Goal: Information Seeking & Learning: Learn about a topic

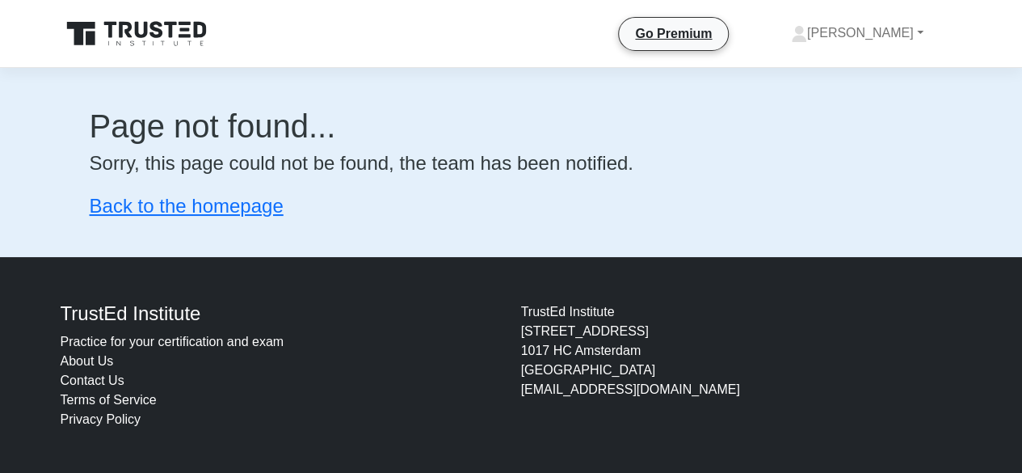
click at [189, 340] on link "Practice for your certification and exam" at bounding box center [173, 341] width 224 height 14
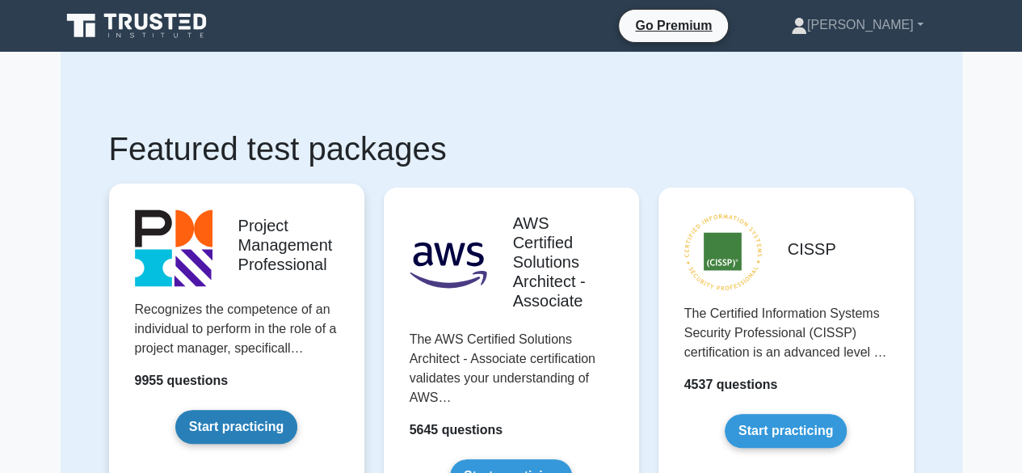
click at [246, 426] on link "Start practicing" at bounding box center [236, 427] width 122 height 34
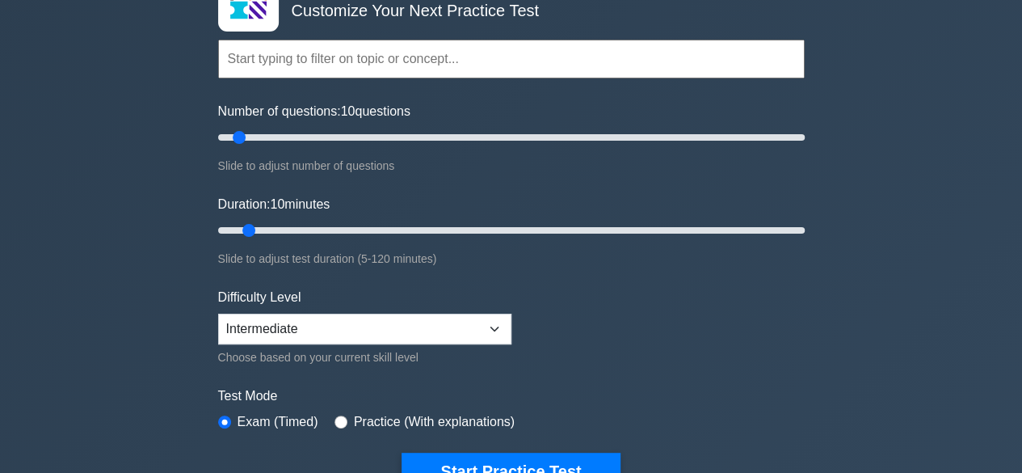
scroll to position [118, 0]
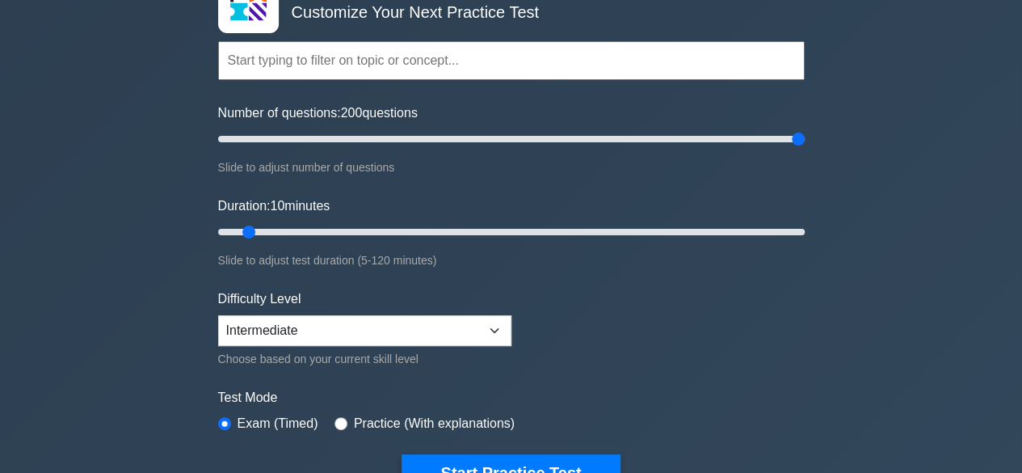
type input "200"
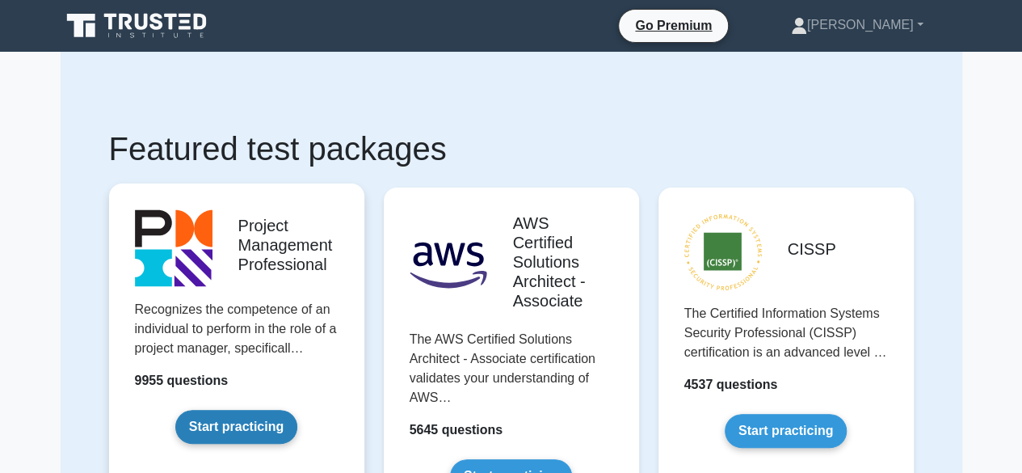
click at [260, 412] on link "Start practicing" at bounding box center [236, 427] width 122 height 34
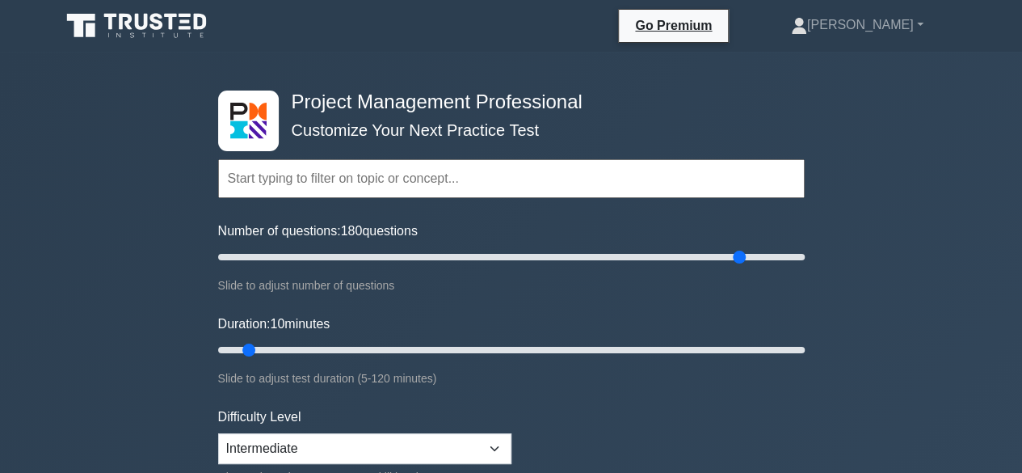
type input "180"
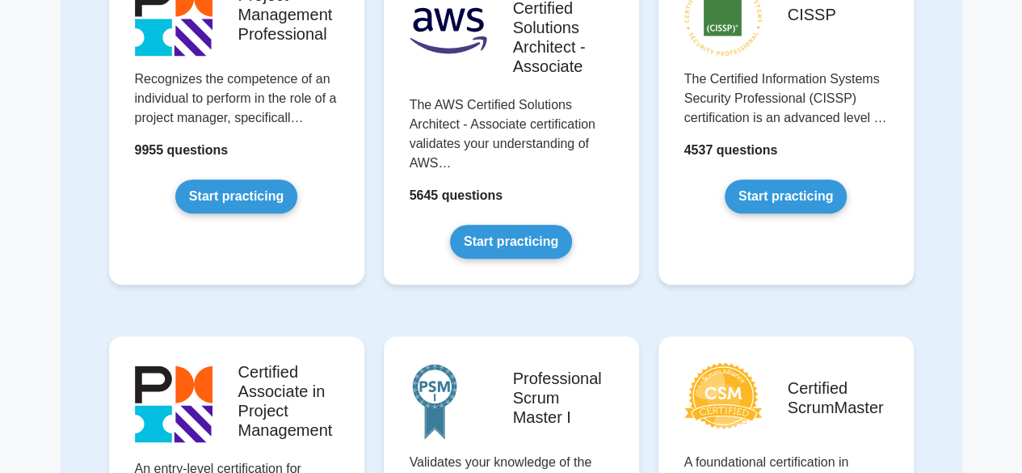
scroll to position [229, 0]
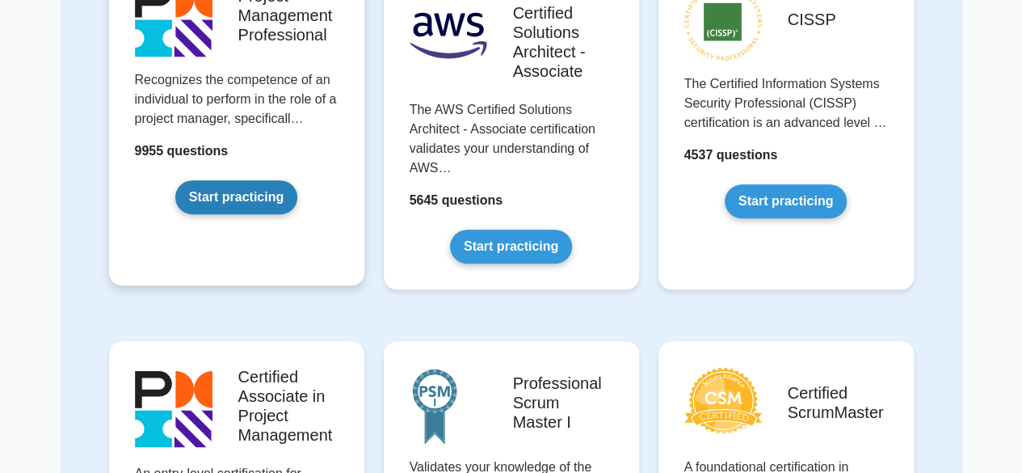
click at [270, 195] on link "Start practicing" at bounding box center [236, 197] width 122 height 34
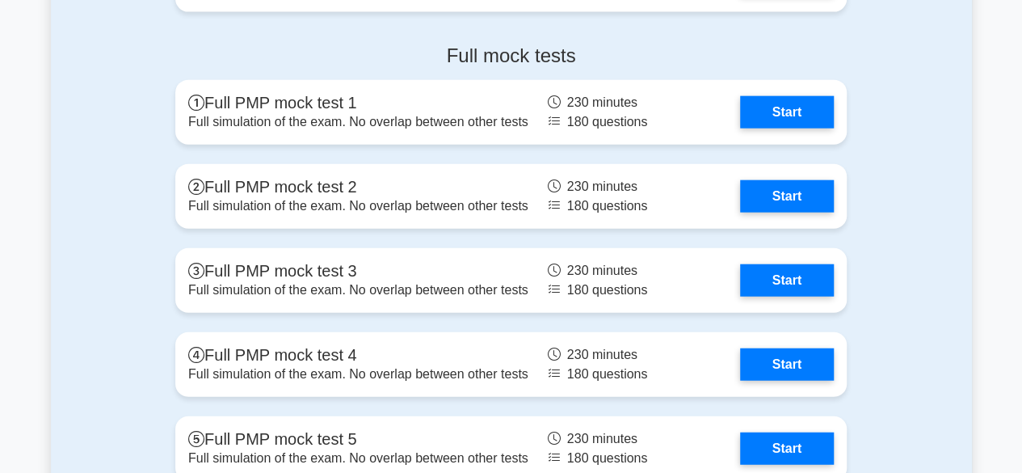
scroll to position [4939, 0]
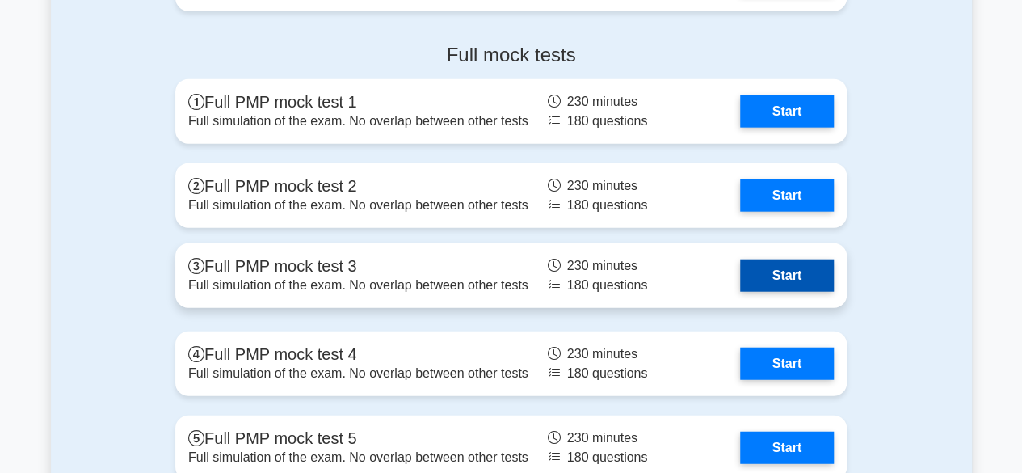
click at [792, 276] on link "Start" at bounding box center [787, 275] width 94 height 32
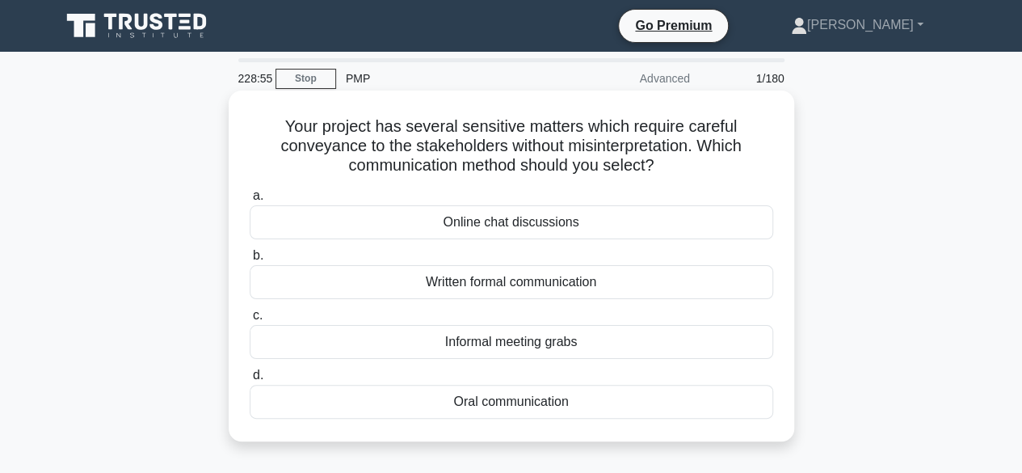
click at [485, 398] on div "Oral communication" at bounding box center [511, 402] width 523 height 34
click at [250, 380] on input "d. Oral communication" at bounding box center [250, 375] width 0 height 11
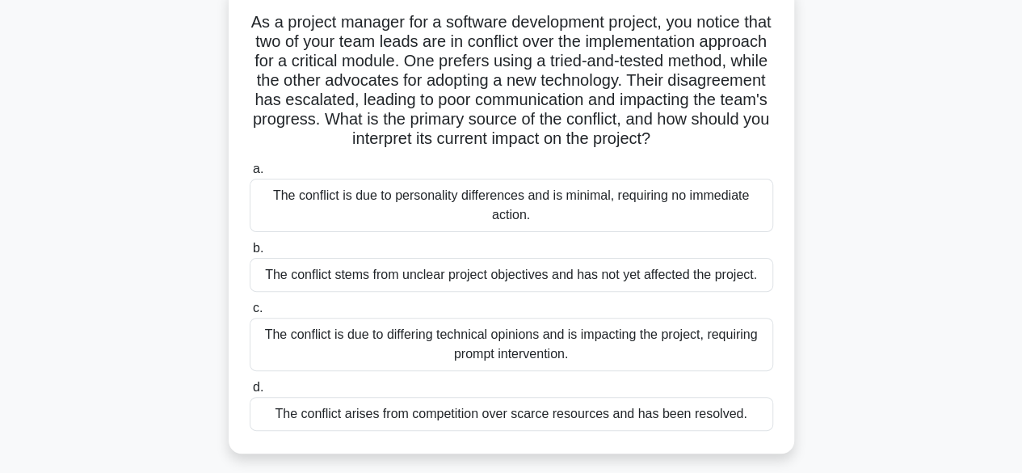
scroll to position [107, 0]
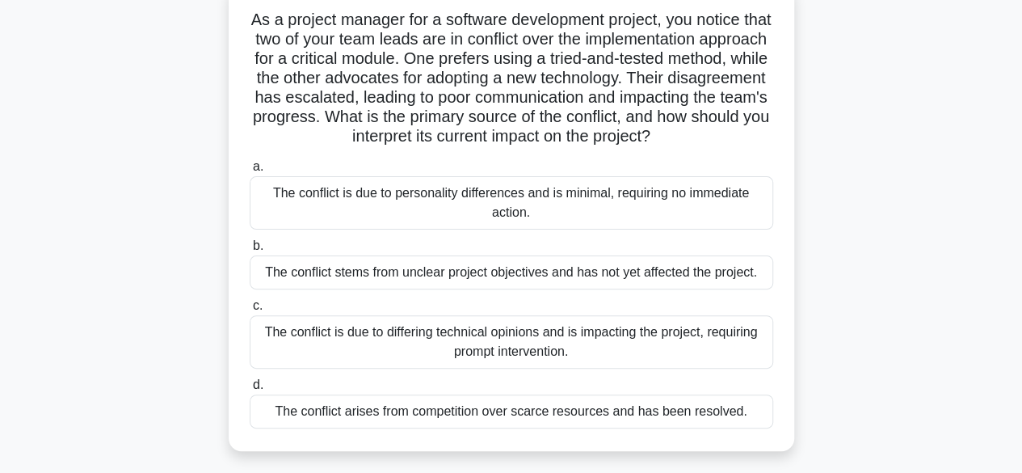
click at [364, 351] on div "The conflict is due to differing technical opinions and is impacting the projec…" at bounding box center [511, 341] width 523 height 53
click at [250, 311] on input "c. The conflict is due to differing technical opinions and is impacting the pro…" at bounding box center [250, 306] width 0 height 11
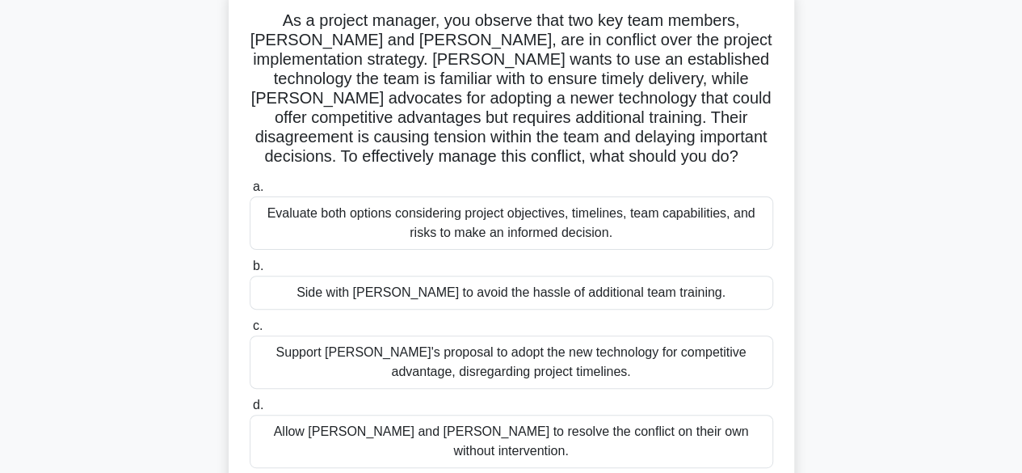
scroll to position [111, 0]
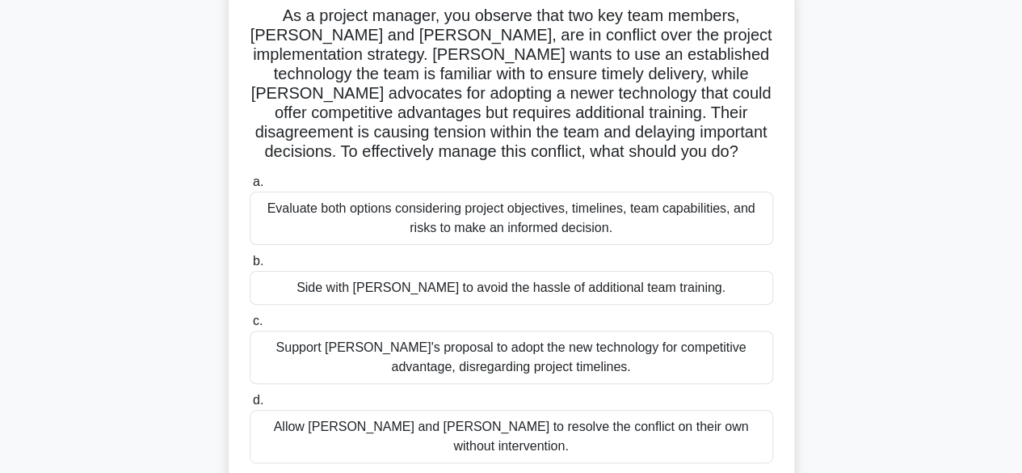
click at [281, 195] on label "a. Evaluate both options considering project objectives, timelines, team capabi…" at bounding box center [511, 208] width 523 height 73
click at [250, 187] on input "a. Evaluate both options considering project objectives, timelines, team capabi…" at bounding box center [250, 182] width 0 height 11
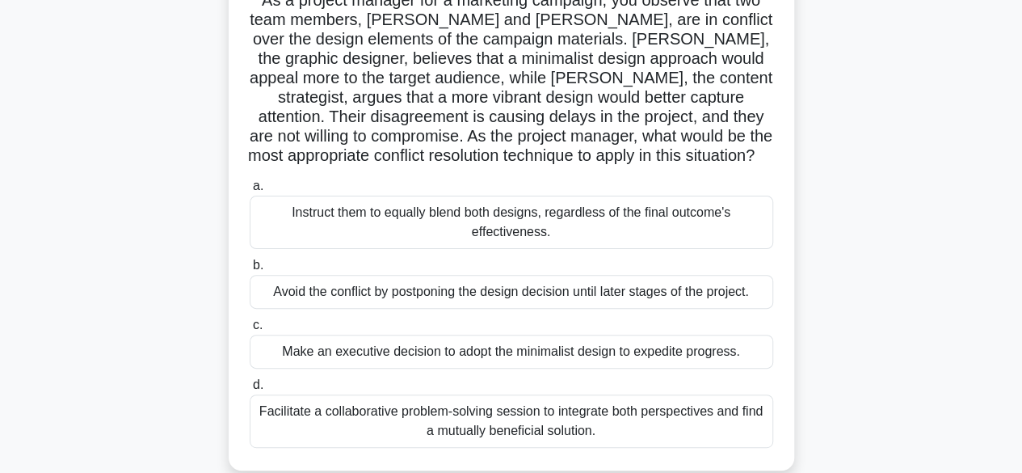
scroll to position [131, 0]
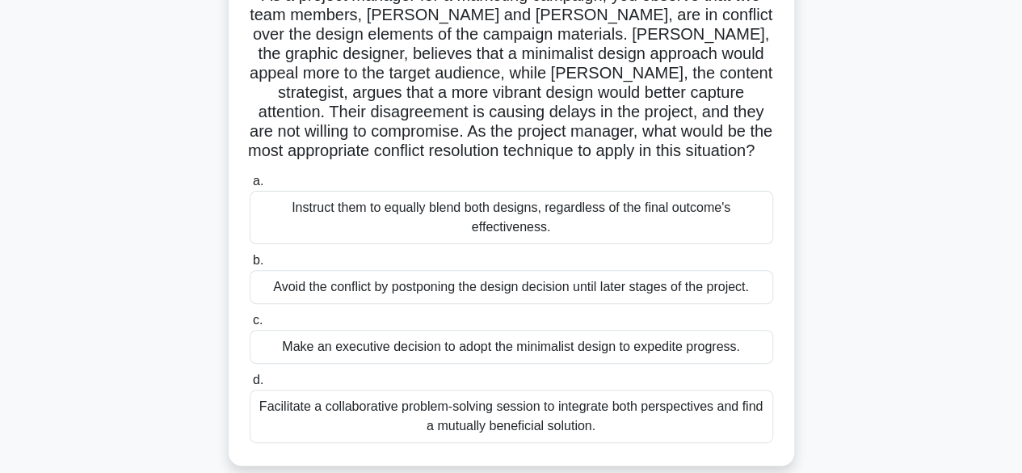
click at [454, 405] on div "Facilitate a collaborative problem-solving session to integrate both perspectiv…" at bounding box center [511, 415] width 523 height 53
click at [250, 385] on input "d. Facilitate a collaborative problem-solving session to integrate both perspec…" at bounding box center [250, 380] width 0 height 11
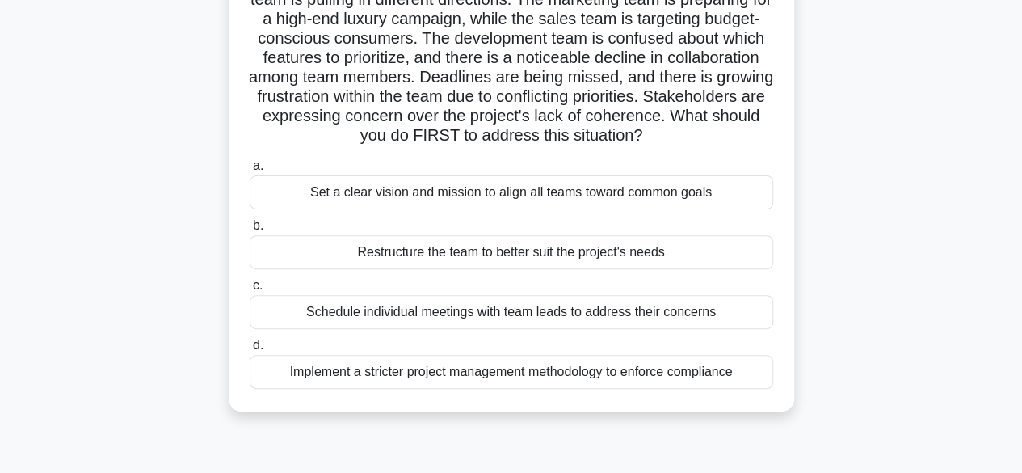
scroll to position [153, 0]
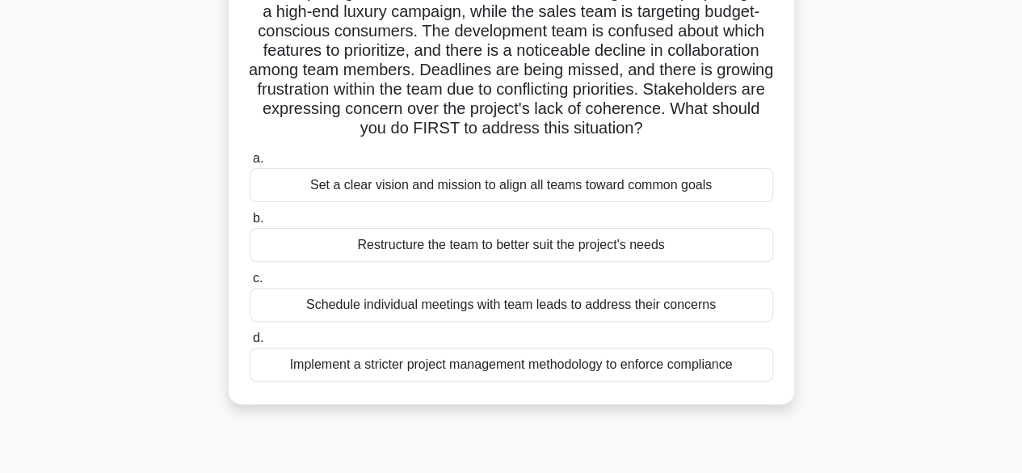
click at [522, 322] on div "Schedule individual meetings with team leads to address their concerns" at bounding box center [511, 305] width 523 height 34
click at [250, 284] on input "c. Schedule individual meetings with team leads to address their concerns" at bounding box center [250, 278] width 0 height 11
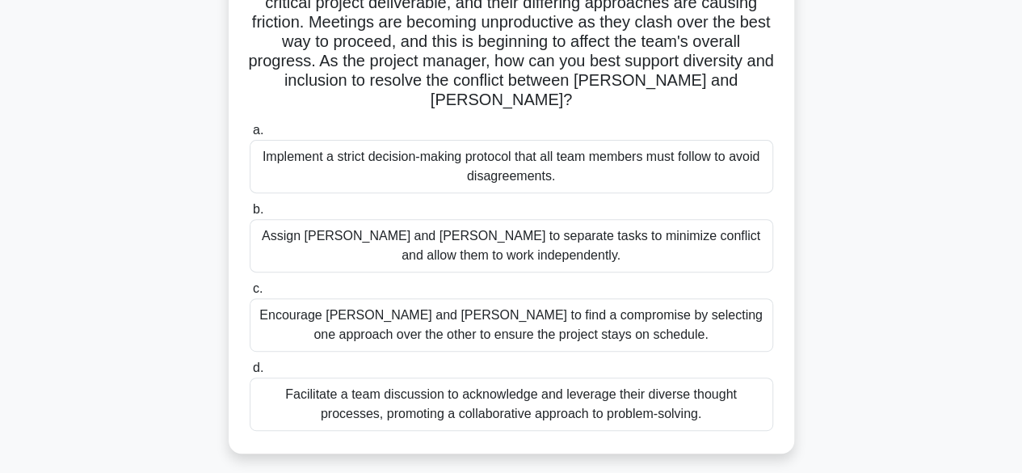
scroll to position [226, 0]
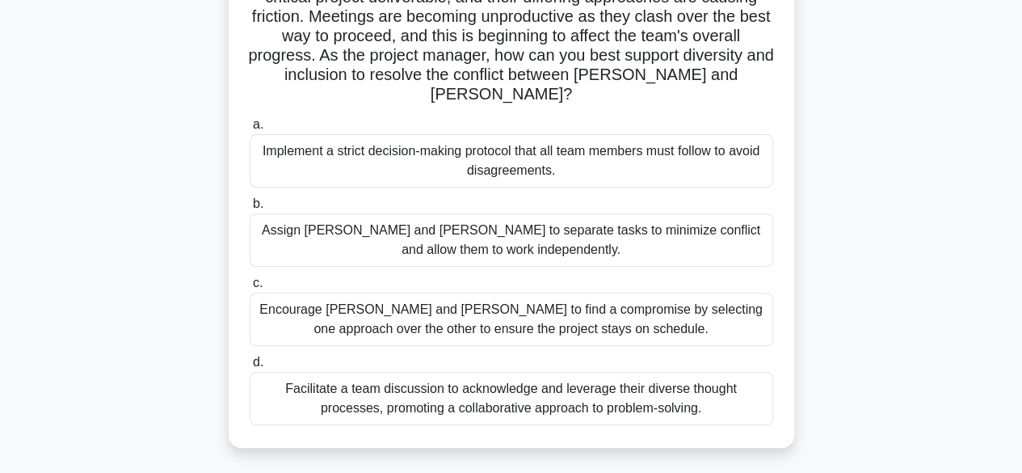
click at [292, 376] on div "Facilitate a team discussion to acknowledge and leverage their diverse thought …" at bounding box center [511, 398] width 523 height 53
click at [250, 368] on input "d. Facilitate a team discussion to acknowledge and leverage their diverse thoug…" at bounding box center [250, 362] width 0 height 11
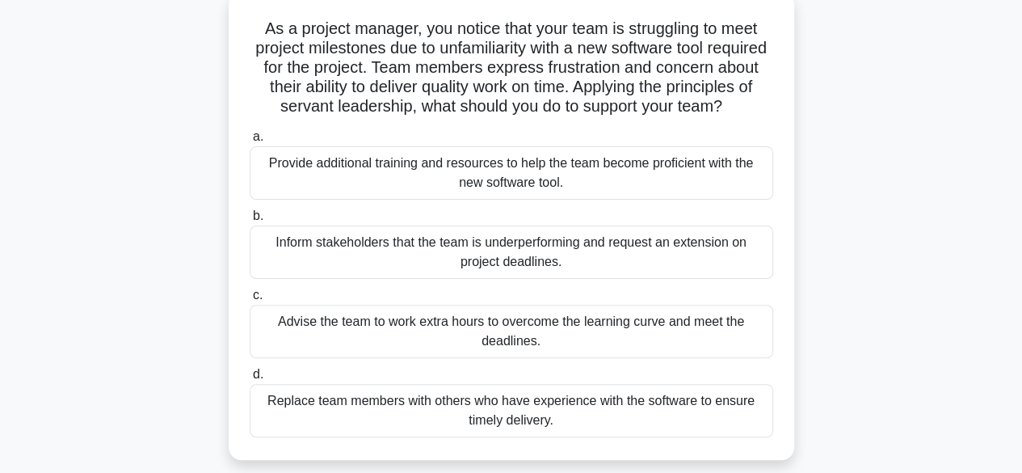
scroll to position [103, 0]
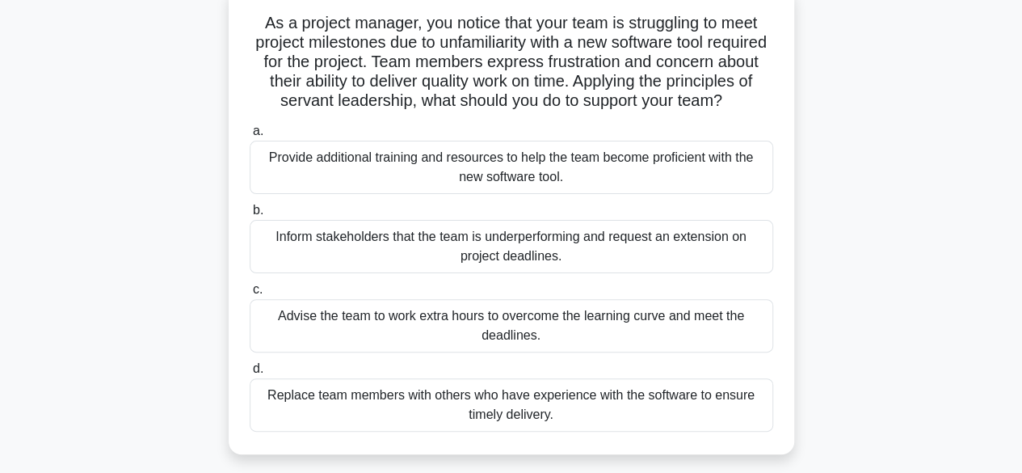
click at [301, 191] on div "Provide additional training and resources to help the team become proficient wi…" at bounding box center [511, 167] width 523 height 53
click at [250, 137] on input "a. Provide additional training and resources to help the team become proficient…" at bounding box center [250, 131] width 0 height 11
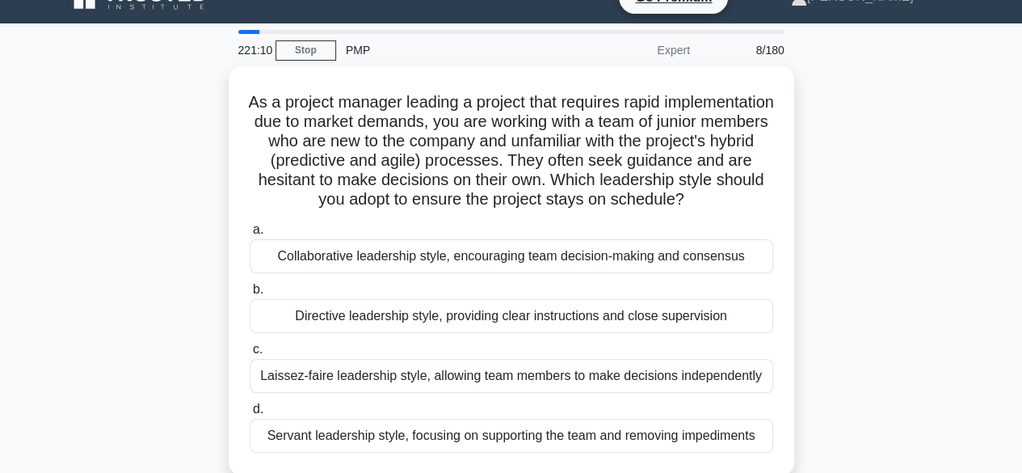
scroll to position [29, 0]
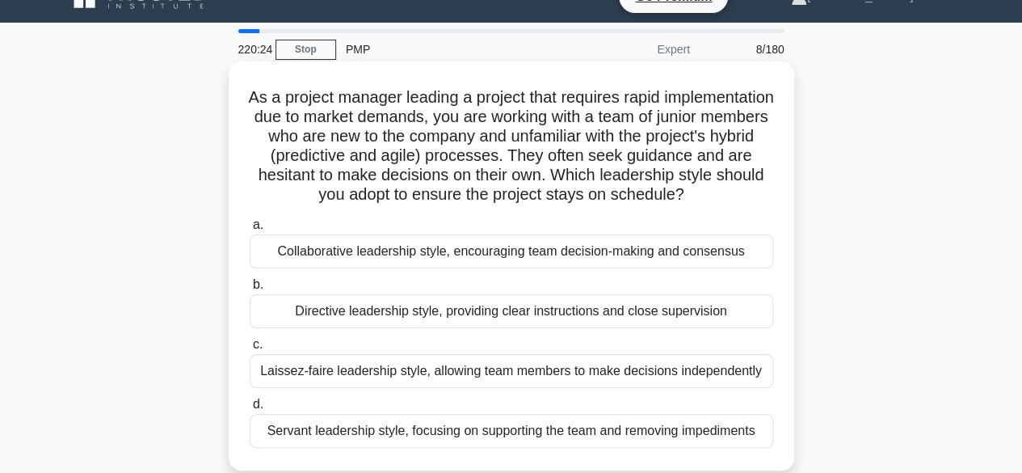
click at [267, 328] on div "Directive leadership style, providing clear instructions and close supervision" at bounding box center [511, 311] width 523 height 34
click at [250, 290] on input "b. Directive leadership style, providing clear instructions and close supervisi…" at bounding box center [250, 285] width 0 height 11
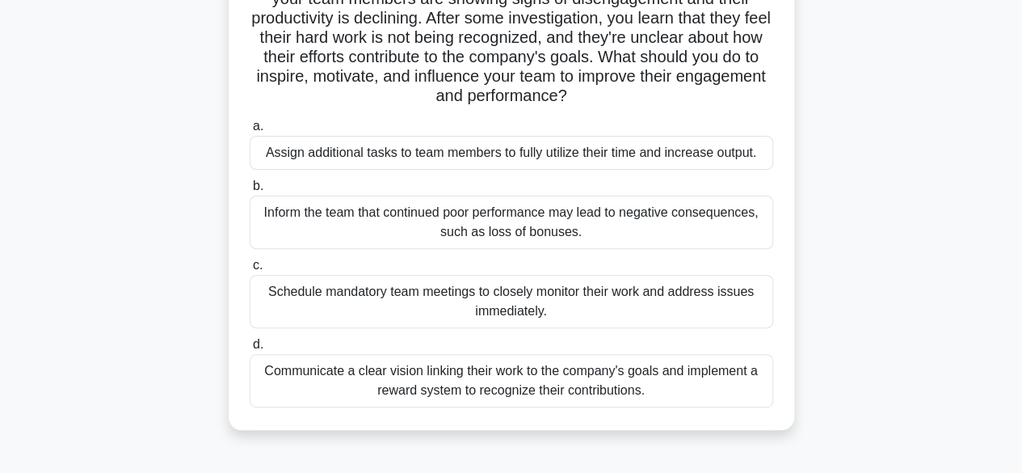
scroll to position [153, 0]
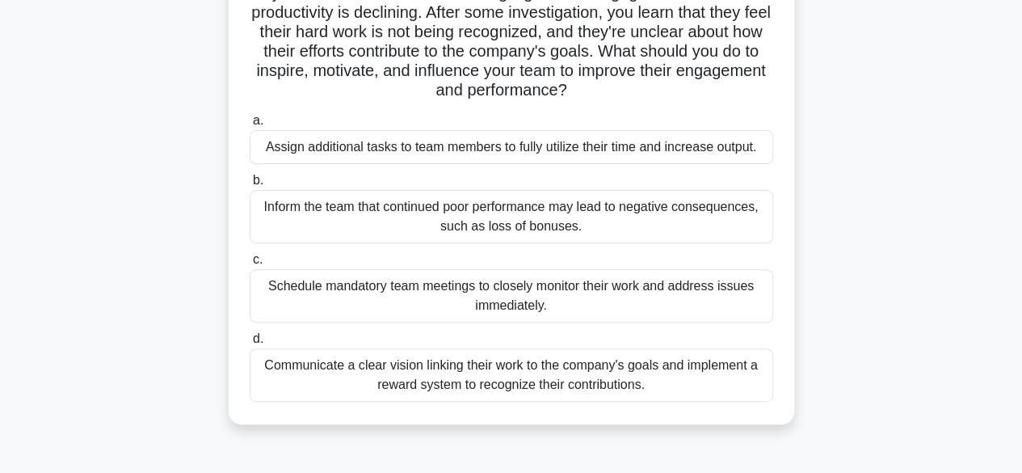
click at [306, 376] on div "Communicate a clear vision linking their work to the company's goals and implem…" at bounding box center [511, 374] width 523 height 53
click at [250, 344] on input "d. Communicate a clear vision linking their work to the company's goals and imp…" at bounding box center [250, 339] width 0 height 11
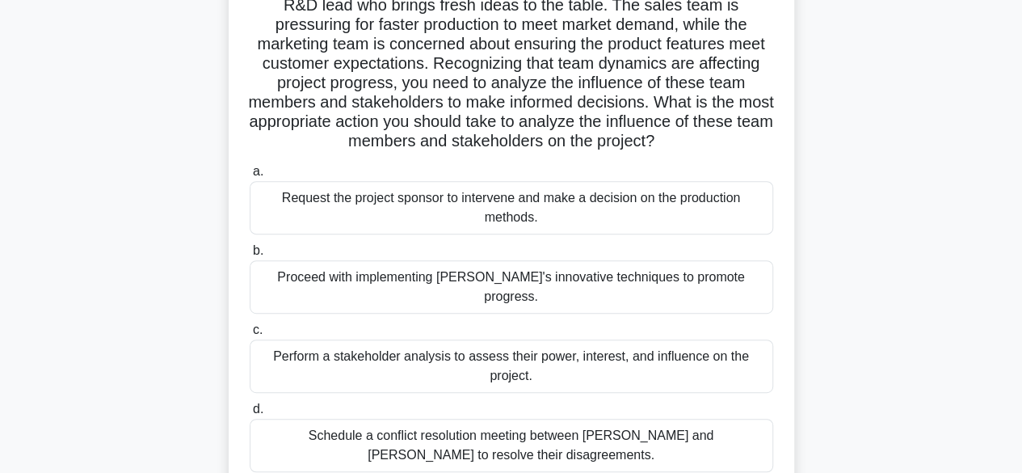
scroll to position [263, 0]
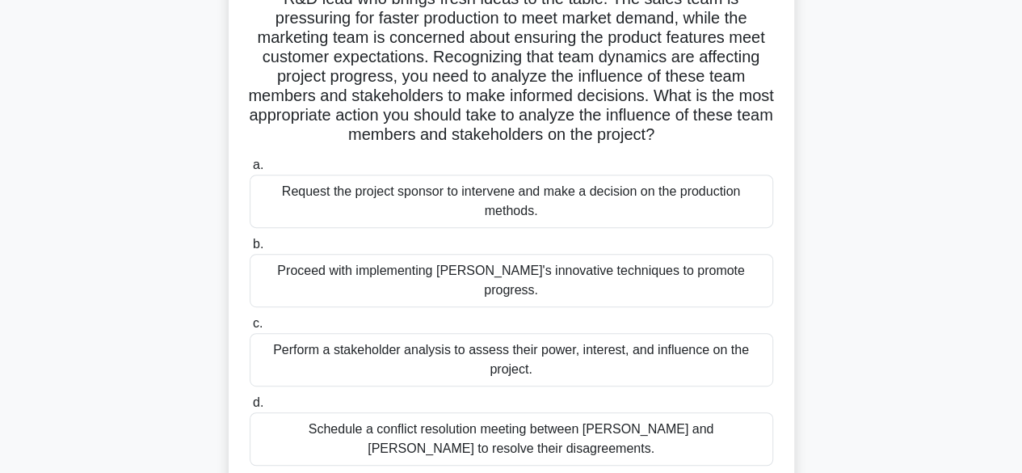
click at [323, 339] on div "Perform a stakeholder analysis to assess their power, interest, and influence o…" at bounding box center [511, 359] width 523 height 53
click at [250, 329] on input "c. Perform a stakeholder analysis to assess their power, interest, and influenc…" at bounding box center [250, 323] width 0 height 11
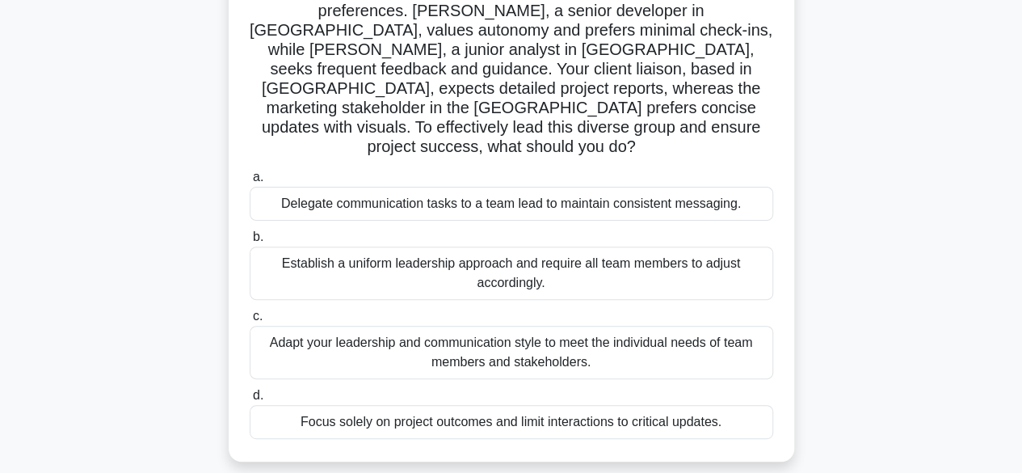
scroll to position [160, 0]
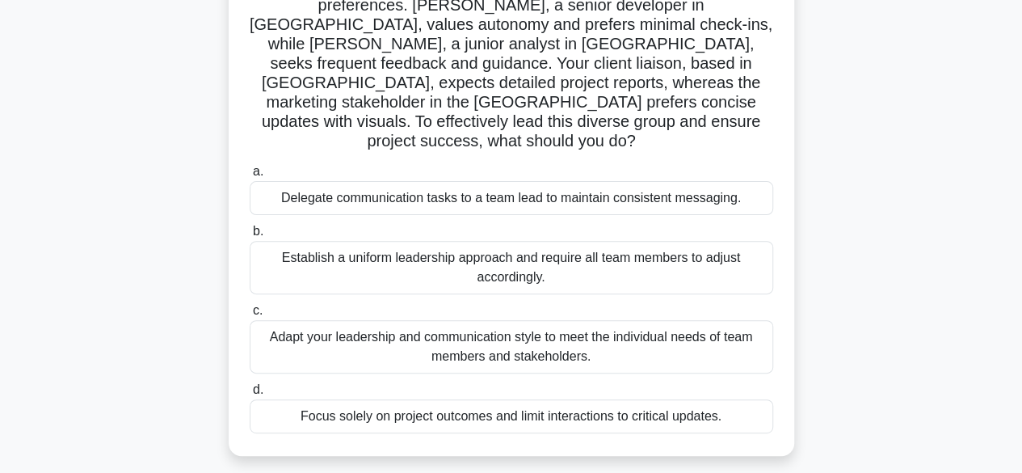
click at [281, 320] on div "Adapt your leadership and communication style to meet the individual needs of t…" at bounding box center [511, 346] width 523 height 53
click at [250, 316] on input "c. Adapt your leadership and communication style to meet the individual needs o…" at bounding box center [250, 310] width 0 height 11
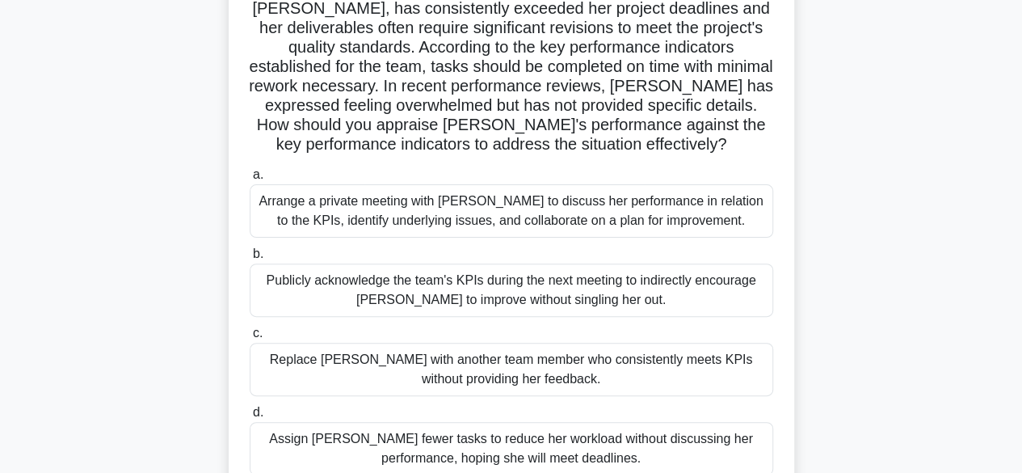
scroll to position [145, 0]
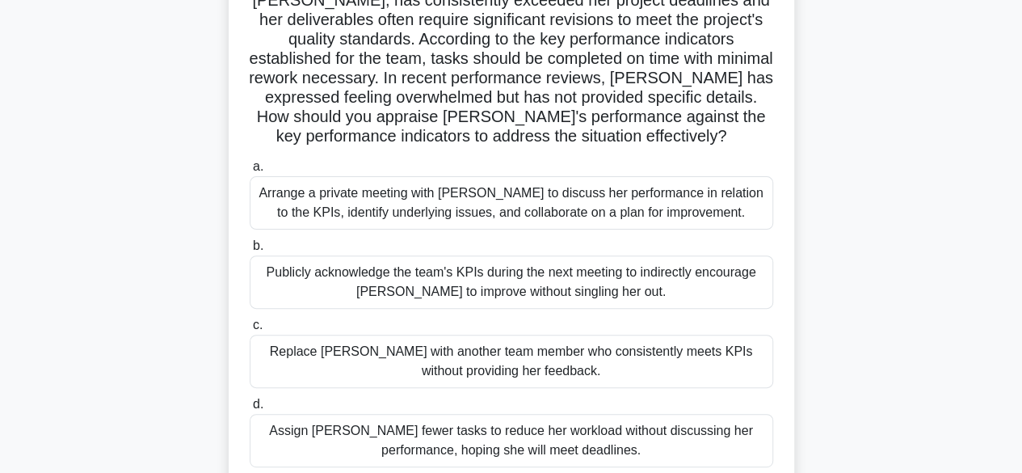
click at [645, 218] on div "Arrange a private meeting with Emma to discuss her performance in relation to t…" at bounding box center [511, 202] width 523 height 53
click at [250, 172] on input "a. Arrange a private meeting with Emma to discuss her performance in relation t…" at bounding box center [250, 167] width 0 height 11
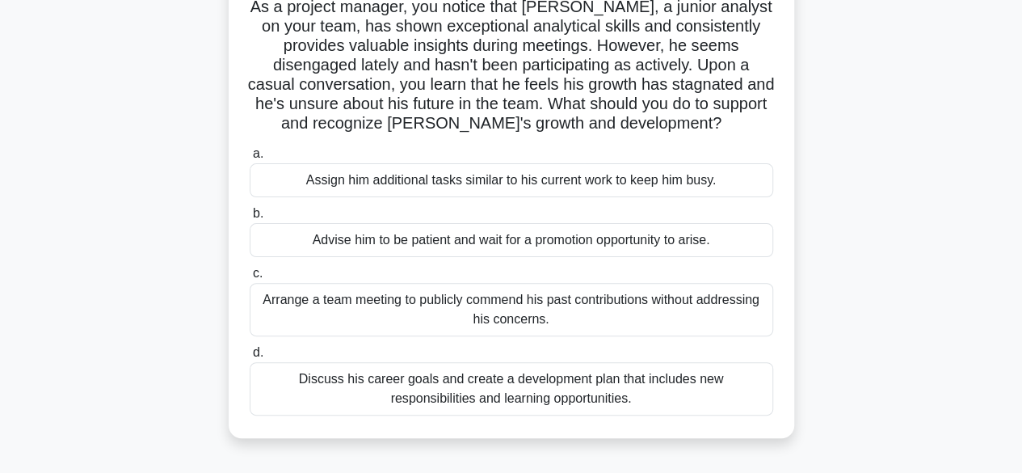
scroll to position [126, 0]
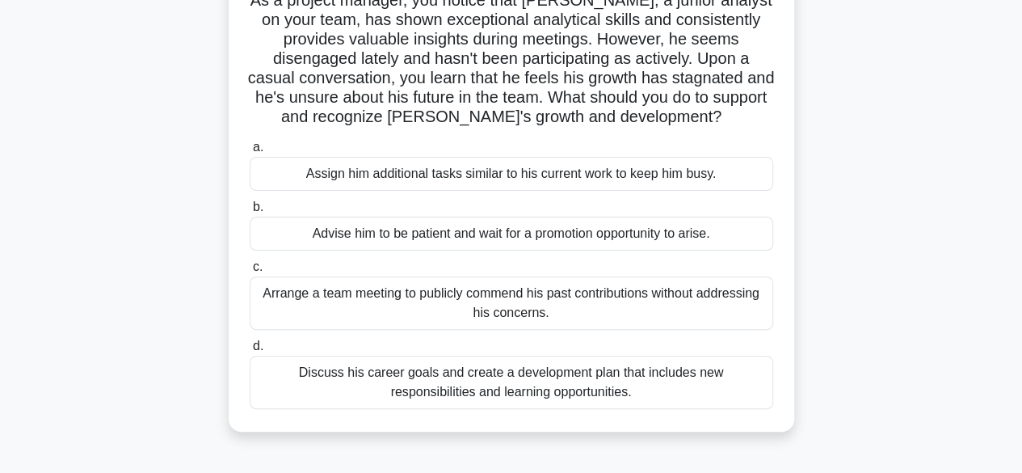
click at [277, 389] on div "Discuss his career goals and create a development plan that includes new respon…" at bounding box center [511, 381] width 523 height 53
click at [250, 351] on input "d. Discuss his career goals and create a development plan that includes new res…" at bounding box center [250, 346] width 0 height 11
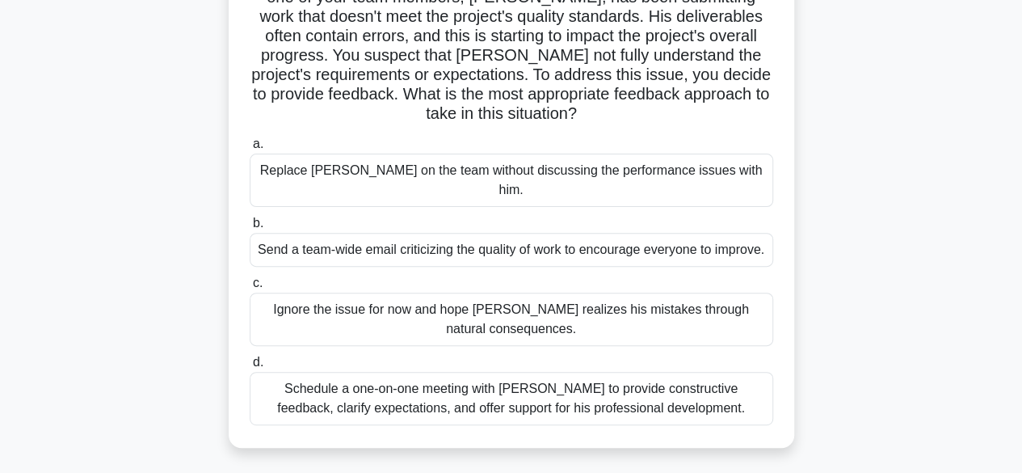
scroll to position [154, 0]
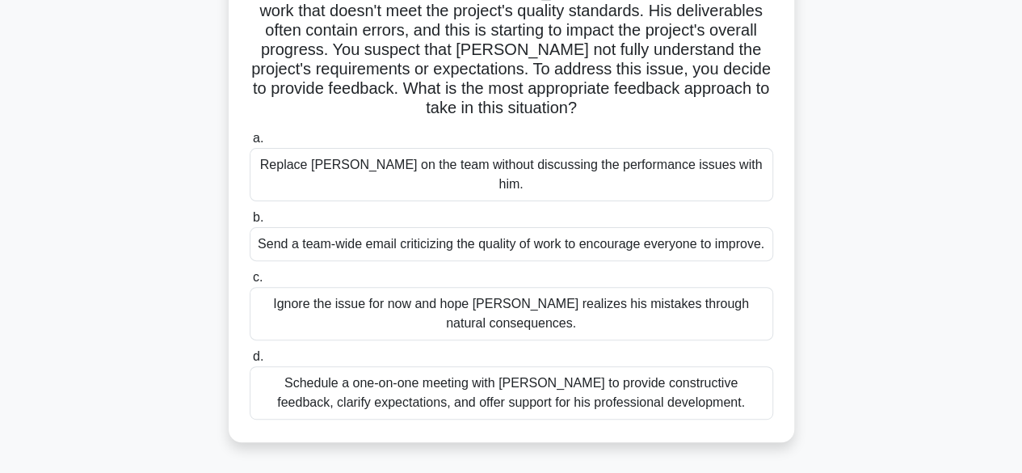
click at [310, 381] on div "Schedule a one-on-one meeting with Kevin to provide constructive feedback, clar…" at bounding box center [511, 392] width 523 height 53
click at [250, 362] on input "d. Schedule a one-on-one meeting with Kevin to provide constructive feedback, c…" at bounding box center [250, 356] width 0 height 11
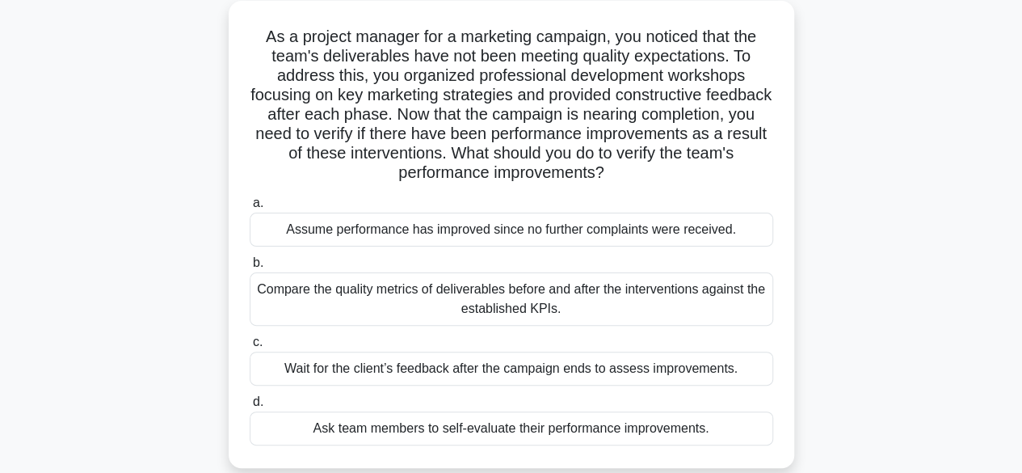
scroll to position [95, 0]
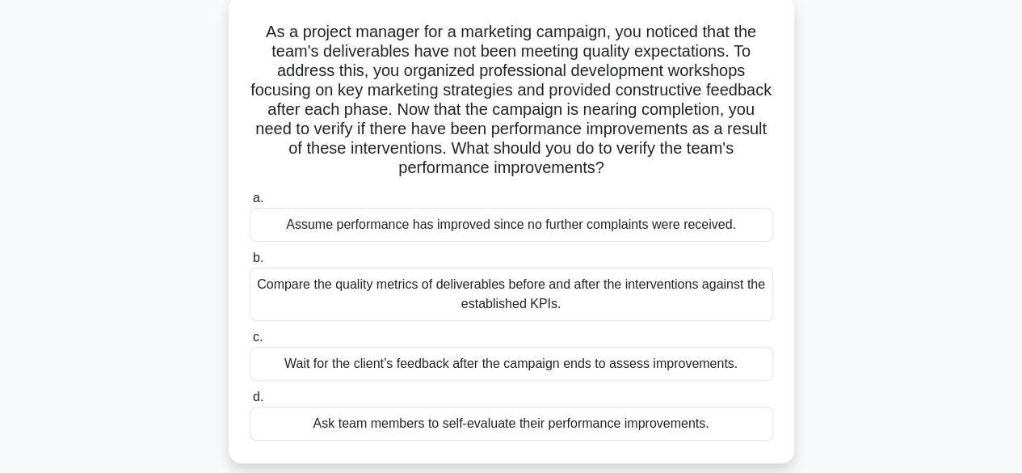
click at [283, 297] on div "Compare the quality metrics of deliverables before and after the interventions …" at bounding box center [511, 293] width 523 height 53
click at [250, 263] on input "b. Compare the quality metrics of deliverables before and after the interventio…" at bounding box center [250, 258] width 0 height 11
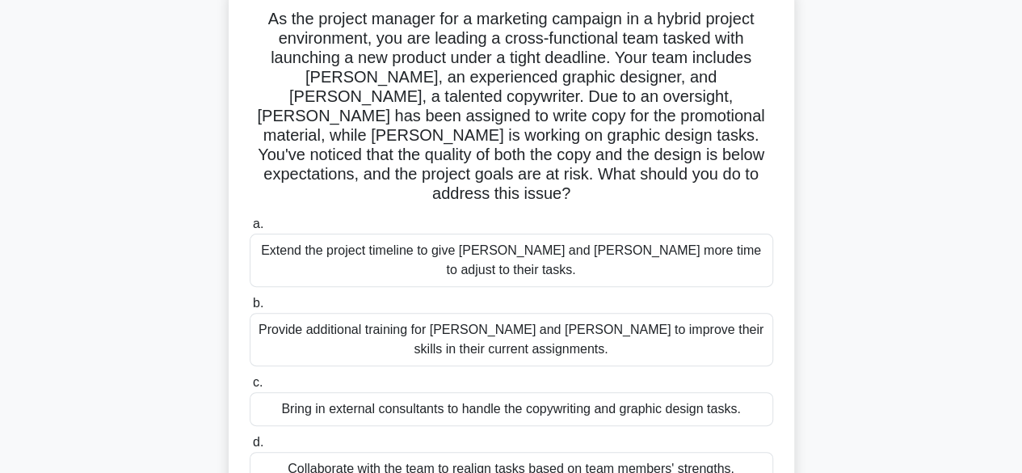
scroll to position [116, 0]
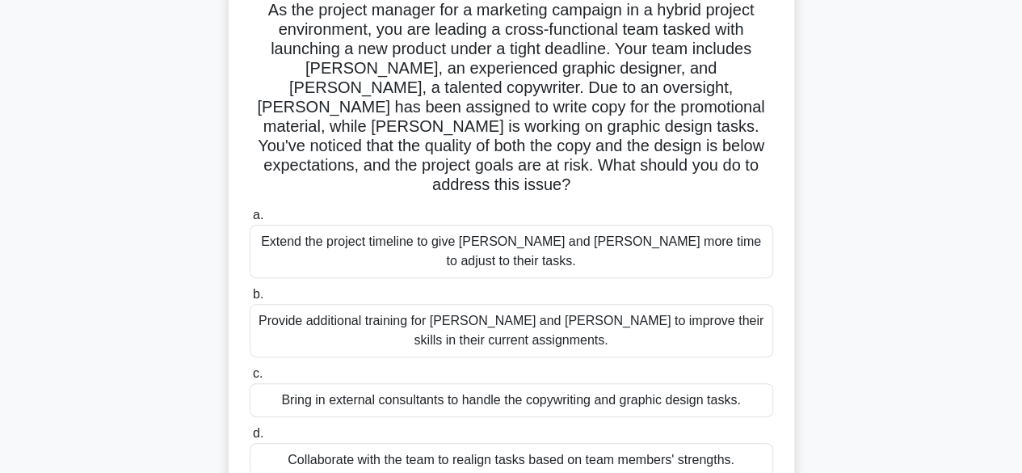
click at [301, 443] on div "Collaborate with the team to realign tasks based on team members' strengths." at bounding box center [511, 460] width 523 height 34
click at [250, 428] on input "d. Collaborate with the team to realign tasks based on team members' strengths." at bounding box center [250, 433] width 0 height 11
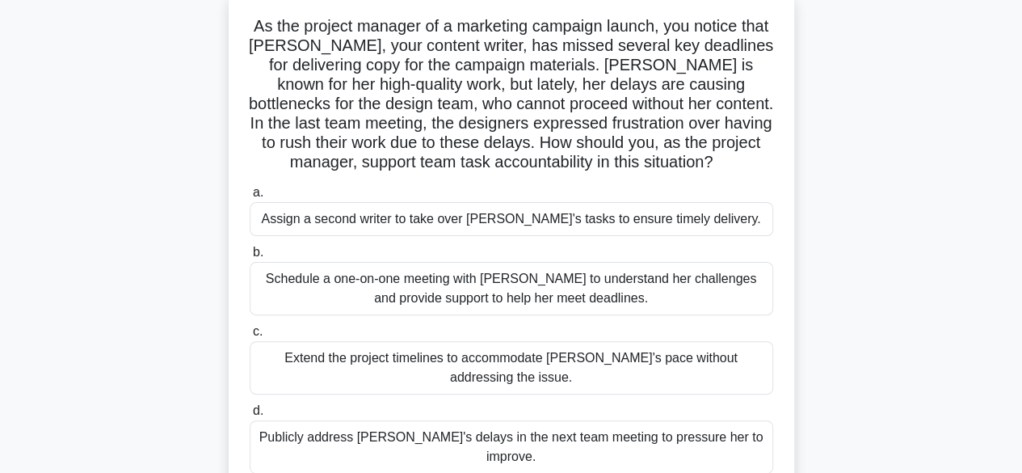
scroll to position [103, 0]
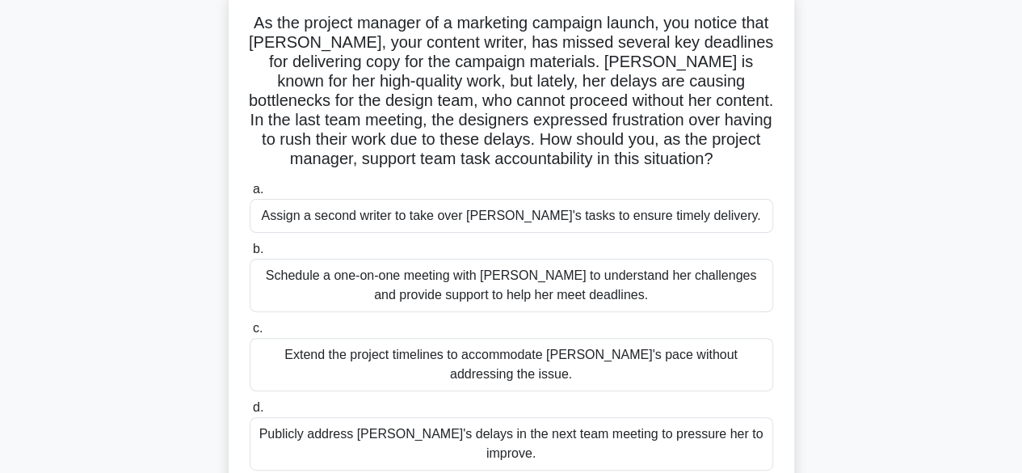
click at [683, 296] on div "Schedule a one-on-one meeting with Emily to understand her challenges and provi…" at bounding box center [511, 285] width 523 height 53
click at [250, 254] on input "b. Schedule a one-on-one meeting with Emily to understand her challenges and pr…" at bounding box center [250, 249] width 0 height 11
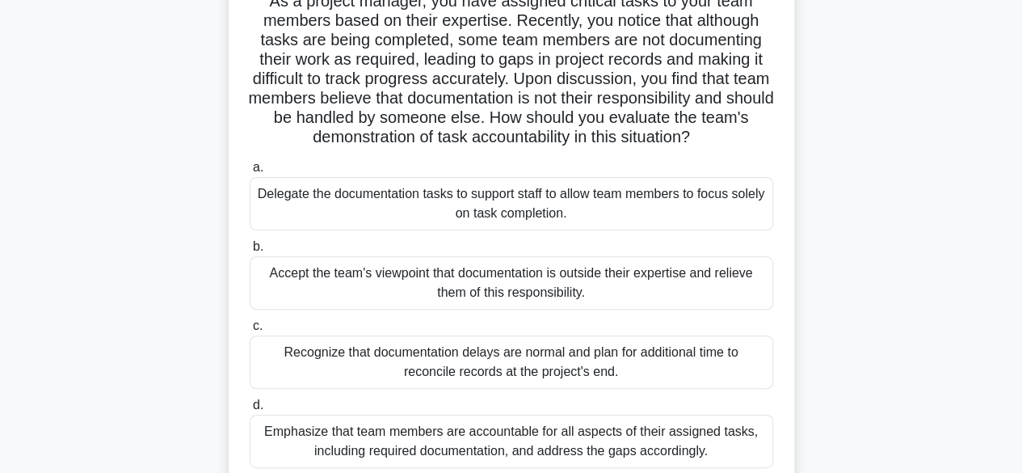
scroll to position [130, 0]
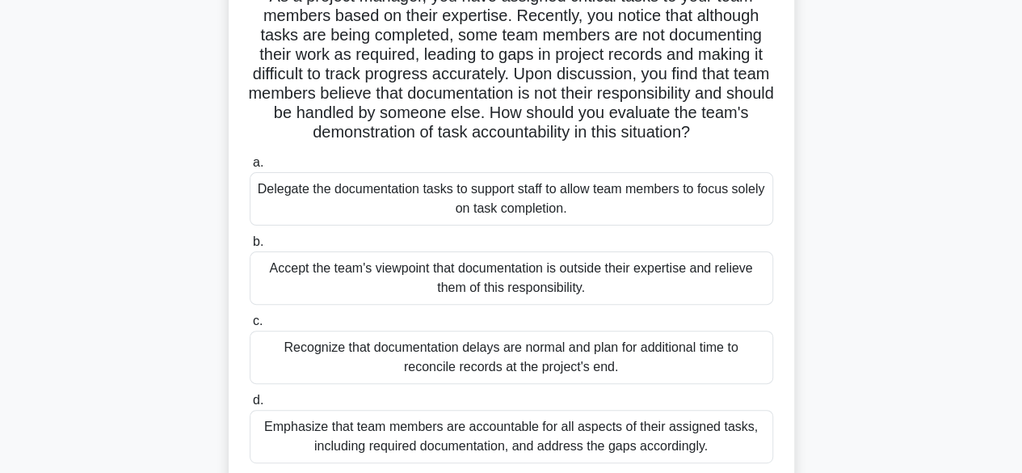
click at [519, 448] on div "Emphasize that team members are accountable for all aspects of their assigned t…" at bounding box center [511, 436] width 523 height 53
click at [250, 406] on input "d. Emphasize that team members are accountable for all aspects of their assigne…" at bounding box center [250, 400] width 0 height 11
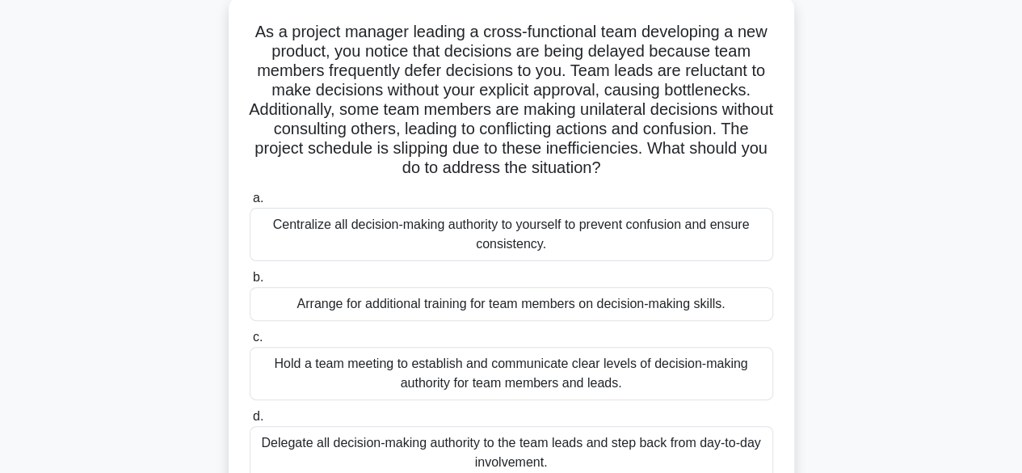
scroll to position [100, 0]
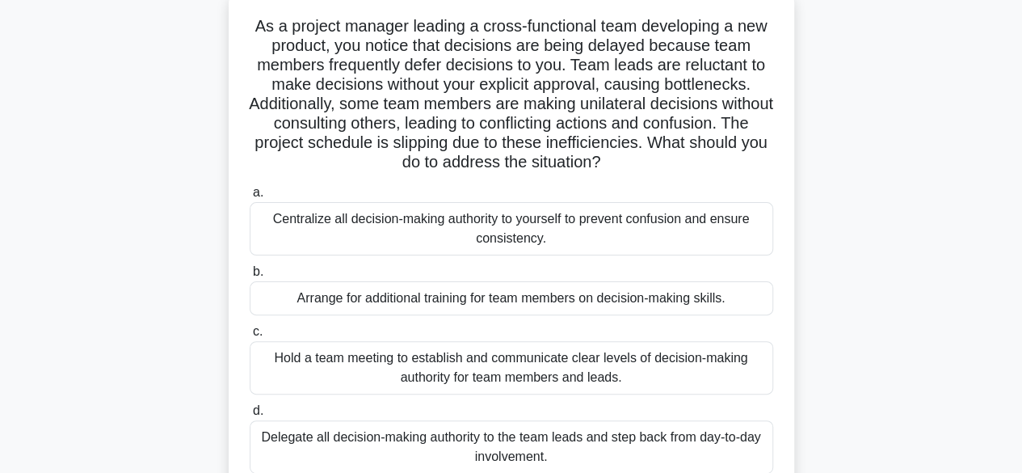
click at [320, 364] on div "Hold a team meeting to establish and communicate clear levels of decision-makin…" at bounding box center [511, 367] width 523 height 53
click at [250, 337] on input "c. Hold a team meeting to establish and communicate clear levels of decision-ma…" at bounding box center [250, 331] width 0 height 11
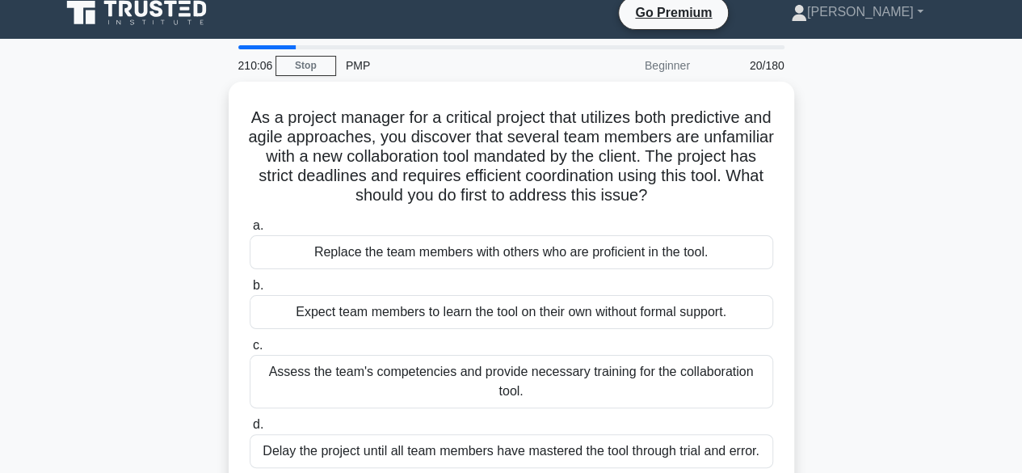
scroll to position [0, 0]
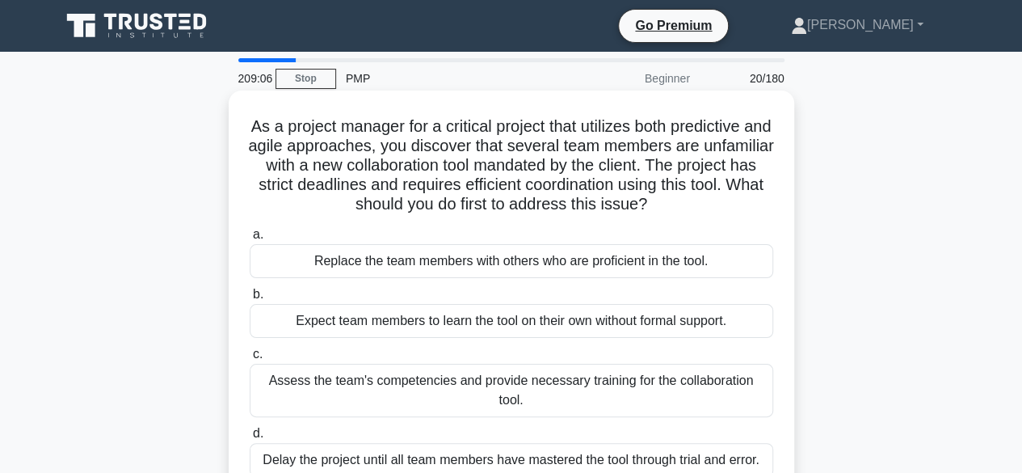
click at [729, 390] on div "Assess the team's competencies and provide necessary training for the collabora…" at bounding box center [511, 390] width 523 height 53
click at [250, 359] on input "c. Assess the team's competencies and provide necessary training for the collab…" at bounding box center [250, 354] width 0 height 11
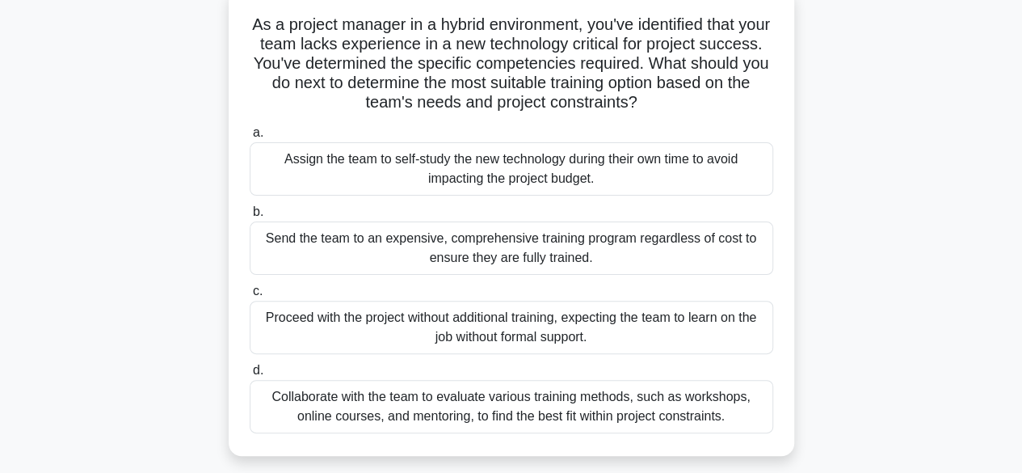
scroll to position [108, 0]
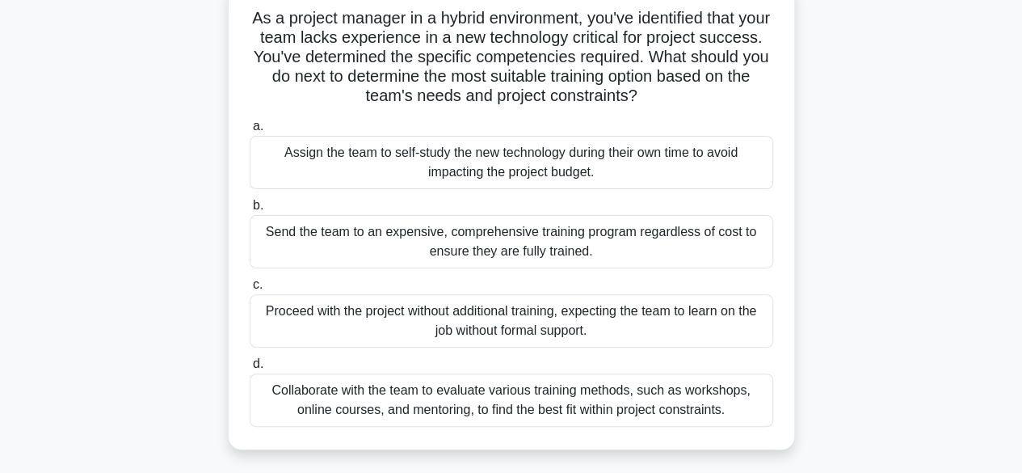
click at [724, 396] on div "Collaborate with the team to evaluate various training methods, such as worksho…" at bounding box center [511, 399] width 523 height 53
click at [250, 369] on input "d. Collaborate with the team to evaluate various training methods, such as work…" at bounding box center [250, 364] width 0 height 11
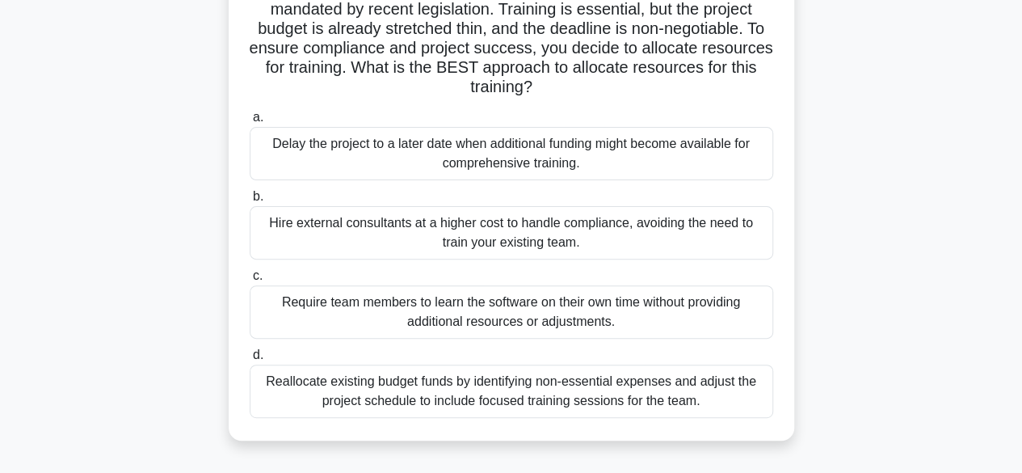
scroll to position [160, 0]
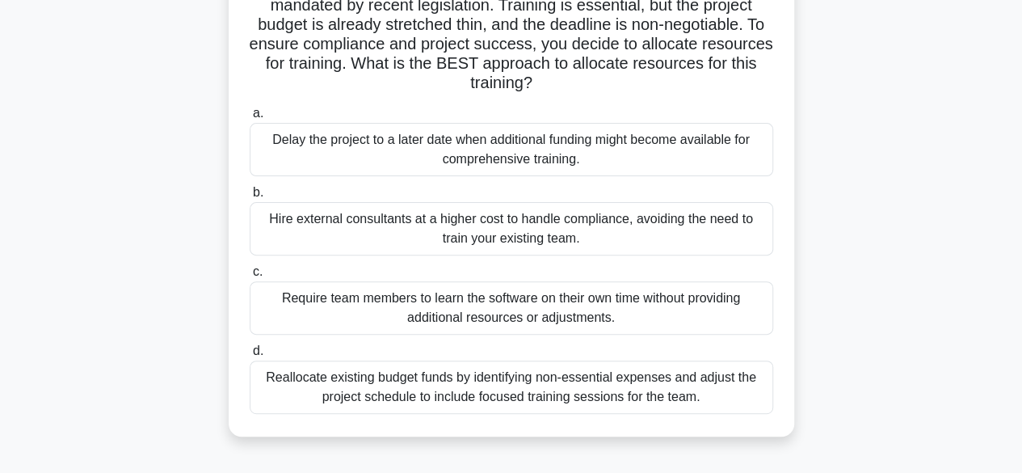
click at [301, 385] on div "Reallocate existing budget funds by identifying non-essential expenses and adju…" at bounding box center [511, 386] width 523 height 53
click at [250, 356] on input "d. Reallocate existing budget funds by identifying non-essential expenses and a…" at bounding box center [250, 351] width 0 height 11
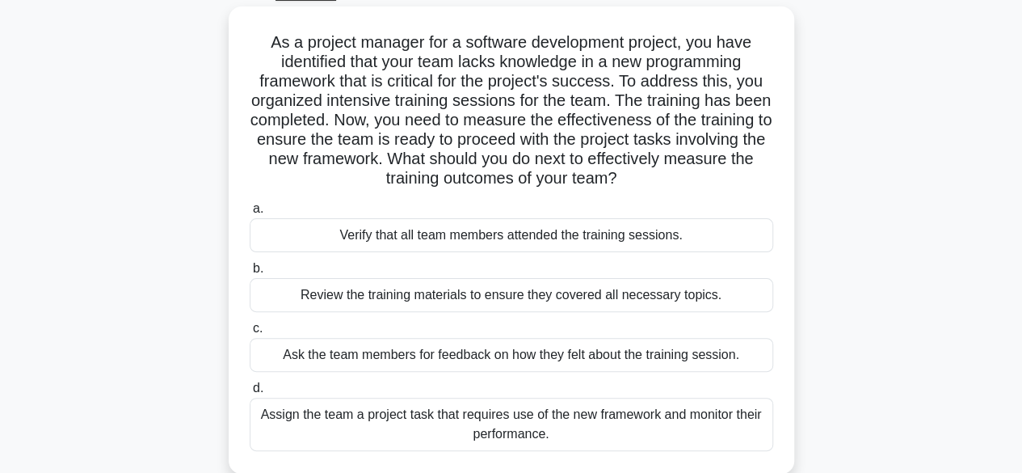
scroll to position [85, 0]
click at [287, 433] on div "Assign the team a project task that requires use of the new framework and monit…" at bounding box center [511, 423] width 523 height 53
click at [250, 393] on input "d. Assign the team a project task that requires use of the new framework and mo…" at bounding box center [250, 387] width 0 height 11
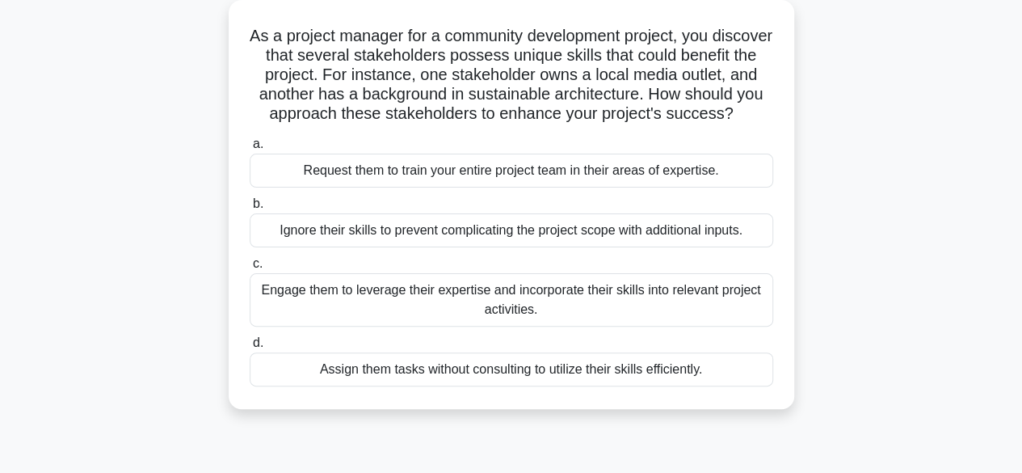
scroll to position [95, 0]
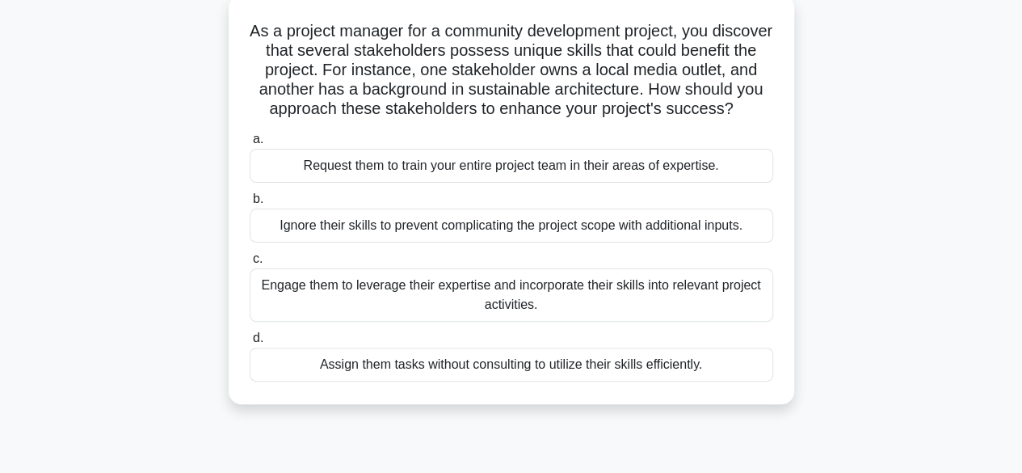
click at [277, 320] on div "Engage them to leverage their expertise and incorporate their skills into relev…" at bounding box center [511, 294] width 523 height 53
click at [250, 264] on input "c. Engage them to leverage their expertise and incorporate their skills into re…" at bounding box center [250, 259] width 0 height 11
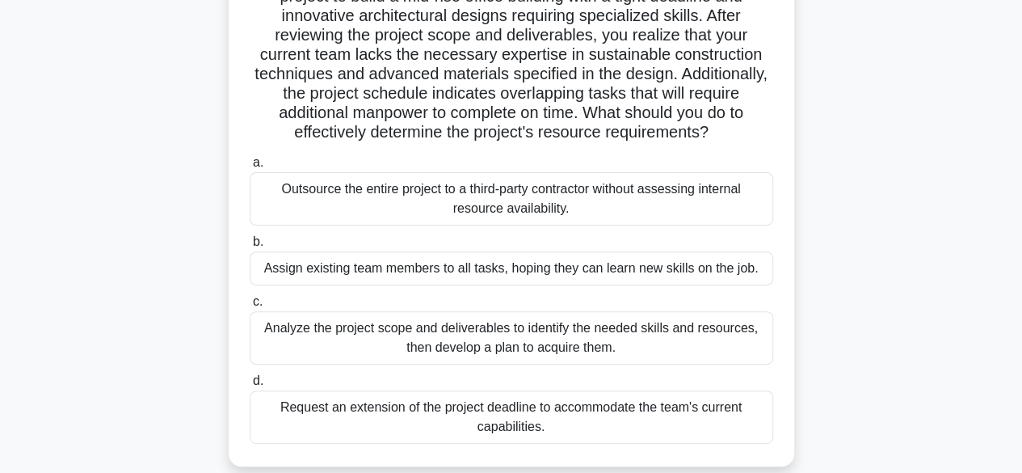
scroll to position [153, 0]
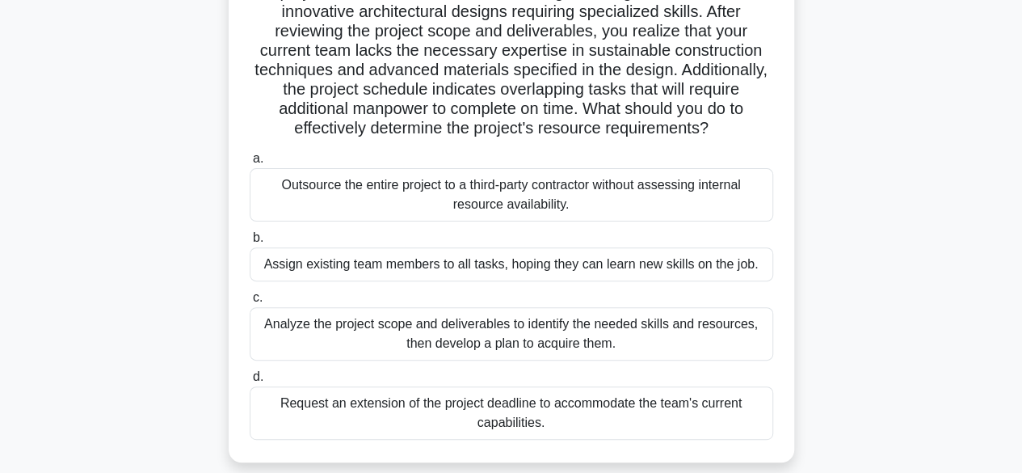
click at [656, 323] on div "Analyze the project scope and deliverables to identify the needed skills and re…" at bounding box center [511, 333] width 523 height 53
click at [250, 303] on input "c. Analyze the project scope and deliverables to identify the needed skills and…" at bounding box center [250, 297] width 0 height 11
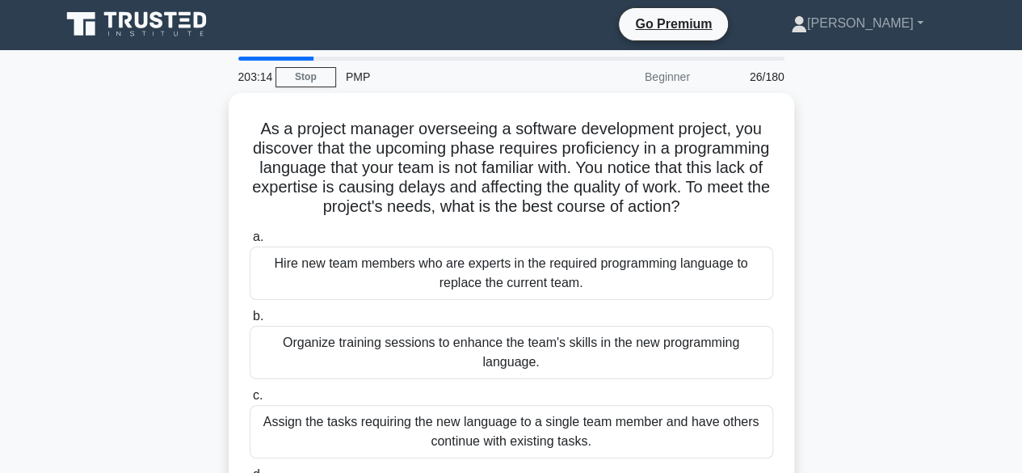
scroll to position [0, 0]
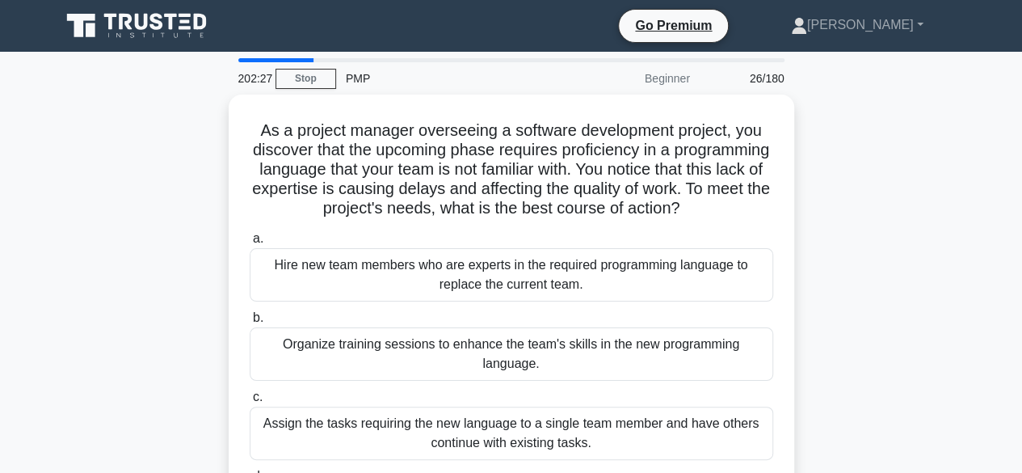
click at [849, 439] on div "As a project manager overseeing a software development project, you discover th…" at bounding box center [511, 338] width 921 height 486
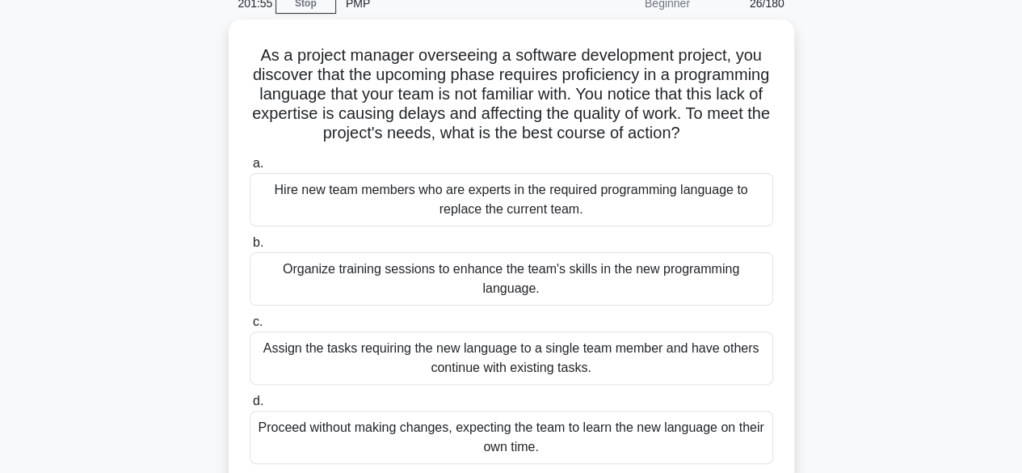
scroll to position [74, 0]
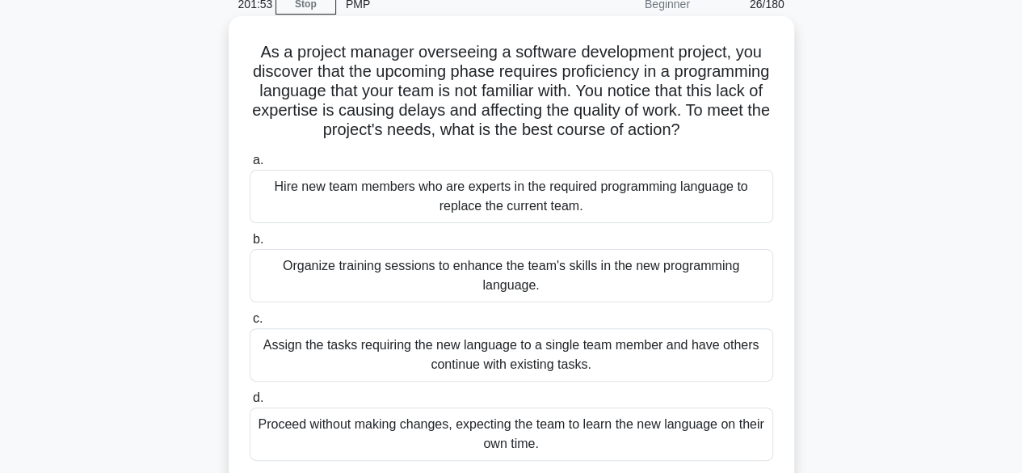
click at [654, 268] on div "Organize training sessions to enhance the team's skills in the new programming …" at bounding box center [511, 275] width 523 height 53
click at [250, 245] on input "b. Organize training sessions to enhance the team's skills in the new programmi…" at bounding box center [250, 239] width 0 height 11
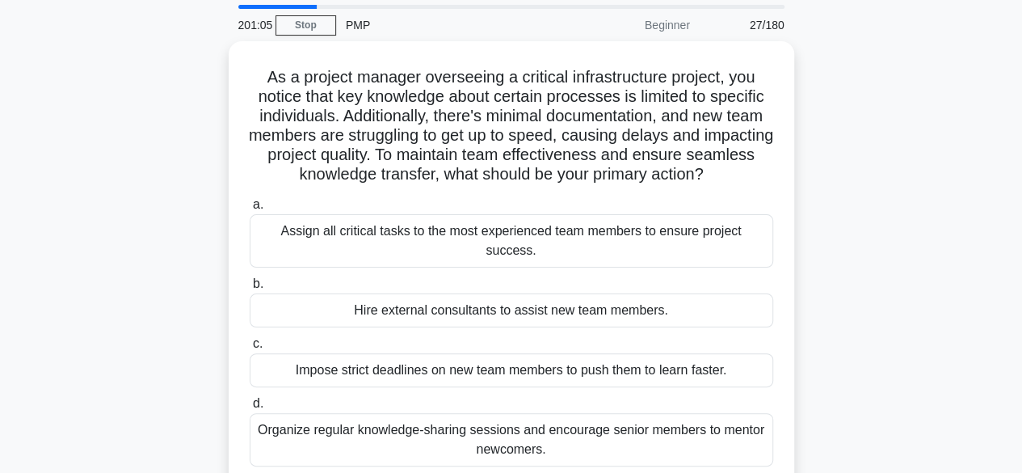
scroll to position [61, 0]
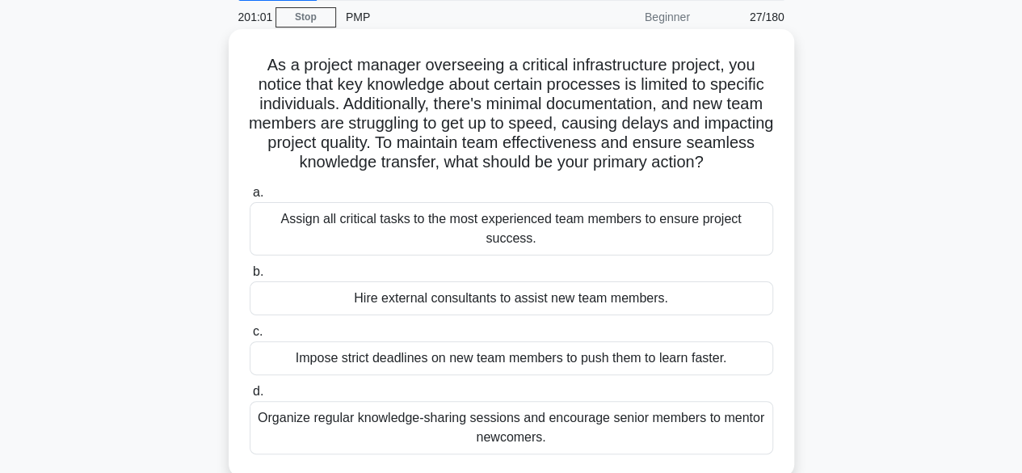
click at [738, 418] on div "Organize regular knowledge-sharing sessions and encourage senior members to men…" at bounding box center [511, 427] width 523 height 53
click at [250, 397] on input "d. Organize regular knowledge-sharing sessions and encourage senior members to …" at bounding box center [250, 391] width 0 height 11
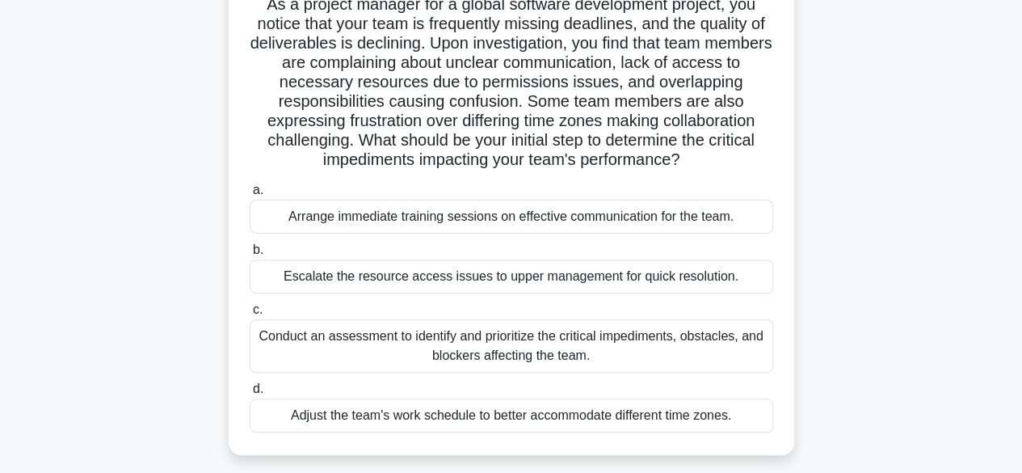
scroll to position [129, 0]
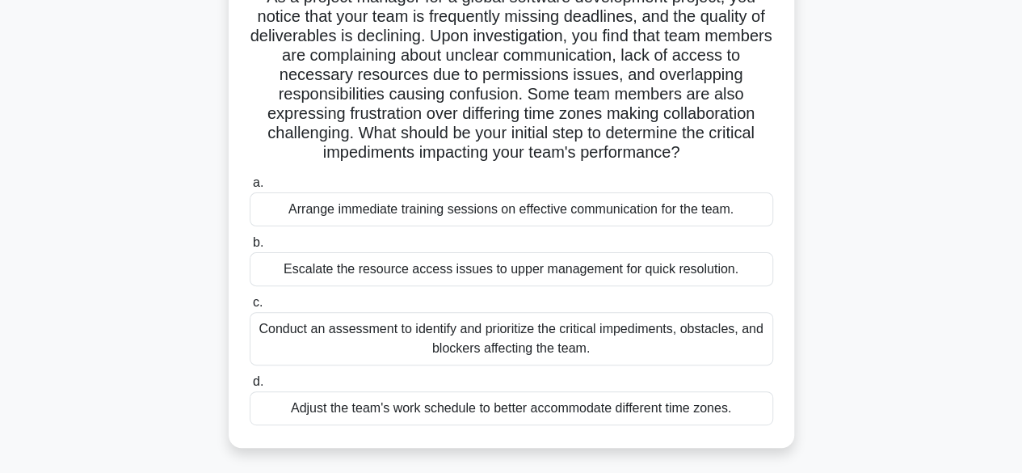
click at [712, 351] on div "Conduct an assessment to identify and prioritize the critical impediments, obst…" at bounding box center [511, 338] width 523 height 53
click at [250, 308] on input "c. Conduct an assessment to identify and prioritize the critical impediments, o…" at bounding box center [250, 302] width 0 height 11
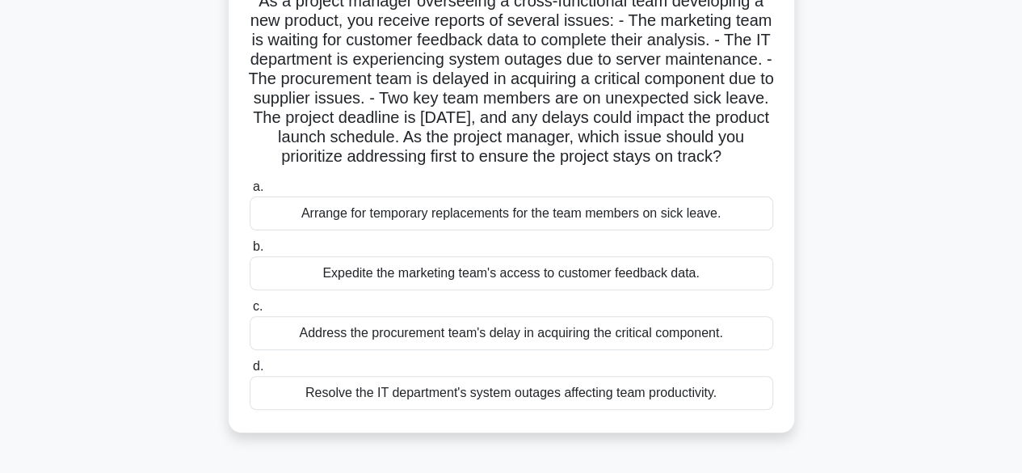
scroll to position [132, 0]
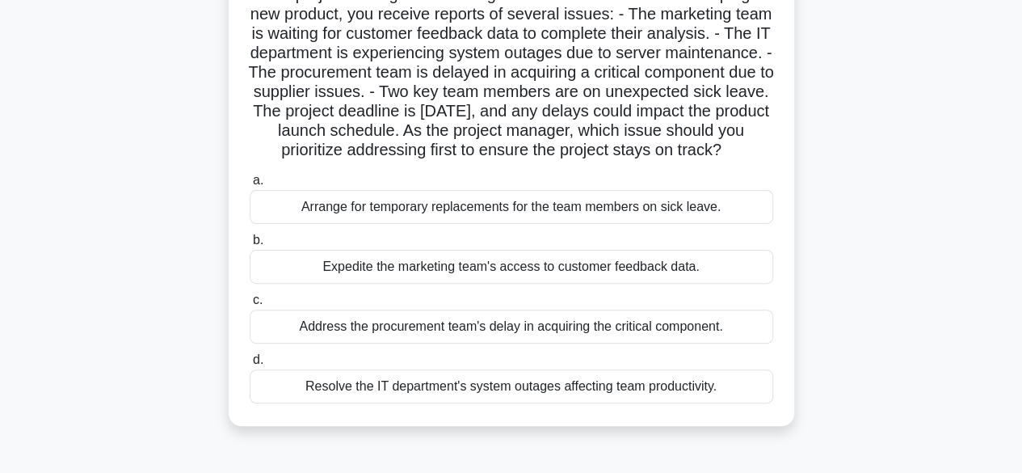
click at [734, 403] on div "Resolve the IT department's system outages affecting team productivity." at bounding box center [511, 386] width 523 height 34
click at [250, 365] on input "d. Resolve the IT department's system outages affecting team productivity." at bounding box center [250, 360] width 0 height 11
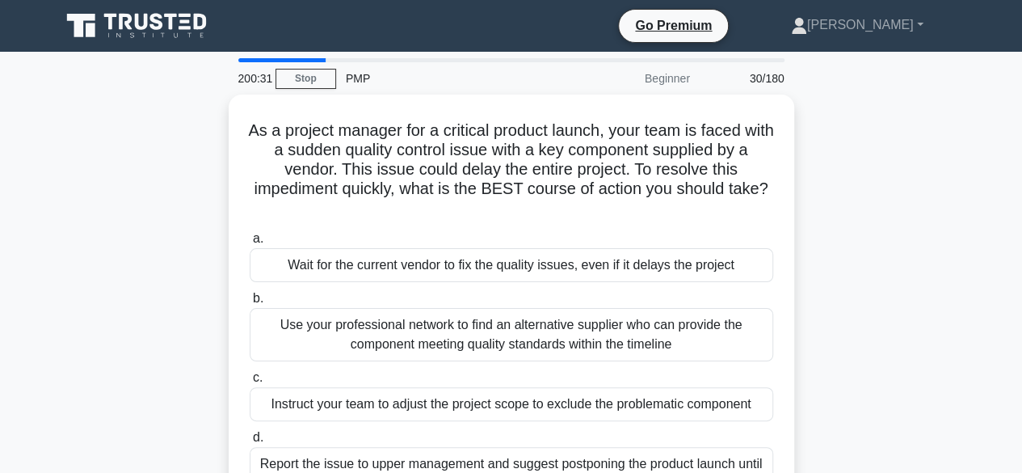
scroll to position [0, 0]
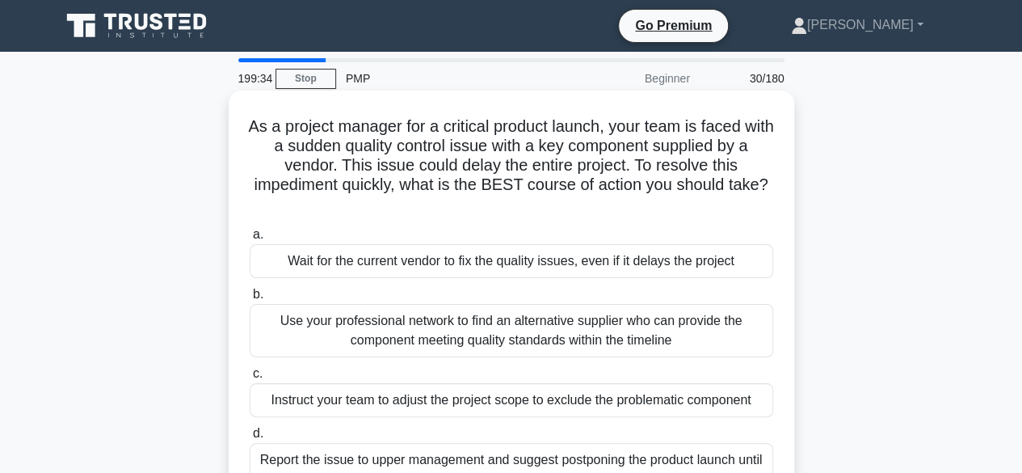
click at [296, 333] on div "Use your professional network to find an alternative supplier who can provide t…" at bounding box center [511, 330] width 523 height 53
click at [250, 300] on input "b. Use your professional network to find an alternative supplier who can provid…" at bounding box center [250, 294] width 0 height 11
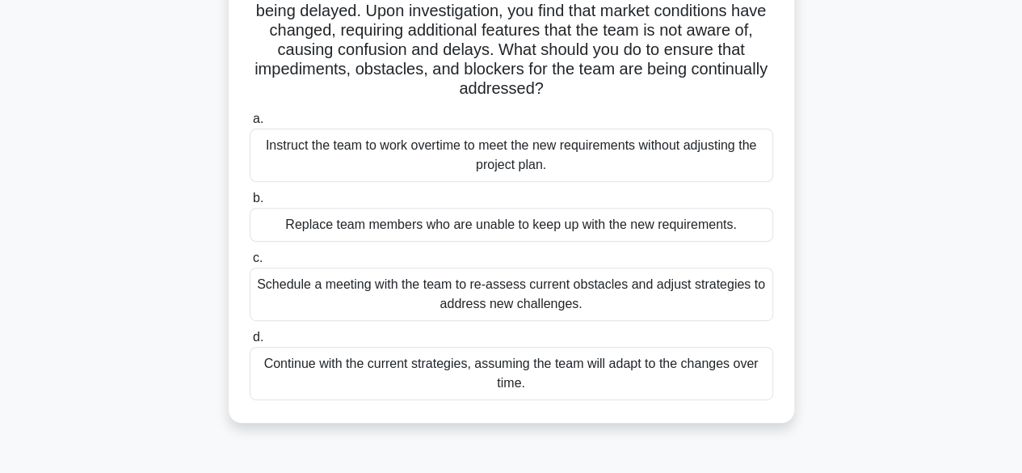
scroll to position [245, 0]
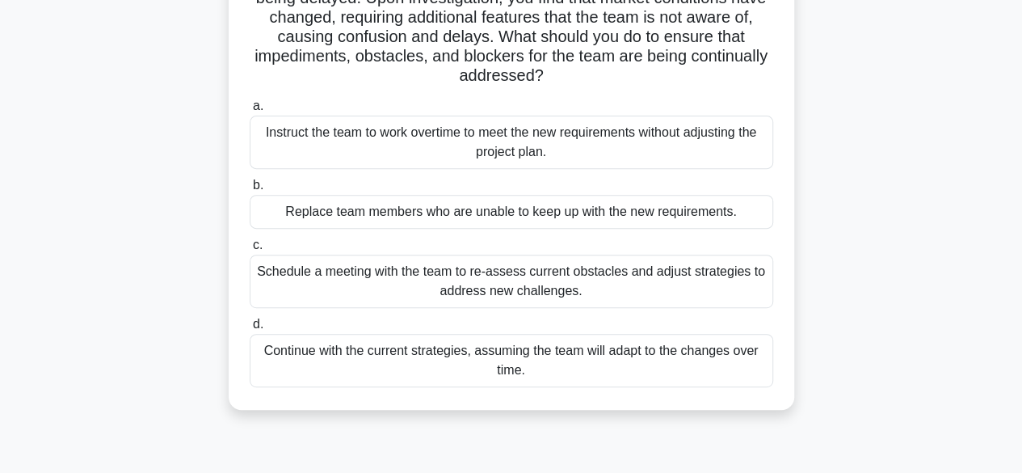
click at [302, 288] on div "Schedule a meeting with the team to re-assess current obstacles and adjust stra…" at bounding box center [511, 280] width 523 height 53
click at [250, 250] on input "c. Schedule a meeting with the team to re-assess current obstacles and adjust s…" at bounding box center [250, 245] width 0 height 11
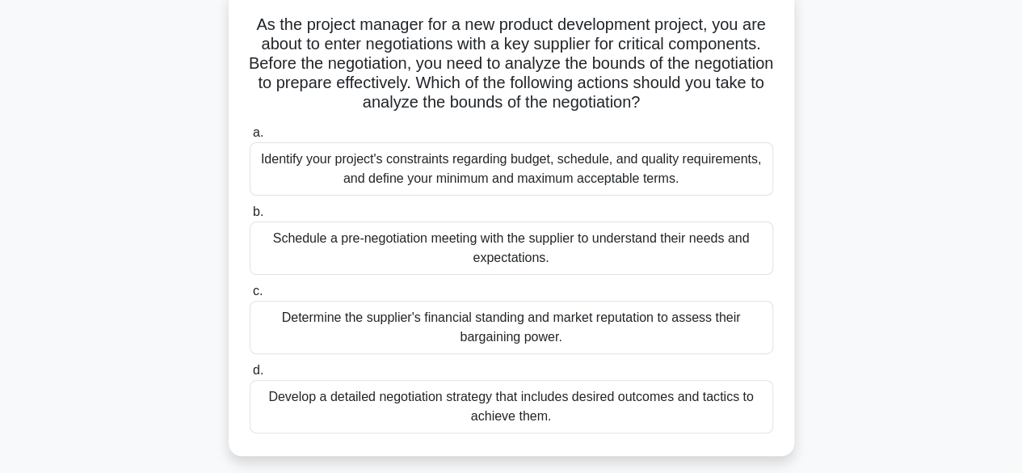
scroll to position [107, 0]
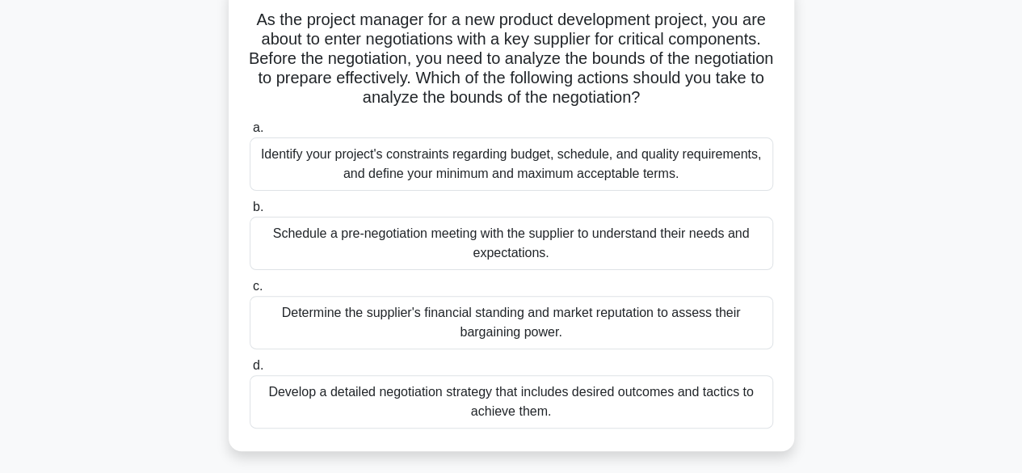
click at [281, 169] on div "Identify your project's constraints regarding budget, schedule, and quality req…" at bounding box center [511, 163] width 523 height 53
click at [250, 133] on input "a. Identify your project's constraints regarding budget, schedule, and quality …" at bounding box center [250, 128] width 0 height 11
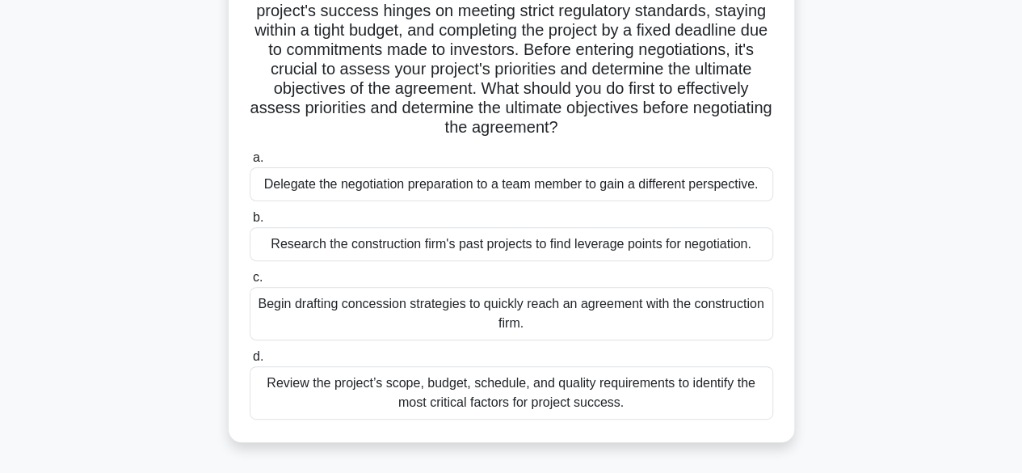
scroll to position [160, 0]
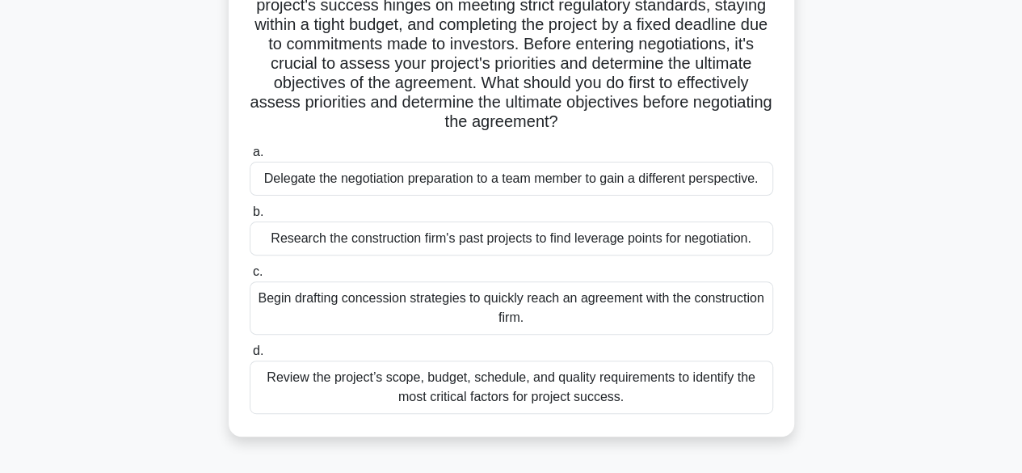
click at [348, 389] on div "Review the project’s scope, budget, schedule, and quality requirements to ident…" at bounding box center [511, 386] width 523 height 53
click at [250, 356] on input "d. Review the project’s scope, budget, schedule, and quality requirements to id…" at bounding box center [250, 351] width 0 height 11
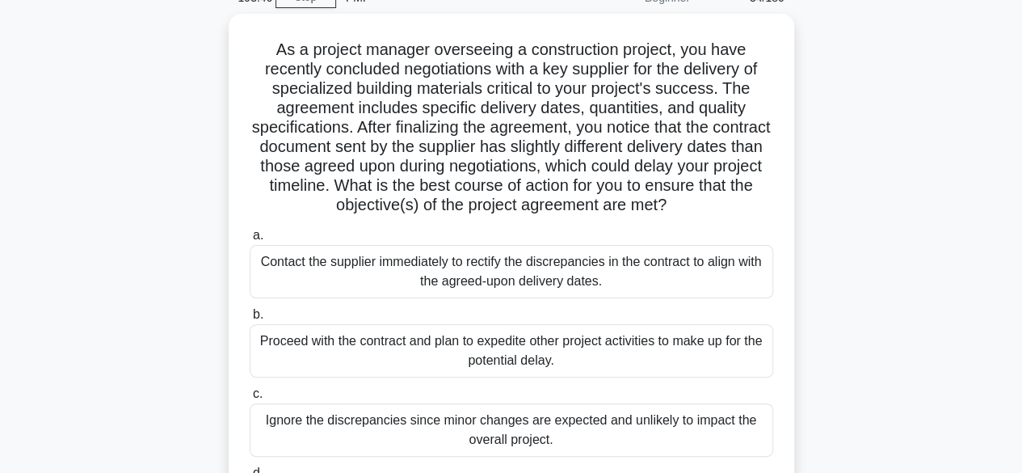
scroll to position [74, 0]
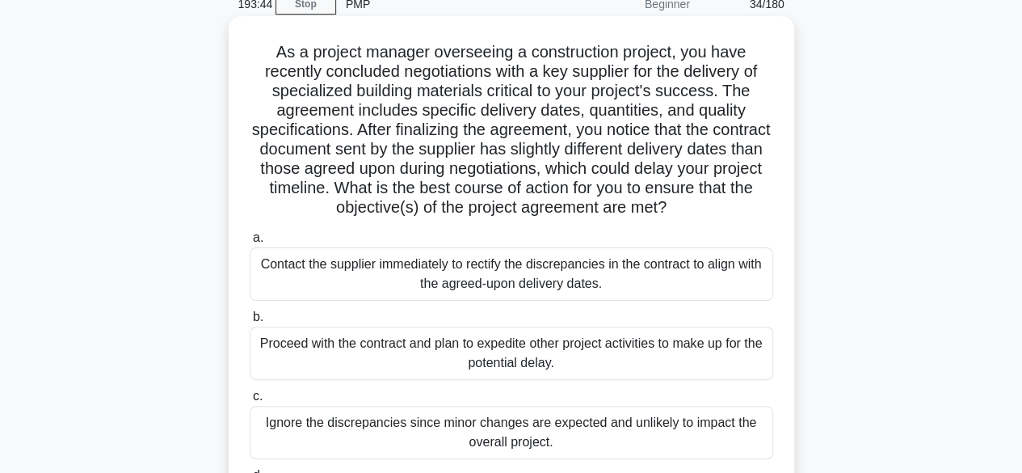
click at [294, 288] on div "Contact the supplier immediately to rectify the discrepancies in the contract t…" at bounding box center [511, 273] width 523 height 53
click at [250, 243] on input "a. Contact the supplier immediately to rectify the discrepancies in the contrac…" at bounding box center [250, 238] width 0 height 11
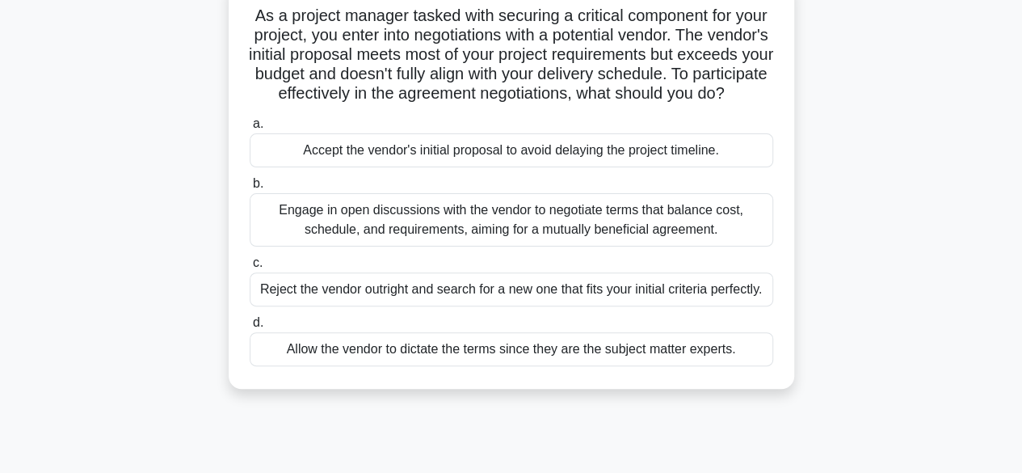
scroll to position [115, 0]
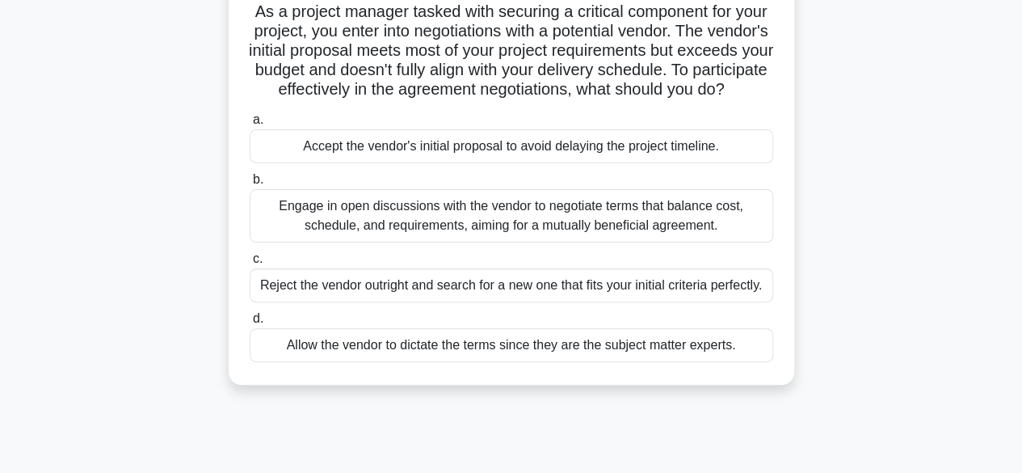
click at [291, 242] on div "Engage in open discussions with the vendor to negotiate terms that balance cost…" at bounding box center [511, 215] width 523 height 53
click at [250, 185] on input "b. Engage in open discussions with the vendor to negotiate terms that balance c…" at bounding box center [250, 179] width 0 height 11
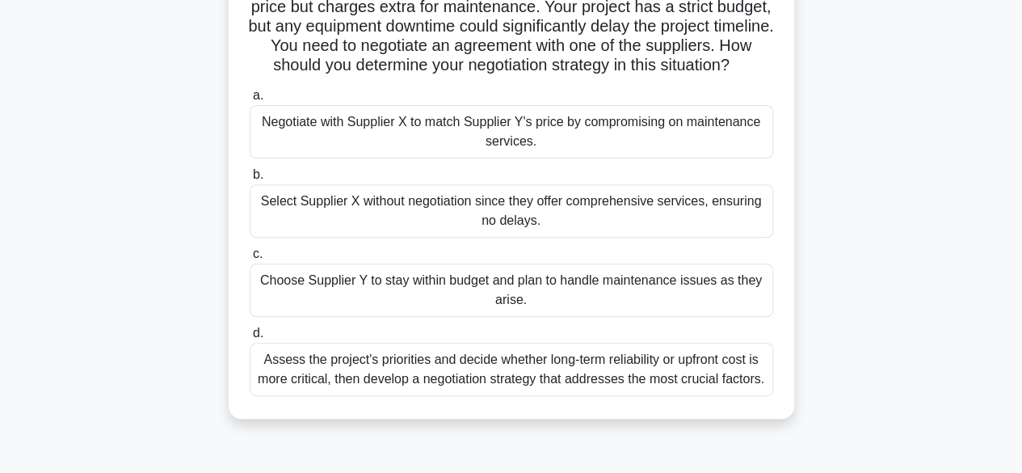
scroll to position [206, 0]
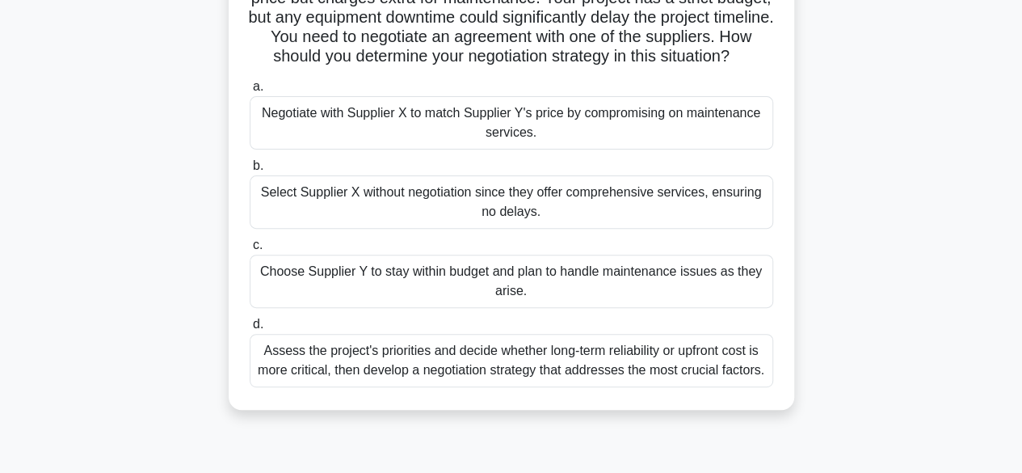
click at [413, 384] on div "Assess the project's priorities and decide whether long-term reliability or upf…" at bounding box center [511, 360] width 523 height 53
click at [250, 330] on input "d. Assess the project's priorities and decide whether long-term reliability or …" at bounding box center [250, 324] width 0 height 11
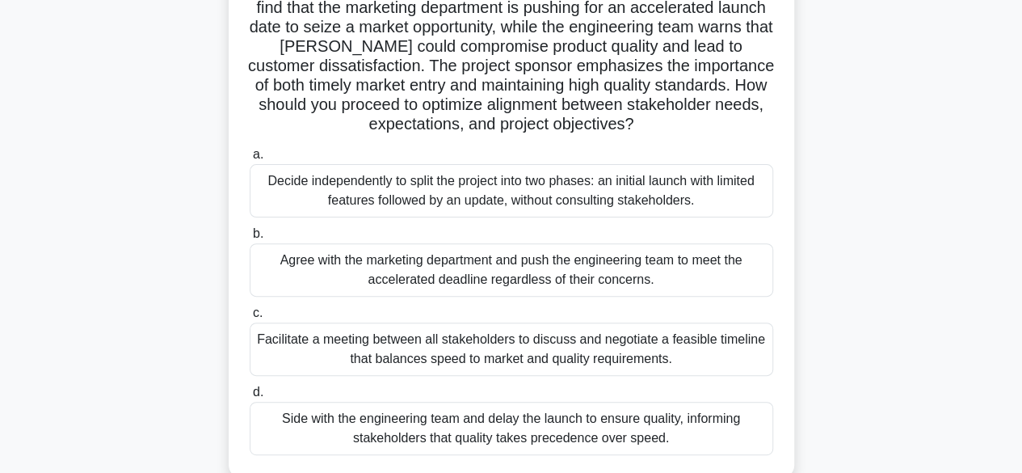
scroll to position [143, 0]
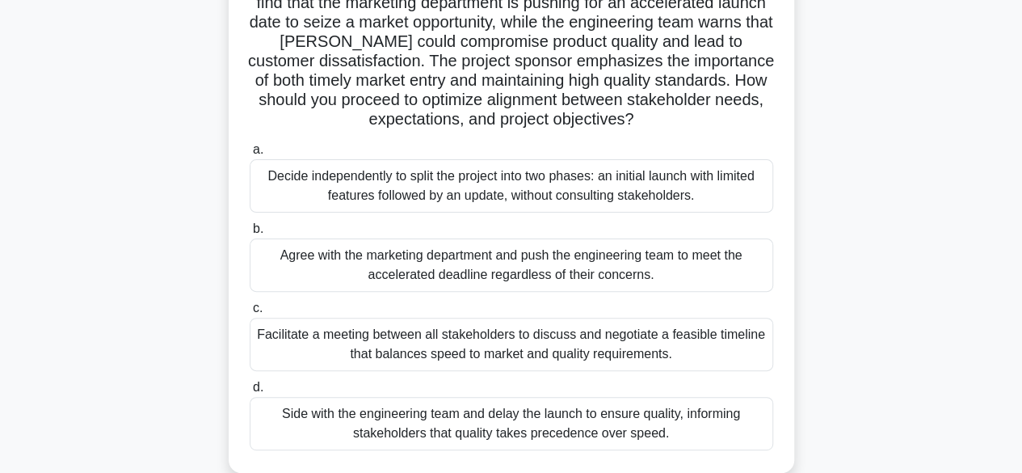
click at [302, 352] on div "Facilitate a meeting between all stakeholders to discuss and negotiate a feasib…" at bounding box center [511, 343] width 523 height 53
click at [250, 313] on input "c. Facilitate a meeting between all stakeholders to discuss and negotiate a fea…" at bounding box center [250, 308] width 0 height 11
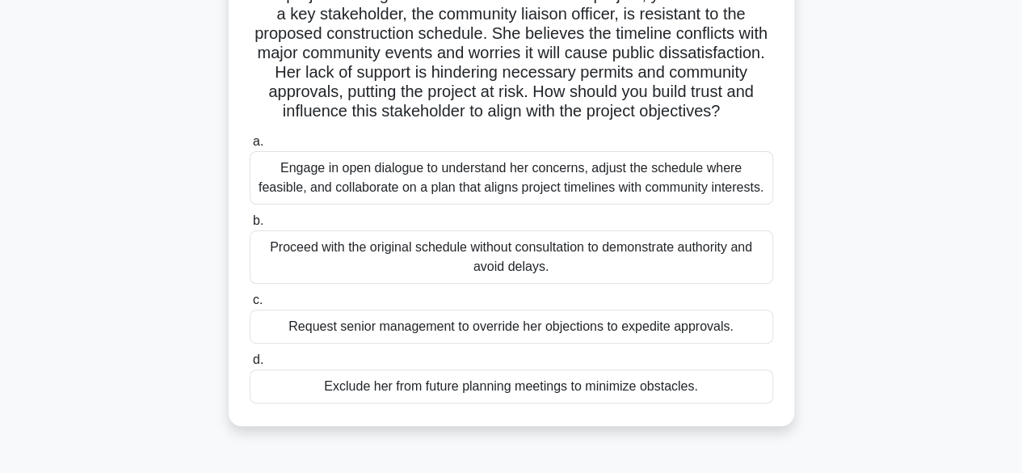
scroll to position [137, 0]
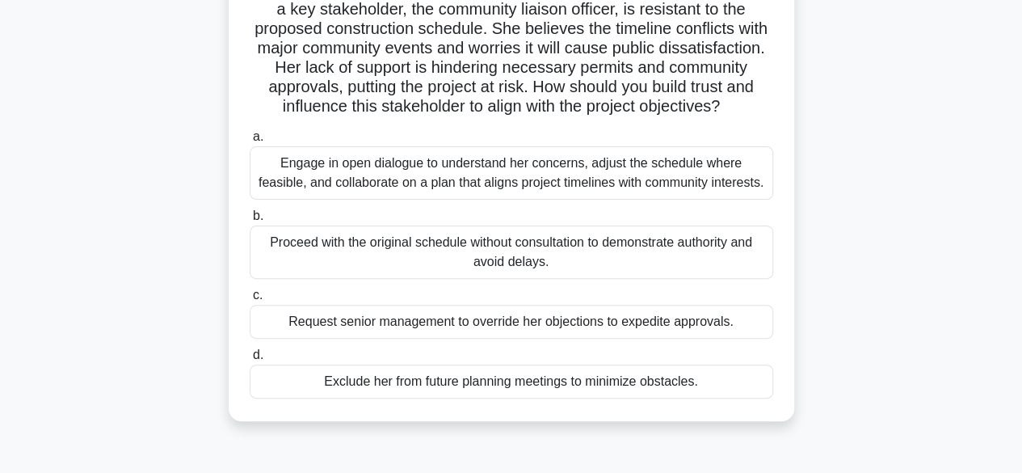
click at [691, 197] on div "Engage in open dialogue to understand her concerns, adjust the schedule where f…" at bounding box center [511, 172] width 523 height 53
click at [250, 142] on input "a. Engage in open dialogue to understand her concerns, adjust the schedule wher…" at bounding box center [250, 137] width 0 height 11
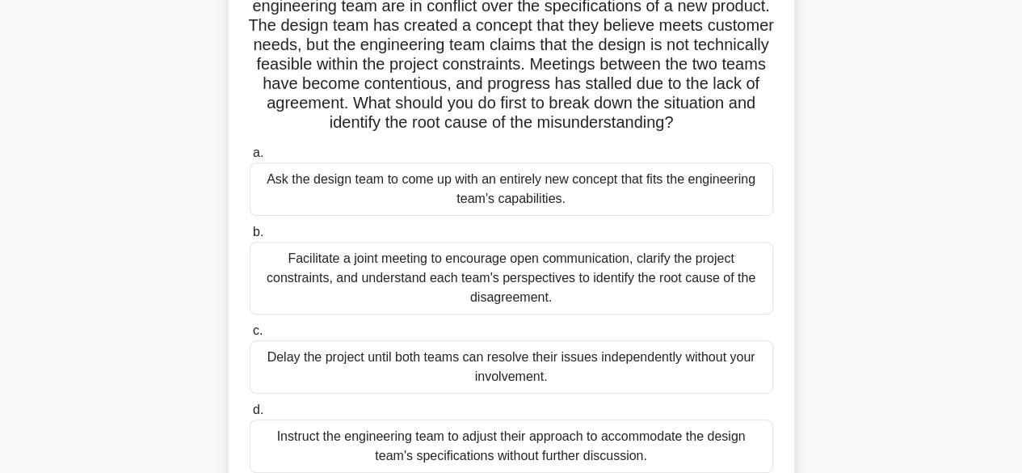
scroll to position [145, 0]
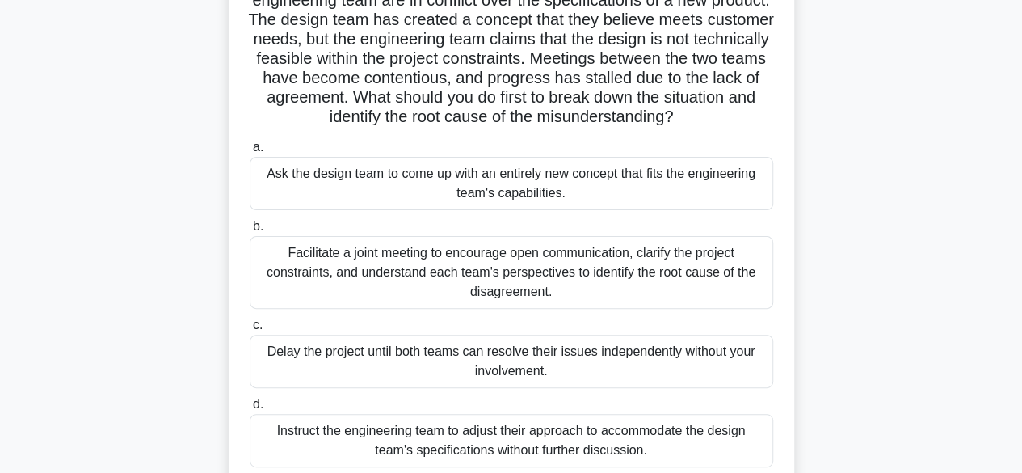
click at [683, 302] on div "Facilitate a joint meeting to encourage open communication, clarify the project…" at bounding box center [511, 272] width 523 height 73
click at [250, 232] on input "b. Facilitate a joint meeting to encourage open communication, clarify the proj…" at bounding box center [250, 226] width 0 height 11
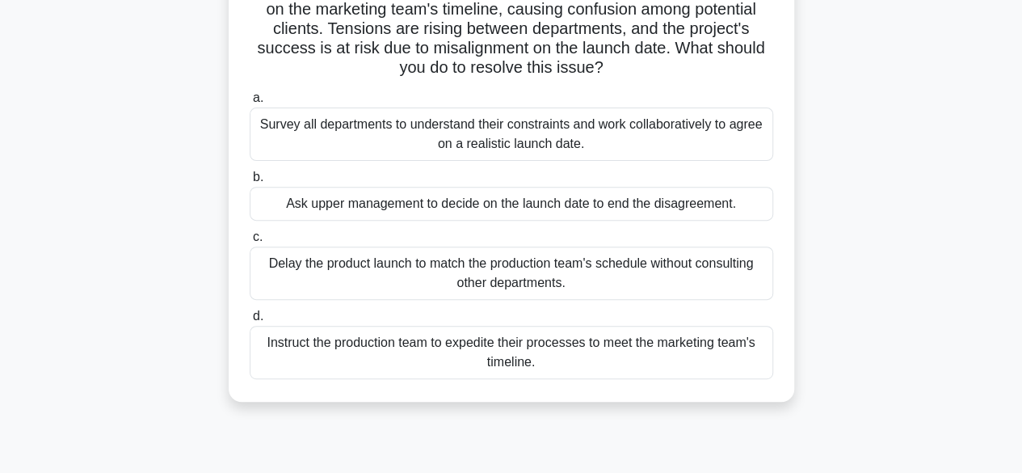
scroll to position [223, 0]
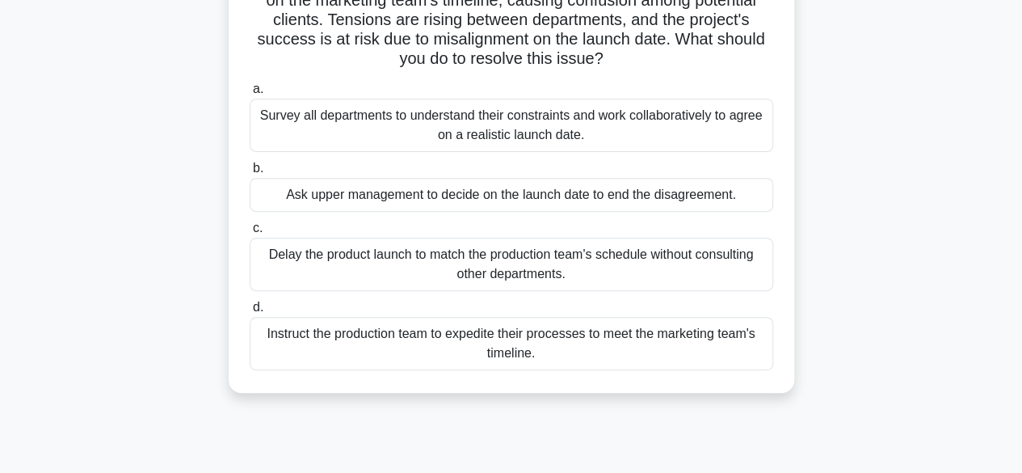
click at [469, 116] on div "Survey all departments to understand their constraints and work collaboratively…" at bounding box center [511, 125] width 523 height 53
click at [250, 95] on input "a. Survey all departments to understand their constraints and work collaborativ…" at bounding box center [250, 89] width 0 height 11
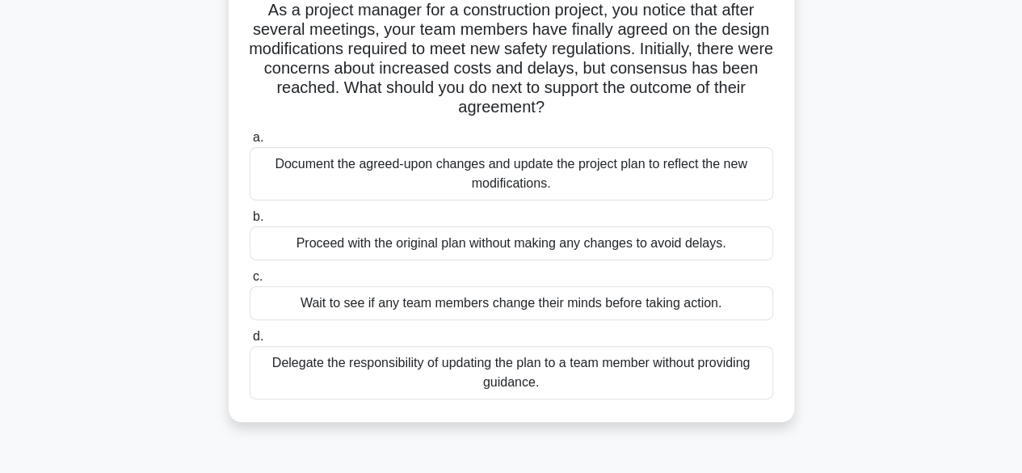
scroll to position [121, 0]
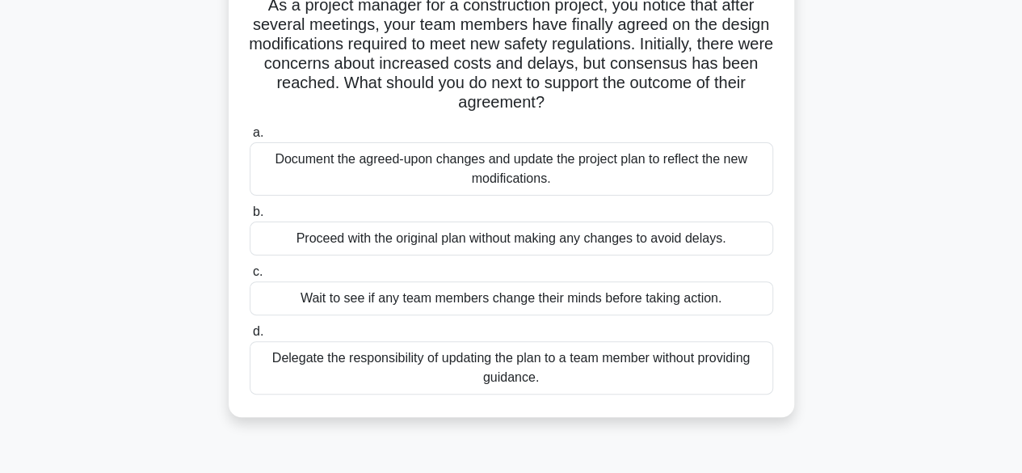
click at [704, 177] on div "Document the agreed-upon changes and update the project plan to reflect the new…" at bounding box center [511, 168] width 523 height 53
click at [250, 138] on input "a. Document the agreed-upon changes and update the project plan to reflect the …" at bounding box center [250, 133] width 0 height 11
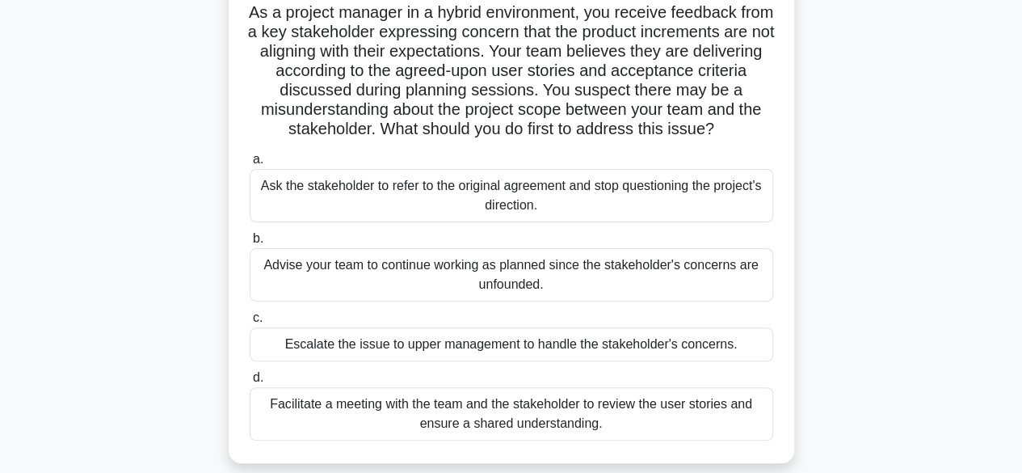
scroll to position [132, 0]
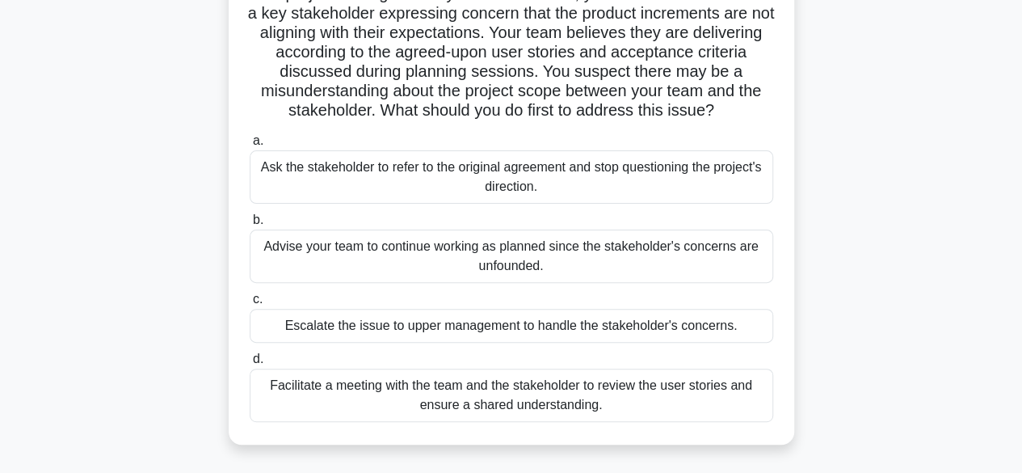
click at [726, 404] on div "Facilitate a meeting with the team and the stakeholder to review the user stori…" at bounding box center [511, 394] width 523 height 53
click at [250, 364] on input "d. Facilitate a meeting with the team and the stakeholder to review the user st…" at bounding box center [250, 359] width 0 height 11
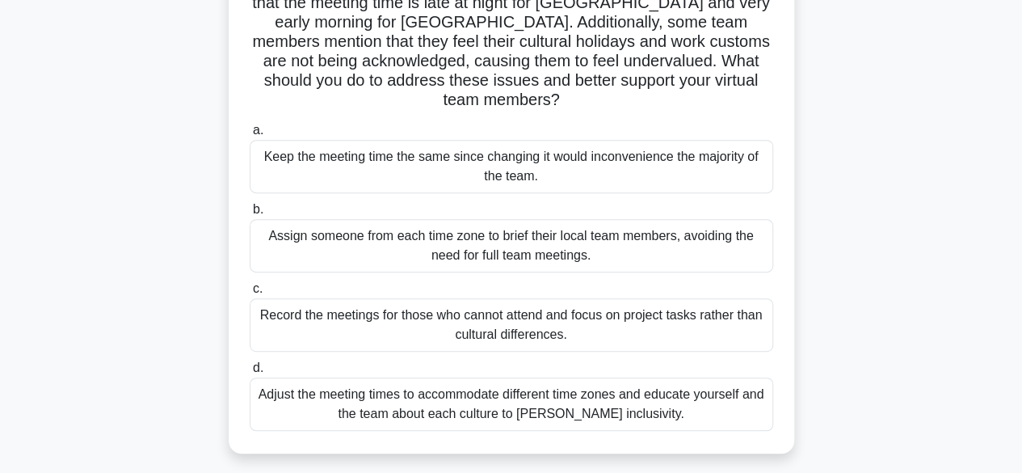
scroll to position [265, 0]
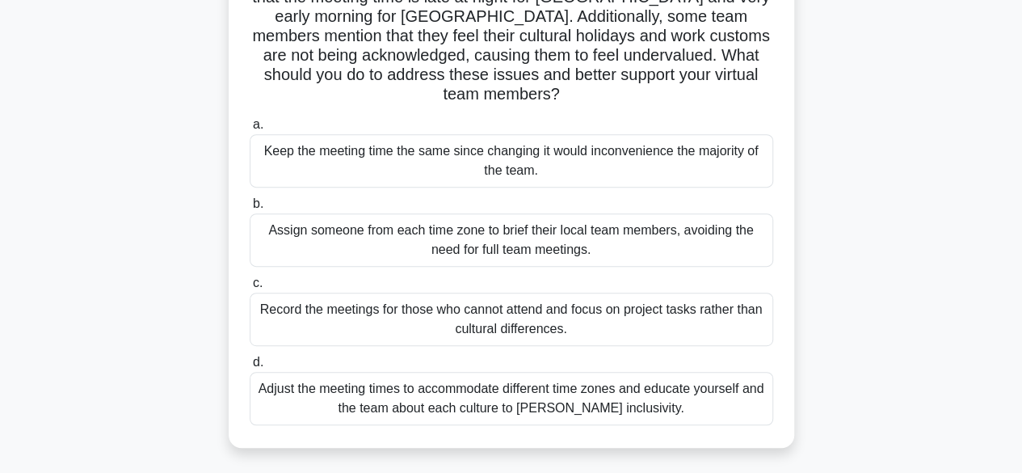
click at [322, 372] on div "Adjust the meeting times to accommodate different time zones and educate yourse…" at bounding box center [511, 398] width 523 height 53
click at [250, 368] on input "d. Adjust the meeting times to accommodate different time zones and educate you…" at bounding box center [250, 362] width 0 height 11
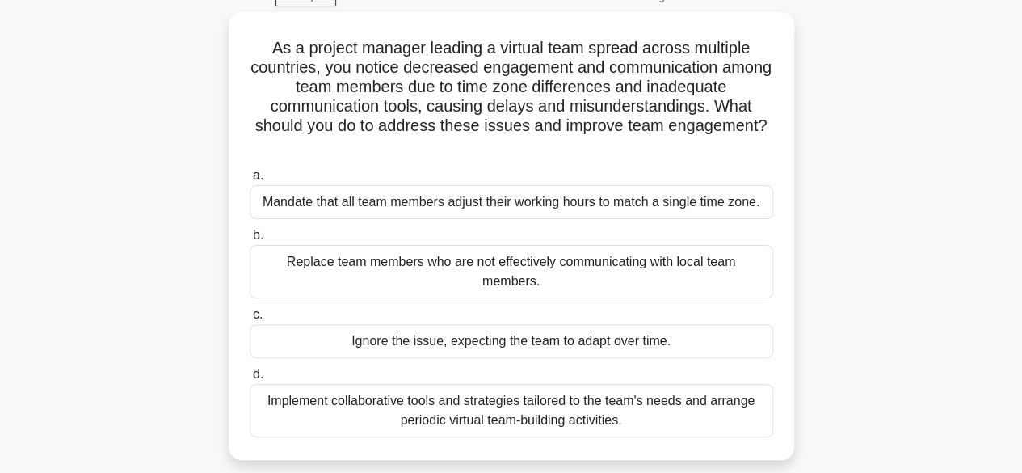
scroll to position [86, 0]
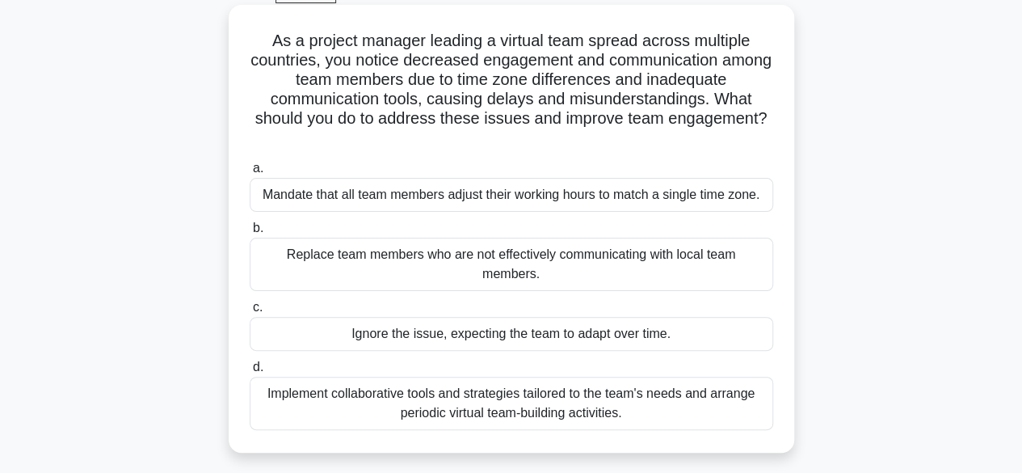
click at [597, 388] on div "Implement collaborative tools and strategies tailored to the team's needs and a…" at bounding box center [511, 402] width 523 height 53
click at [250, 372] on input "d. Implement collaborative tools and strategies tailored to the team's needs an…" at bounding box center [250, 367] width 0 height 11
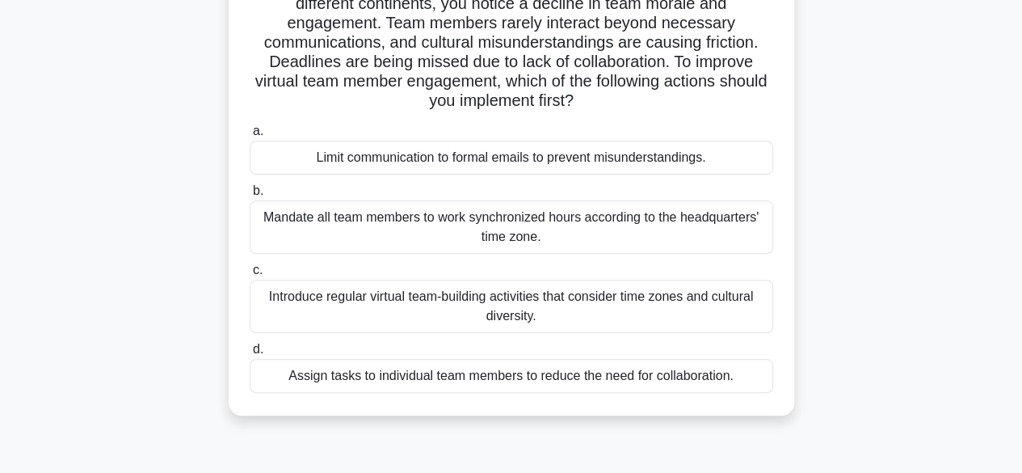
scroll to position [149, 0]
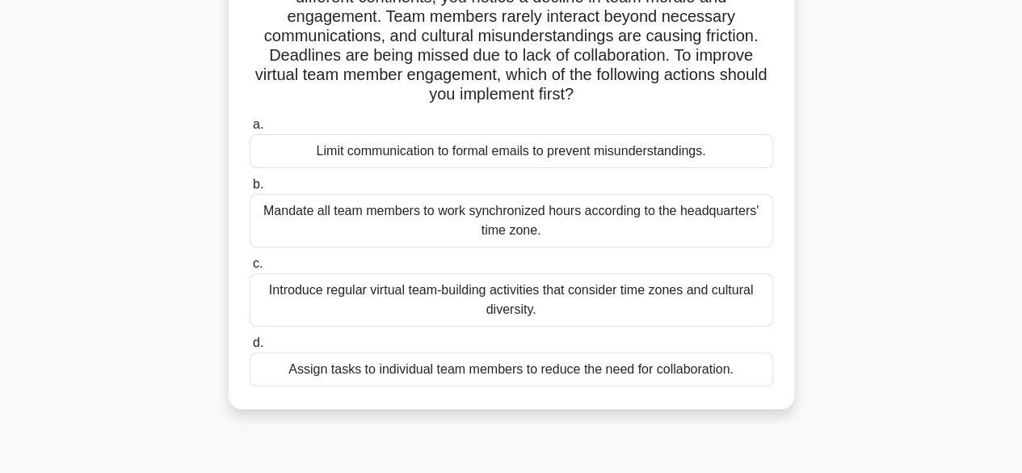
click at [284, 302] on div "Introduce regular virtual team-building activities that consider time zones and…" at bounding box center [511, 299] width 523 height 53
click at [250, 269] on input "c. Introduce regular virtual team-building activities that consider time zones …" at bounding box center [250, 264] width 0 height 11
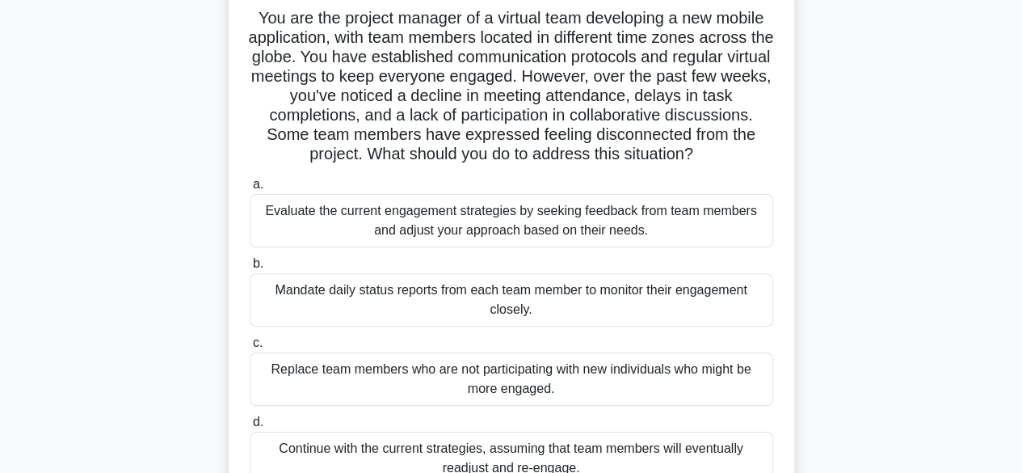
scroll to position [74, 0]
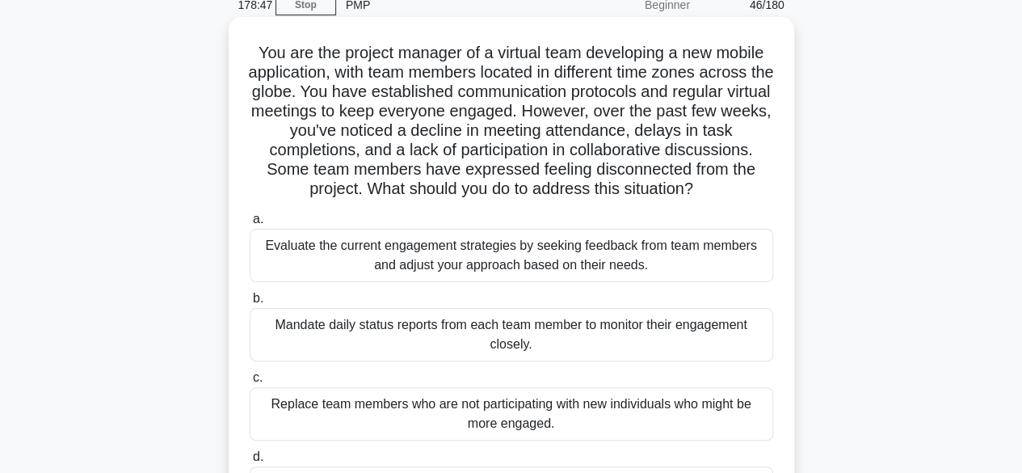
click at [730, 255] on div "Evaluate the current engagement strategies by seeking feedback from team member…" at bounding box center [511, 255] width 523 height 53
click at [250, 225] on input "a. Evaluate the current engagement strategies by seeking feedback from team mem…" at bounding box center [250, 219] width 0 height 11
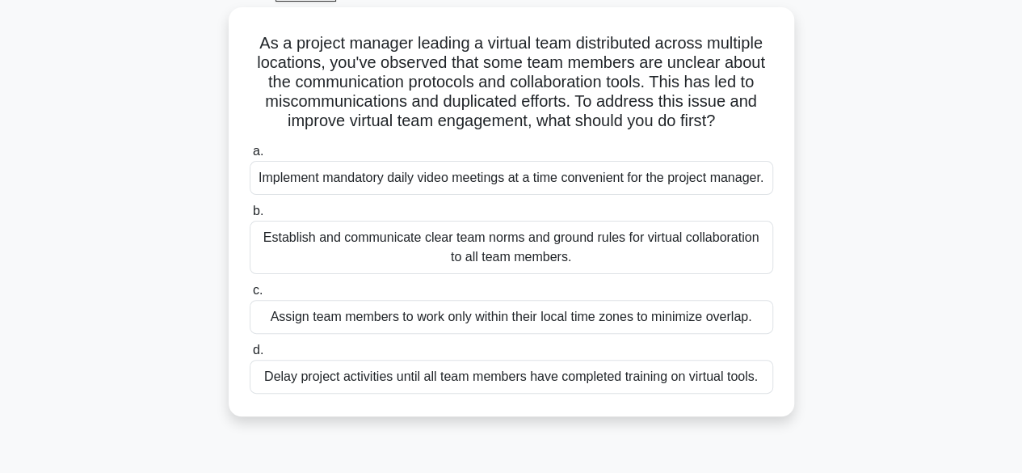
scroll to position [89, 0]
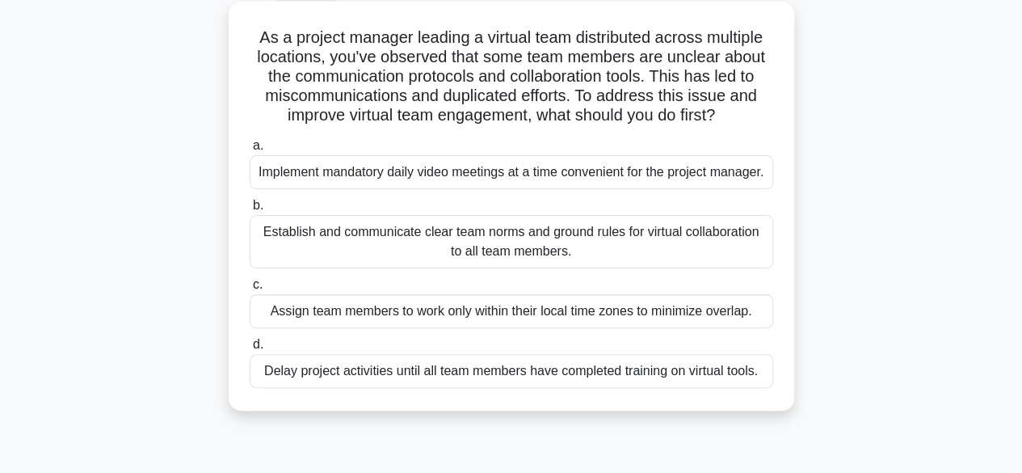
click at [268, 265] on div "Establish and communicate clear team norms and ground rules for virtual collabo…" at bounding box center [511, 241] width 523 height 53
click at [250, 211] on input "b. Establish and communicate clear team norms and ground rules for virtual coll…" at bounding box center [250, 205] width 0 height 11
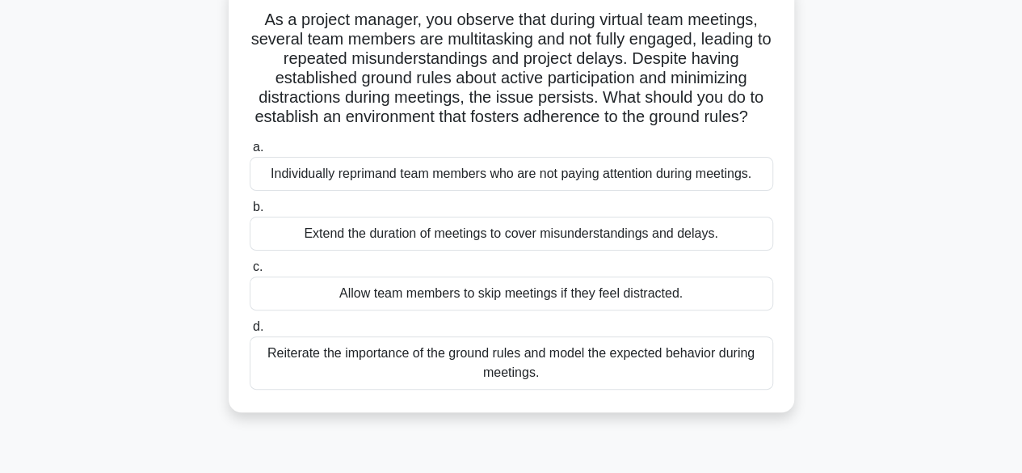
scroll to position [117, 0]
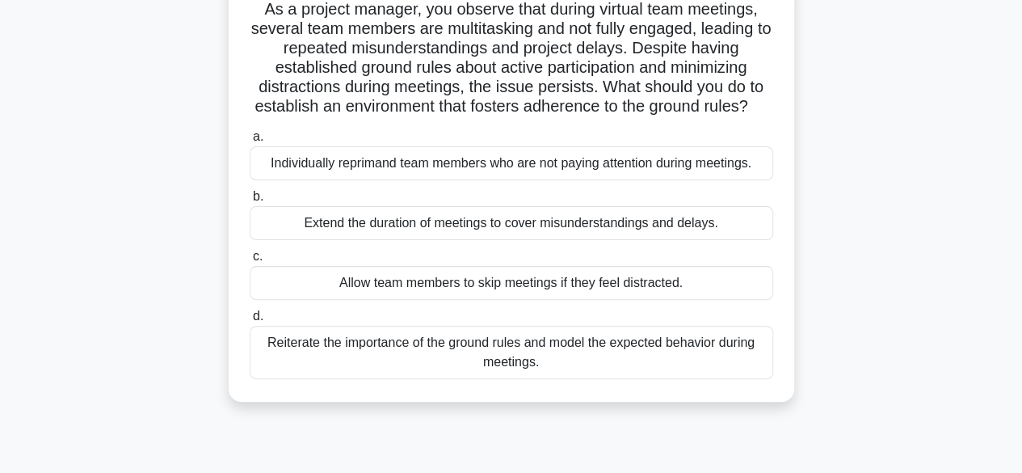
click at [311, 379] on div "Reiterate the importance of the ground rules and model the expected behavior du…" at bounding box center [511, 352] width 523 height 53
click at [250, 322] on input "d. Reiterate the importance of the ground rules and model the expected behavior…" at bounding box center [250, 316] width 0 height 11
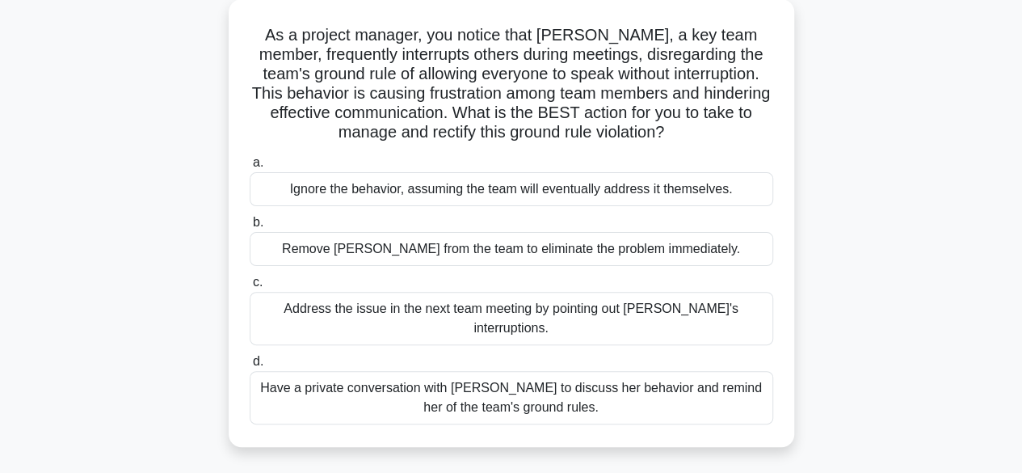
scroll to position [95, 0]
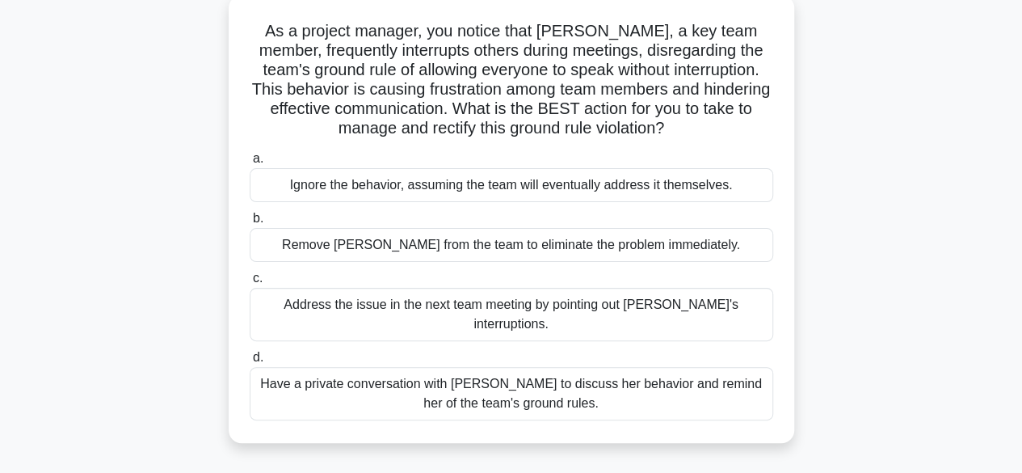
click at [307, 373] on div "Have a private conversation with Rachel to discuss her behavior and remind her …" at bounding box center [511, 393] width 523 height 53
click at [250, 363] on input "d. Have a private conversation with Rachel to discuss her behavior and remind h…" at bounding box center [250, 357] width 0 height 11
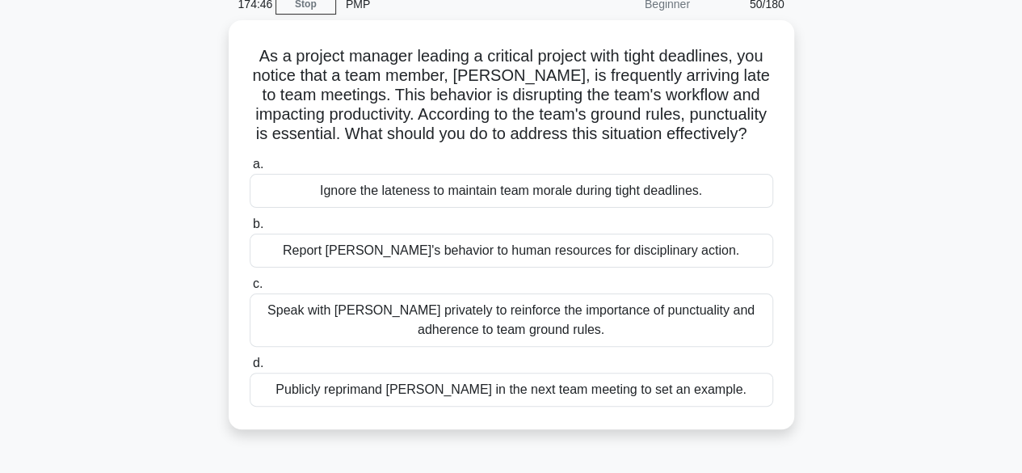
scroll to position [76, 0]
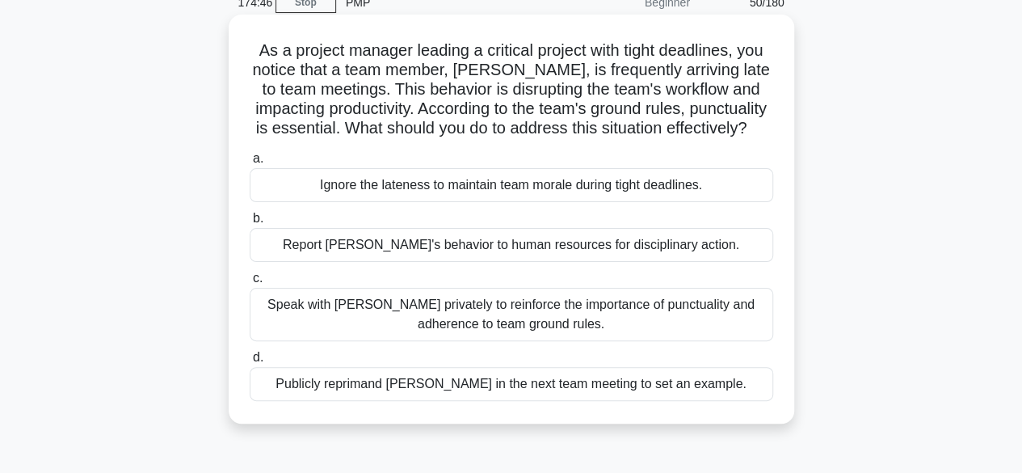
click at [294, 341] on div "Speak with Alex privately to reinforce the importance of punctuality and adhere…" at bounding box center [511, 314] width 523 height 53
click at [250, 284] on input "c. Speak with Alex privately to reinforce the importance of punctuality and adh…" at bounding box center [250, 278] width 0 height 11
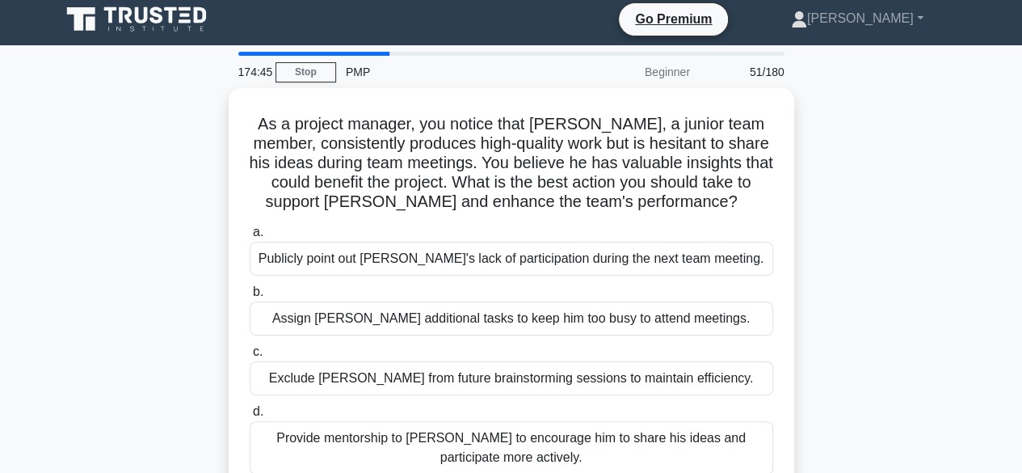
scroll to position [0, 0]
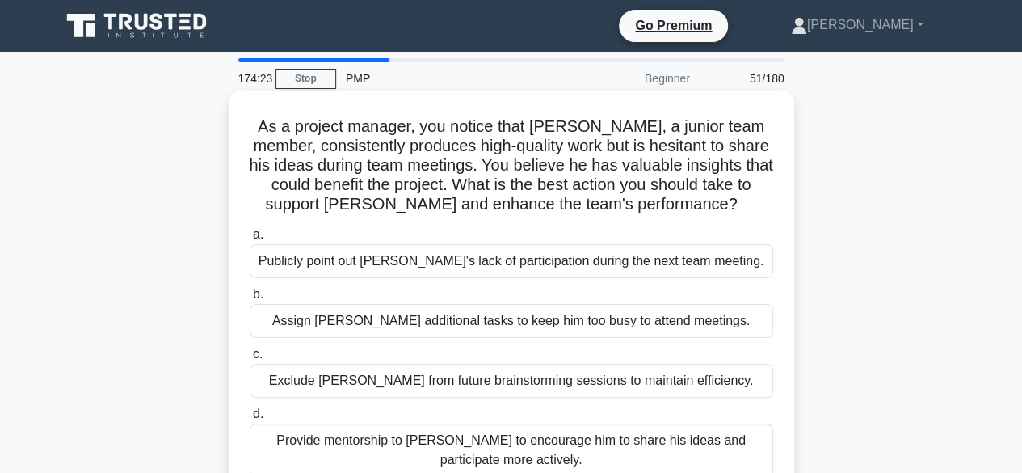
click at [284, 429] on div "Provide mentorship to James to encourage him to share his ideas and participate…" at bounding box center [511, 449] width 523 height 53
click at [250, 419] on input "d. Provide mentorship to James to encourage him to share his ideas and particip…" at bounding box center [250, 414] width 0 height 11
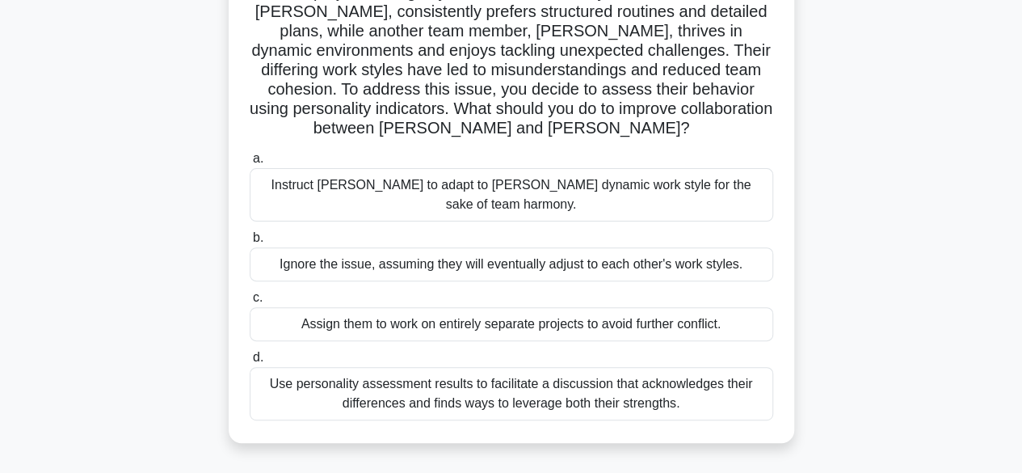
scroll to position [137, 0]
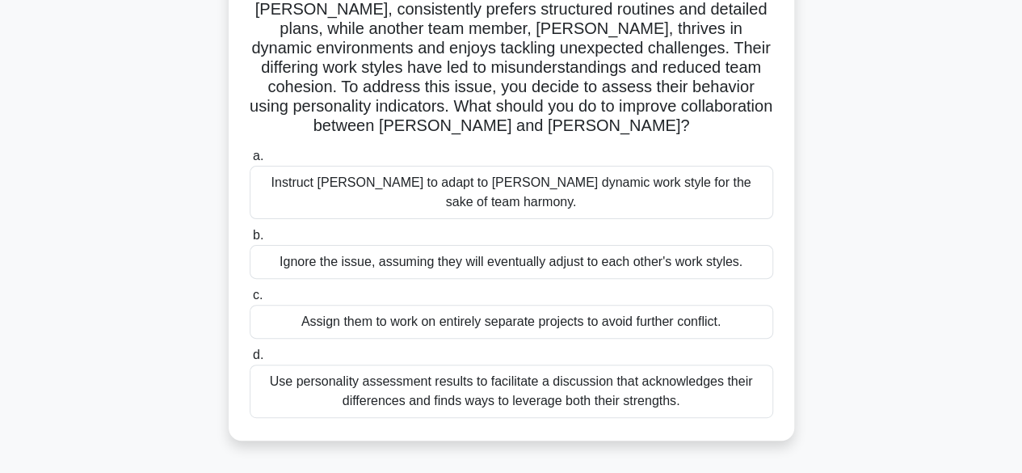
click at [665, 364] on div "Use personality assessment results to facilitate a discussion that acknowledges…" at bounding box center [511, 390] width 523 height 53
click at [250, 360] on input "d. Use personality assessment results to facilitate a discussion that acknowled…" at bounding box center [250, 355] width 0 height 11
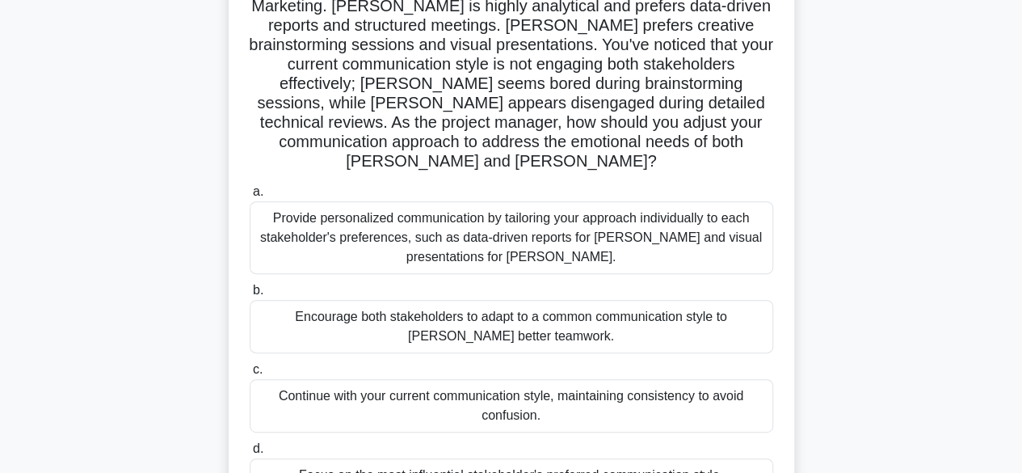
scroll to position [184, 0]
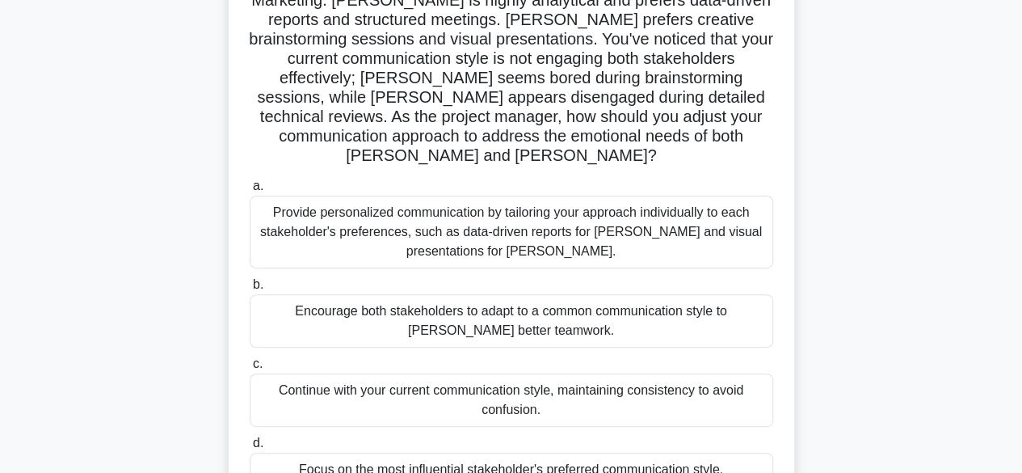
click at [581, 195] on div "Provide personalized communication by tailoring your approach individually to e…" at bounding box center [511, 231] width 523 height 73
click at [250, 191] on input "a. Provide personalized communication by tailoring your approach individually t…" at bounding box center [250, 186] width 0 height 11
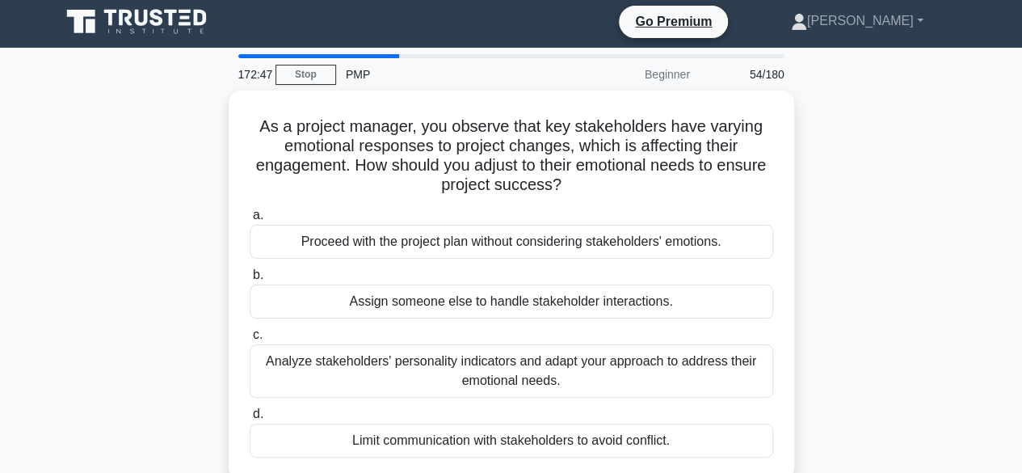
scroll to position [0, 0]
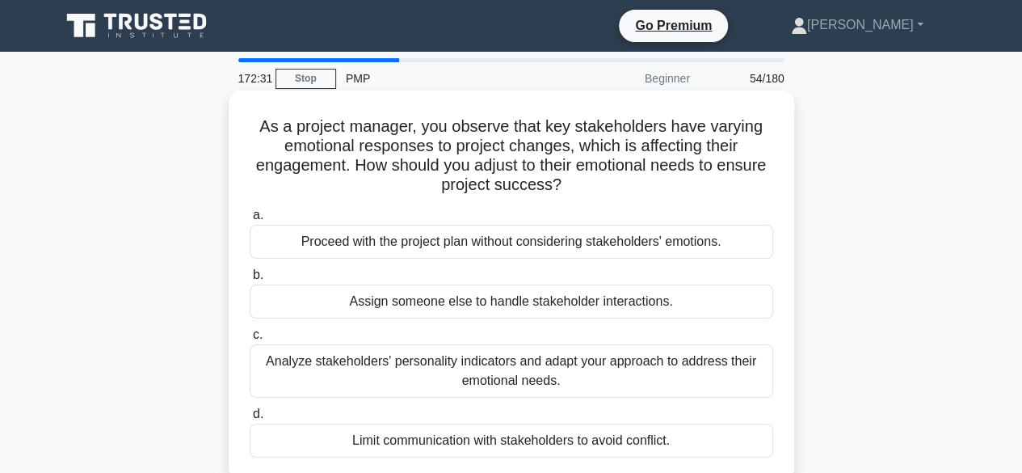
drag, startPoint x: 755, startPoint y: 398, endPoint x: 708, endPoint y: 388, distance: 48.0
click at [708, 388] on div "a. Proceed with the project plan without considering stakeholders' emotions. b.…" at bounding box center [511, 331] width 543 height 259
click at [708, 388] on div "Analyze stakeholders' personality indicators and adapt your approach to address…" at bounding box center [511, 370] width 523 height 53
click at [250, 340] on input "c. Analyze stakeholders' personality indicators and adapt your approach to addr…" at bounding box center [250, 335] width 0 height 11
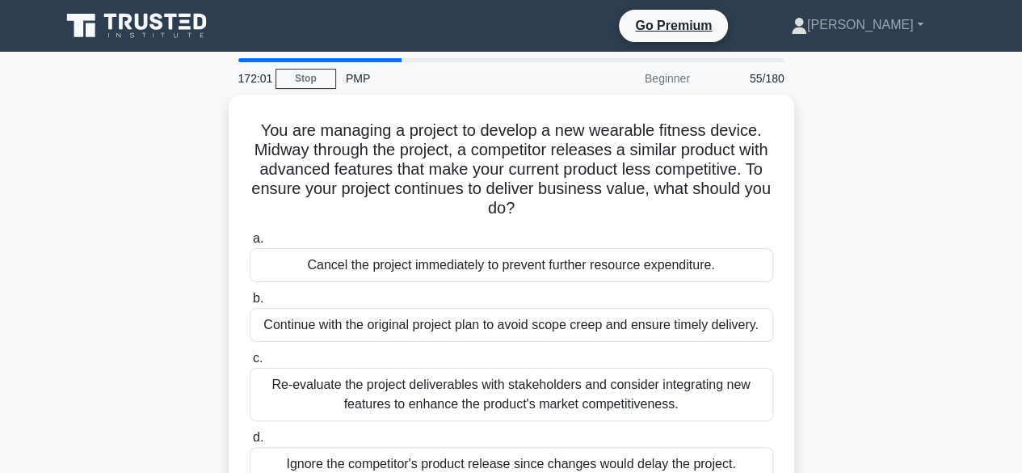
click at [708, 388] on div "Re-evaluate the project deliverables with stakeholders and consider integrating…" at bounding box center [511, 394] width 523 height 53
click at [250, 364] on input "c. Re-evaluate the project deliverables with stakeholders and consider integrat…" at bounding box center [250, 358] width 0 height 11
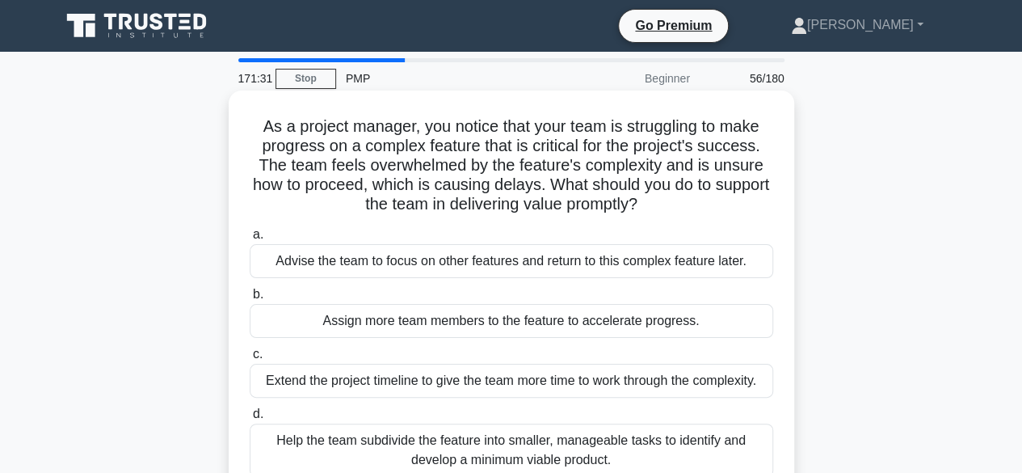
click at [711, 443] on div "Help the team subdivide the feature into smaller, manageable tasks to identify …" at bounding box center [511, 449] width 523 height 53
click at [250, 419] on input "d. Help the team subdivide the feature into smaller, manageable tasks to identi…" at bounding box center [250, 414] width 0 height 11
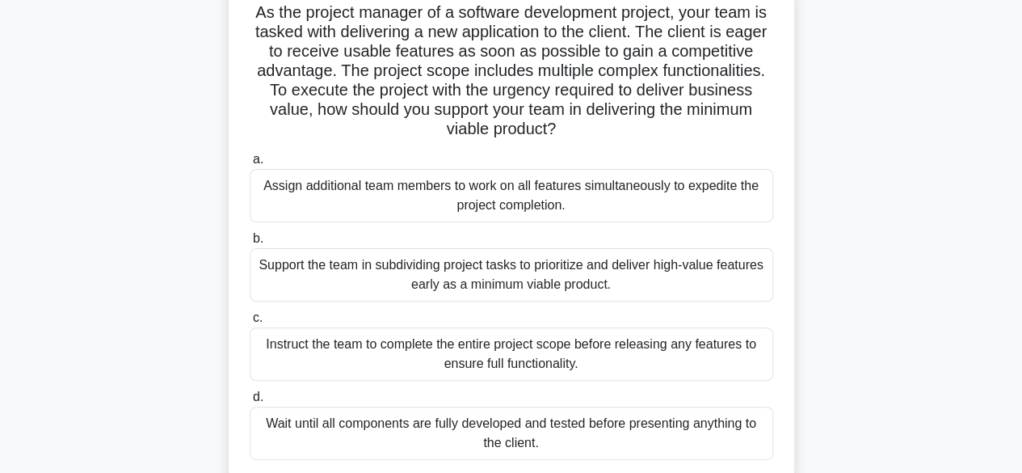
scroll to position [120, 0]
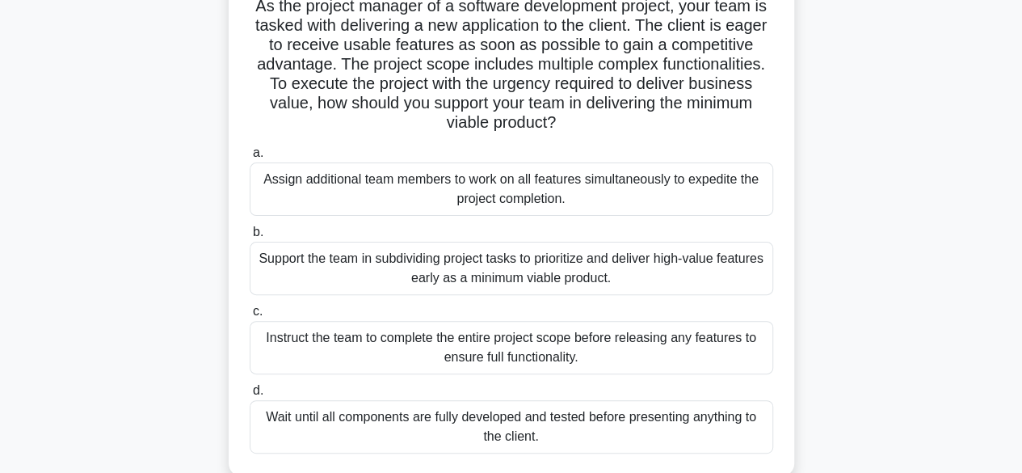
click at [431, 263] on div "Support the team in subdividing project tasks to prioritize and deliver high-va…" at bounding box center [511, 268] width 523 height 53
click at [250, 237] on input "b. Support the team in subdividing project tasks to prioritize and deliver high…" at bounding box center [250, 232] width 0 height 11
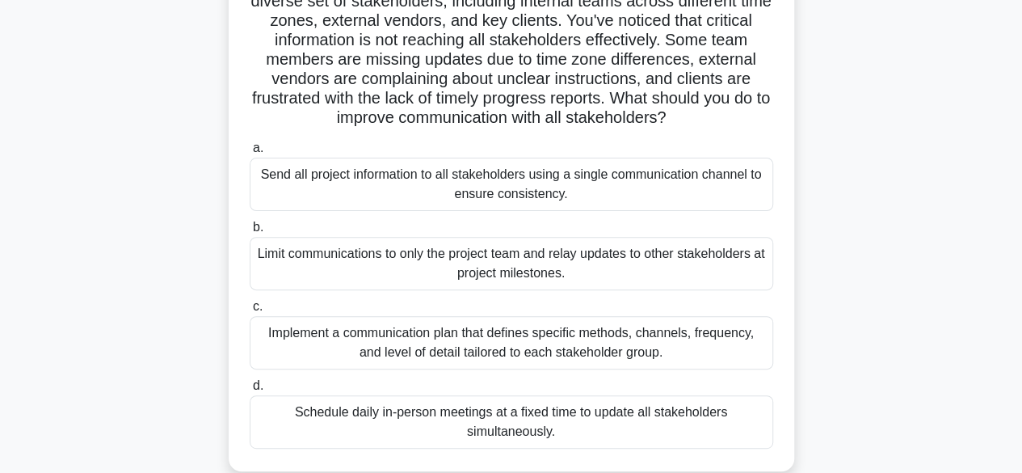
scroll to position [155, 0]
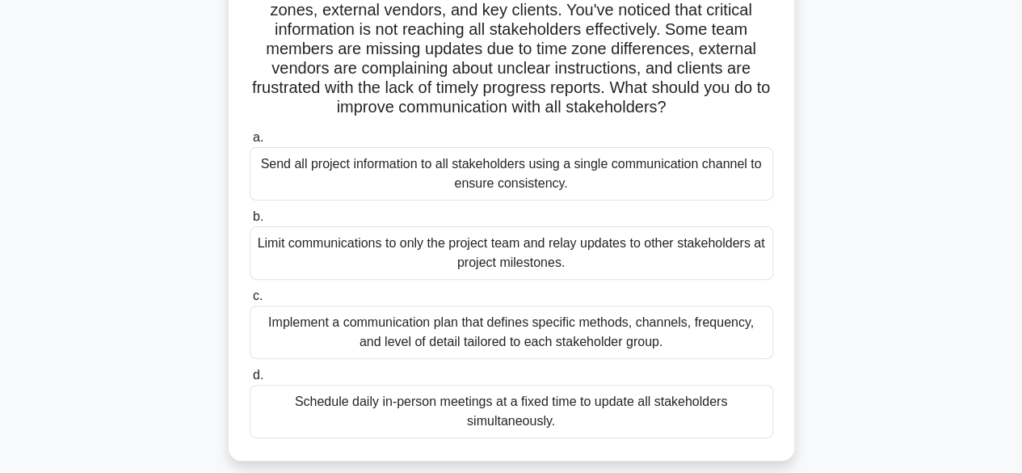
click at [717, 331] on div "Implement a communication plan that defines specific methods, channels, frequen…" at bounding box center [511, 331] width 523 height 53
click at [250, 301] on input "c. Implement a communication plan that defines specific methods, channels, freq…" at bounding box center [250, 296] width 0 height 11
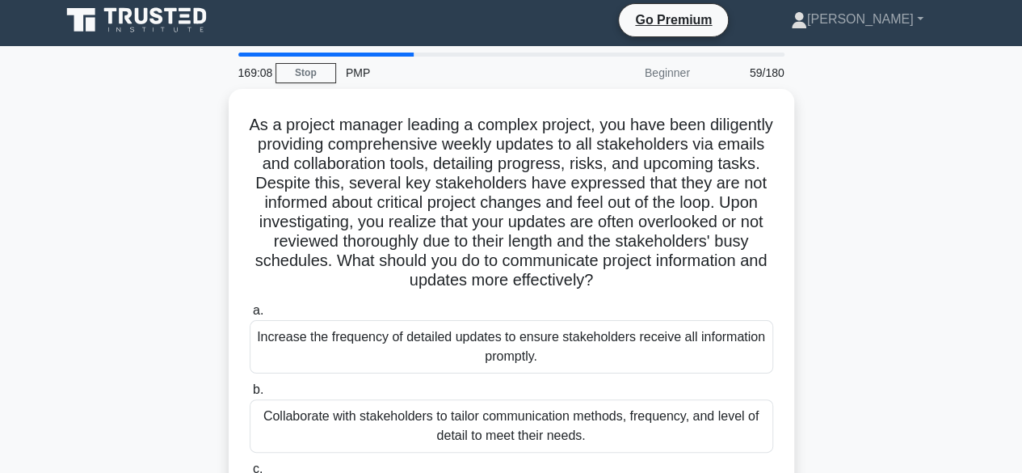
scroll to position [0, 0]
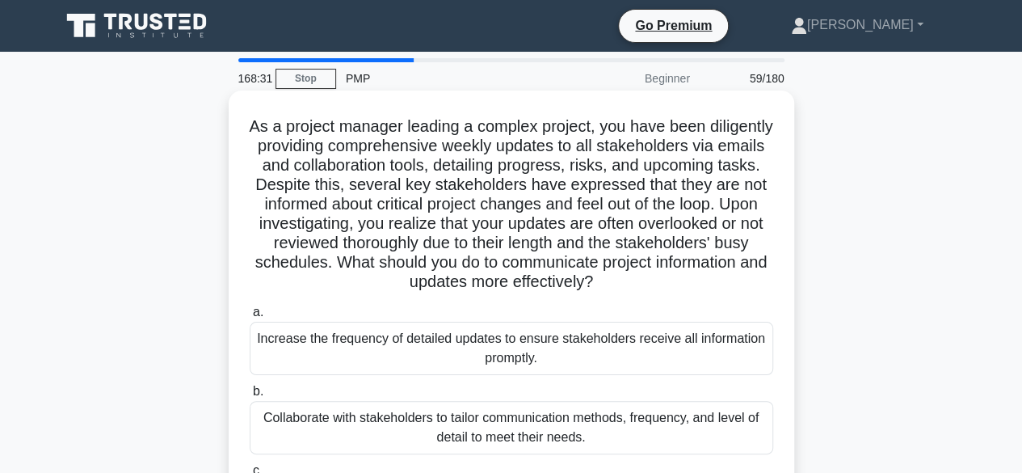
click at [505, 441] on div "Collaborate with stakeholders to tailor communication methods, frequency, and l…" at bounding box center [511, 427] width 523 height 53
click at [250, 397] on input "b. Collaborate with stakeholders to tailor communication methods, frequency, an…" at bounding box center [250, 391] width 0 height 11
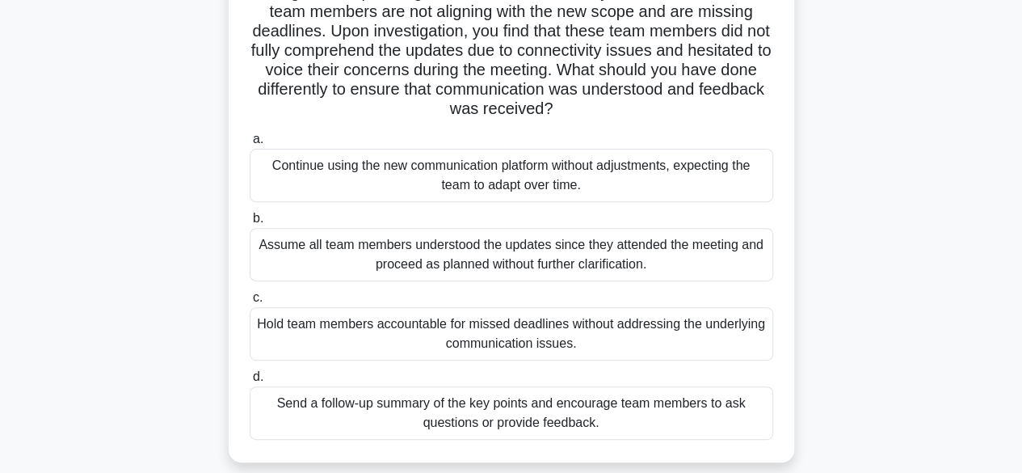
scroll to position [198, 0]
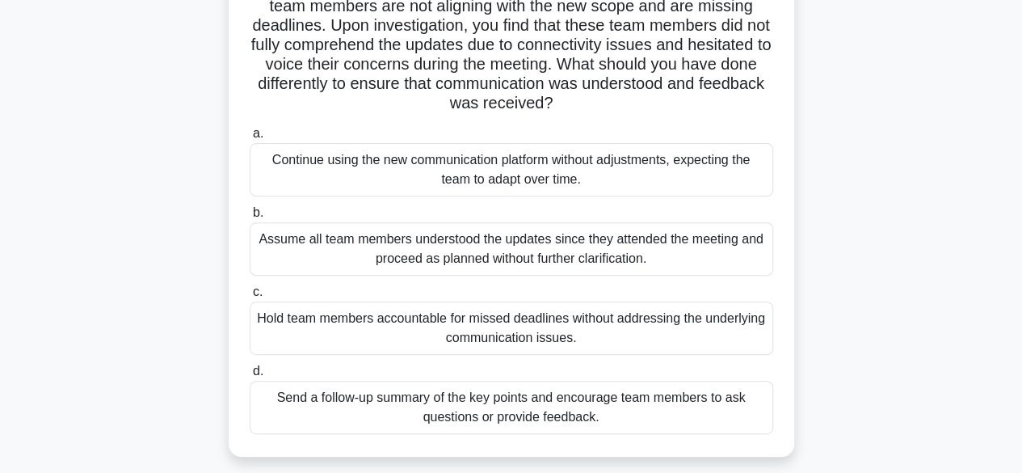
click at [664, 415] on div "Send a follow-up summary of the key points and encourage team members to ask qu…" at bounding box center [511, 406] width 523 height 53
click at [250, 376] on input "d. Send a follow-up summary of the key points and encourage team members to ask…" at bounding box center [250, 371] width 0 height 11
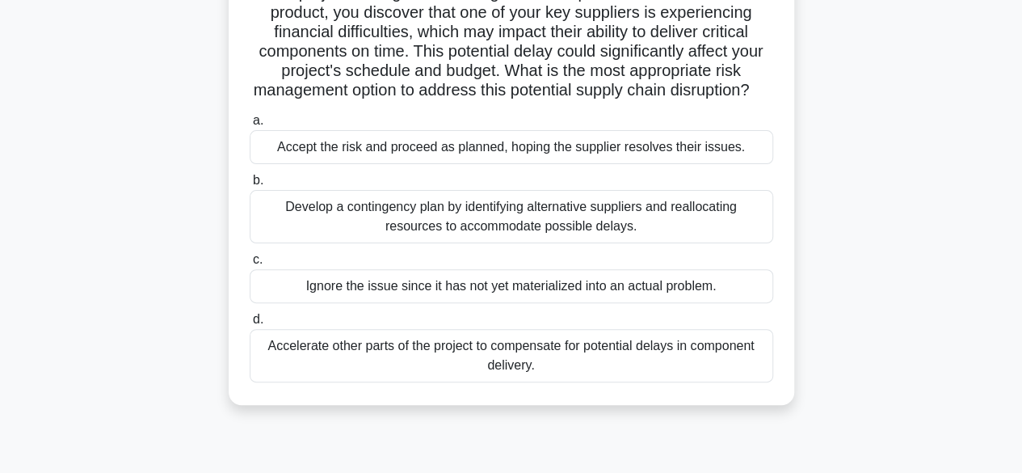
scroll to position [138, 0]
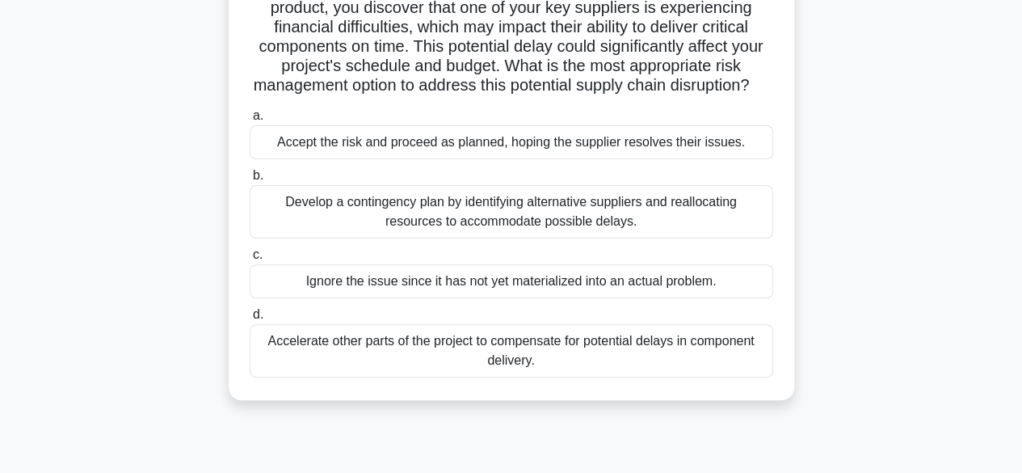
click at [278, 238] on div "Develop a contingency plan by identifying alternative suppliers and reallocatin…" at bounding box center [511, 211] width 523 height 53
click at [250, 181] on input "b. Develop a contingency plan by identifying alternative suppliers and realloca…" at bounding box center [250, 175] width 0 height 11
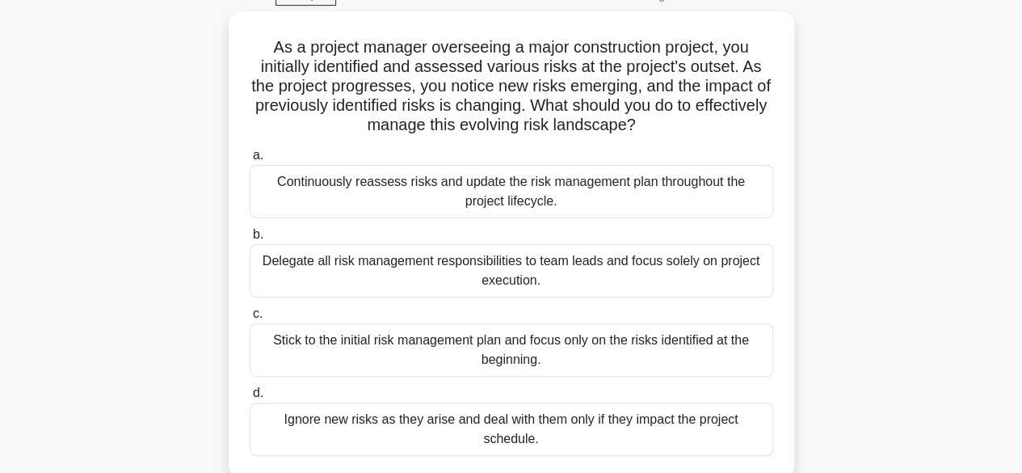
scroll to position [90, 0]
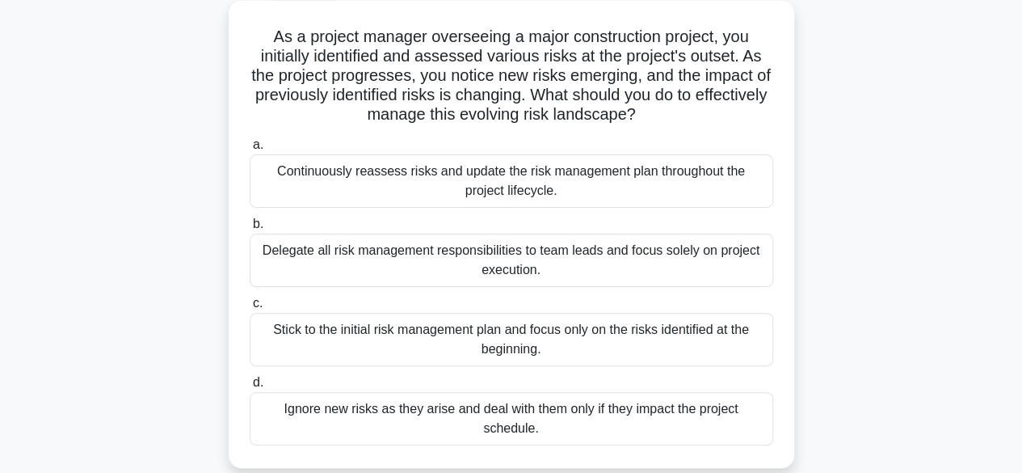
click at [728, 187] on div "Continuously reassess risks and update the risk management plan throughout the …" at bounding box center [511, 180] width 523 height 53
click at [250, 150] on input "a. Continuously reassess risks and update the risk management plan throughout t…" at bounding box center [250, 145] width 0 height 11
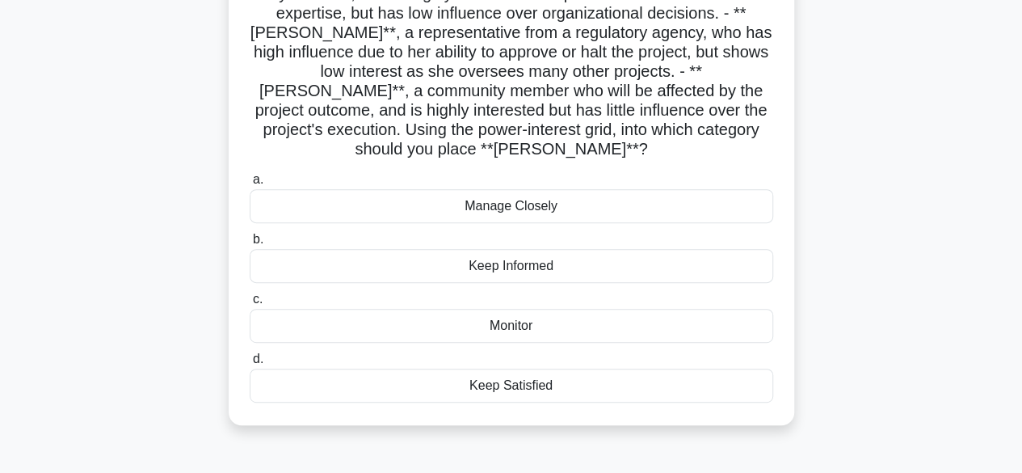
scroll to position [216, 0]
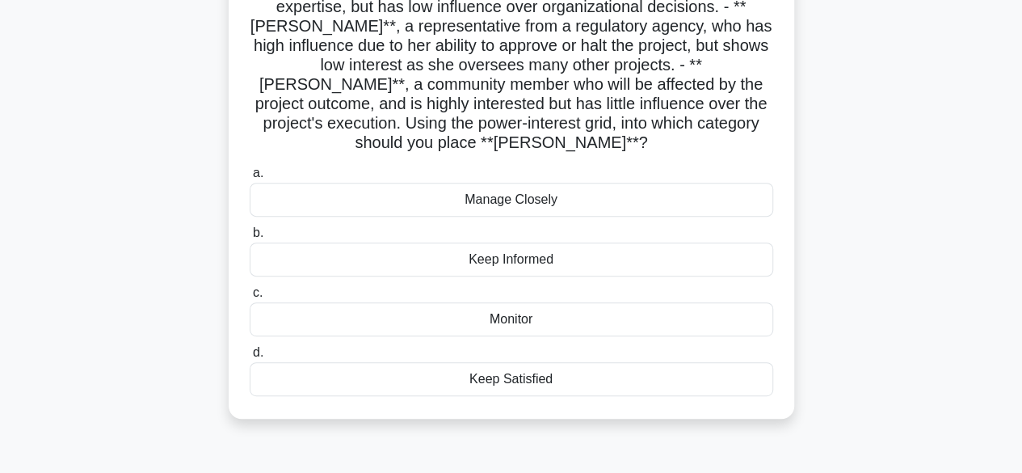
click at [548, 362] on div "Keep Satisfied" at bounding box center [511, 379] width 523 height 34
click at [250, 358] on input "d. Keep Satisfied" at bounding box center [250, 352] width 0 height 11
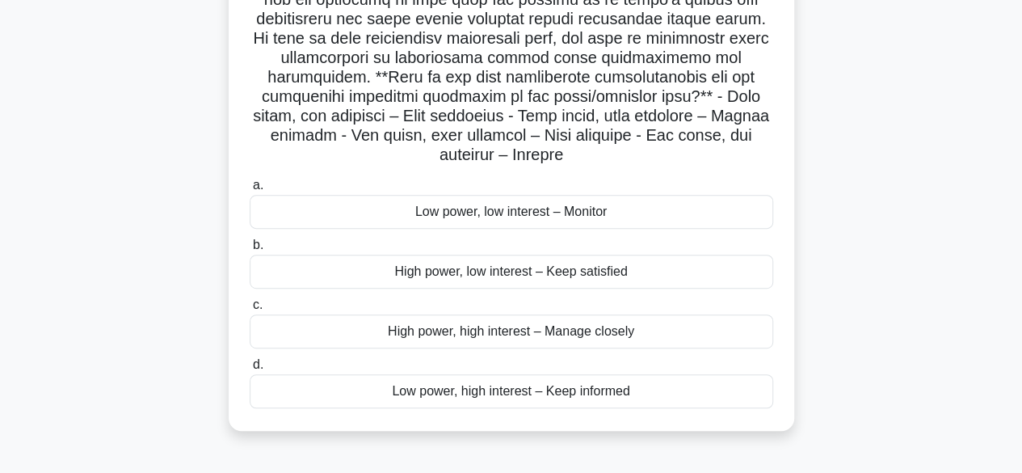
scroll to position [287, 0]
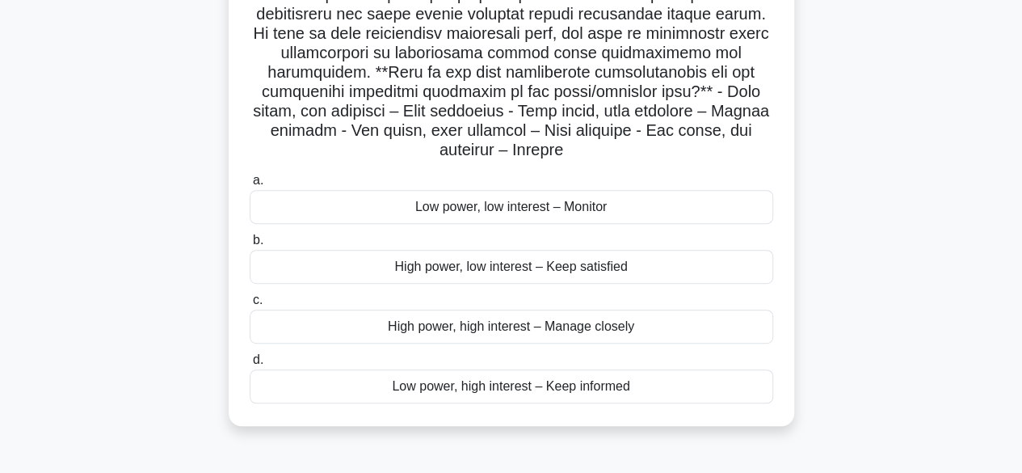
click at [325, 271] on div "High power, low interest – Keep satisfied" at bounding box center [511, 267] width 523 height 34
click at [250, 246] on input "b. High power, low interest – Keep satisfied" at bounding box center [250, 240] width 0 height 11
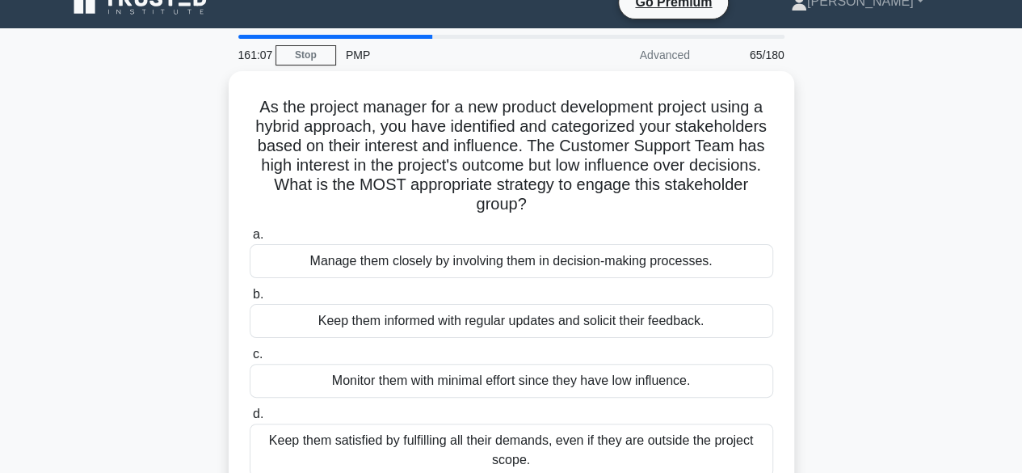
scroll to position [0, 0]
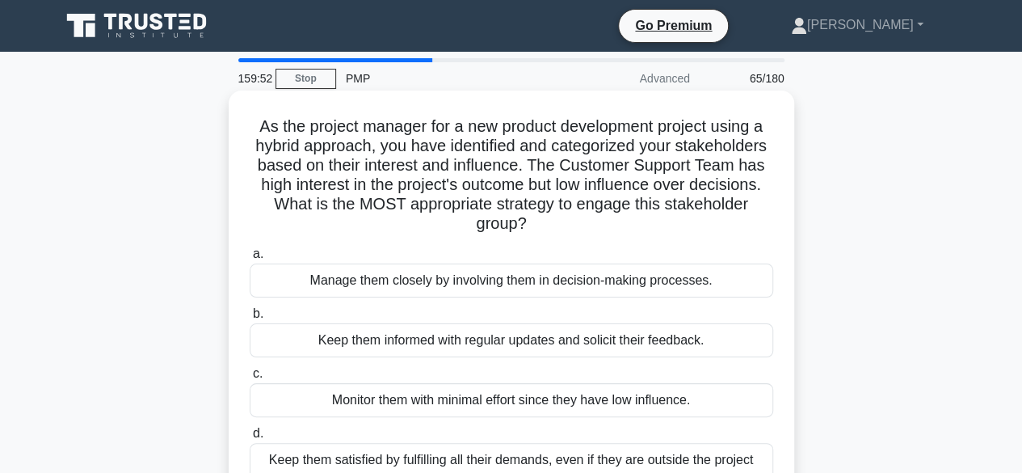
click at [365, 347] on div "Keep them informed with regular updates and solicit their feedback." at bounding box center [511, 340] width 523 height 34
click at [250, 319] on input "b. Keep them informed with regular updates and solicit their feedback." at bounding box center [250, 314] width 0 height 11
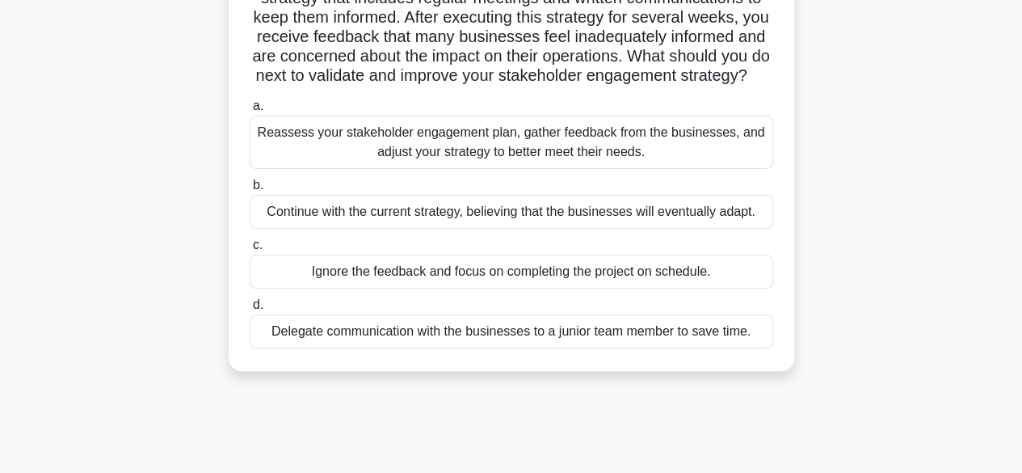
scroll to position [193, 0]
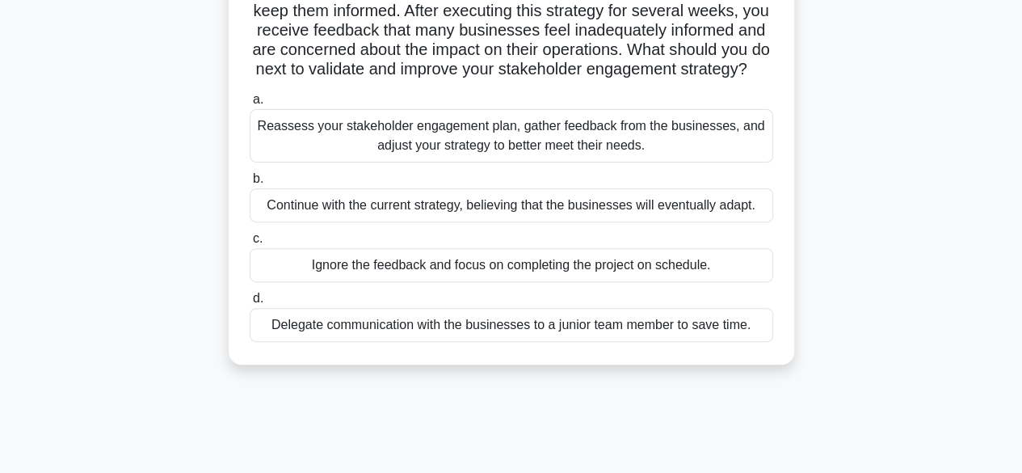
click at [364, 146] on div "Reassess your stakeholder engagement plan, gather feedback from the businesses,…" at bounding box center [511, 135] width 523 height 53
click at [250, 105] on input "a. Reassess your stakeholder engagement plan, gather feedback from the business…" at bounding box center [250, 100] width 0 height 11
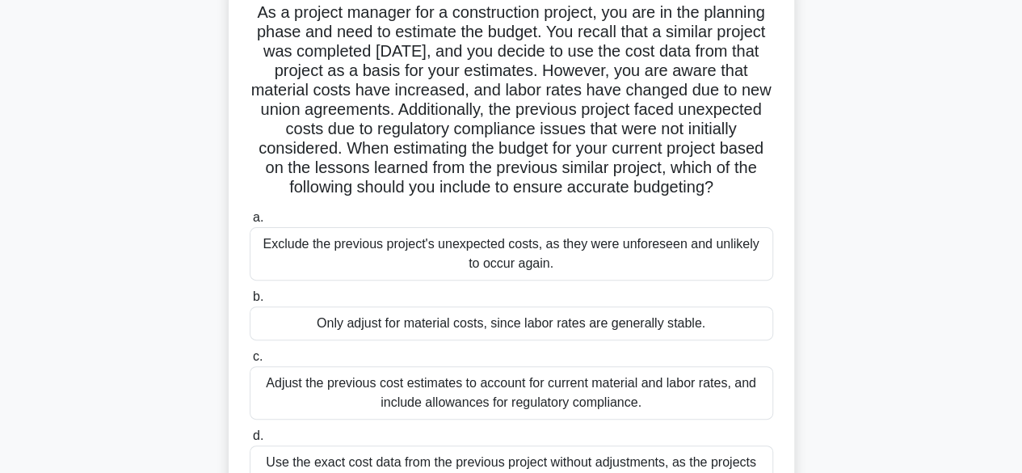
scroll to position [135, 0]
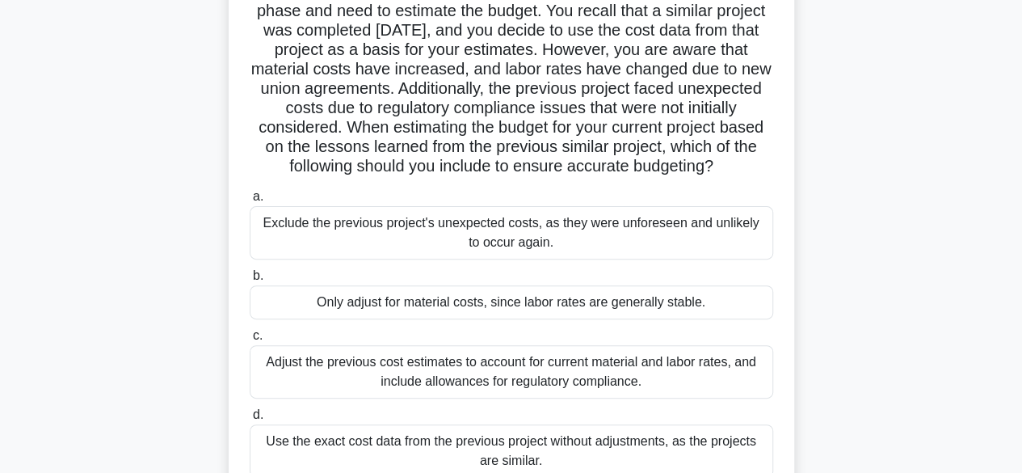
click at [701, 373] on div "Adjust the previous cost estimates to account for current material and labor ra…" at bounding box center [511, 371] width 523 height 53
click at [250, 341] on input "c. Adjust the previous cost estimates to account for current material and labor…" at bounding box center [250, 335] width 0 height 11
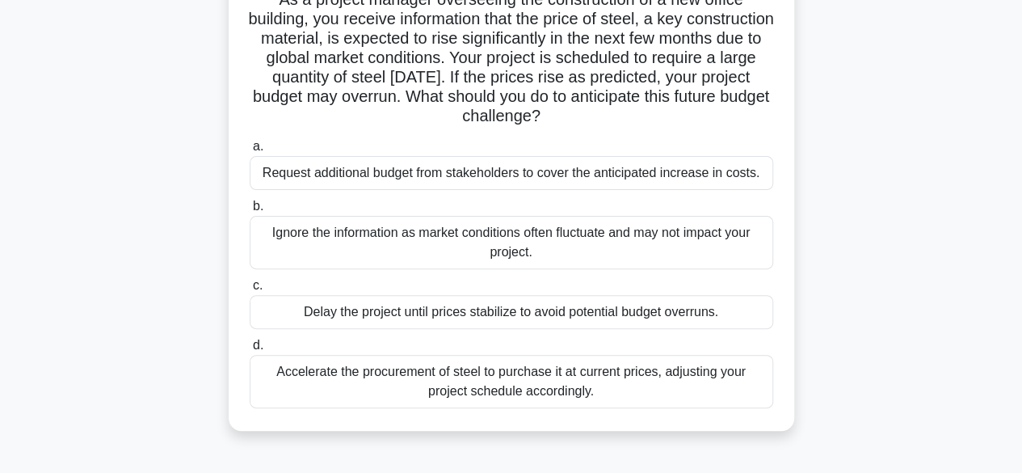
scroll to position [141, 0]
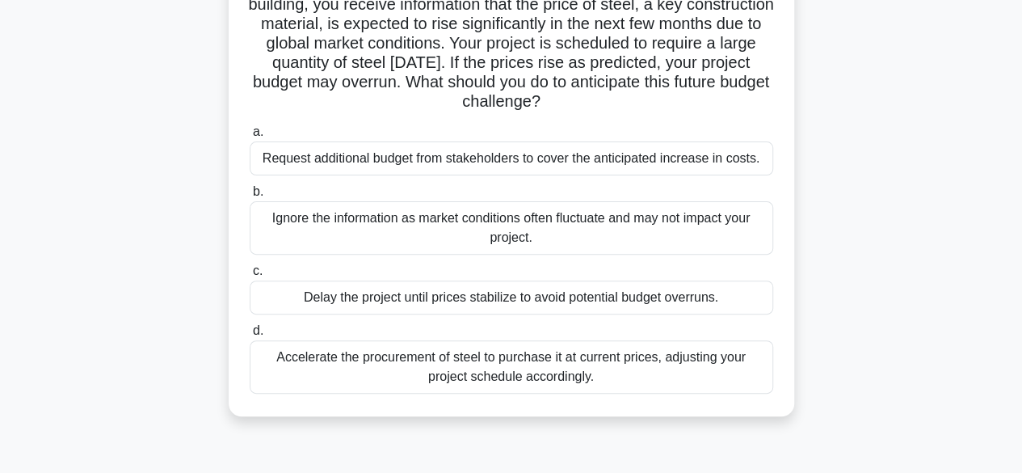
click at [590, 366] on div "Accelerate the procurement of steel to purchase it at current prices, adjusting…" at bounding box center [511, 366] width 523 height 53
click at [250, 336] on input "d. Accelerate the procurement of steel to purchase it at current prices, adjust…" at bounding box center [250, 331] width 0 height 11
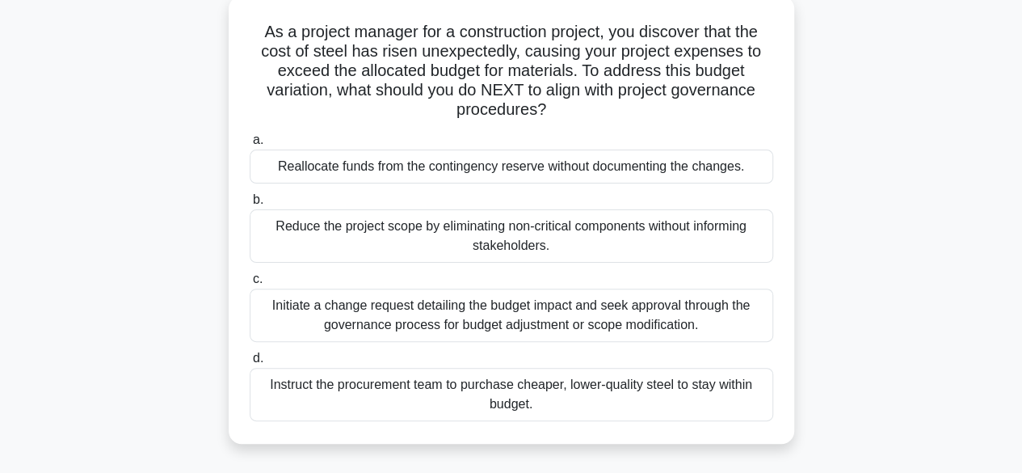
scroll to position [107, 0]
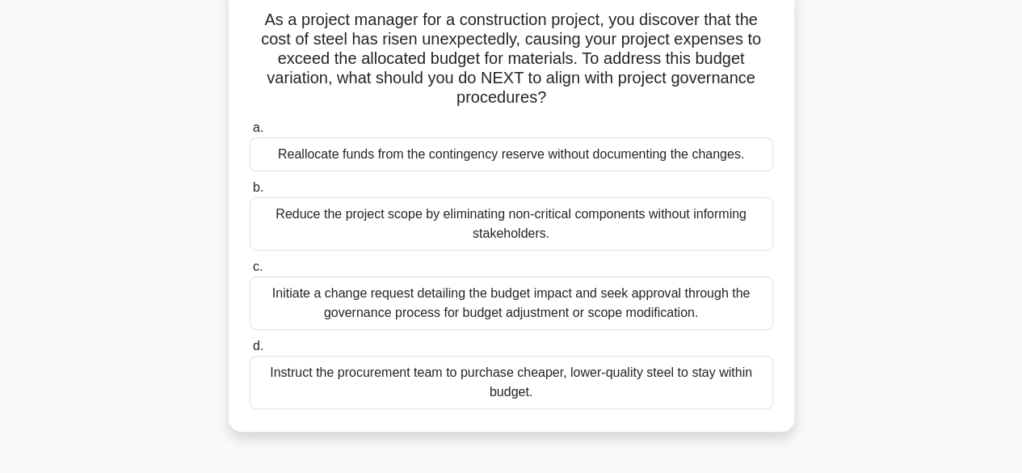
click at [716, 305] on div "Initiate a change request detailing the budget impact and seek approval through…" at bounding box center [511, 302] width 523 height 53
click at [250, 272] on input "c. Initiate a change request detailing the budget impact and seek approval thro…" at bounding box center [250, 267] width 0 height 11
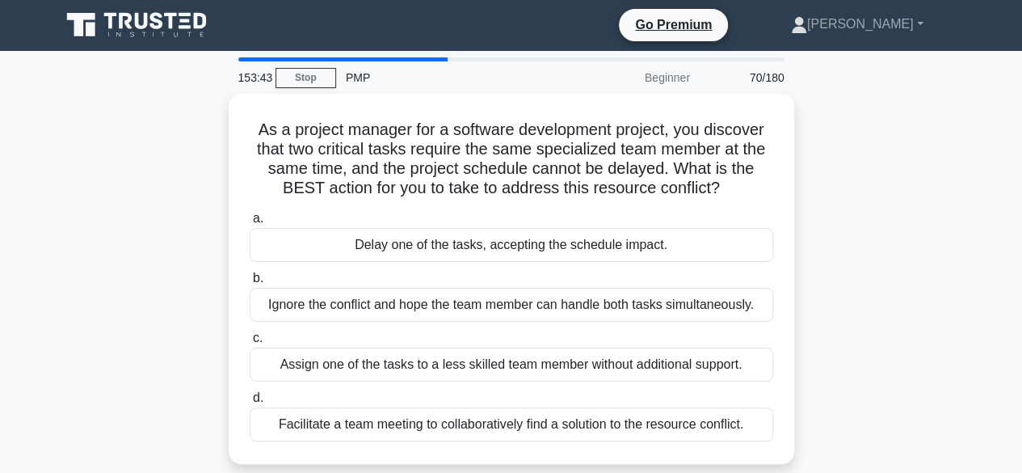
scroll to position [0, 0]
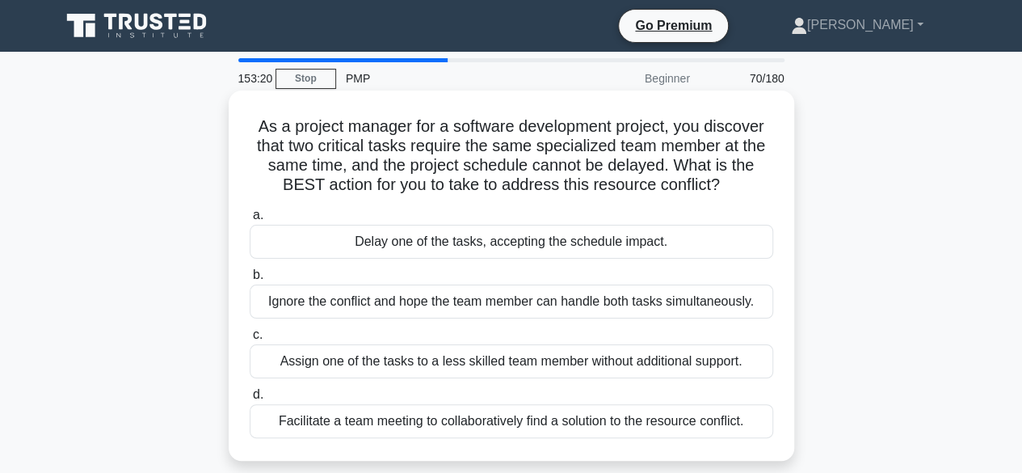
click at [611, 410] on div "Facilitate a team meeting to collaboratively find a solution to the resource co…" at bounding box center [511, 421] width 523 height 34
click at [250, 400] on input "d. Facilitate a team meeting to collaboratively find a solution to the resource…" at bounding box center [250, 394] width 0 height 11
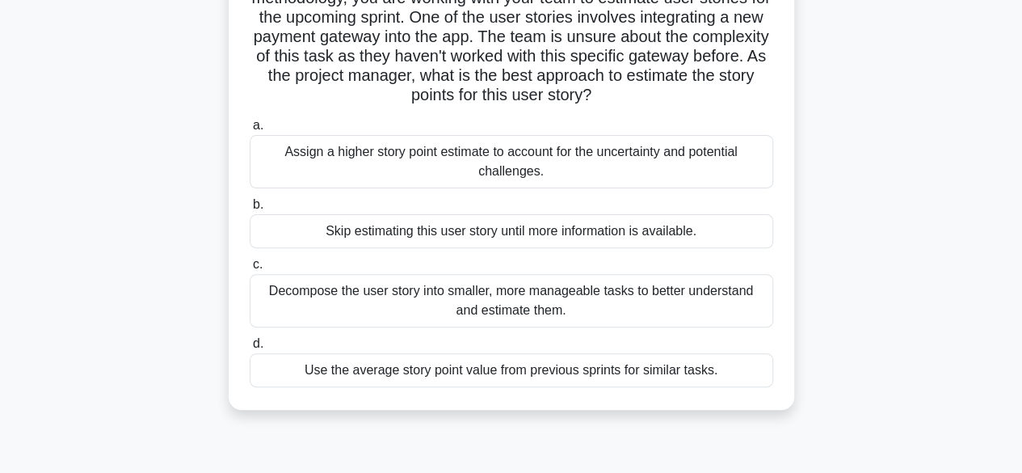
scroll to position [158, 0]
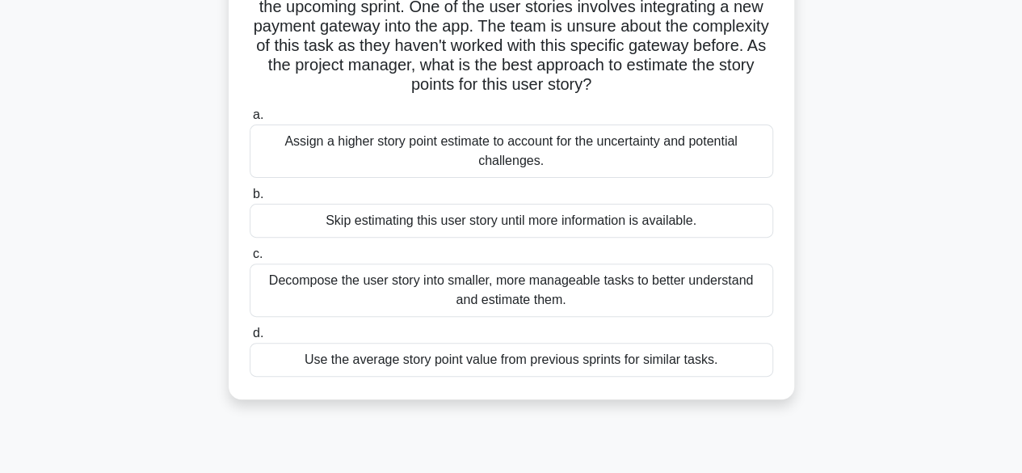
click at [660, 292] on div "Decompose the user story into smaller, more manageable tasks to better understa…" at bounding box center [511, 289] width 523 height 53
click at [250, 259] on input "c. Decompose the user story into smaller, more manageable tasks to better under…" at bounding box center [250, 254] width 0 height 11
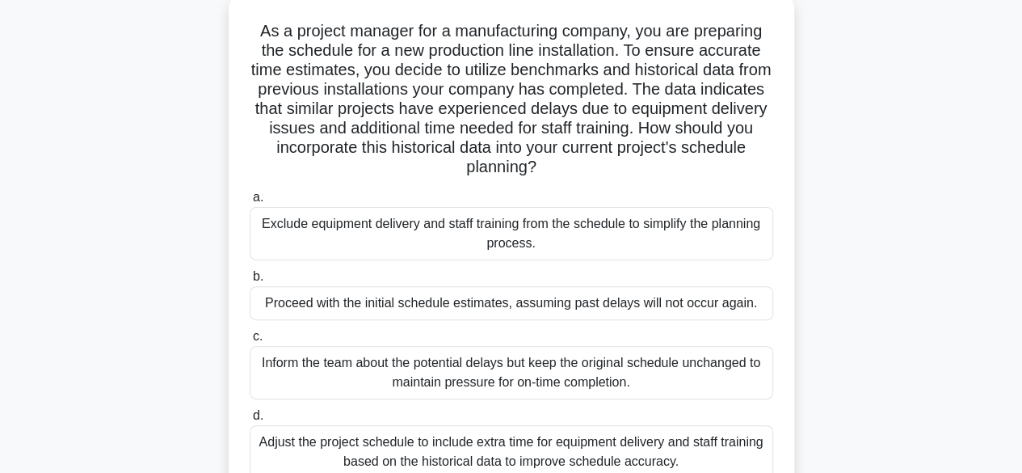
scroll to position [104, 0]
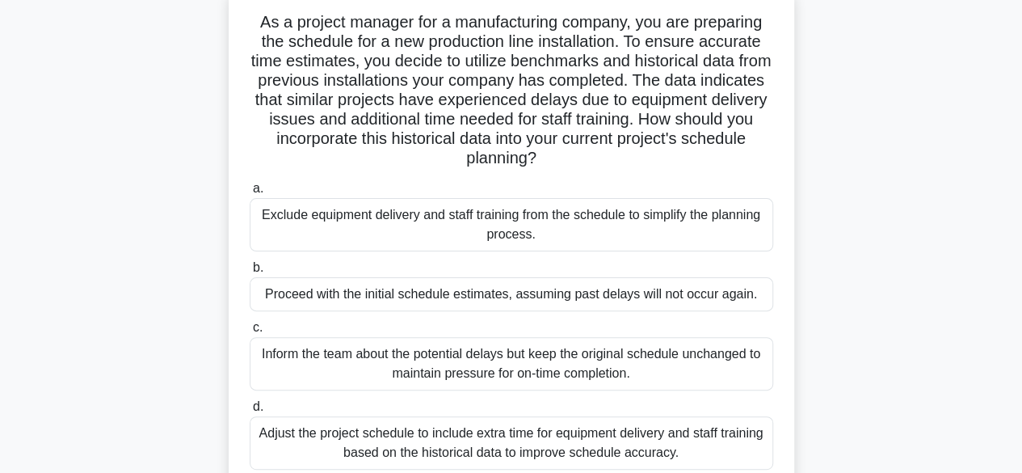
click at [588, 435] on div "Adjust the project schedule to include extra time for equipment delivery and st…" at bounding box center [511, 442] width 523 height 53
click at [250, 412] on input "d. Adjust the project schedule to include extra time for equipment delivery and…" at bounding box center [250, 406] width 0 height 11
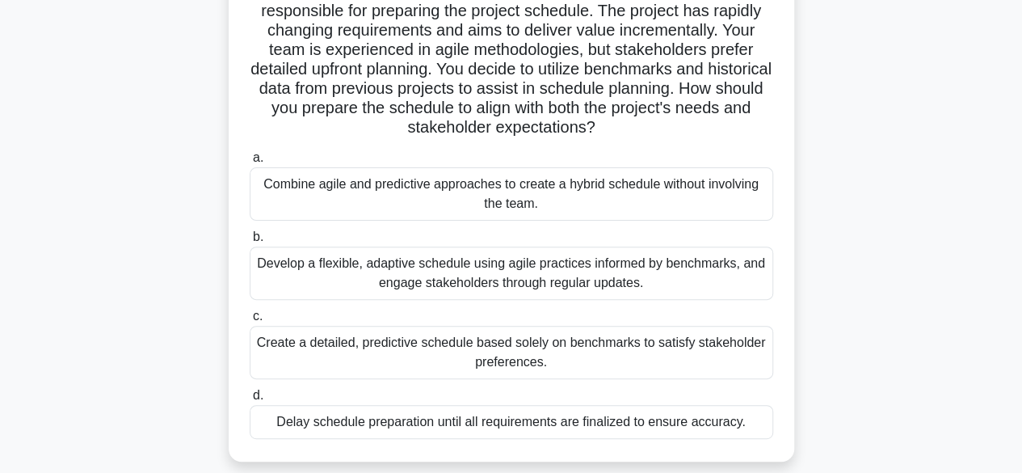
scroll to position [139, 0]
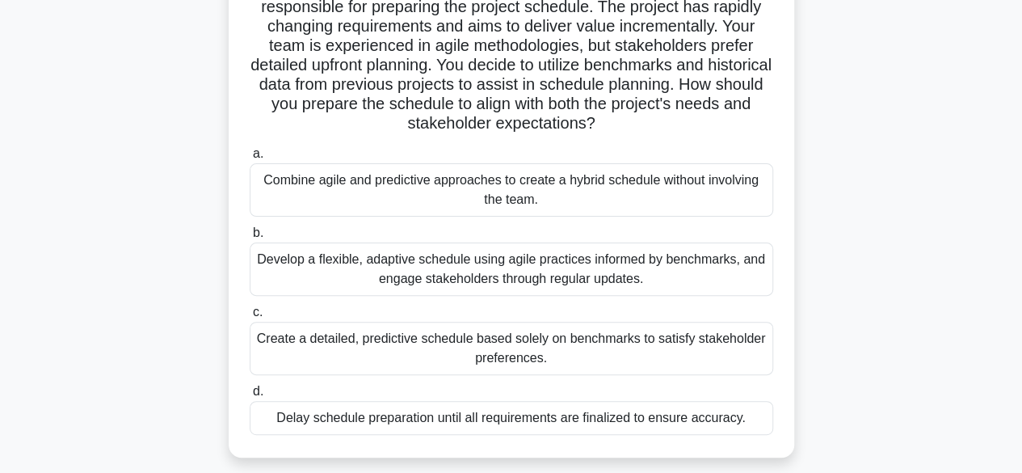
click at [667, 266] on div "Develop a flexible, adaptive schedule using agile practices informed by benchma…" at bounding box center [511, 268] width 523 height 53
click at [250, 238] on input "b. Develop a flexible, adaptive schedule using agile practices informed by benc…" at bounding box center [250, 233] width 0 height 11
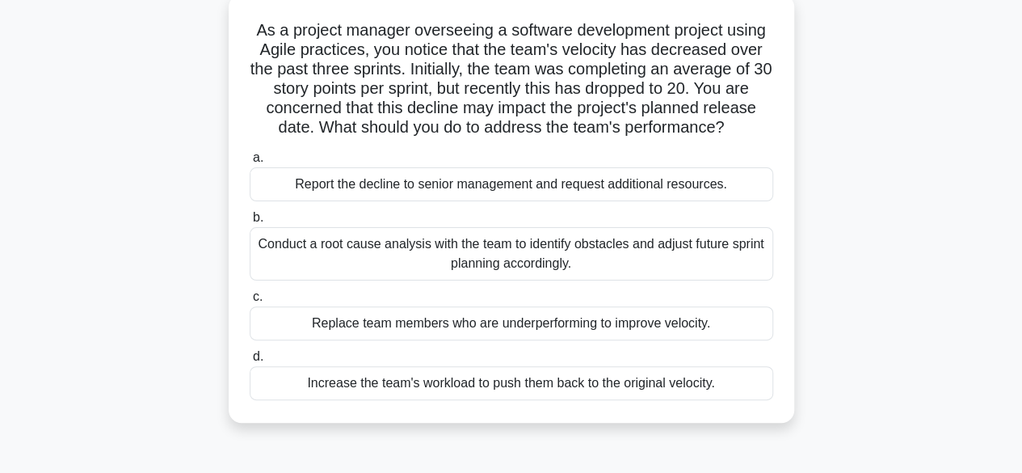
scroll to position [99, 0]
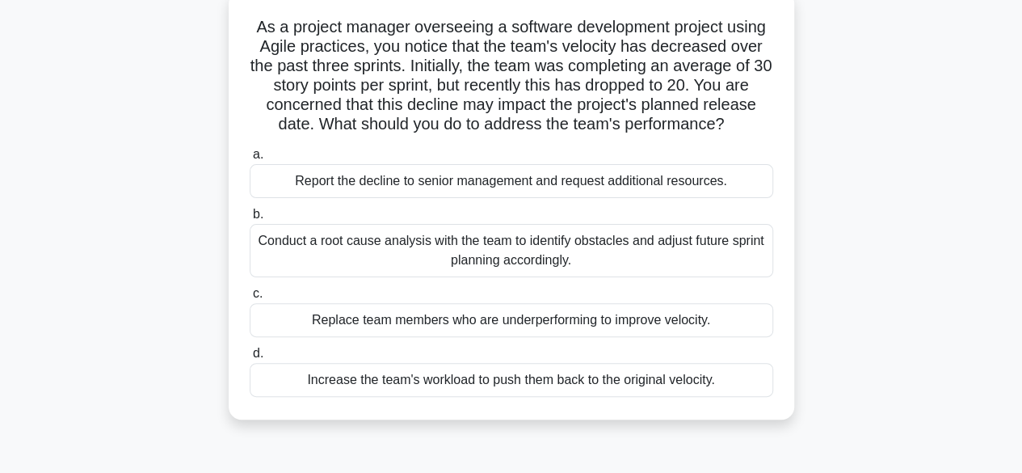
click at [496, 238] on div "Conduct a root cause analysis with the team to identify obstacles and adjust fu…" at bounding box center [511, 250] width 523 height 53
click at [250, 220] on input "b. Conduct a root cause analysis with the team to identify obstacles and adjust…" at bounding box center [250, 214] width 0 height 11
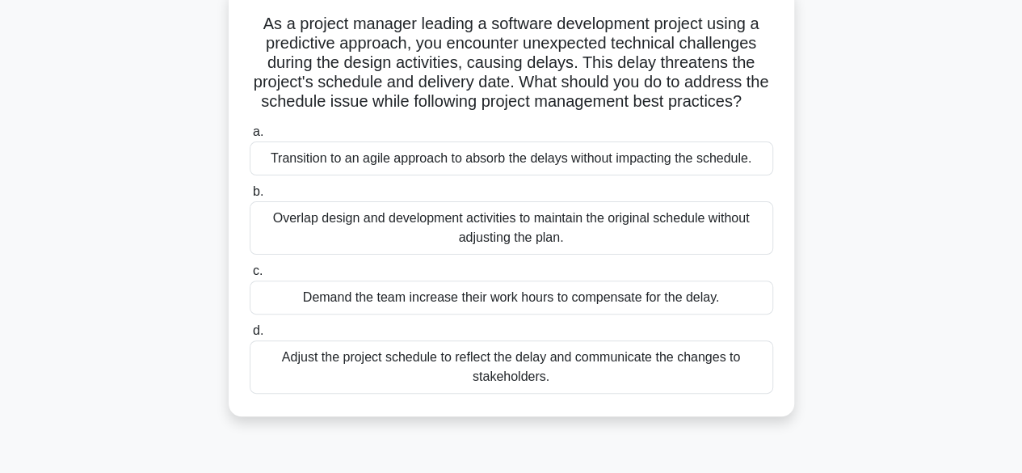
scroll to position [111, 0]
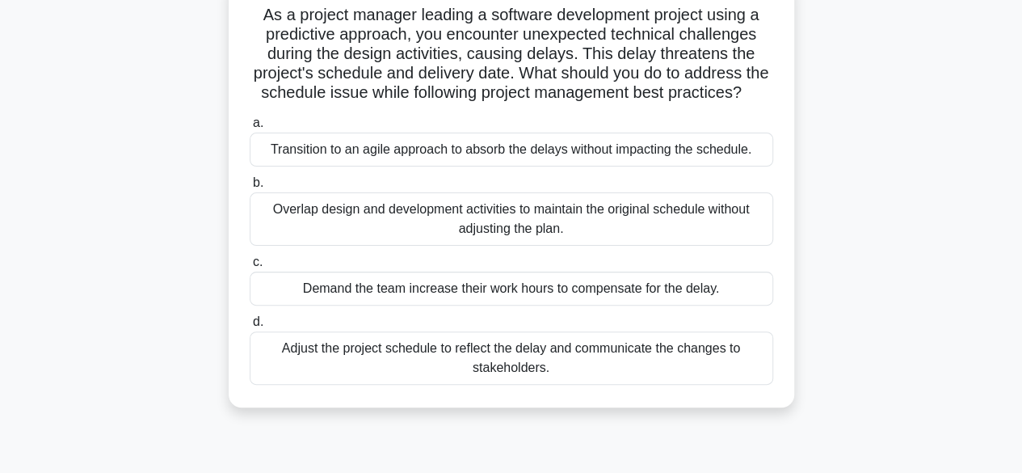
click at [444, 229] on div "Overlap design and development activities to maintain the original schedule wit…" at bounding box center [511, 218] width 523 height 53
click at [250, 188] on input "b. Overlap design and development activities to maintain the original schedule …" at bounding box center [250, 183] width 0 height 11
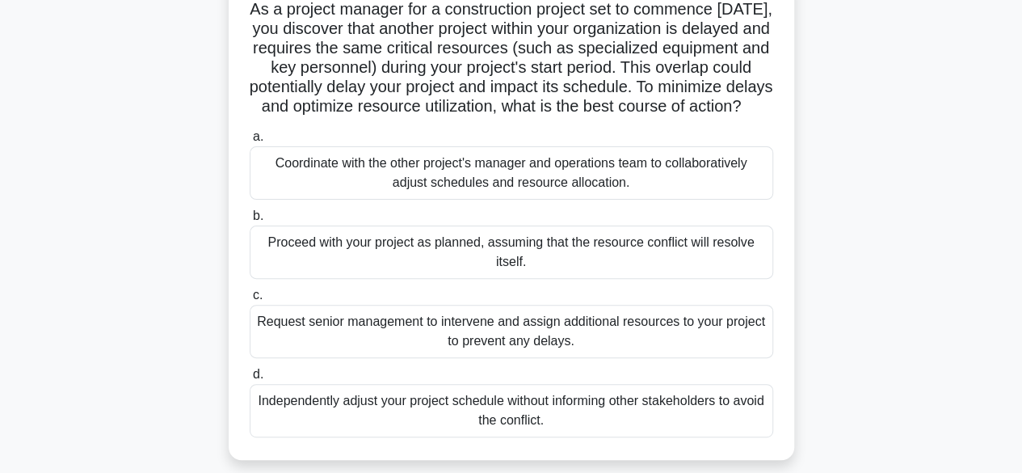
scroll to position [122, 0]
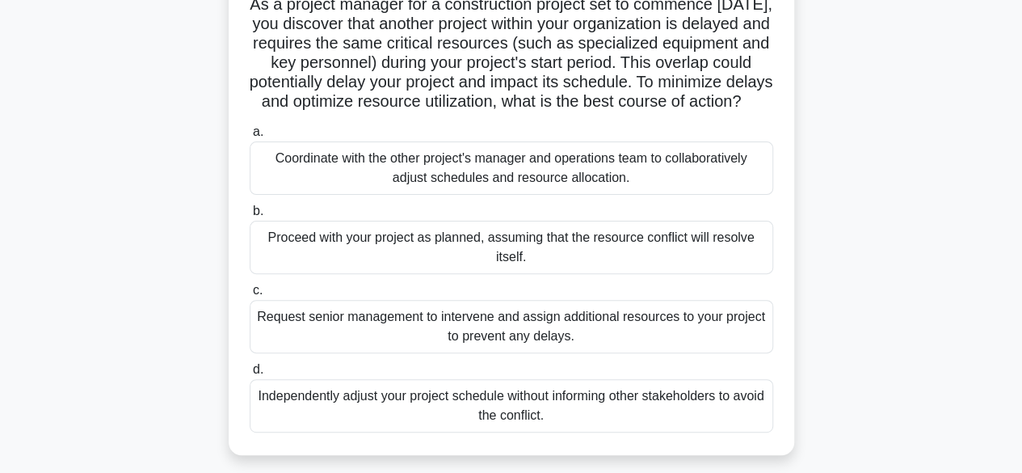
click at [373, 190] on div "Coordinate with the other project's manager and operations team to collaborativ…" at bounding box center [511, 167] width 523 height 53
click at [250, 137] on input "a. Coordinate with the other project's manager and operations team to collabora…" at bounding box center [250, 132] width 0 height 11
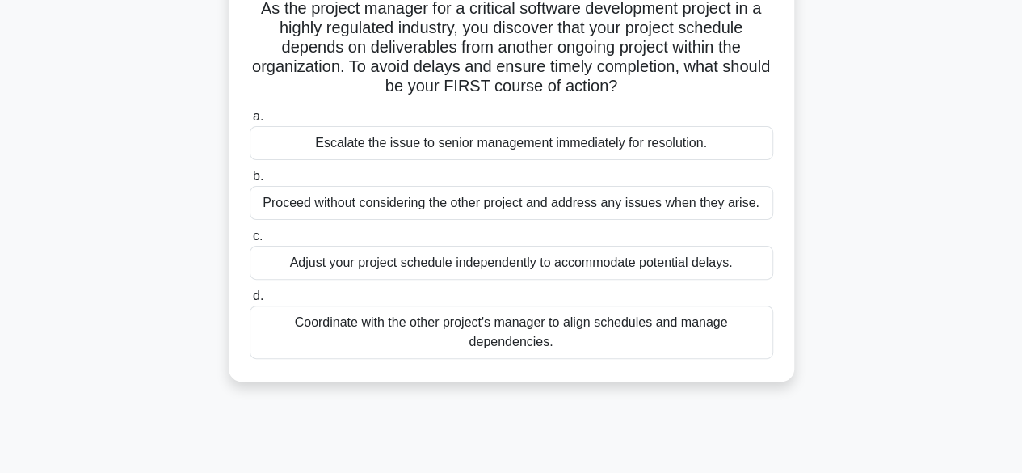
scroll to position [0, 0]
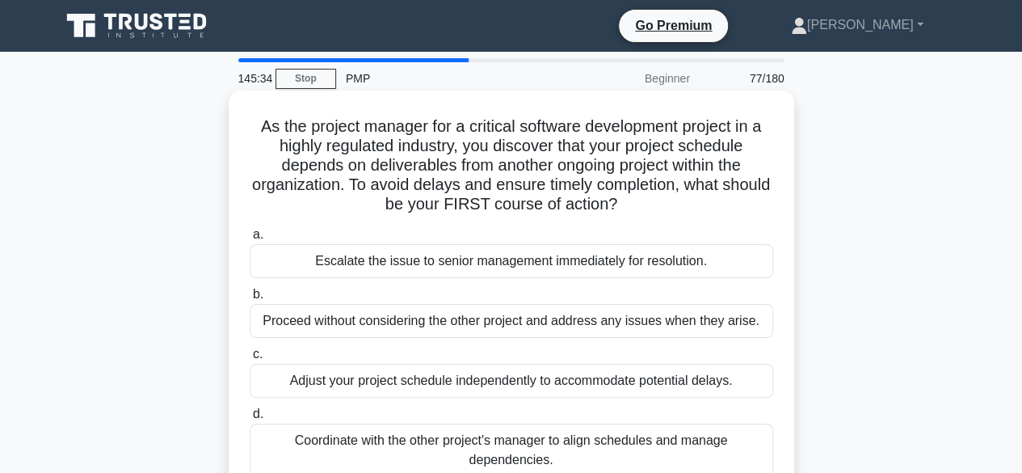
click at [599, 443] on div "Coordinate with the other project's manager to align schedules and manage depen…" at bounding box center [511, 449] width 523 height 53
click at [250, 419] on input "d. Coordinate with the other project's manager to align schedules and manage de…" at bounding box center [250, 414] width 0 height 11
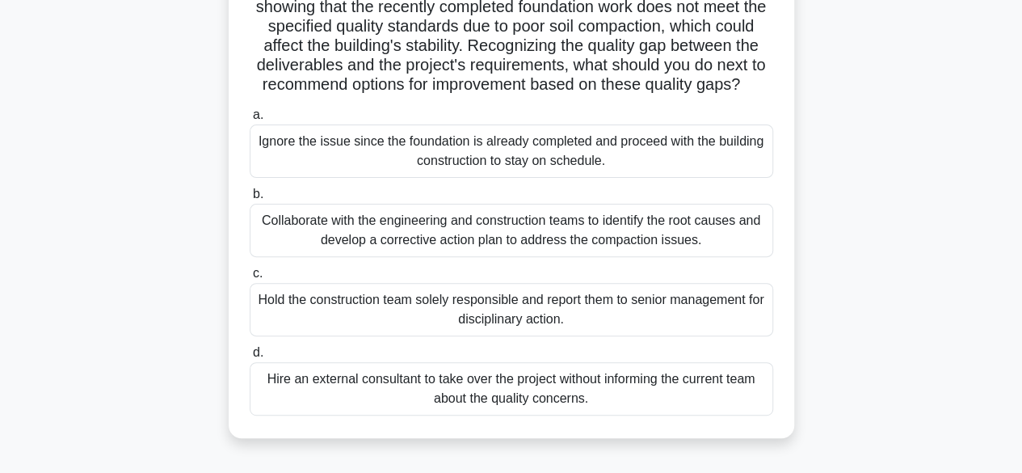
scroll to position [145, 0]
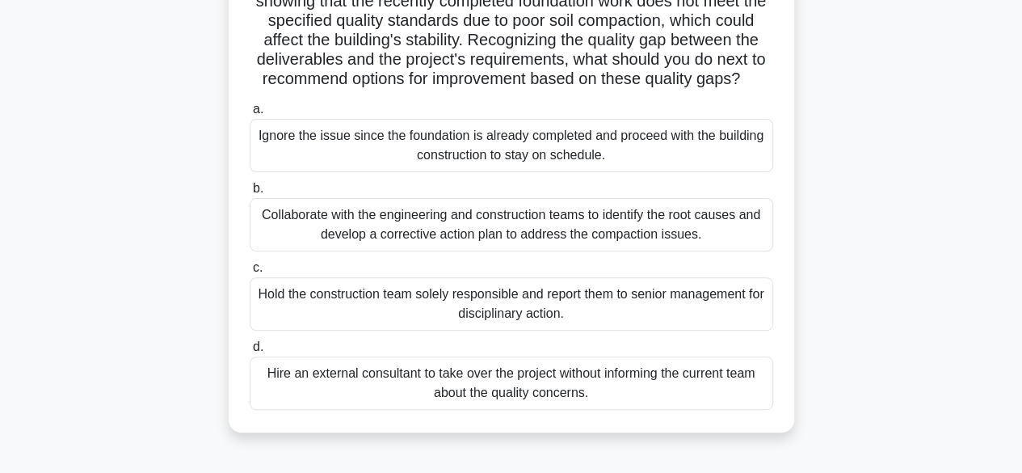
click at [569, 251] on div "Collaborate with the engineering and construction teams to identify the root ca…" at bounding box center [511, 224] width 523 height 53
click at [250, 194] on input "b. Collaborate with the engineering and construction teams to identify the root…" at bounding box center [250, 188] width 0 height 11
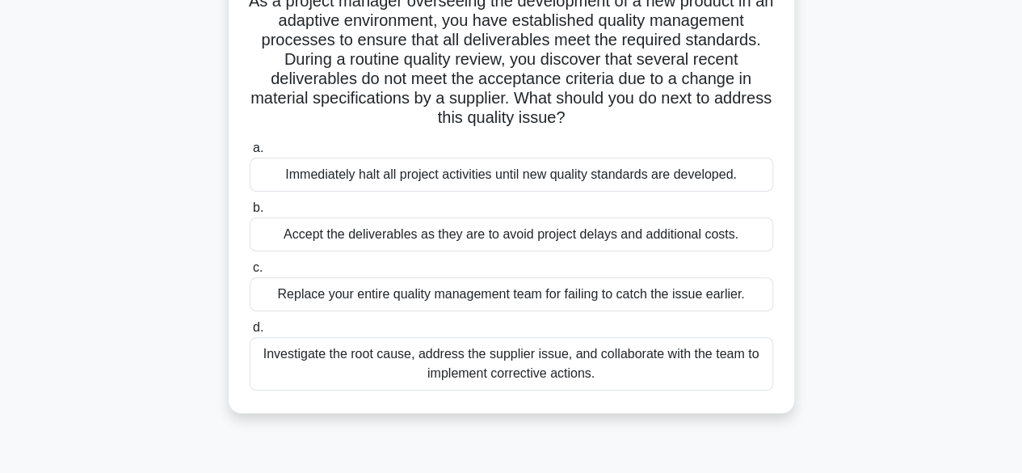
scroll to position [130, 0]
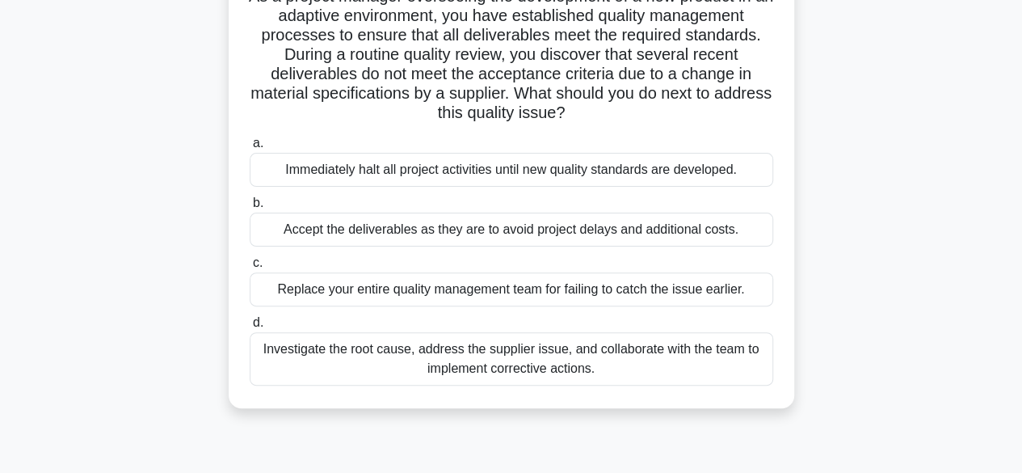
click at [662, 373] on div "Investigate the root cause, address the supplier issue, and collaborate with th…" at bounding box center [511, 358] width 523 height 53
click at [250, 328] on input "d. Investigate the root cause, address the supplier issue, and collaborate with…" at bounding box center [250, 322] width 0 height 11
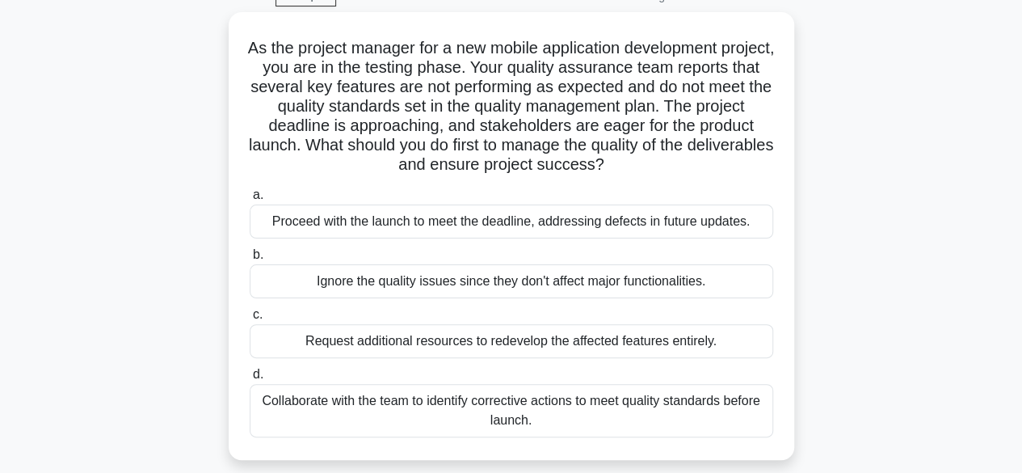
scroll to position [86, 0]
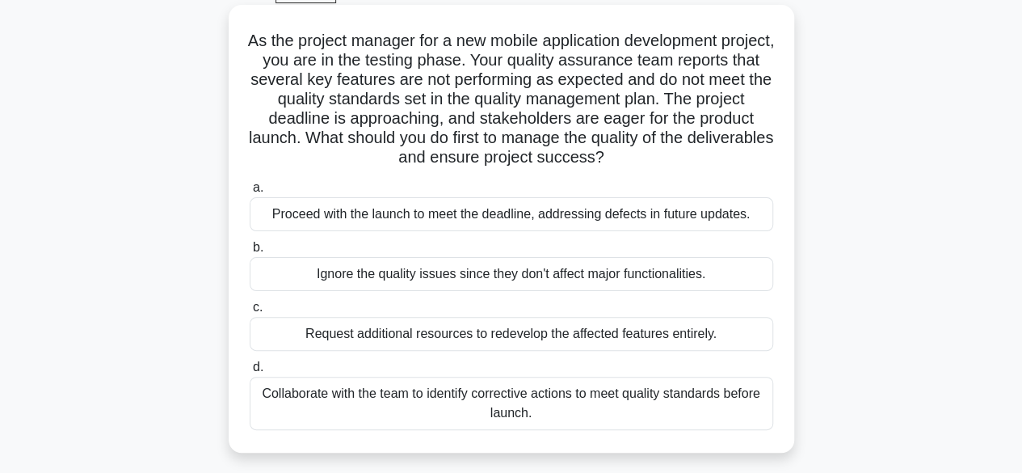
click at [636, 395] on div "Collaborate with the team to identify corrective actions to meet quality standa…" at bounding box center [511, 402] width 523 height 53
click at [250, 372] on input "d. Collaborate with the team to identify corrective actions to meet quality sta…" at bounding box center [250, 367] width 0 height 11
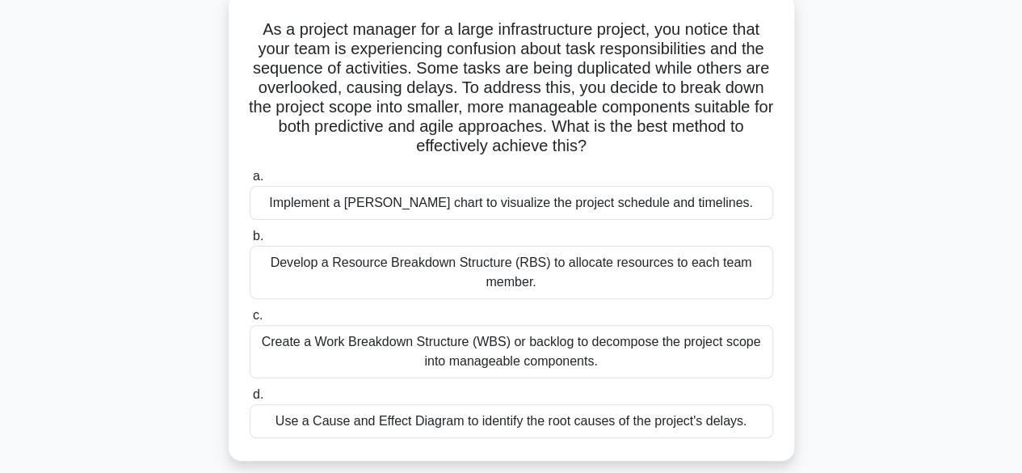
scroll to position [96, 0]
click at [684, 351] on div "Create a Work Breakdown Structure (WBS) or backlog to decompose the project sco…" at bounding box center [511, 352] width 523 height 53
click at [250, 322] on input "c. Create a Work Breakdown Structure (WBS) or backlog to decompose the project …" at bounding box center [250, 316] width 0 height 11
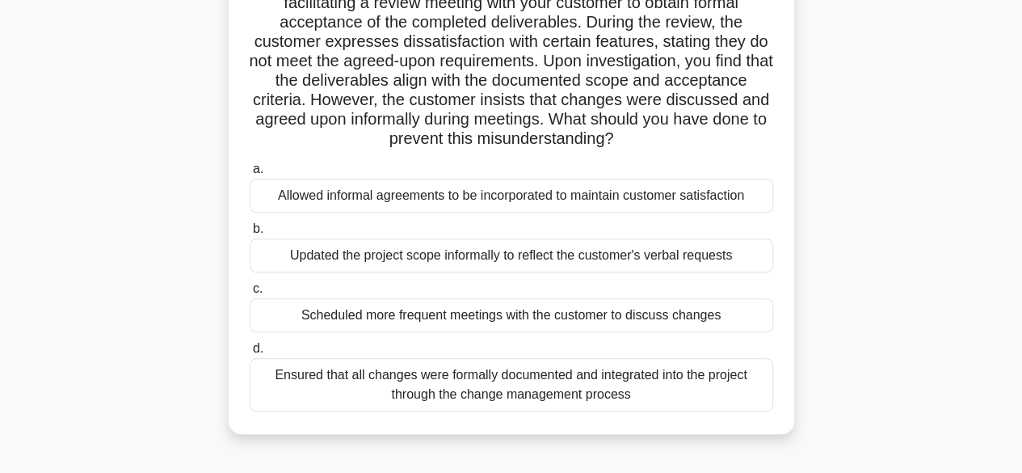
scroll to position [148, 0]
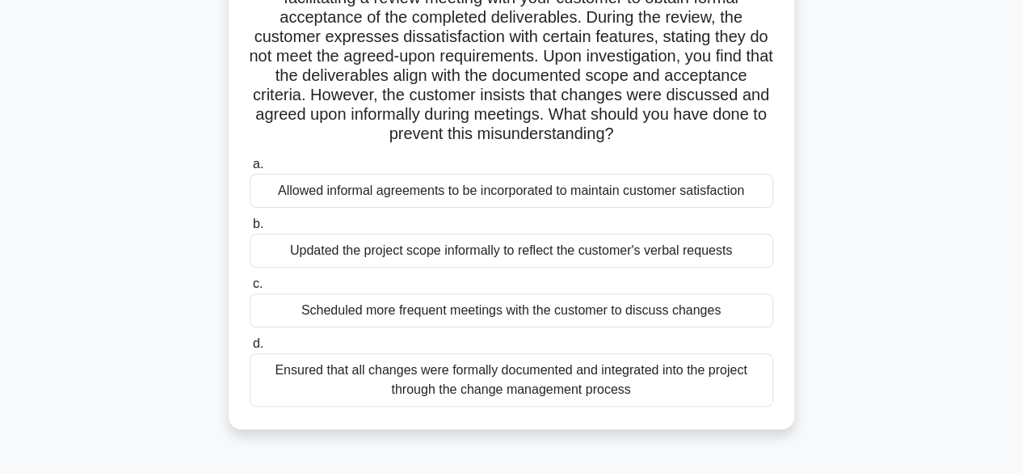
click at [443, 388] on div "Ensured that all changes were formally documented and integrated into the proje…" at bounding box center [511, 379] width 523 height 53
click at [250, 349] on input "d. Ensured that all changes were formally documented and integrated into the pr…" at bounding box center [250, 343] width 0 height 11
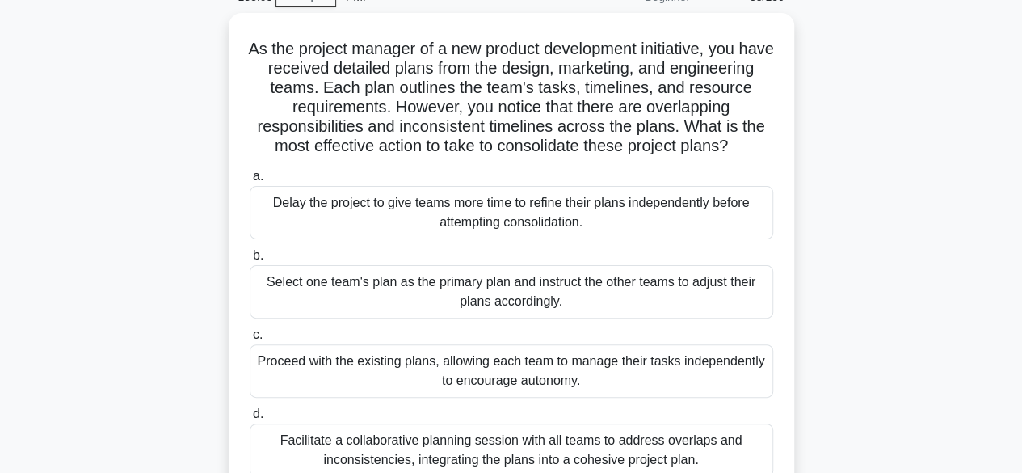
scroll to position [83, 0]
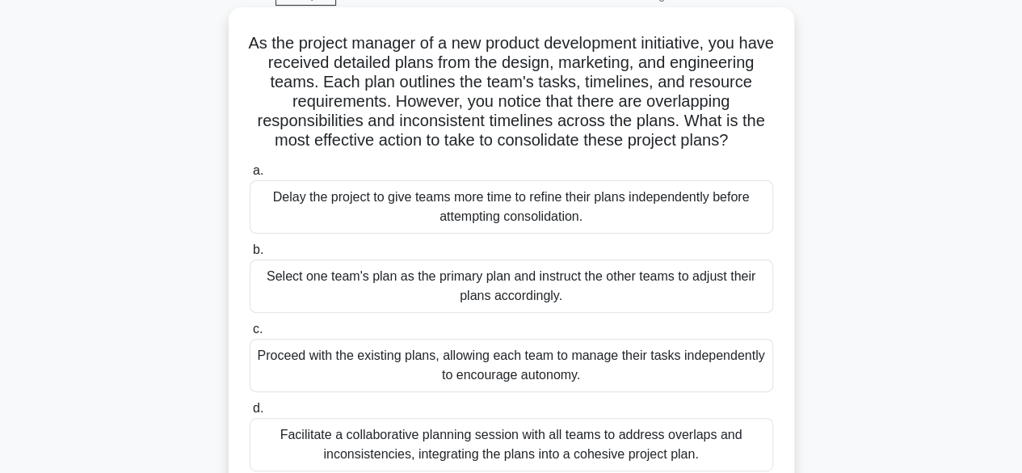
click at [393, 443] on div "Facilitate a collaborative planning session with all teams to address overlaps …" at bounding box center [511, 444] width 523 height 53
click at [250, 414] on input "d. Facilitate a collaborative planning session with all teams to address overla…" at bounding box center [250, 408] width 0 height 11
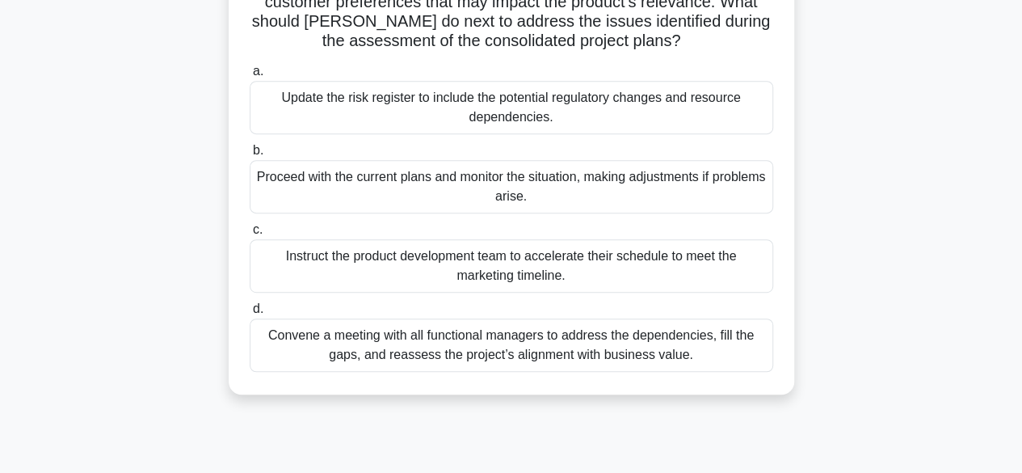
scroll to position [305, 0]
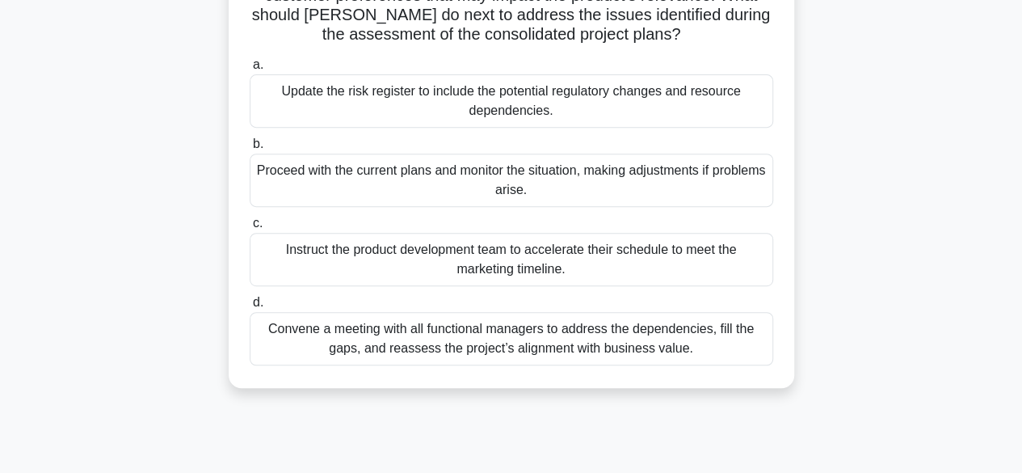
click at [376, 353] on div "Convene a meeting with all functional managers to address the dependencies, fil…" at bounding box center [511, 338] width 523 height 53
click at [250, 308] on input "d. Convene a meeting with all functional managers to address the dependencies, …" at bounding box center [250, 302] width 0 height 11
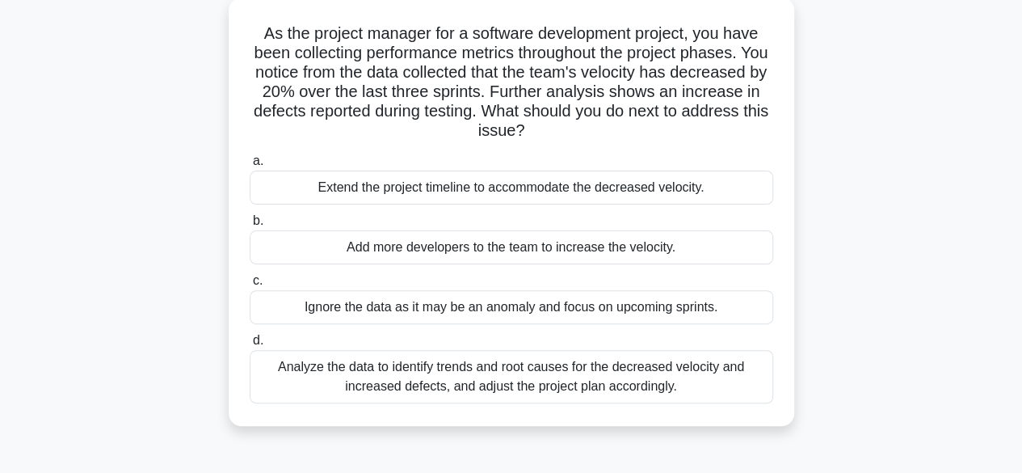
scroll to position [105, 0]
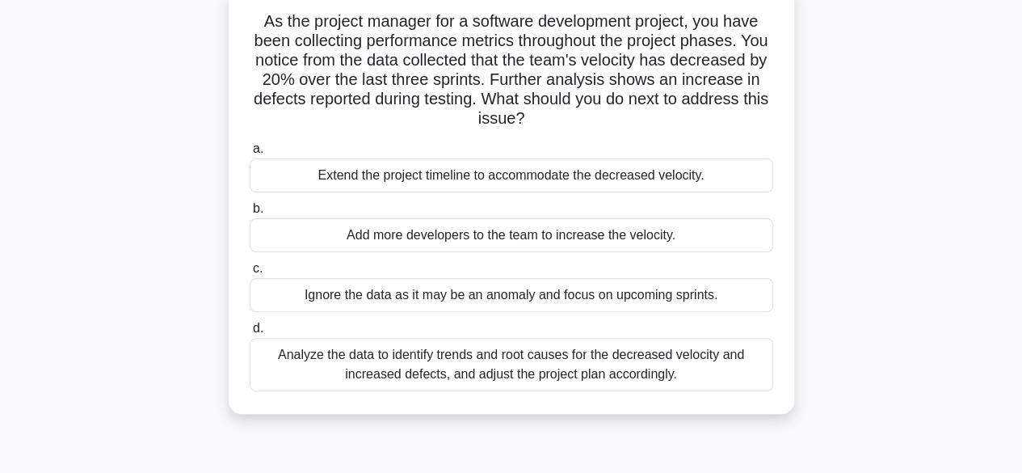
click at [485, 358] on div "Analyze the data to identify trends and root causes for the decreased velocity …" at bounding box center [511, 364] width 523 height 53
click at [250, 334] on input "d. Analyze the data to identify trends and root causes for the decreased veloci…" at bounding box center [250, 328] width 0 height 11
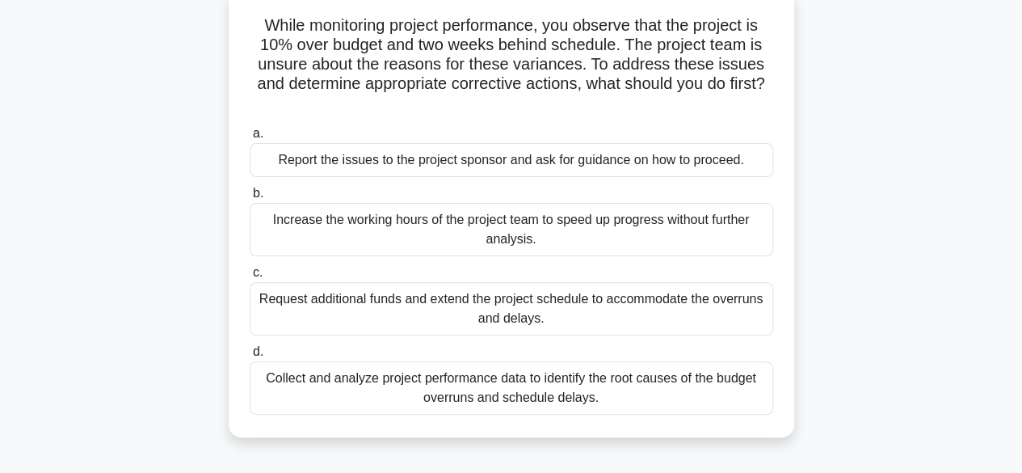
scroll to position [0, 0]
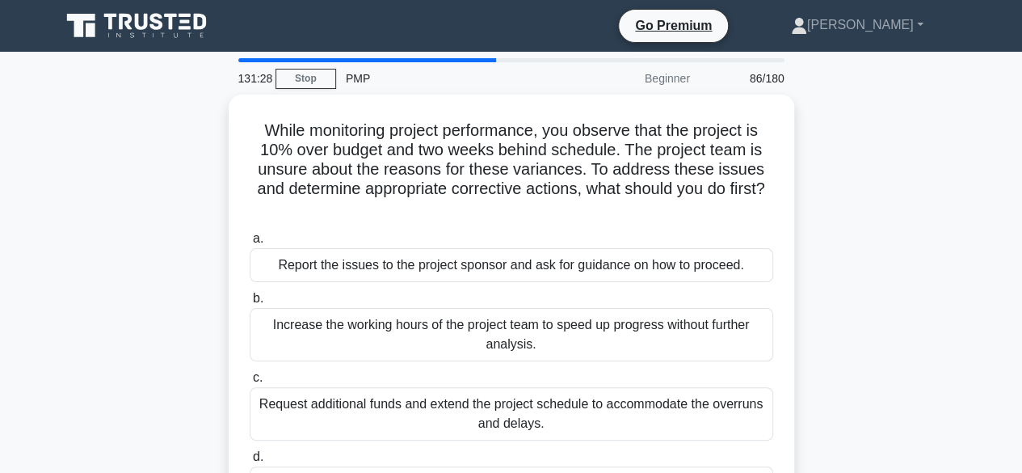
drag, startPoint x: 900, startPoint y: 323, endPoint x: 919, endPoint y: 370, distance: 50.7
click at [919, 370] on div "While monitoring project performance, you observe that the project is 10% over …" at bounding box center [511, 328] width 921 height 467
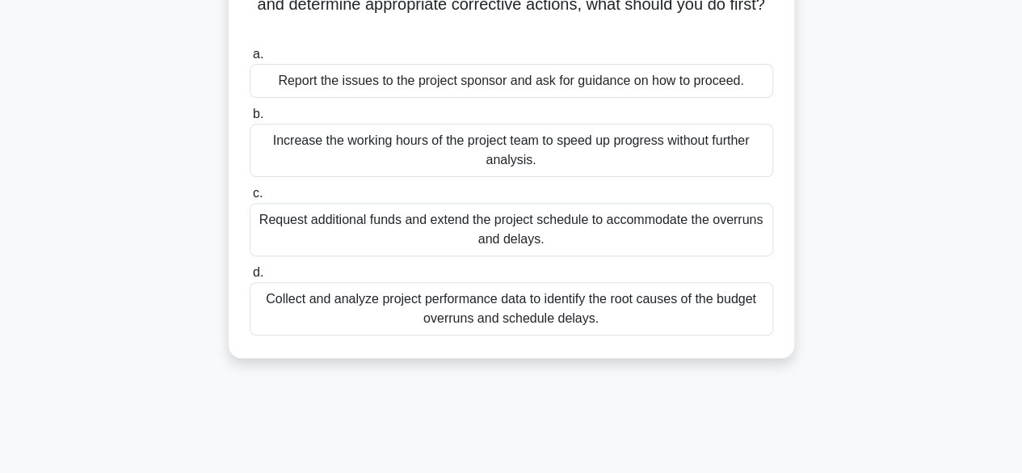
scroll to position [186, 0]
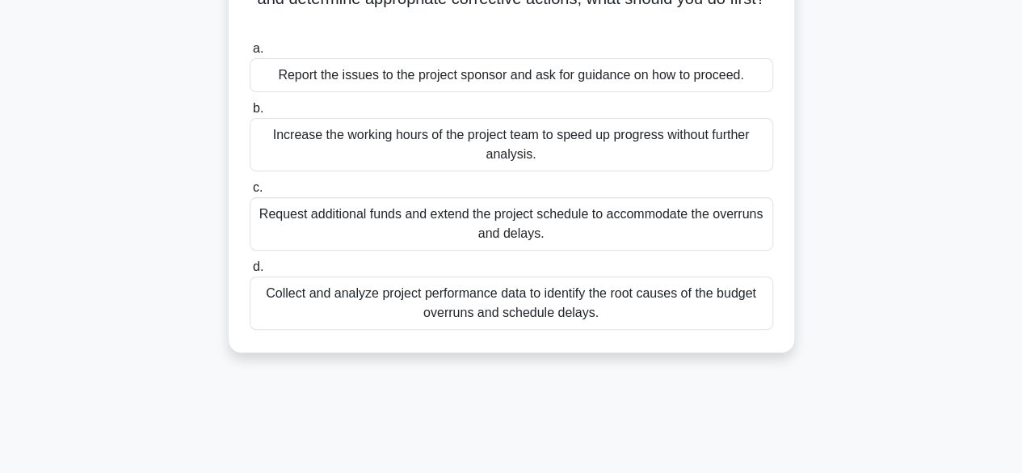
click at [668, 315] on div "Collect and analyze project performance data to identify the root causes of the…" at bounding box center [511, 302] width 523 height 53
click at [250, 272] on input "d. Collect and analyze project performance data to identify the root causes of …" at bounding box center [250, 267] width 0 height 11
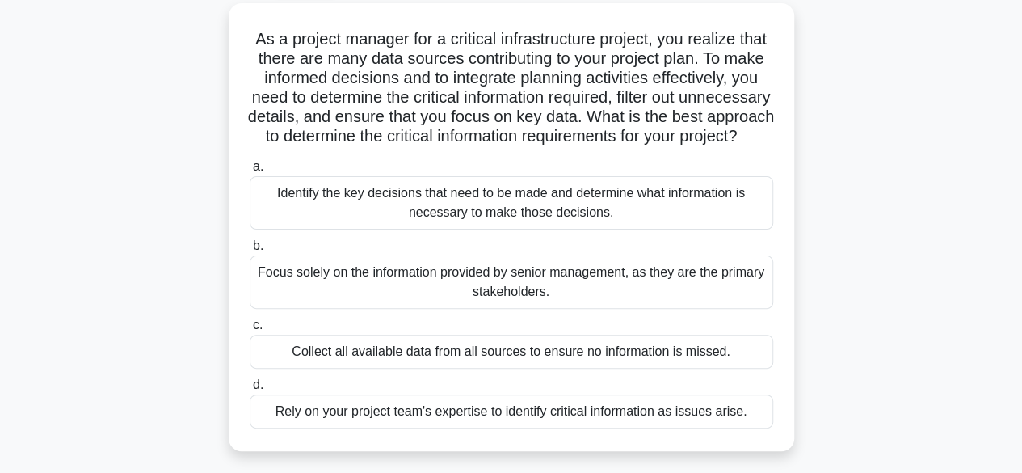
scroll to position [92, 0]
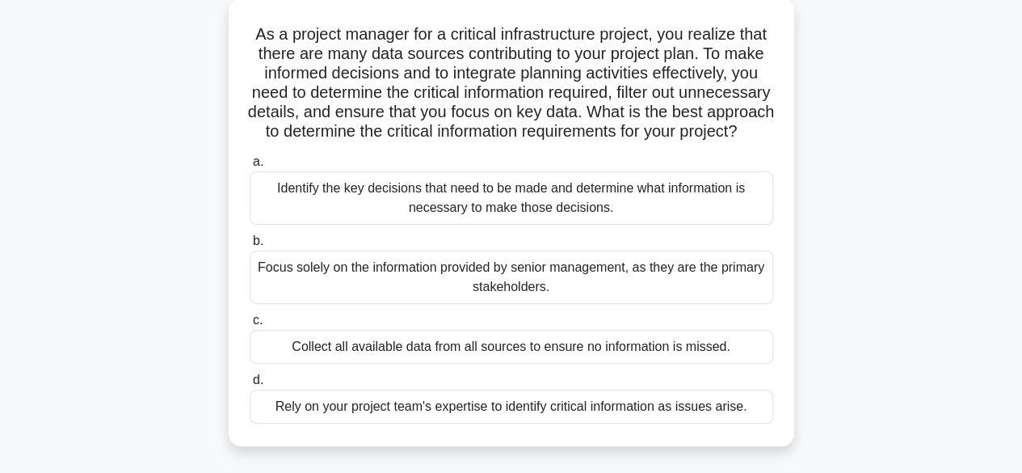
click at [624, 211] on div "Identify the key decisions that need to be made and determine what information …" at bounding box center [511, 197] width 523 height 53
click at [250, 167] on input "a. Identify the key decisions that need to be made and determine what informati…" at bounding box center [250, 162] width 0 height 11
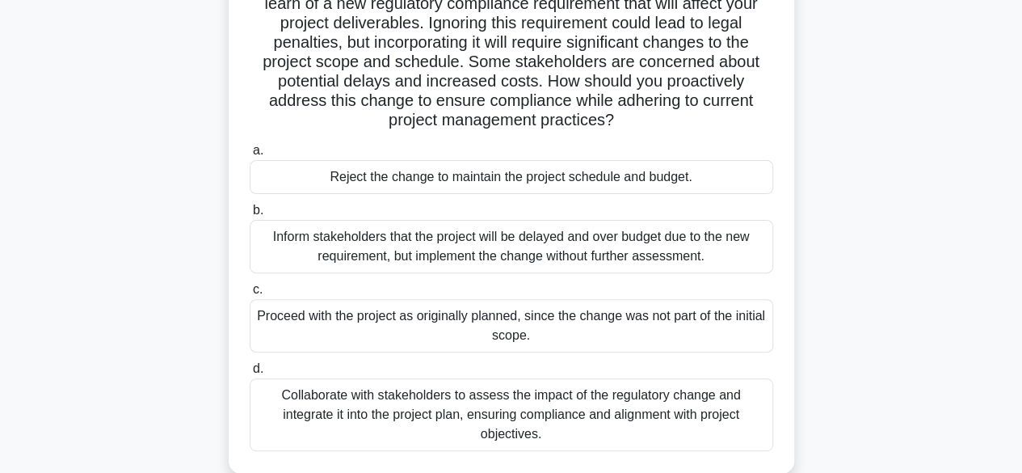
scroll to position [153, 0]
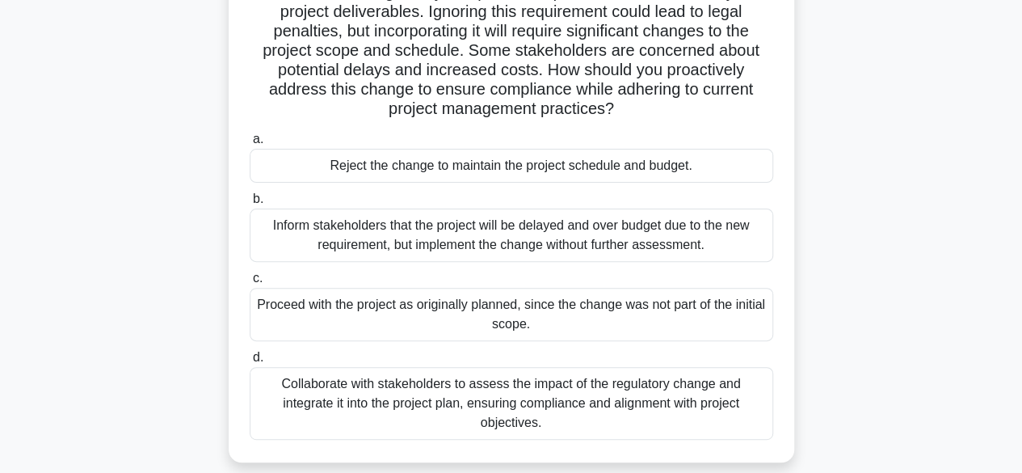
click at [633, 398] on div "Collaborate with stakeholders to assess the impact of the regulatory change and…" at bounding box center [511, 403] width 523 height 73
click at [250, 363] on input "d. Collaborate with stakeholders to assess the impact of the regulatory change …" at bounding box center [250, 357] width 0 height 11
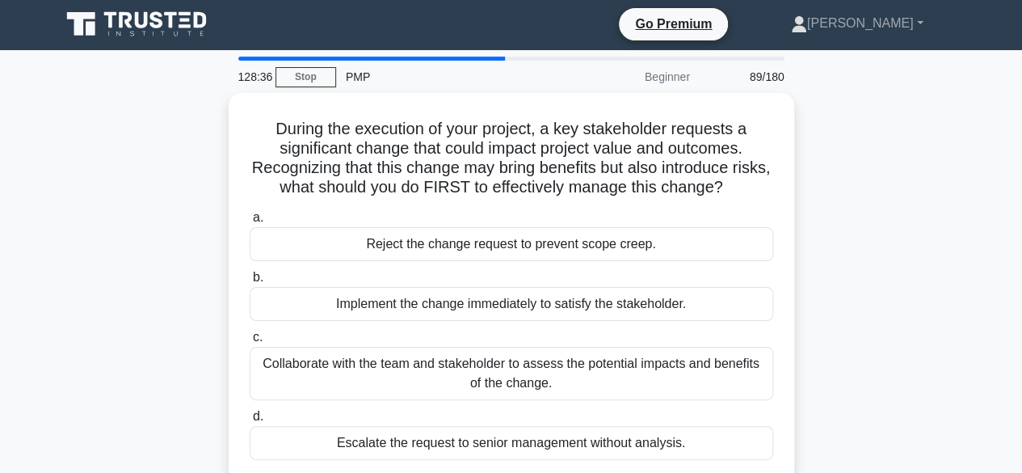
scroll to position [0, 0]
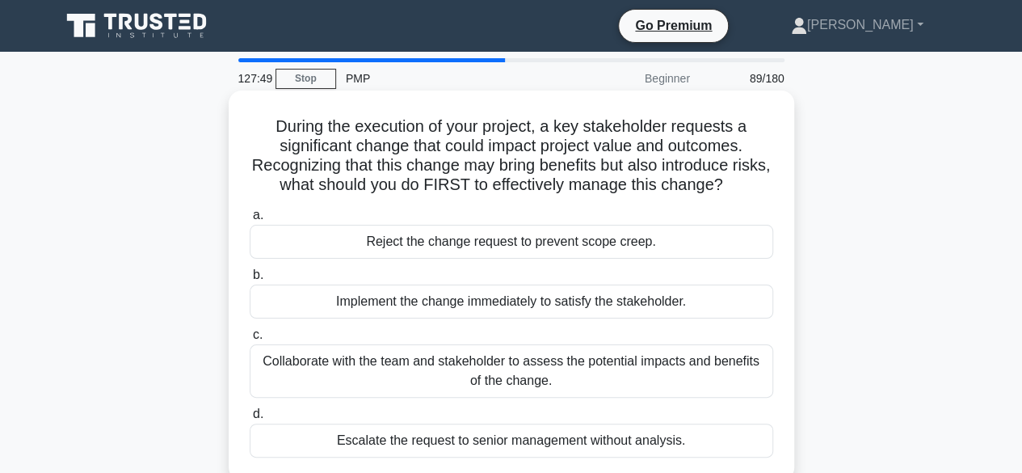
click at [617, 373] on div "Collaborate with the team and stakeholder to assess the potential impacts and b…" at bounding box center [511, 370] width 523 height 53
click at [250, 340] on input "c. Collaborate with the team and stakeholder to assess the potential impacts an…" at bounding box center [250, 335] width 0 height 11
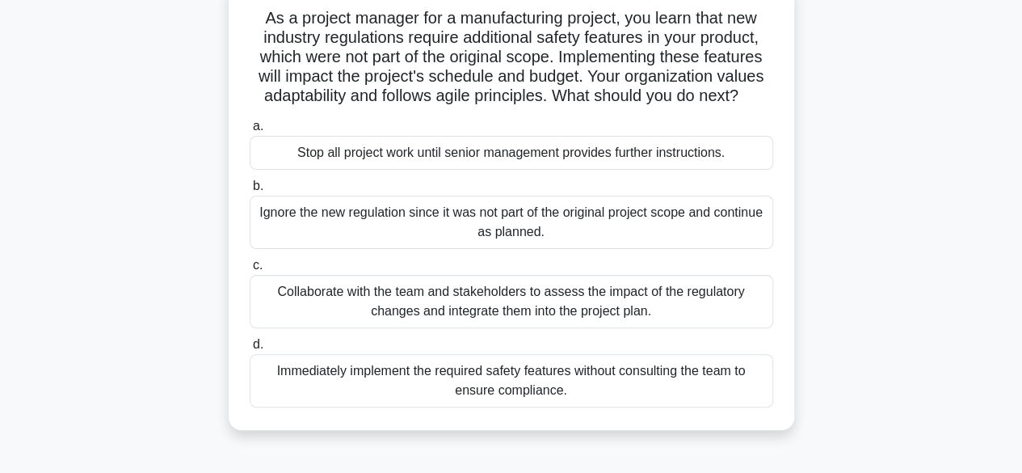
scroll to position [109, 0]
click at [585, 305] on div "Collaborate with the team and stakeholders to assess the impact of the regulato…" at bounding box center [511, 300] width 523 height 53
click at [250, 270] on input "c. Collaborate with the team and stakeholders to assess the impact of the regul…" at bounding box center [250, 264] width 0 height 11
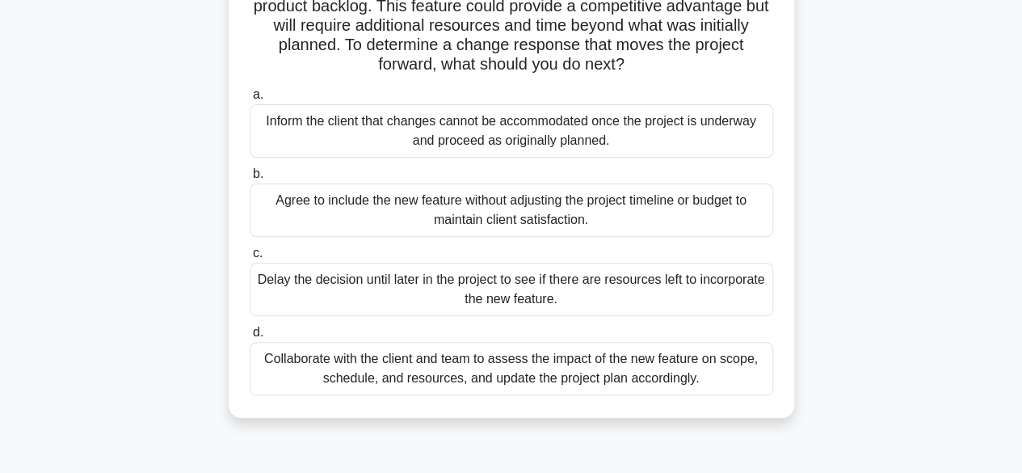
scroll to position [187, 0]
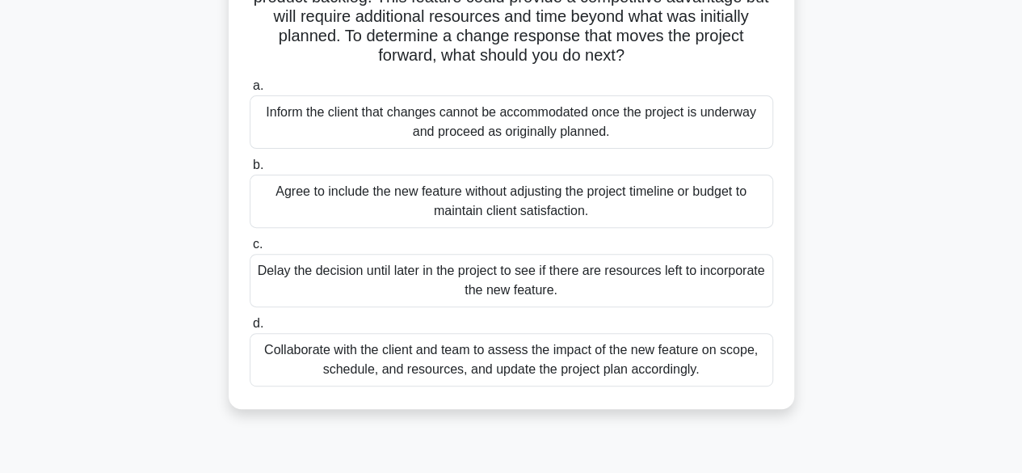
click at [632, 359] on div "Collaborate with the client and team to assess the impact of the new feature on…" at bounding box center [511, 359] width 523 height 53
click at [250, 329] on input "d. Collaborate with the client and team to assess the impact of the new feature…" at bounding box center [250, 323] width 0 height 11
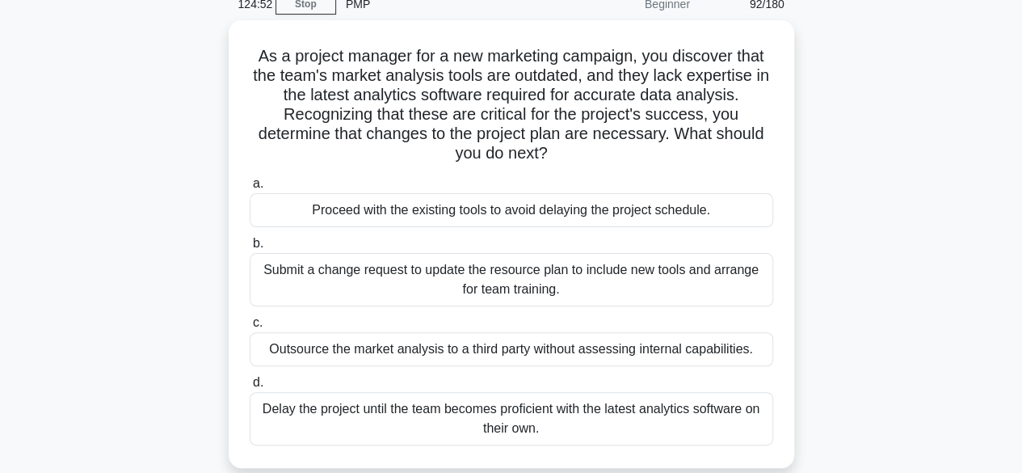
scroll to position [75, 0]
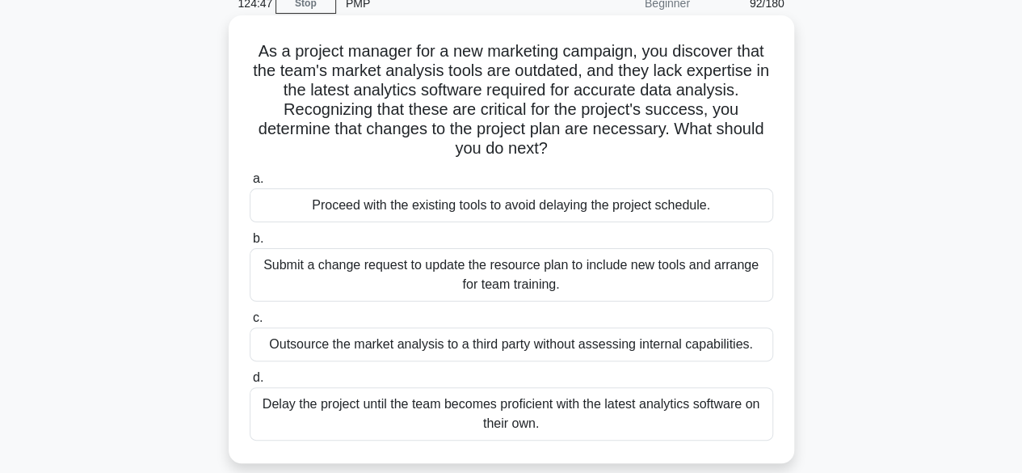
click at [399, 281] on div "Submit a change request to update the resource plan to include new tools and ar…" at bounding box center [511, 274] width 523 height 53
click at [250, 244] on input "b. Submit a change request to update the resource plan to include new tools and…" at bounding box center [250, 238] width 0 height 11
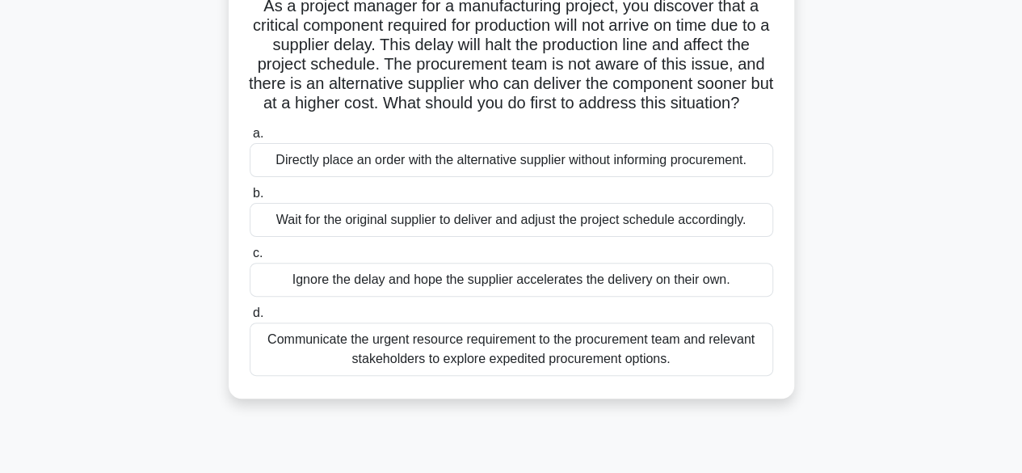
scroll to position [126, 0]
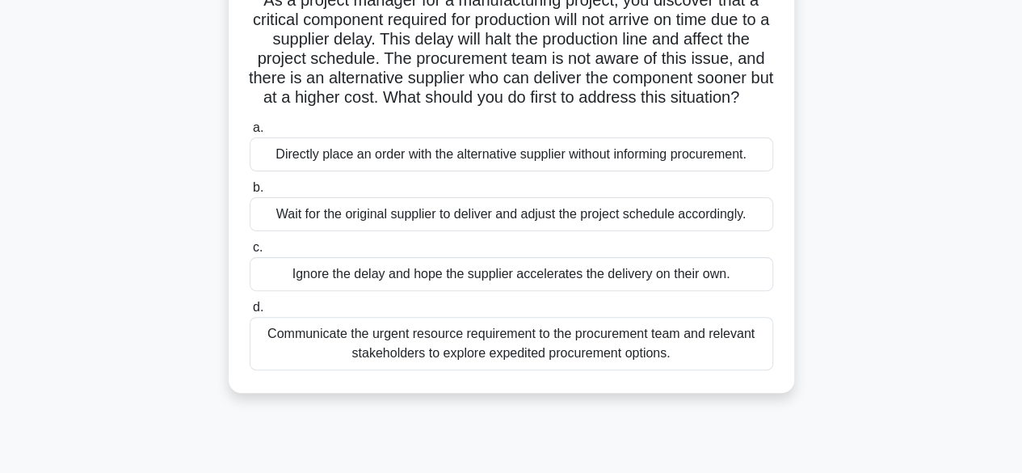
click at [545, 367] on div "Communicate the urgent resource requirement to the procurement team and relevan…" at bounding box center [511, 343] width 523 height 53
click at [250, 313] on input "d. Communicate the urgent resource requirement to the procurement team and rele…" at bounding box center [250, 307] width 0 height 11
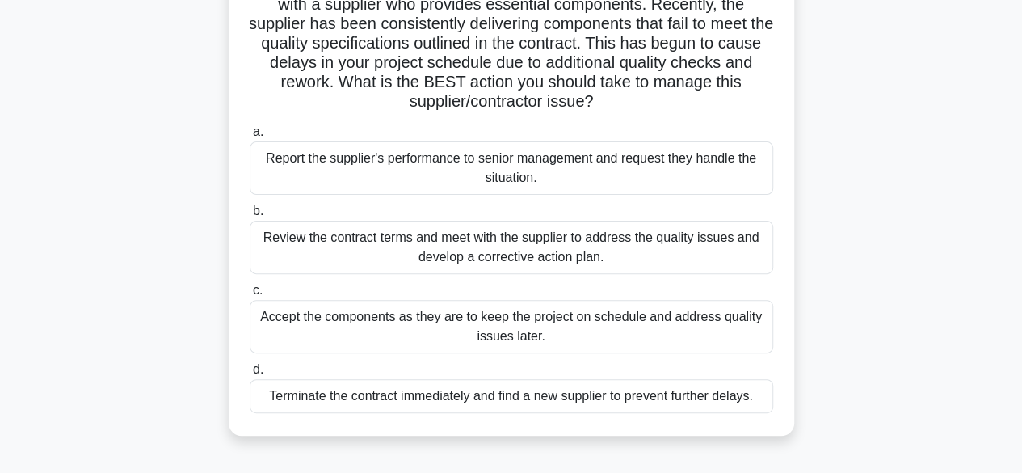
scroll to position [147, 0]
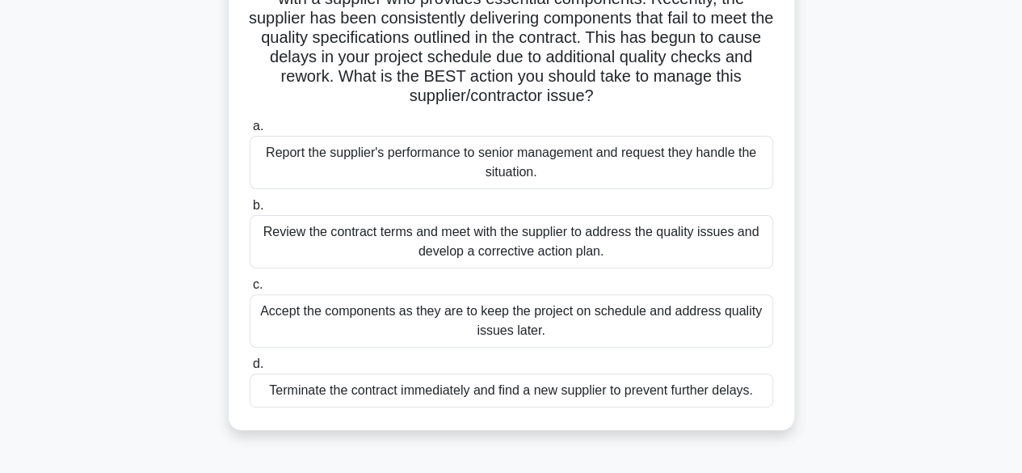
click at [456, 248] on div "Review the contract terms and meet with the supplier to address the quality iss…" at bounding box center [511, 241] width 523 height 53
click at [250, 211] on input "b. Review the contract terms and meet with the supplier to address the quality …" at bounding box center [250, 205] width 0 height 11
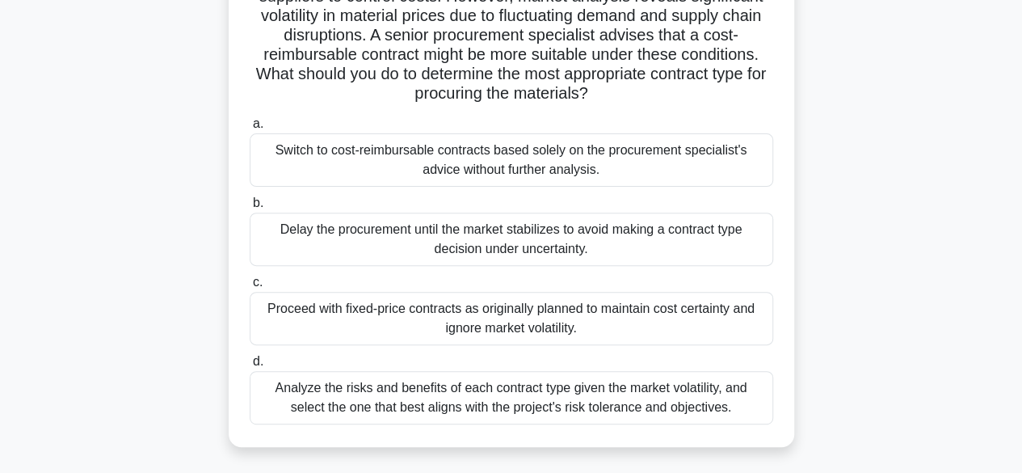
scroll to position [194, 0]
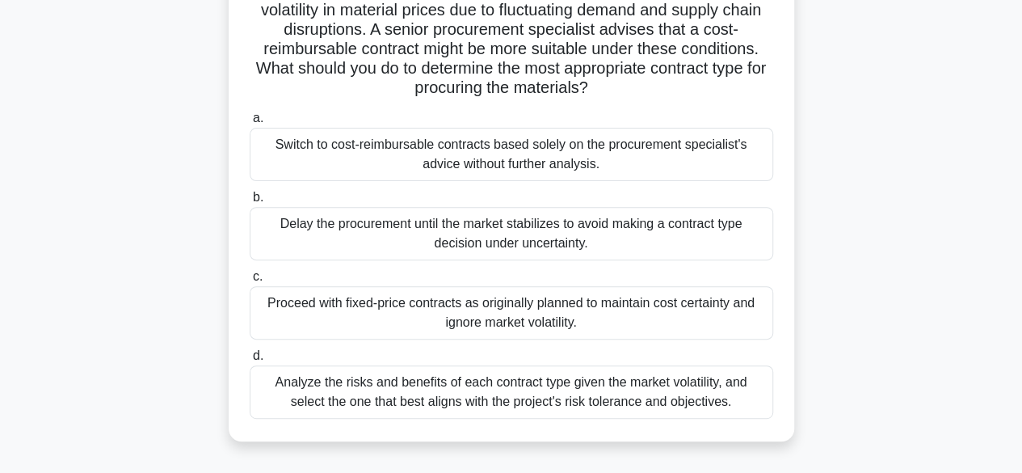
click at [709, 398] on div "Analyze the risks and benefits of each contract type given the market volatilit…" at bounding box center [511, 391] width 523 height 53
click at [250, 361] on input "d. Analyze the risks and benefits of each contract type given the market volati…" at bounding box center [250, 356] width 0 height 11
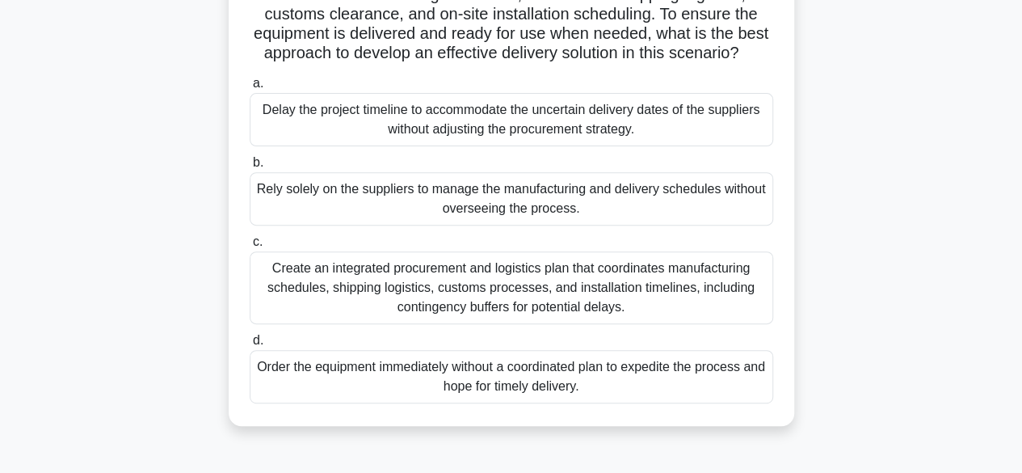
scroll to position [215, 0]
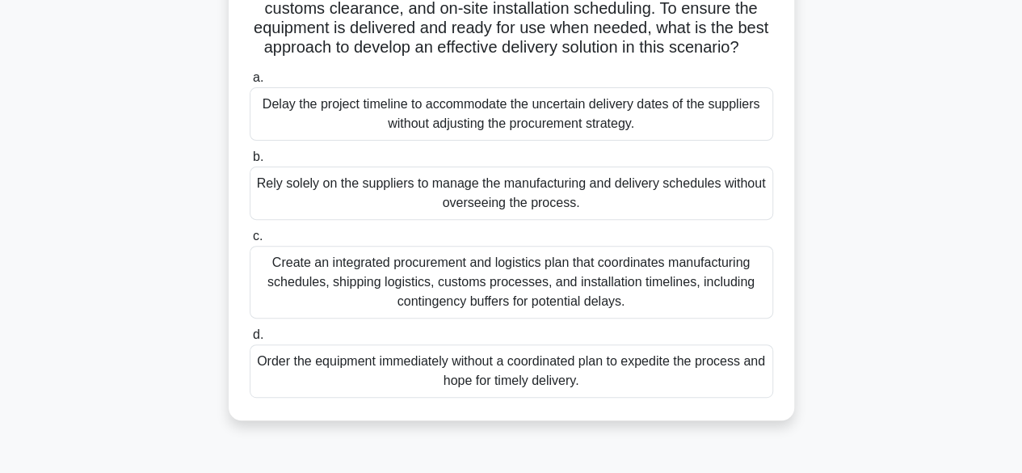
click at [567, 295] on div "Create an integrated procurement and logistics plan that coordinates manufactur…" at bounding box center [511, 282] width 523 height 73
click at [250, 242] on input "c. Create an integrated procurement and logistics plan that coordinates manufac…" at bounding box center [250, 236] width 0 height 11
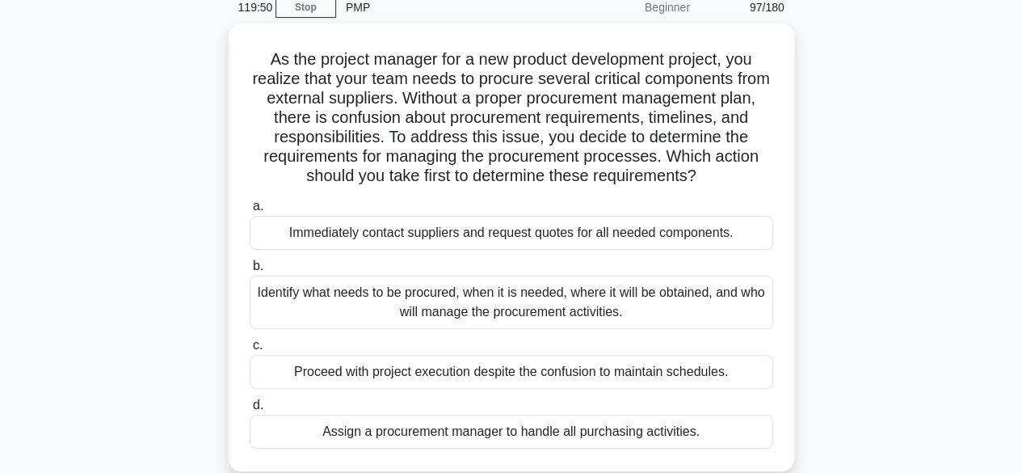
scroll to position [73, 0]
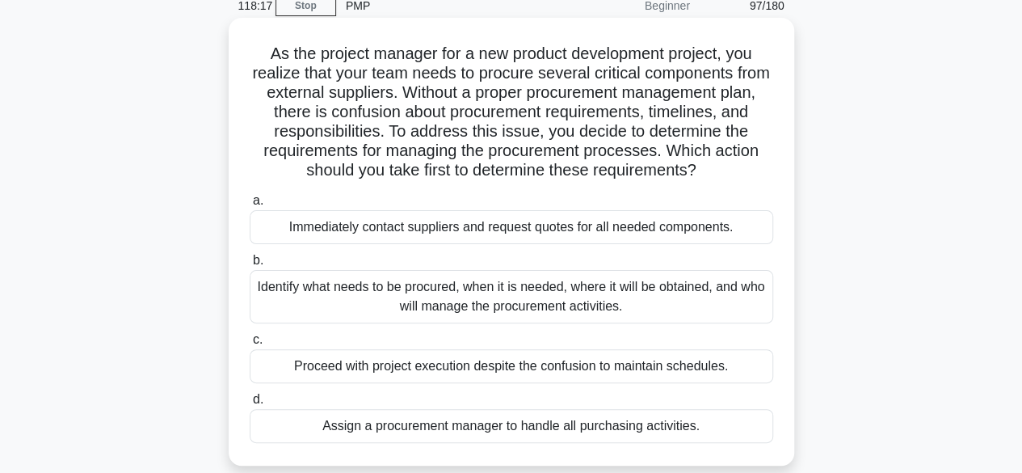
click at [517, 307] on div "Identify what needs to be procured, when it is needed, where it will be obtaine…" at bounding box center [511, 296] width 523 height 53
click at [250, 266] on input "b. Identify what needs to be procured, when it is needed, where it will be obta…" at bounding box center [250, 260] width 0 height 11
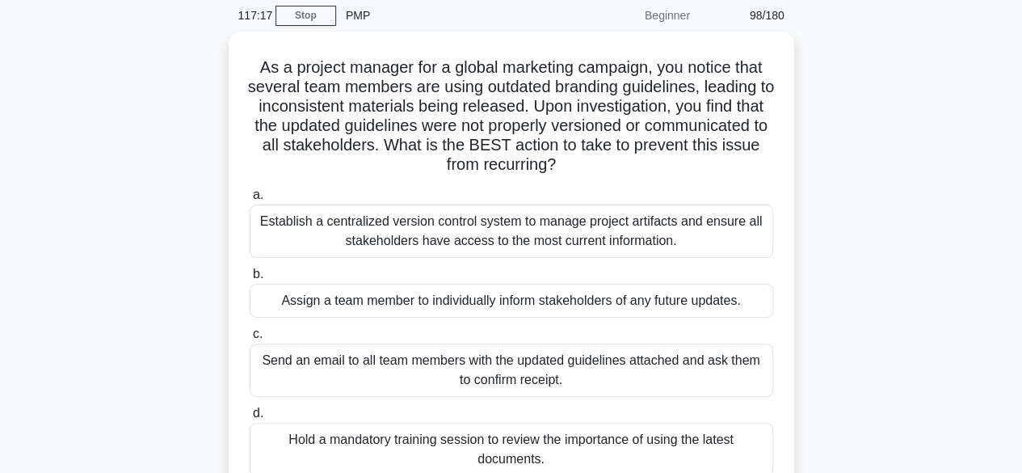
scroll to position [65, 0]
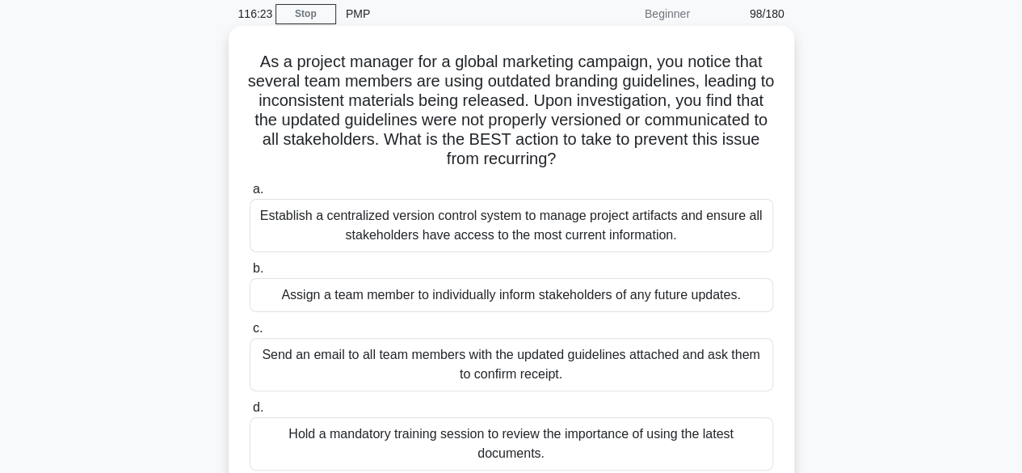
click at [575, 232] on div "Establish a centralized version control system to manage project artifacts and …" at bounding box center [511, 225] width 523 height 53
click at [250, 195] on input "a. Establish a centralized version control system to manage project artifacts a…" at bounding box center [250, 189] width 0 height 11
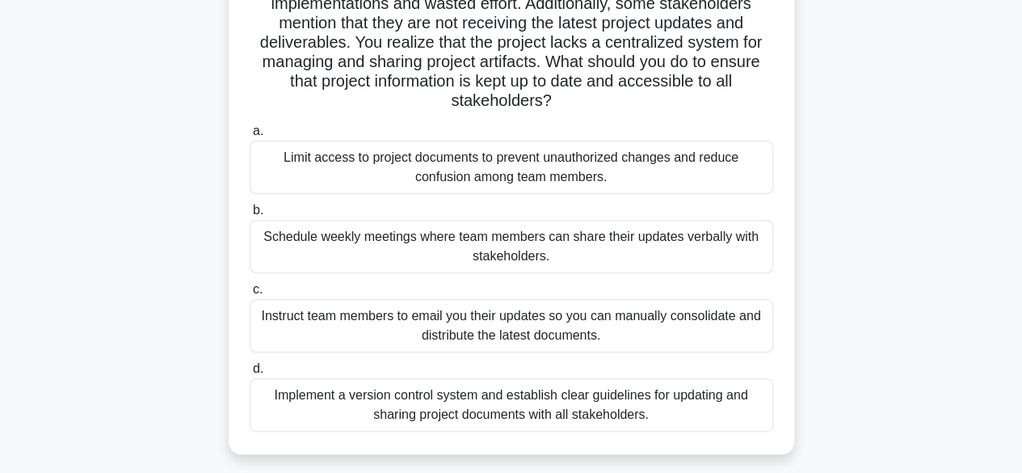
scroll to position [186, 0]
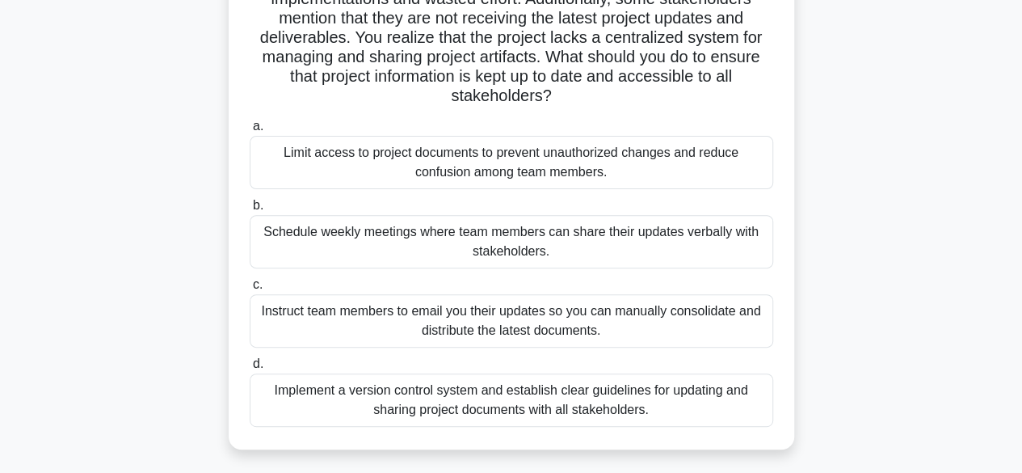
click at [254, 401] on div "Implement a version control system and establish clear guidelines for updating …" at bounding box center [511, 399] width 523 height 53
click at [250, 369] on input "d. Implement a version control system and establish clear guidelines for updati…" at bounding box center [250, 364] width 0 height 11
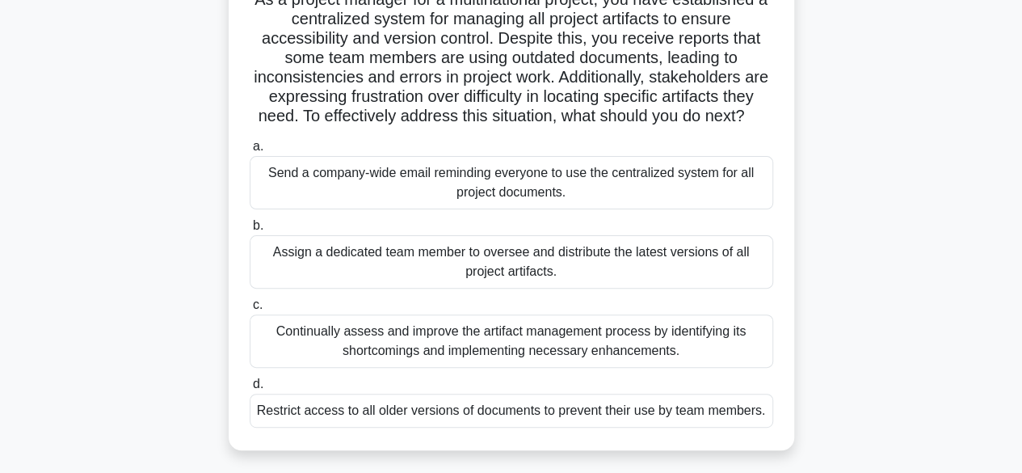
scroll to position [131, 0]
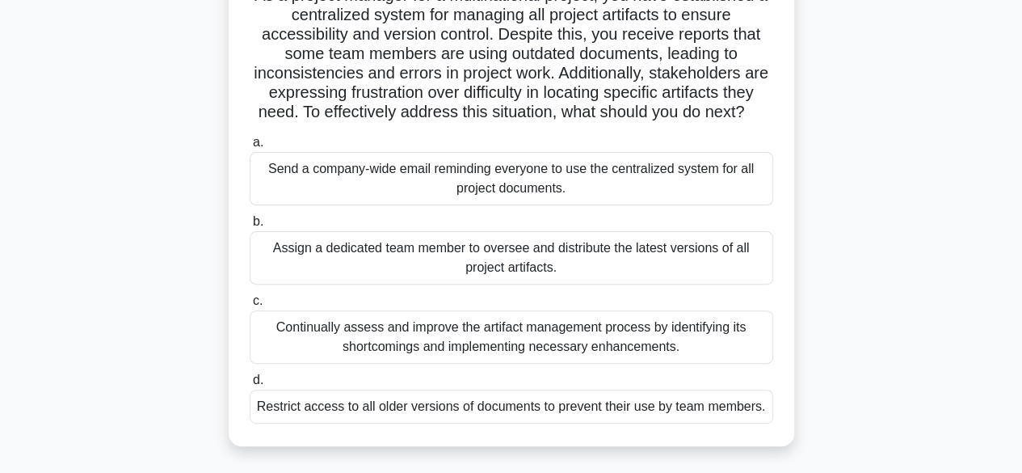
click at [448, 355] on div "Continually assess and improve the artifact management process by identifying i…" at bounding box center [511, 336] width 523 height 53
click at [250, 306] on input "c. Continually assess and improve the artifact management process by identifyin…" at bounding box center [250, 301] width 0 height 11
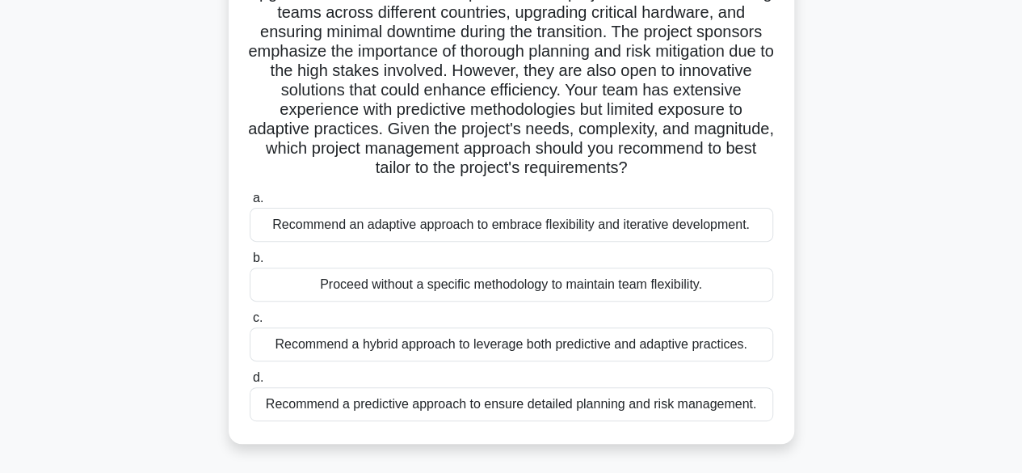
scroll to position [158, 0]
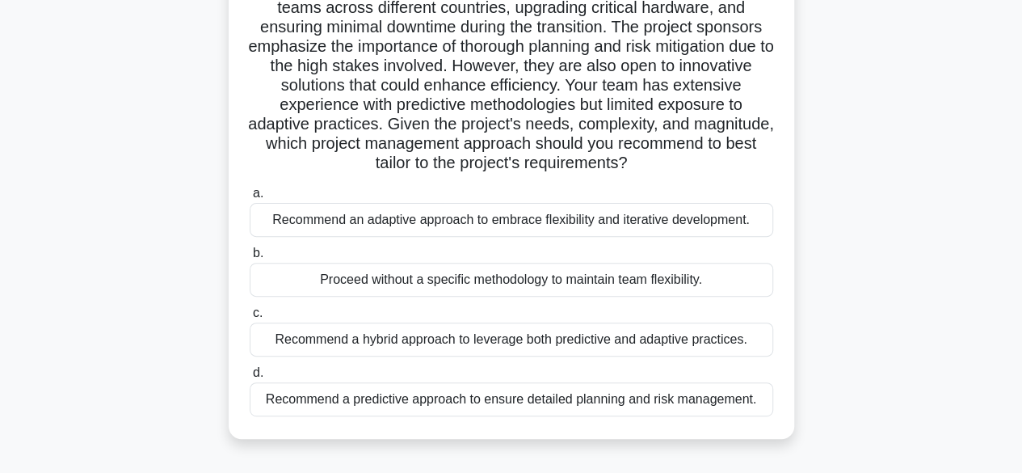
click at [376, 335] on div "Recommend a hybrid approach to leverage both predictive and adaptive practices." at bounding box center [511, 339] width 523 height 34
click at [250, 318] on input "c. Recommend a hybrid approach to leverage both predictive and adaptive practic…" at bounding box center [250, 313] width 0 height 11
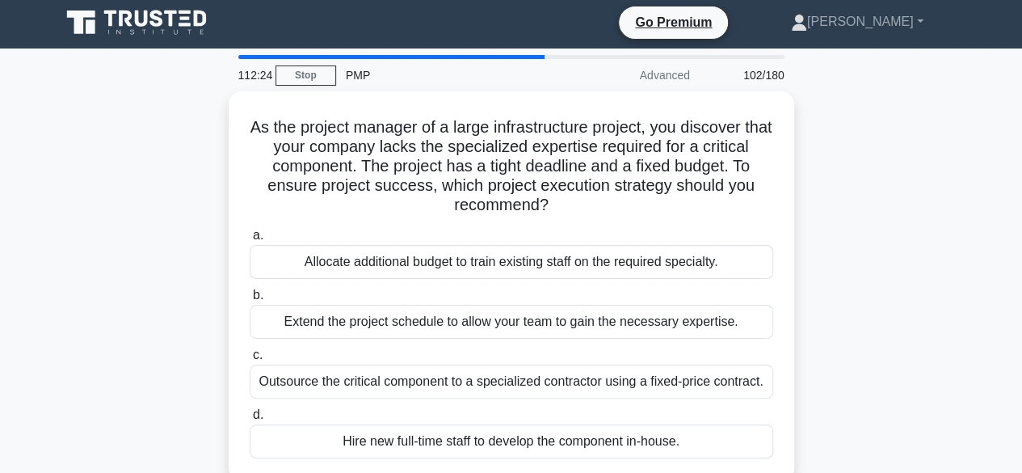
scroll to position [0, 0]
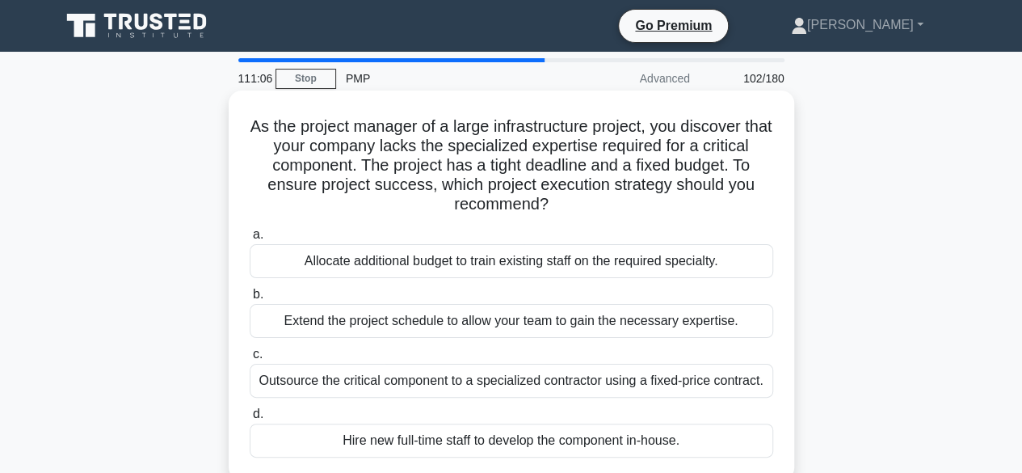
click at [658, 382] on div "Outsource the critical component to a specialized contractor using a fixed-pric…" at bounding box center [511, 381] width 523 height 34
click at [250, 359] on input "c. Outsource the critical component to a specialized contractor using a fixed-p…" at bounding box center [250, 354] width 0 height 11
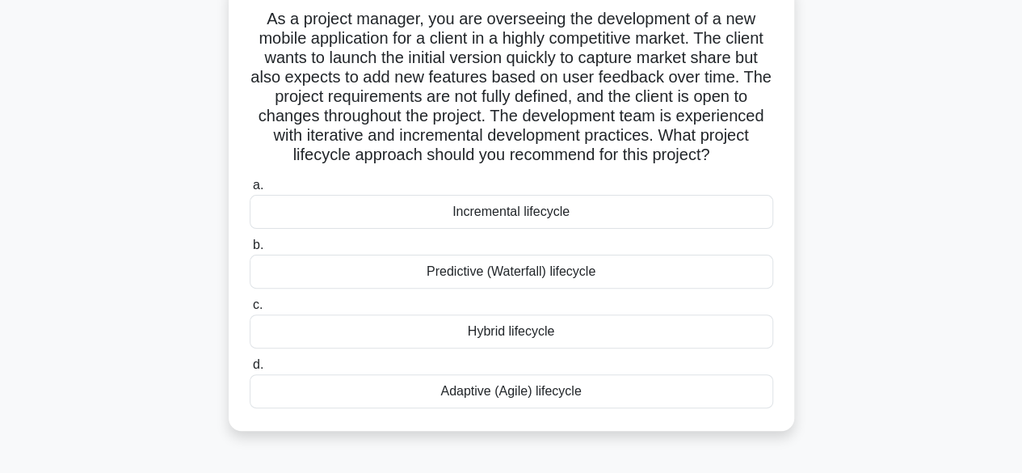
scroll to position [113, 0]
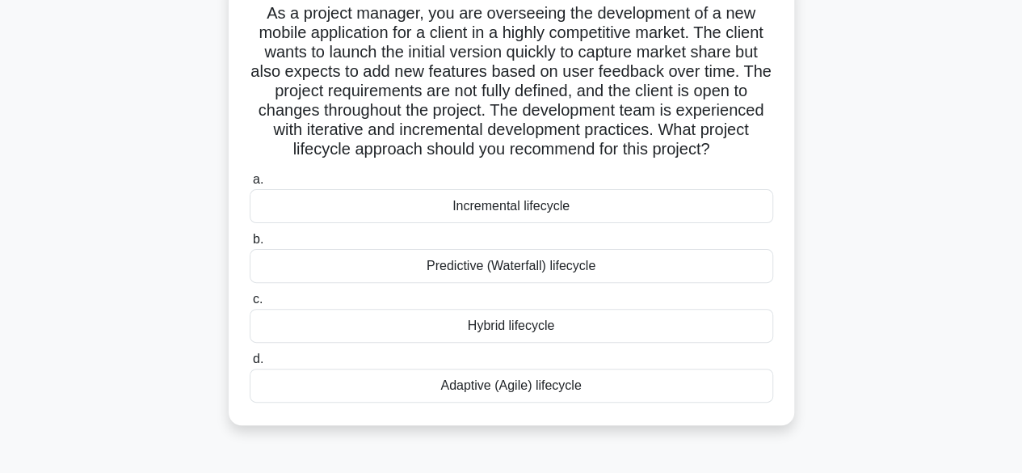
click at [499, 208] on div "Incremental lifecycle" at bounding box center [511, 206] width 523 height 34
click at [250, 185] on input "a. Incremental lifecycle" at bounding box center [250, 179] width 0 height 11
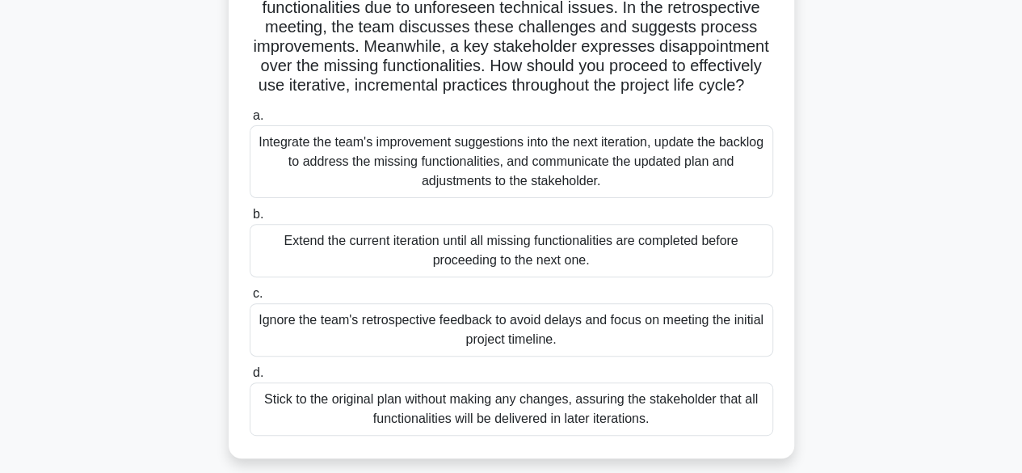
scroll to position [186, 0]
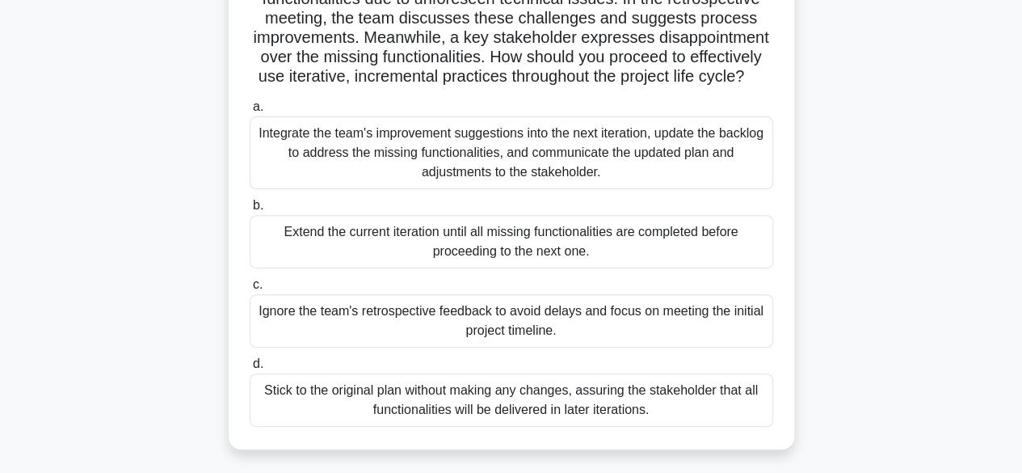
click at [394, 153] on div "Integrate the team's improvement suggestions into the next iteration, update th…" at bounding box center [511, 152] width 523 height 73
click at [250, 112] on input "a. Integrate the team's improvement suggestions into the next iteration, update…" at bounding box center [250, 107] width 0 height 11
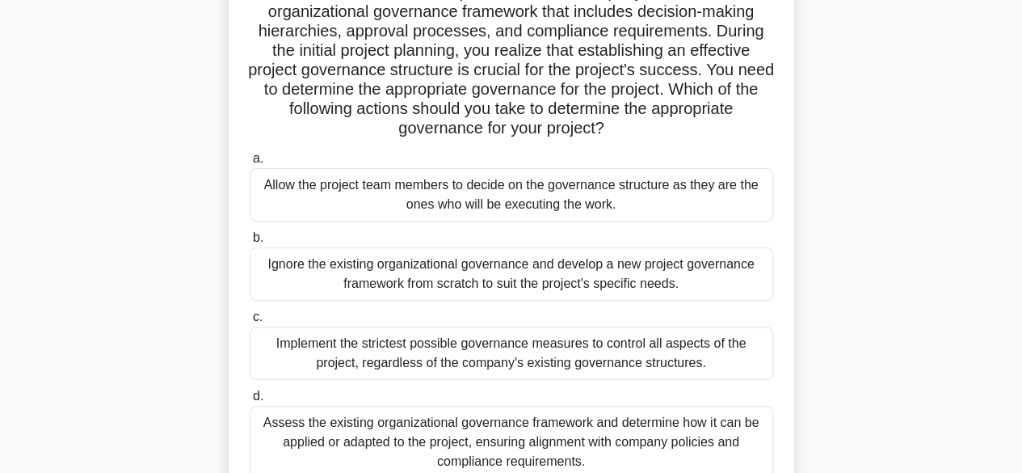
scroll to position [200, 0]
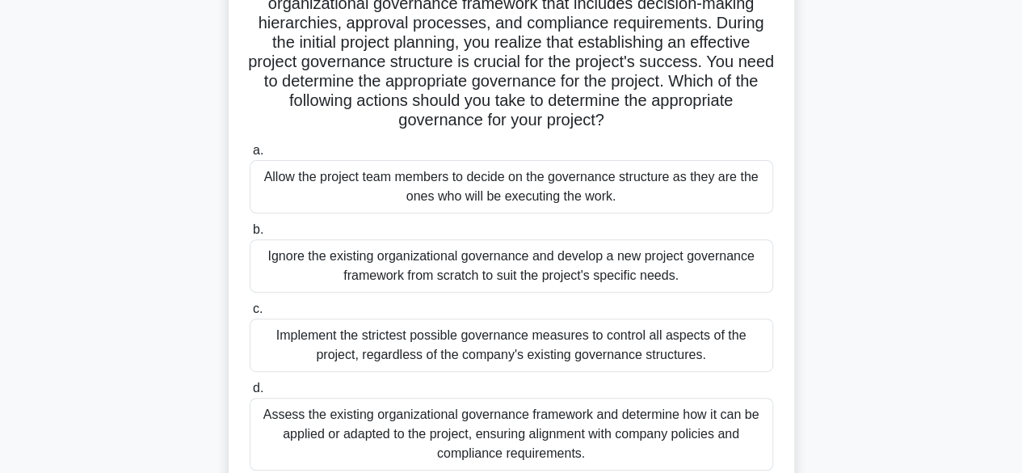
click at [438, 439] on div "Assess the existing organizational governance framework and determine how it ca…" at bounding box center [511, 433] width 523 height 73
click at [250, 393] on input "d. Assess the existing organizational governance framework and determine how it…" at bounding box center [250, 388] width 0 height 11
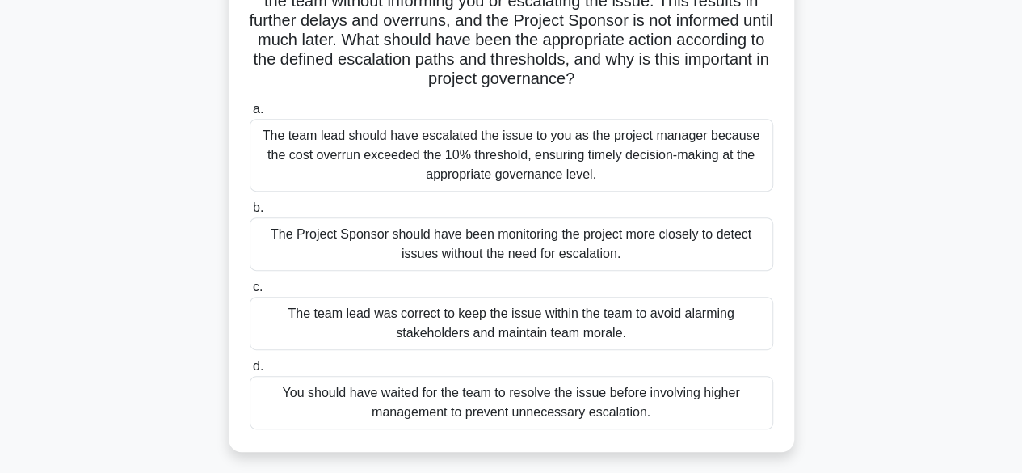
scroll to position [266, 0]
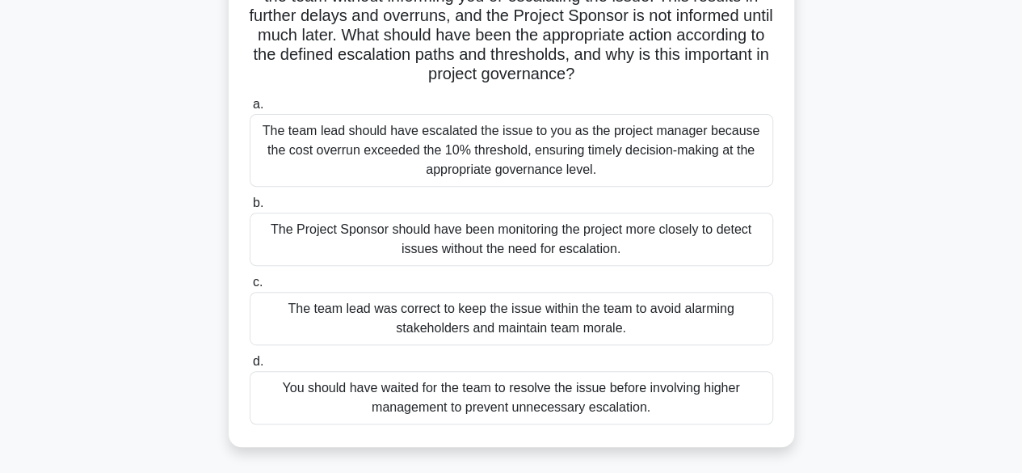
click at [598, 143] on div "The team lead should have escalated the issue to you as the project manager bec…" at bounding box center [511, 150] width 523 height 73
click at [250, 110] on input "a. The team lead should have escalated the issue to you as the project manager …" at bounding box center [250, 104] width 0 height 11
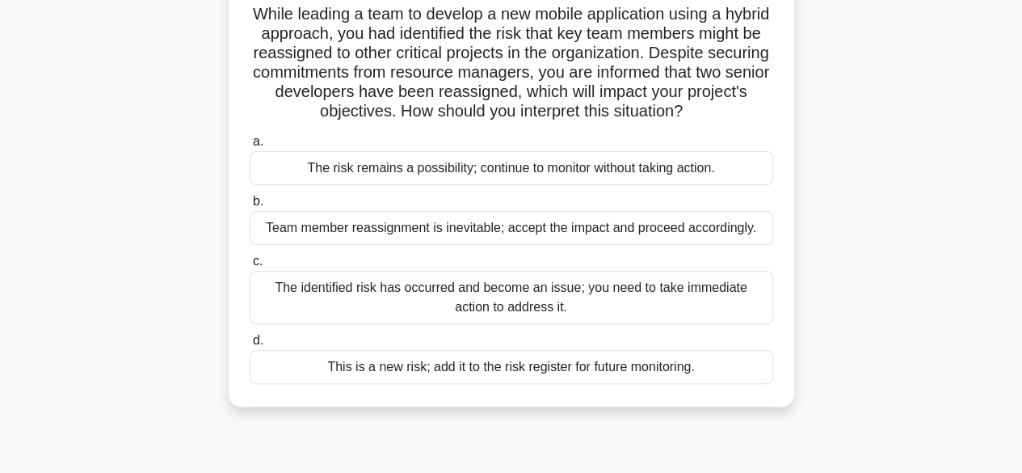
scroll to position [119, 0]
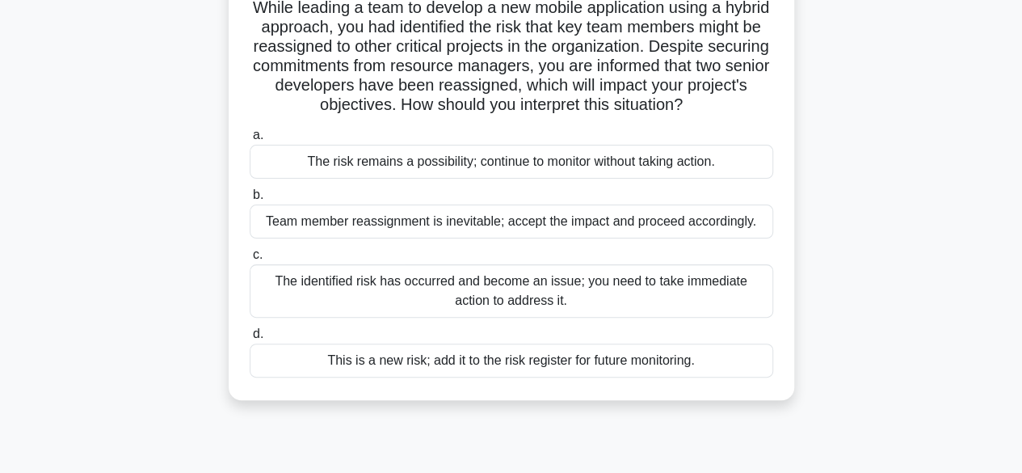
click at [412, 306] on div "The identified risk has occurred and become an issue; you need to take immediat…" at bounding box center [511, 290] width 523 height 53
click at [250, 260] on input "c. The identified risk has occurred and become an issue; you need to take immed…" at bounding box center [250, 255] width 0 height 11
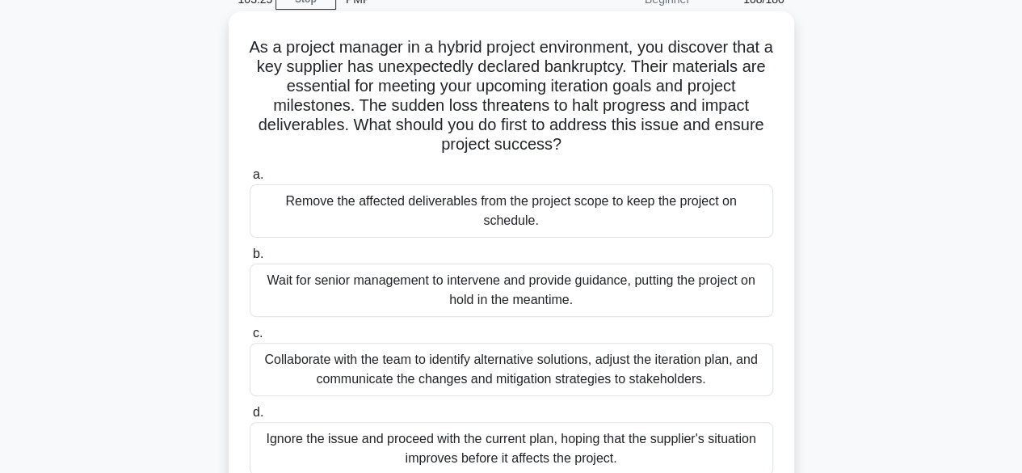
scroll to position [81, 0]
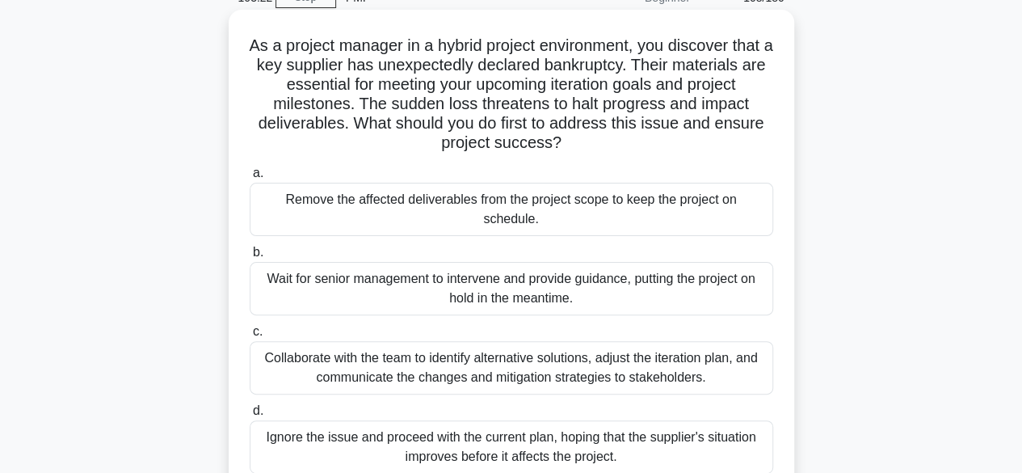
click at [637, 343] on div "Collaborate with the team to identify alternative solutions, adjust the iterati…" at bounding box center [511, 367] width 523 height 53
click at [250, 337] on input "c. Collaborate with the team to identify alternative solutions, adjust the iter…" at bounding box center [250, 331] width 0 height 11
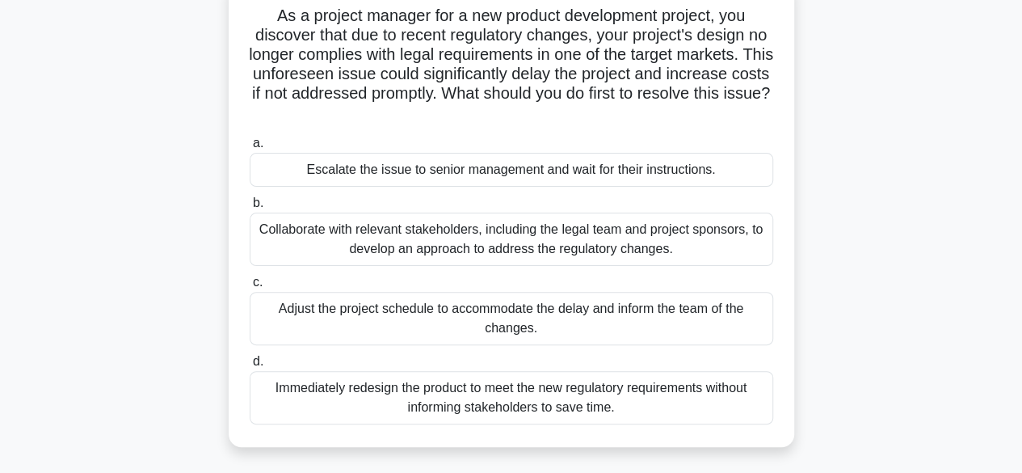
scroll to position [120, 0]
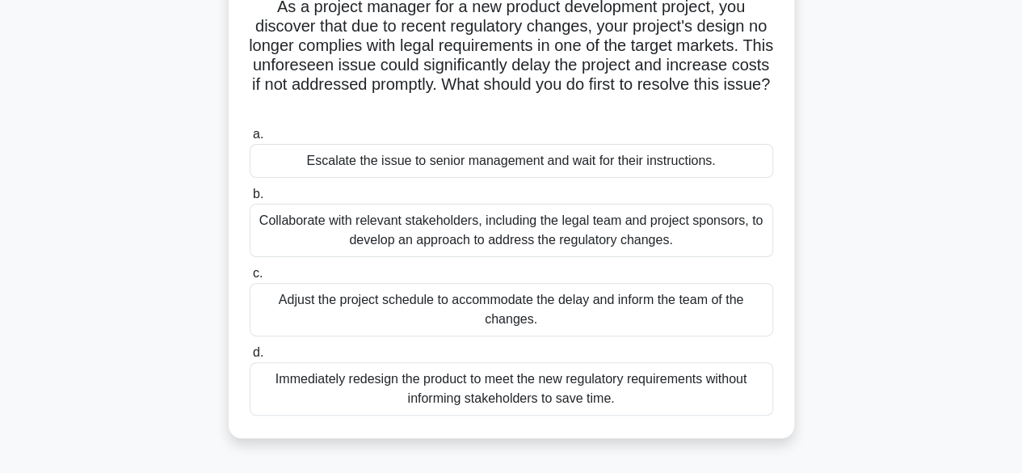
click at [577, 233] on div "Collaborate with relevant stakeholders, including the legal team and project sp…" at bounding box center [511, 230] width 523 height 53
click at [250, 200] on input "b. Collaborate with relevant stakeholders, including the legal team and project…" at bounding box center [250, 194] width 0 height 11
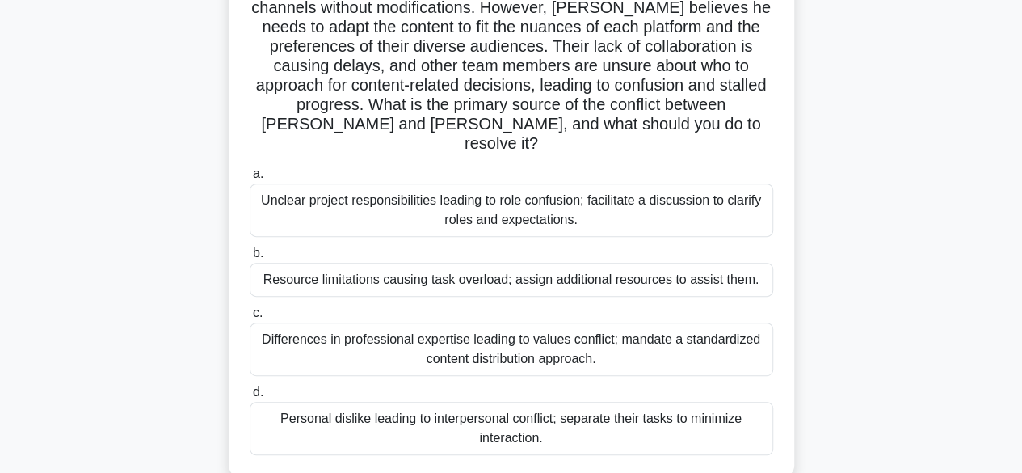
scroll to position [221, 0]
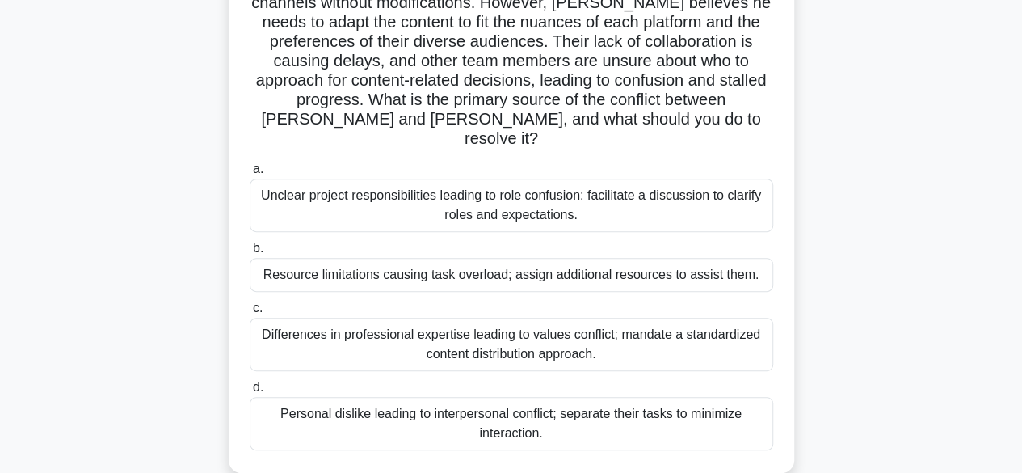
click at [574, 179] on div "Unclear project responsibilities leading to role confusion; facilitate a discus…" at bounding box center [511, 205] width 523 height 53
click at [250, 172] on input "a. Unclear project responsibilities leading to role confusion; facilitate a dis…" at bounding box center [250, 169] width 0 height 11
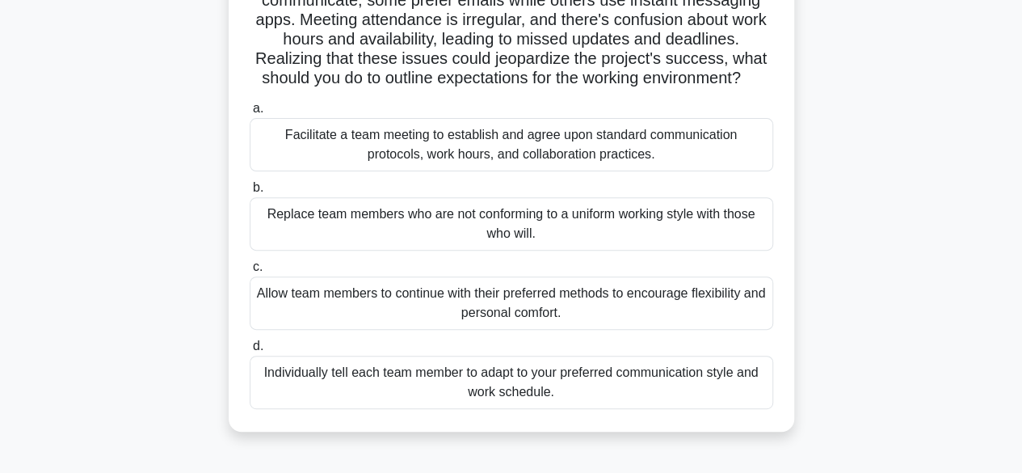
scroll to position [190, 0]
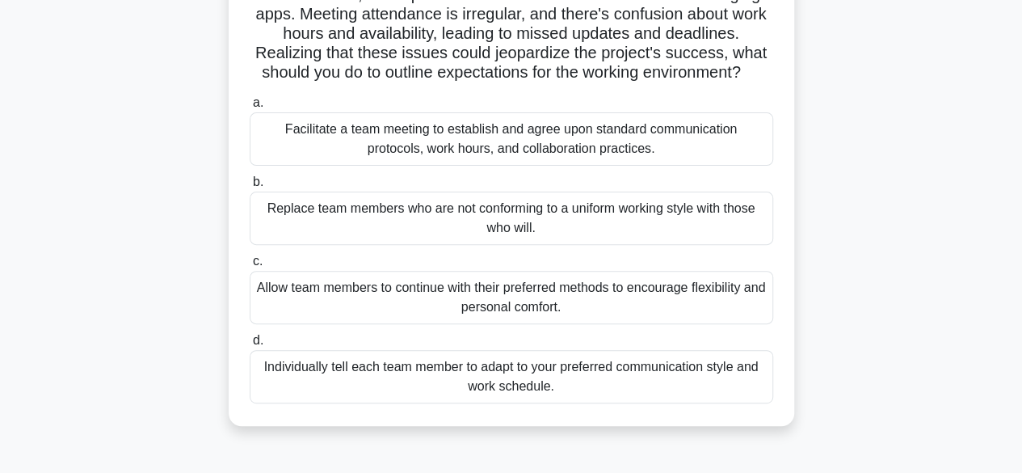
click at [389, 149] on div "Facilitate a team meeting to establish and agree upon standard communication pr…" at bounding box center [511, 138] width 523 height 53
click at [250, 108] on input "a. Facilitate a team meeting to establish and agree upon standard communication…" at bounding box center [250, 103] width 0 height 11
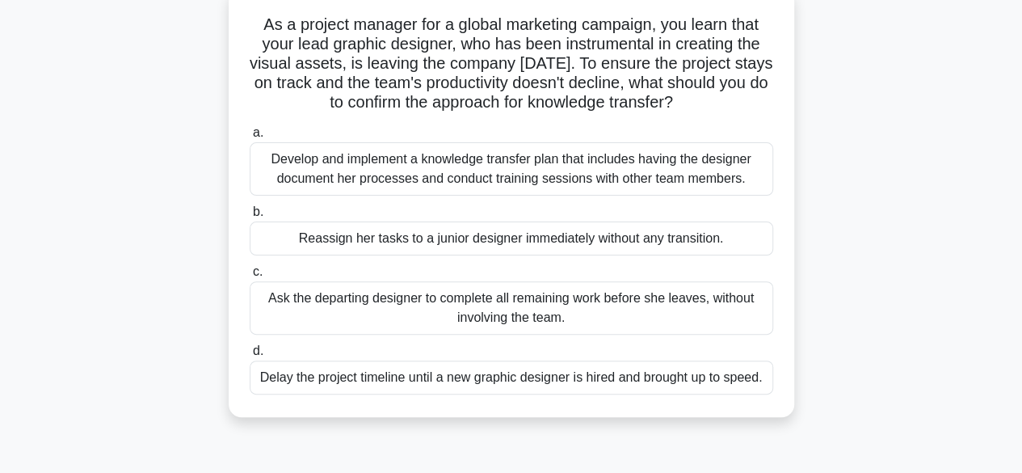
scroll to position [107, 0]
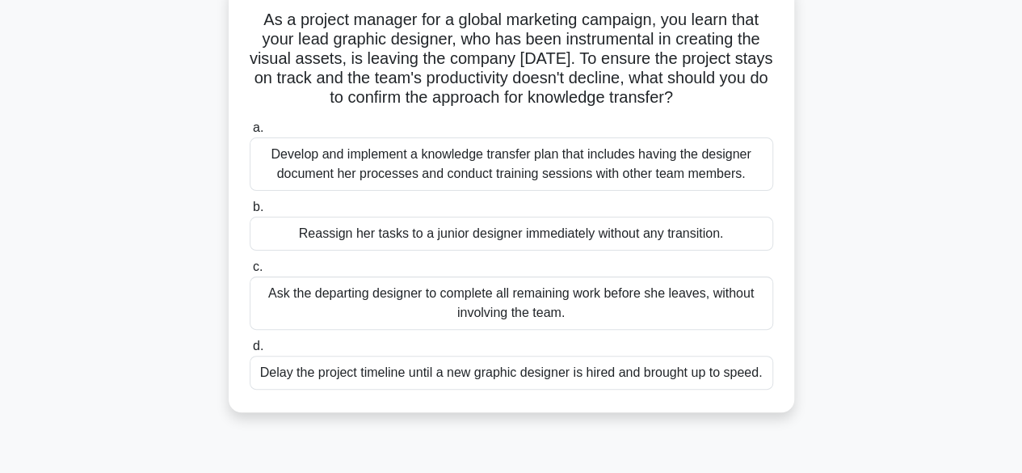
click at [392, 169] on div "Develop and implement a knowledge transfer plan that includes having the design…" at bounding box center [511, 163] width 523 height 53
click at [250, 133] on input "a. Develop and implement a knowledge transfer plan that includes having the des…" at bounding box center [250, 128] width 0 height 11
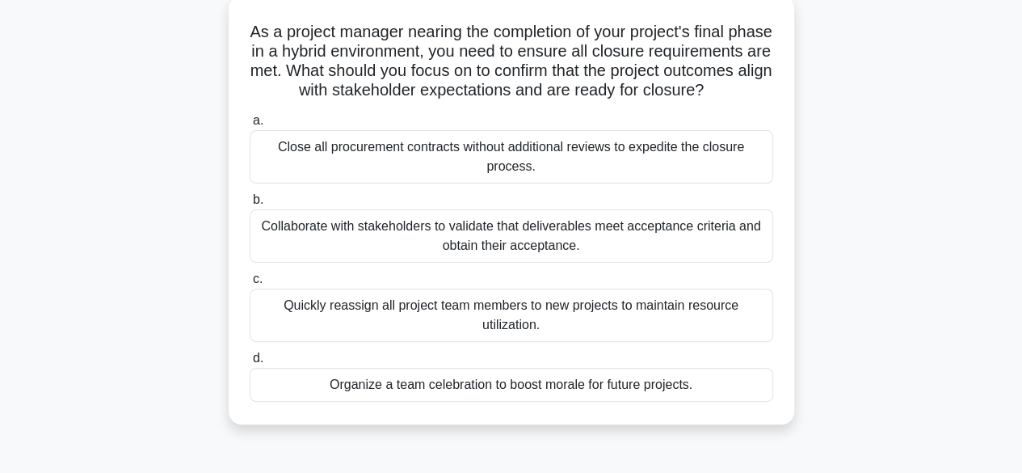
scroll to position [99, 0]
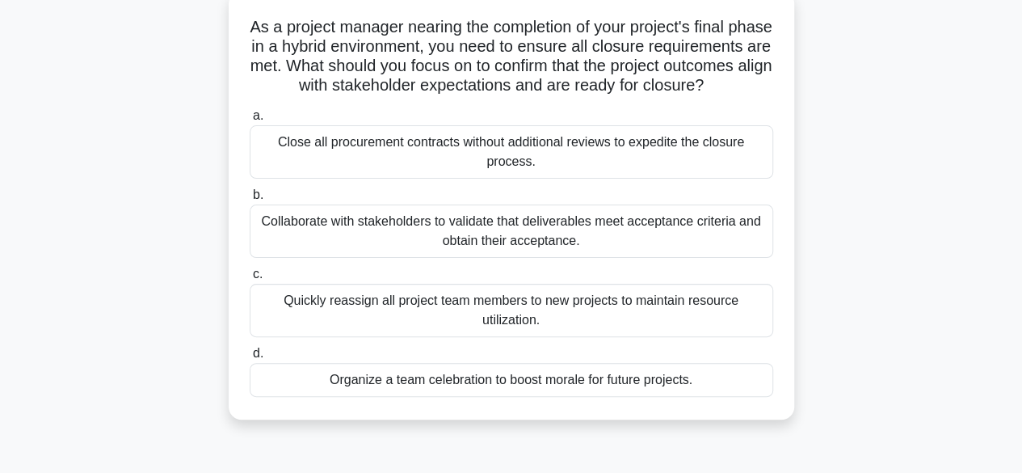
click at [696, 240] on div "Collaborate with stakeholders to validate that deliverables meet acceptance cri…" at bounding box center [511, 230] width 523 height 53
click at [250, 200] on input "b. Collaborate with stakeholders to validate that deliverables meet acceptance …" at bounding box center [250, 195] width 0 height 11
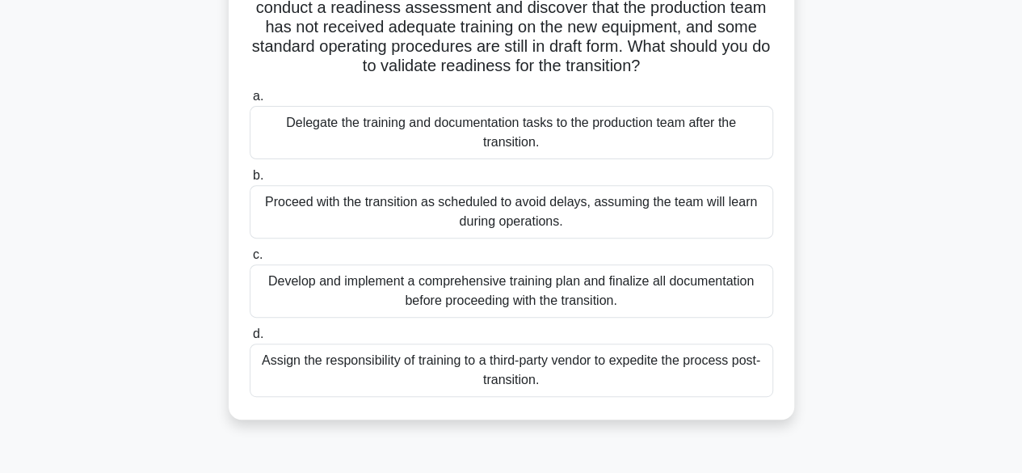
scroll to position [202, 0]
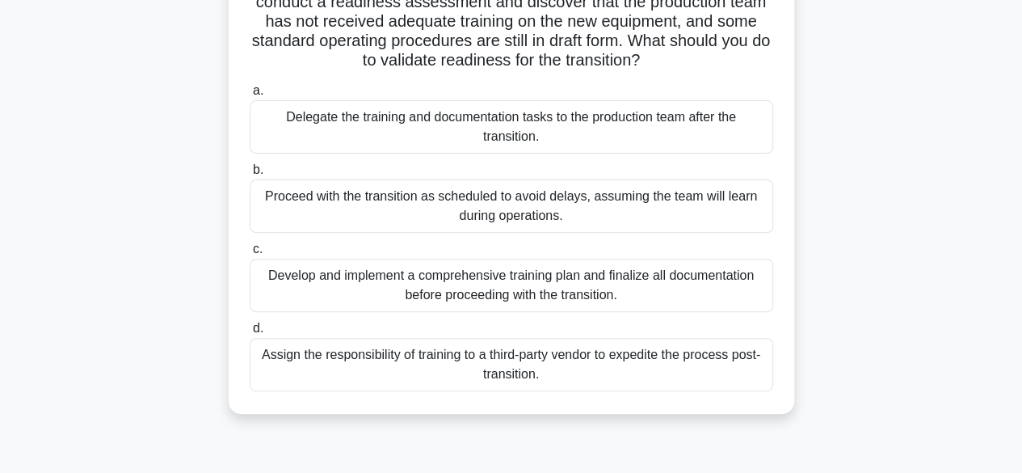
click at [448, 285] on div "Develop and implement a comprehensive training plan and finalize all documentat…" at bounding box center [511, 285] width 523 height 53
click at [250, 254] on input "c. Develop and implement a comprehensive training plan and finalize all documen…" at bounding box center [250, 249] width 0 height 11
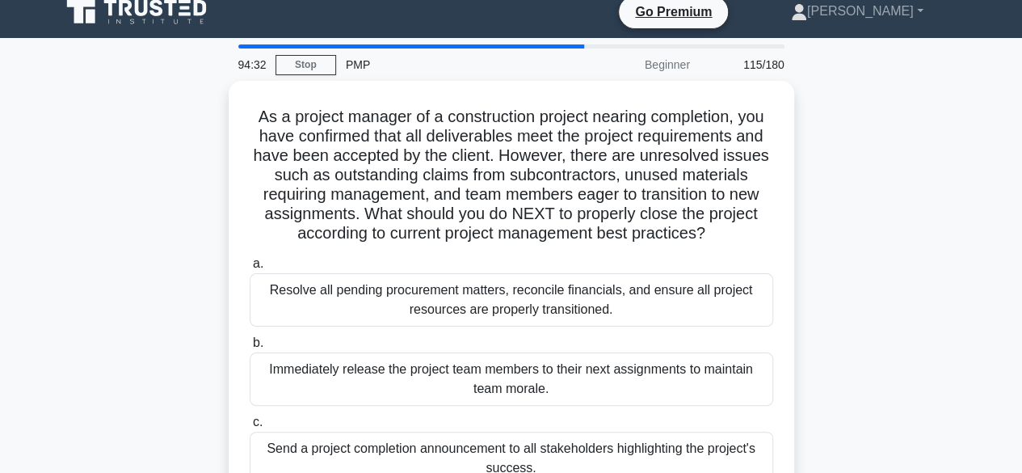
scroll to position [0, 0]
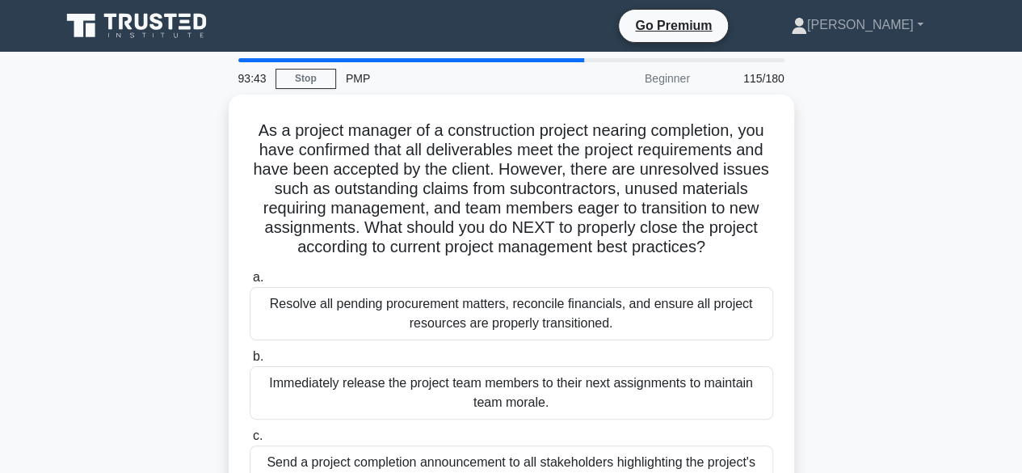
click at [448, 287] on div "Resolve all pending procurement matters, reconcile financials, and ensure all p…" at bounding box center [511, 313] width 523 height 53
click at [250, 283] on input "a. Resolve all pending procurement matters, reconcile financials, and ensure al…" at bounding box center [250, 277] width 0 height 11
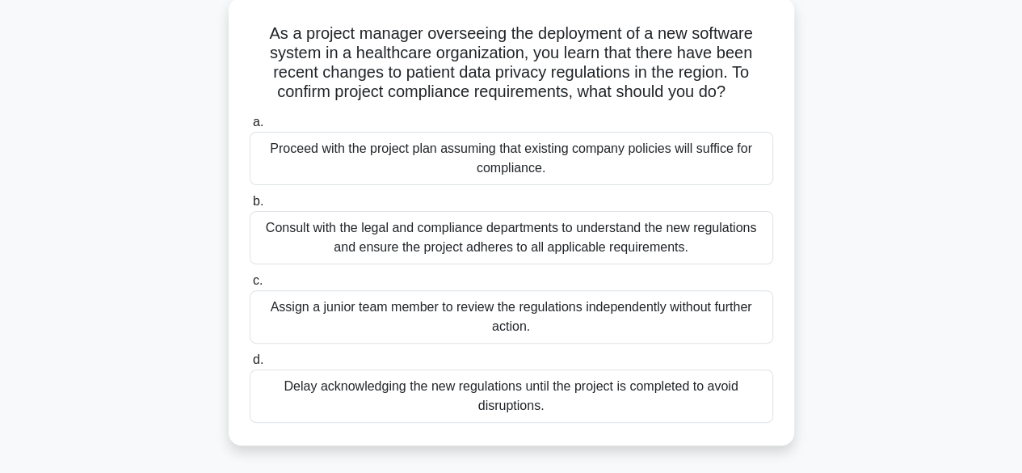
scroll to position [100, 0]
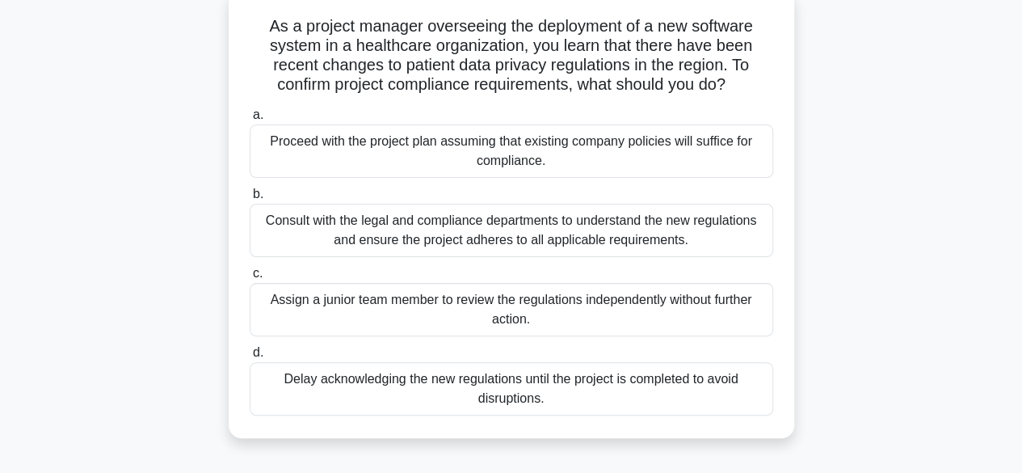
click at [673, 230] on div "Consult with the legal and compliance departments to understand the new regulat…" at bounding box center [511, 230] width 523 height 53
click at [250, 200] on input "b. Consult with the legal and compliance departments to understand the new regu…" at bounding box center [250, 194] width 0 height 11
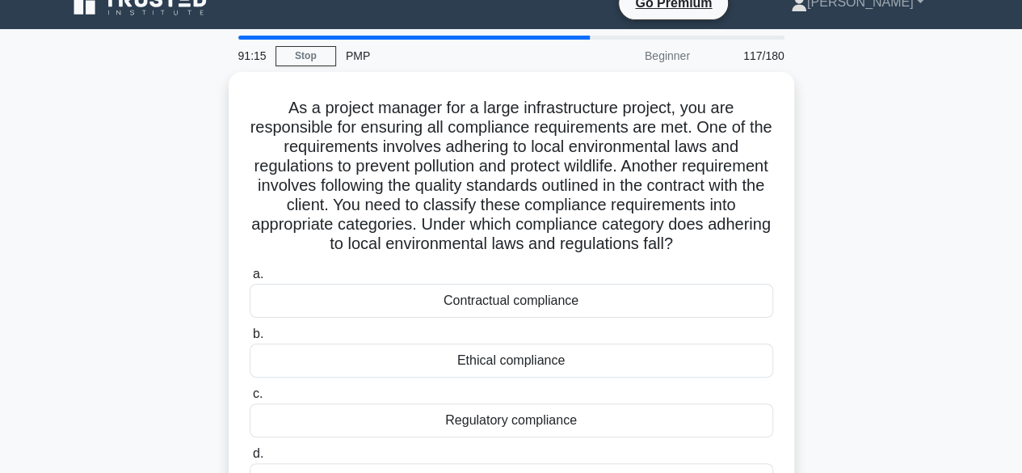
scroll to position [21, 0]
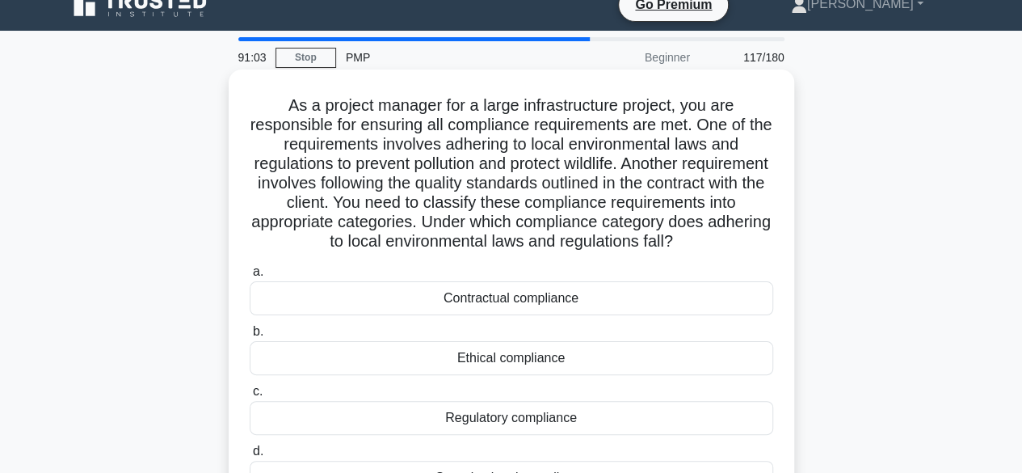
click at [532, 435] on div "Regulatory compliance" at bounding box center [511, 418] width 523 height 34
click at [250, 397] on input "c. Regulatory compliance" at bounding box center [250, 391] width 0 height 11
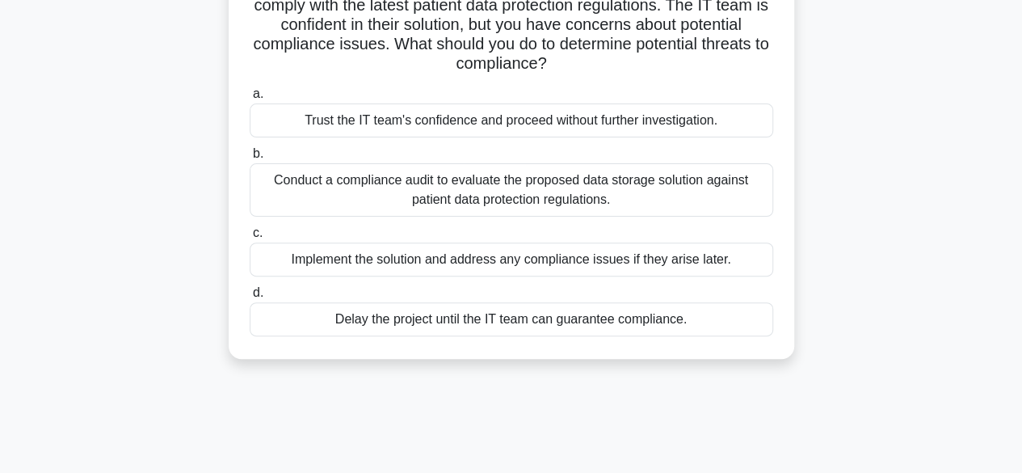
scroll to position [166, 0]
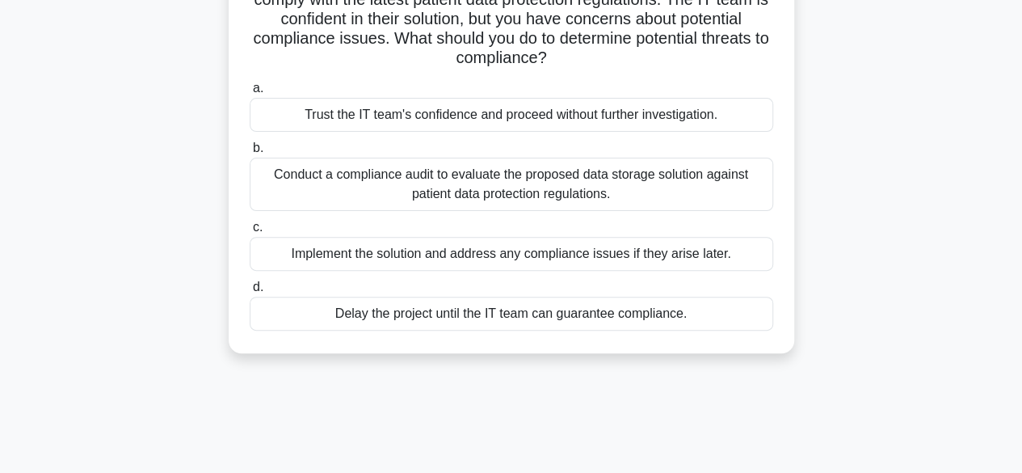
click at [614, 183] on div "Conduct a compliance audit to evaluate the proposed data storage solution again…" at bounding box center [511, 184] width 523 height 53
click at [250, 153] on input "b. Conduct a compliance audit to evaluate the proposed data storage solution ag…" at bounding box center [250, 148] width 0 height 11
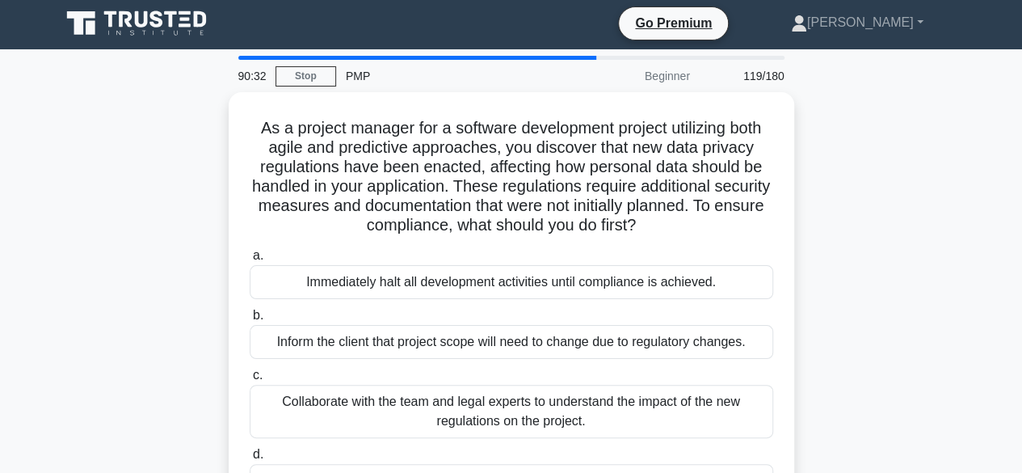
scroll to position [0, 0]
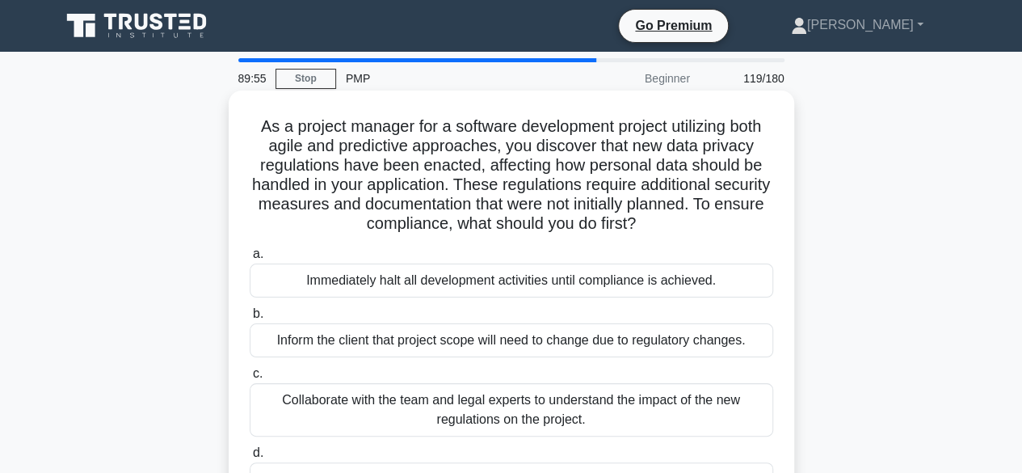
click at [546, 407] on div "Collaborate with the team and legal experts to understand the impact of the new…" at bounding box center [511, 409] width 523 height 53
click at [250, 379] on input "c. Collaborate with the team and legal experts to understand the impact of the …" at bounding box center [250, 373] width 0 height 11
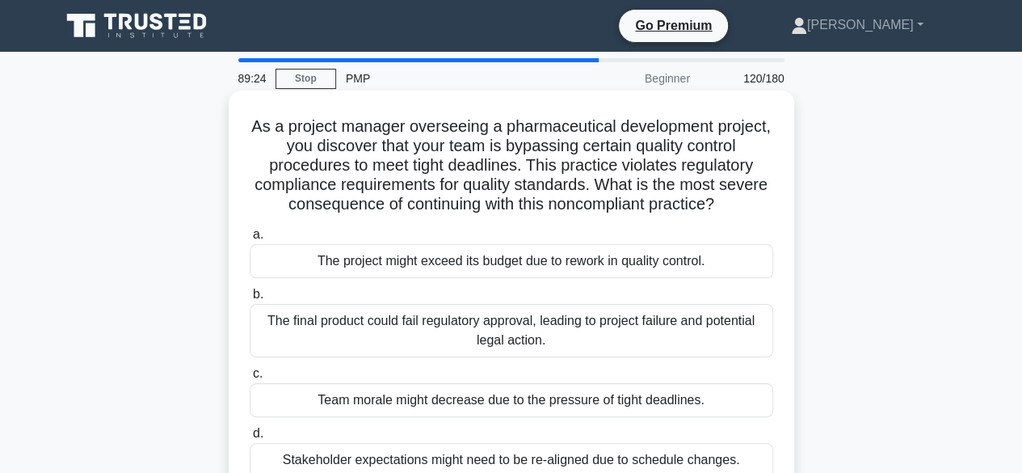
click at [636, 330] on div "The final product could fail regulatory approval, leading to project failure an…" at bounding box center [511, 330] width 523 height 53
click at [250, 300] on input "b. The final product could fail regulatory approval, leading to project failure…" at bounding box center [250, 294] width 0 height 11
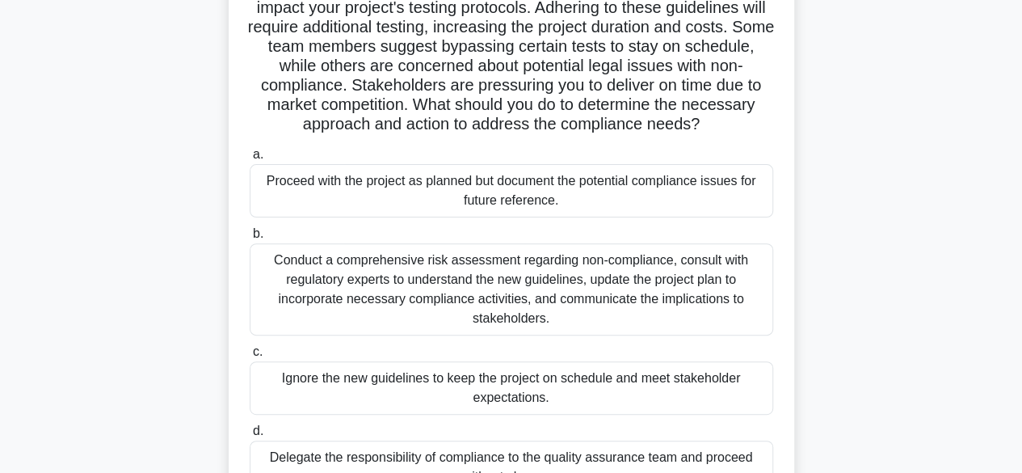
scroll to position [163, 0]
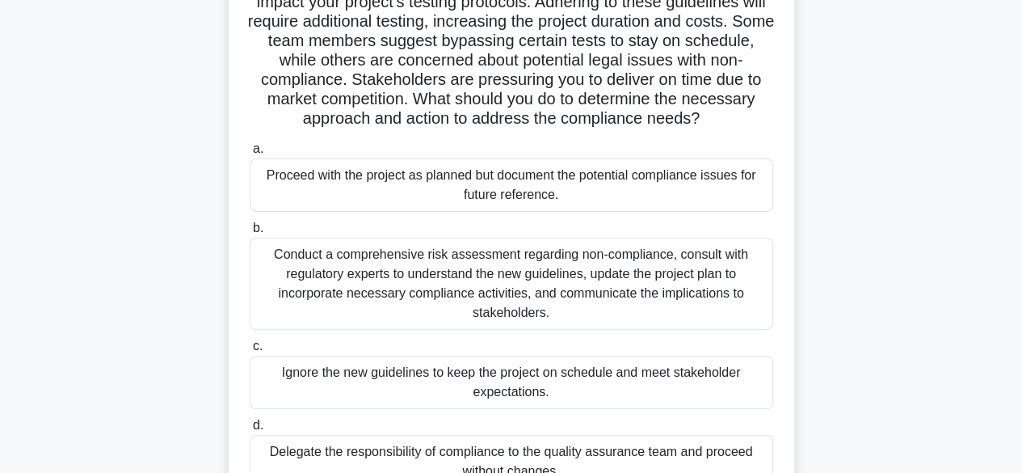
click at [612, 266] on div "Conduct a comprehensive risk assessment regarding non-compliance, consult with …" at bounding box center [511, 283] width 523 height 92
click at [250, 233] on input "b. Conduct a comprehensive risk assessment regarding non-compliance, consult wi…" at bounding box center [250, 228] width 0 height 11
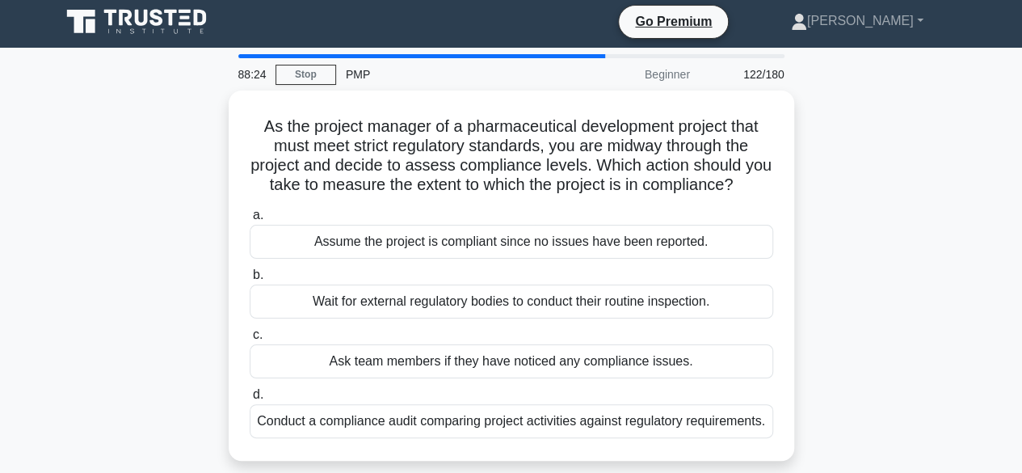
scroll to position [0, 0]
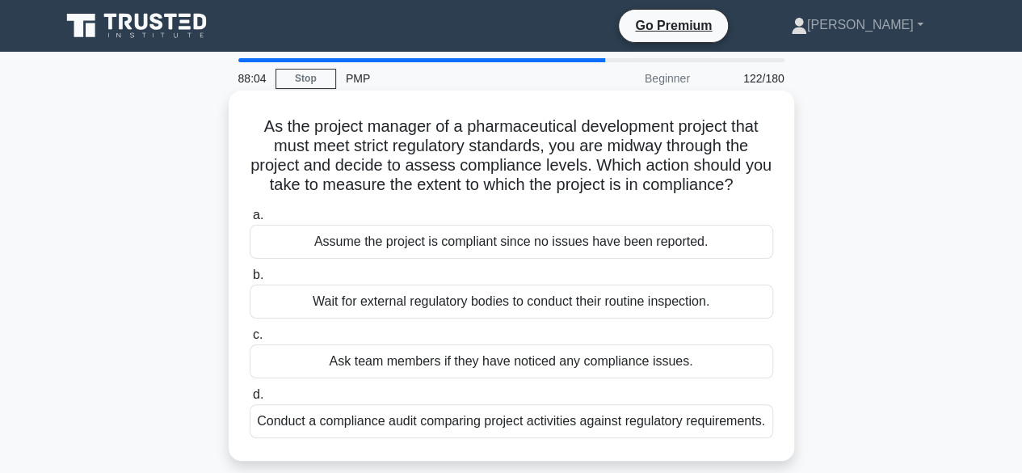
click at [612, 437] on div "Conduct a compliance audit comparing project activities against regulatory requ…" at bounding box center [511, 421] width 523 height 34
click at [250, 400] on input "d. Conduct a compliance audit comparing project activities against regulatory r…" at bounding box center [250, 394] width 0 height 11
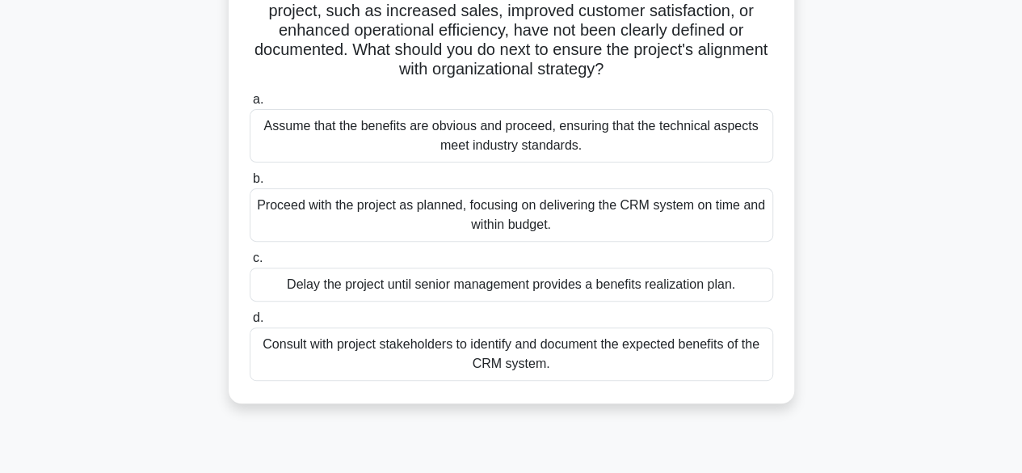
scroll to position [179, 0]
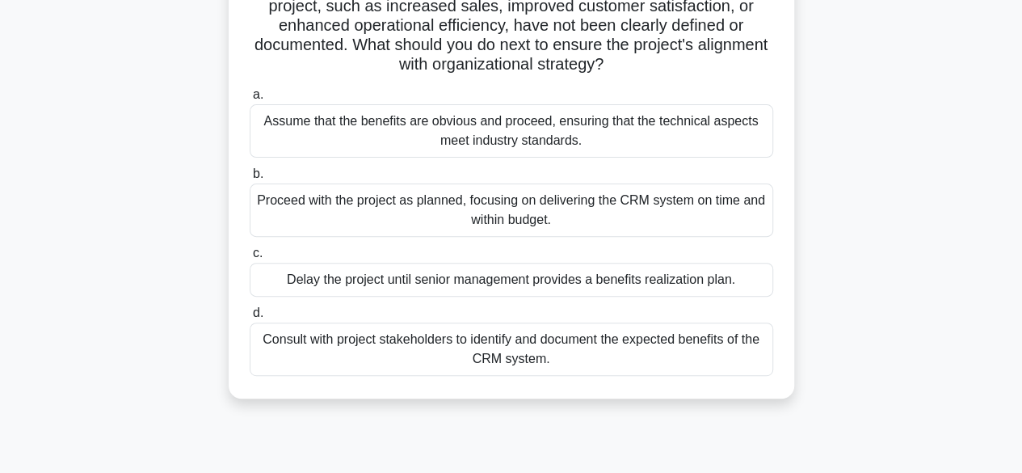
click at [716, 368] on div "Consult with project stakeholders to identify and document the expected benefit…" at bounding box center [511, 348] width 523 height 53
click at [250, 318] on input "d. Consult with project stakeholders to identify and document the expected bene…" at bounding box center [250, 313] width 0 height 11
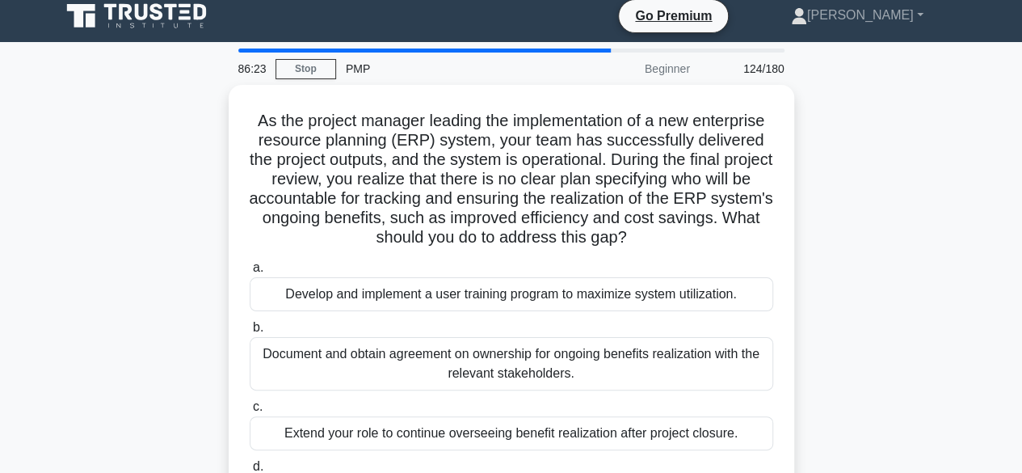
scroll to position [5, 0]
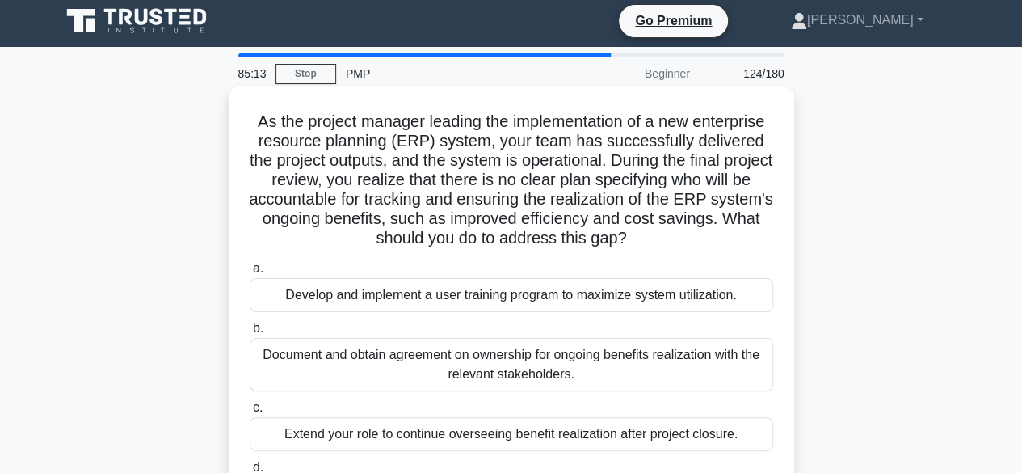
click at [624, 358] on div "Document and obtain agreement on ownership for ongoing benefits realization wit…" at bounding box center [511, 364] width 523 height 53
click at [250, 334] on input "b. Document and obtain agreement on ownership for ongoing benefits realization …" at bounding box center [250, 328] width 0 height 11
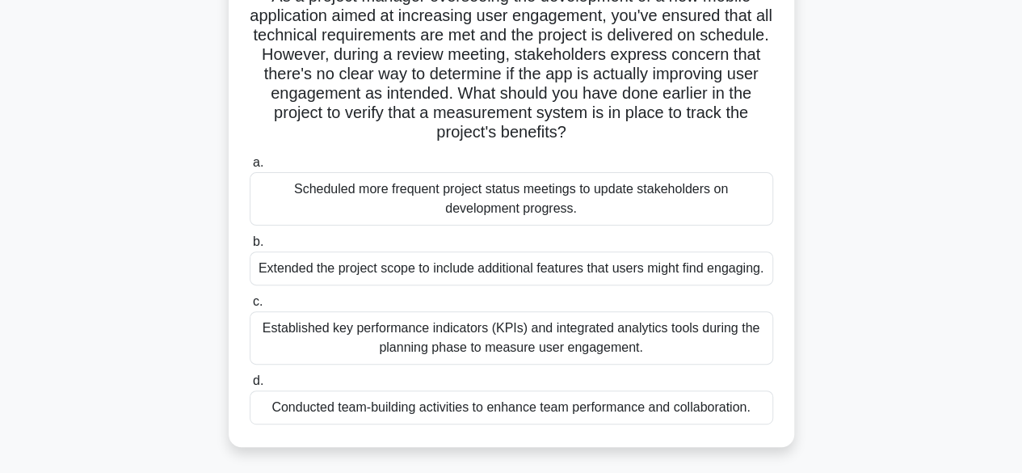
scroll to position [136, 0]
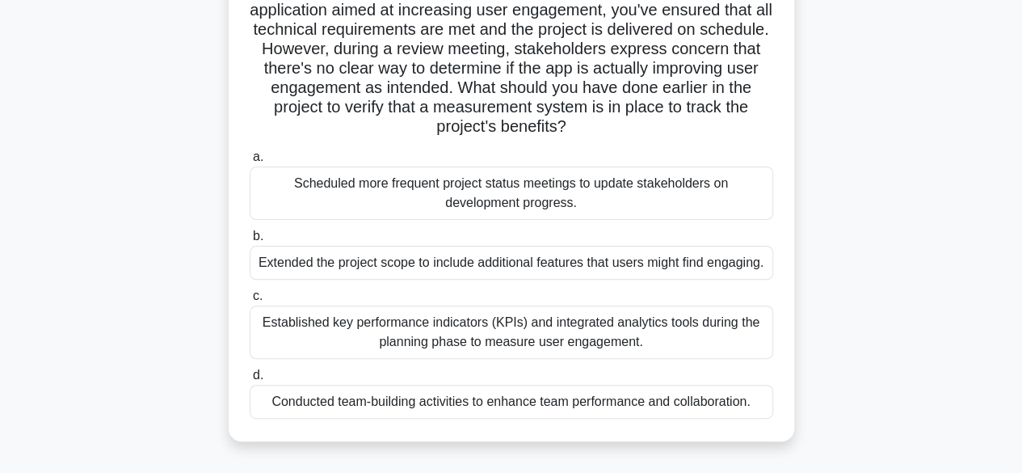
click at [334, 330] on div "Established key performance indicators (KPIs) and integrated analytics tools du…" at bounding box center [511, 331] width 523 height 53
click at [250, 301] on input "c. Established key performance indicators (KPIs) and integrated analytics tools…" at bounding box center [250, 296] width 0 height 11
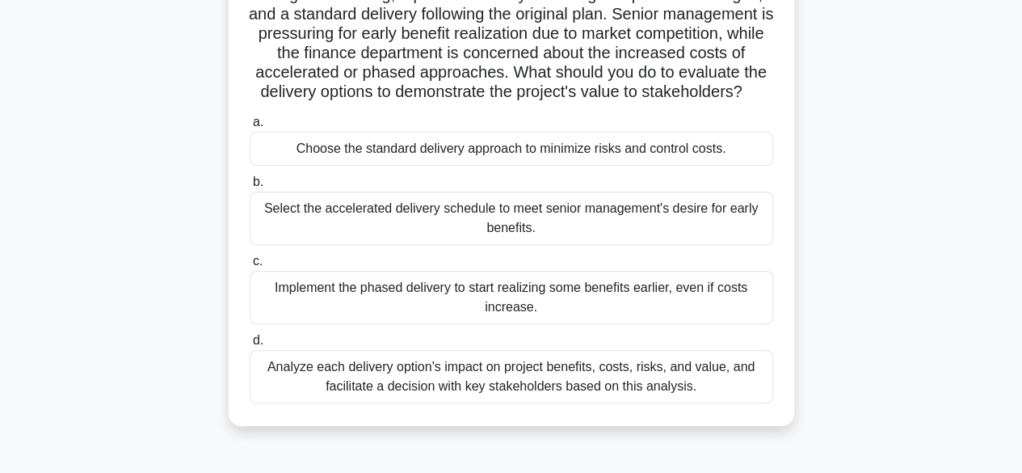
scroll to position [181, 0]
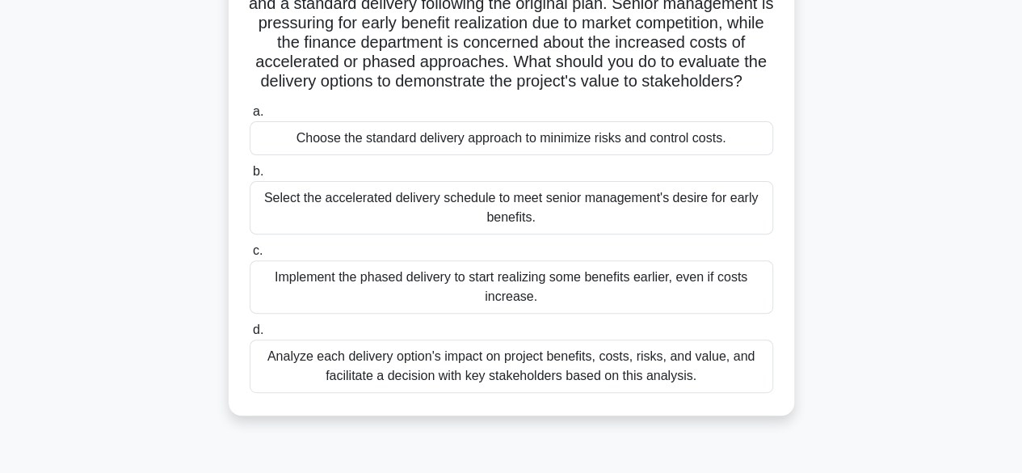
click at [454, 383] on div "Analyze each delivery option's impact on project benefits, costs, risks, and va…" at bounding box center [511, 365] width 523 height 53
click at [250, 335] on input "d. Analyze each delivery option's impact on project benefits, costs, risks, and…" at bounding box center [250, 330] width 0 height 11
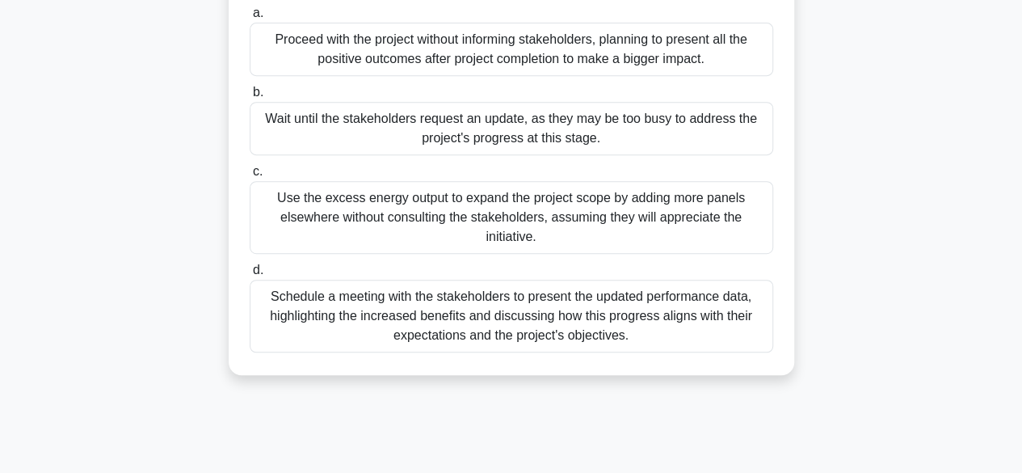
scroll to position [320, 0]
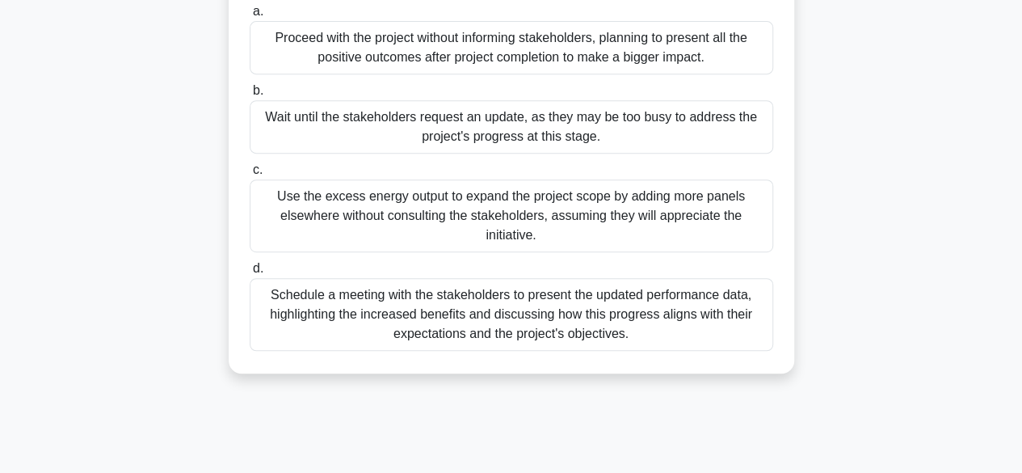
click at [562, 351] on div "Schedule a meeting with the stakeholders to present the updated performance dat…" at bounding box center [511, 314] width 523 height 73
click at [250, 274] on input "d. Schedule a meeting with the stakeholders to present the updated performance …" at bounding box center [250, 268] width 0 height 11
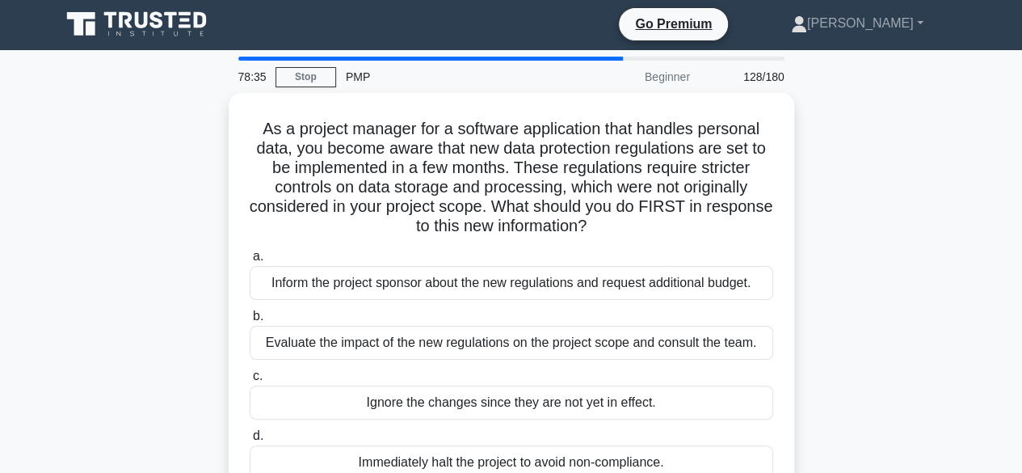
scroll to position [0, 0]
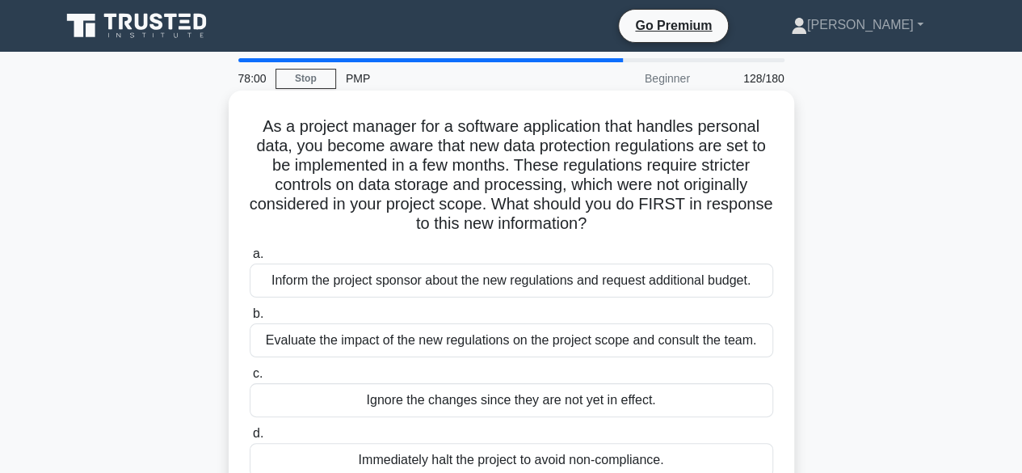
click at [546, 345] on div "Evaluate the impact of the new regulations on the project scope and consult the…" at bounding box center [511, 340] width 523 height 34
click at [250, 319] on input "b. Evaluate the impact of the new regulations on the project scope and consult …" at bounding box center [250, 314] width 0 height 11
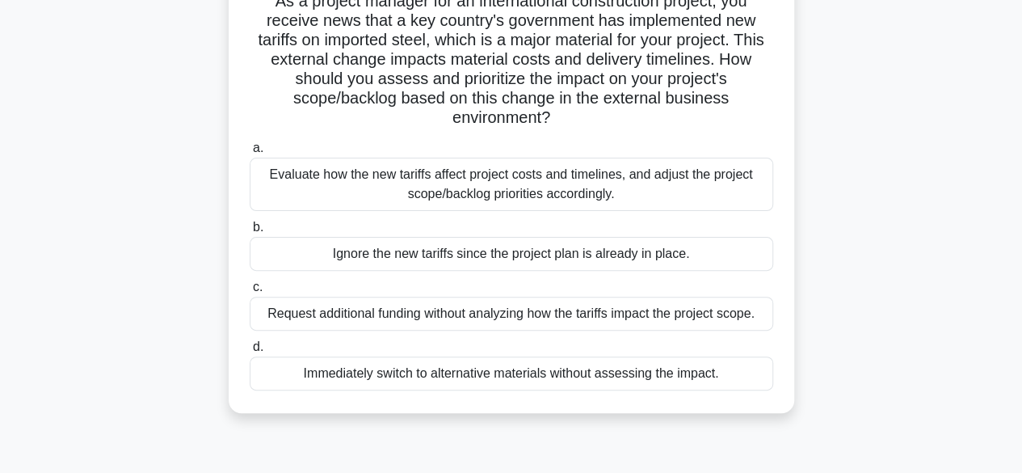
scroll to position [132, 0]
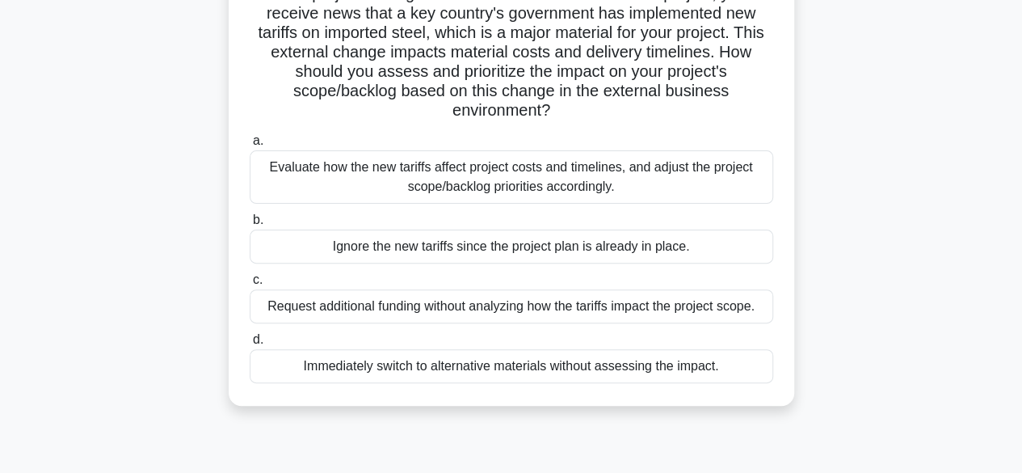
click at [385, 166] on div "Evaluate how the new tariffs affect project costs and timelines, and adjust the…" at bounding box center [511, 176] width 523 height 53
click at [250, 146] on input "a. Evaluate how the new tariffs affect project costs and timelines, and adjust …" at bounding box center [250, 141] width 0 height 11
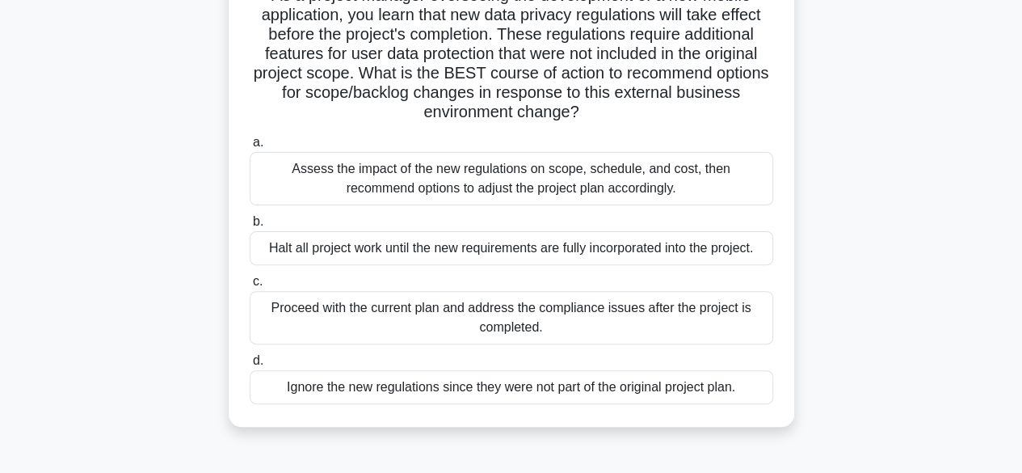
scroll to position [136, 0]
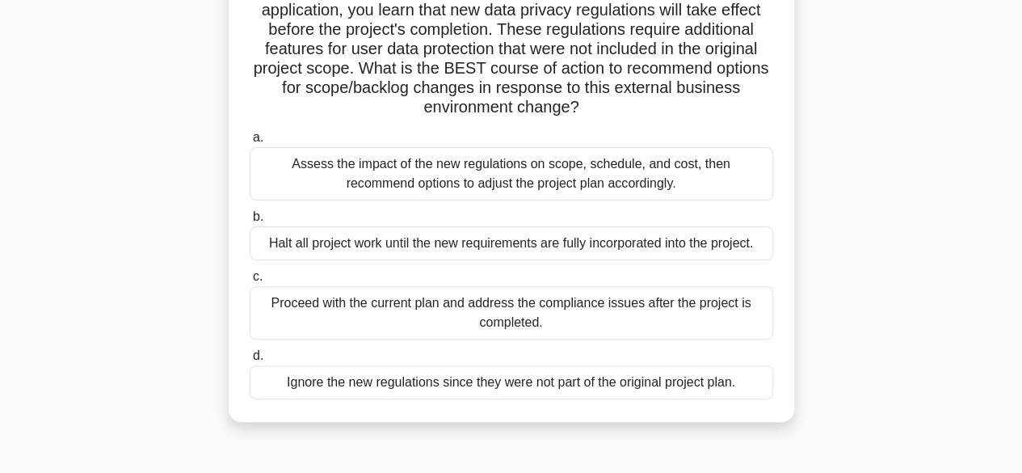
click at [498, 179] on div "Assess the impact of the new regulations on scope, schedule, and cost, then rec…" at bounding box center [511, 173] width 523 height 53
click at [250, 143] on input "a. Assess the impact of the new regulations on scope, schedule, and cost, then …" at bounding box center [250, 137] width 0 height 11
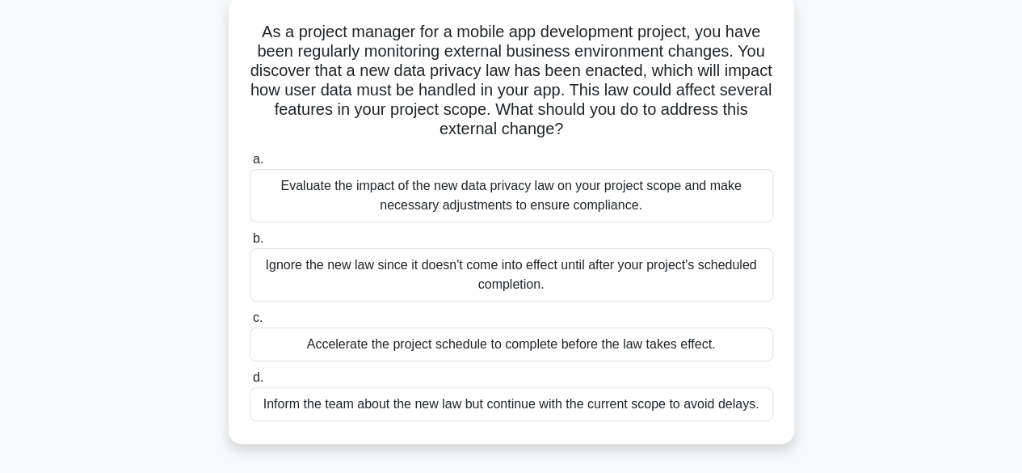
scroll to position [100, 0]
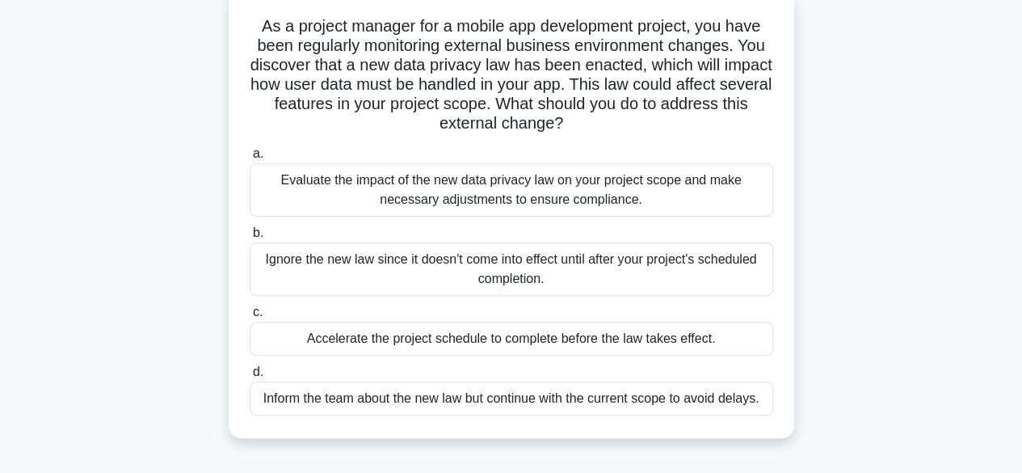
click at [519, 180] on div "Evaluate the impact of the new data privacy law on your project scope and make …" at bounding box center [511, 189] width 523 height 53
click at [250, 159] on input "a. Evaluate the impact of the new data privacy law on your project scope and ma…" at bounding box center [250, 154] width 0 height 11
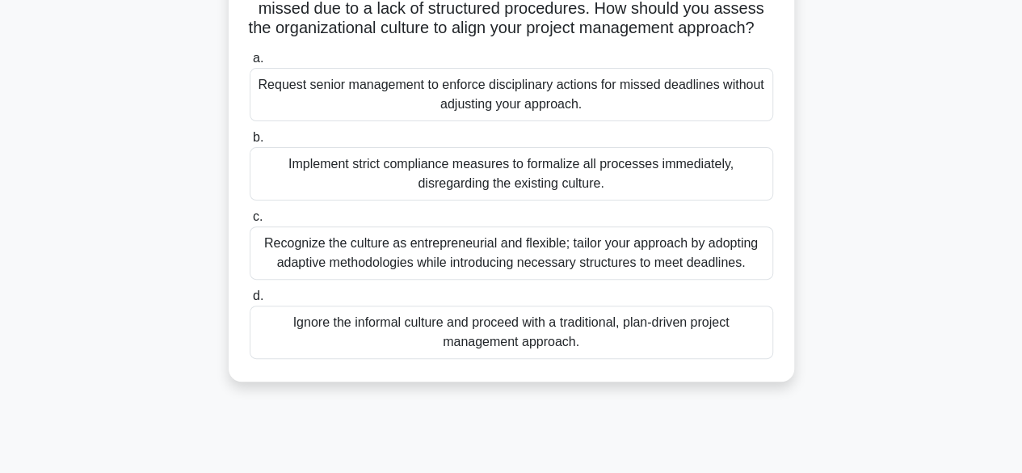
scroll to position [194, 0]
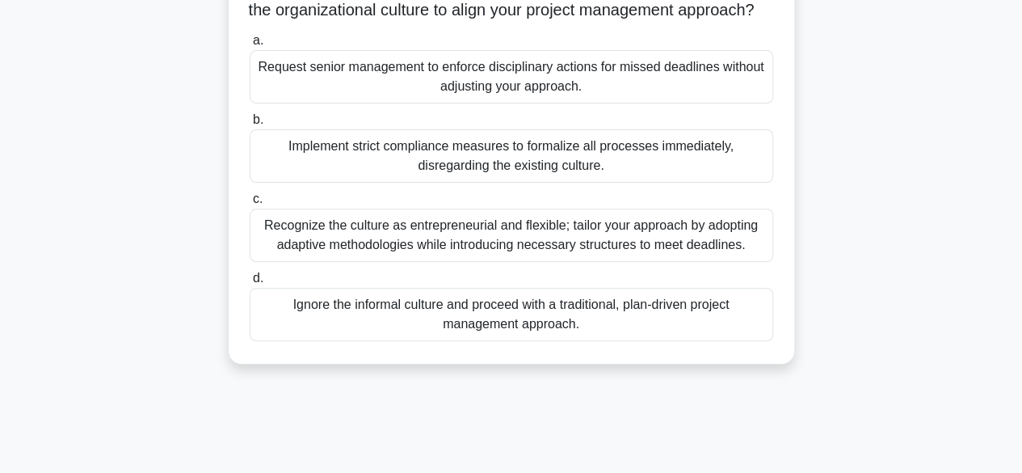
click at [722, 258] on div "Recognize the culture as entrepreneurial and flexible; tailor your approach by …" at bounding box center [511, 234] width 523 height 53
click at [250, 204] on input "c. Recognize the culture as entrepreneurial and flexible; tailor your approach …" at bounding box center [250, 199] width 0 height 11
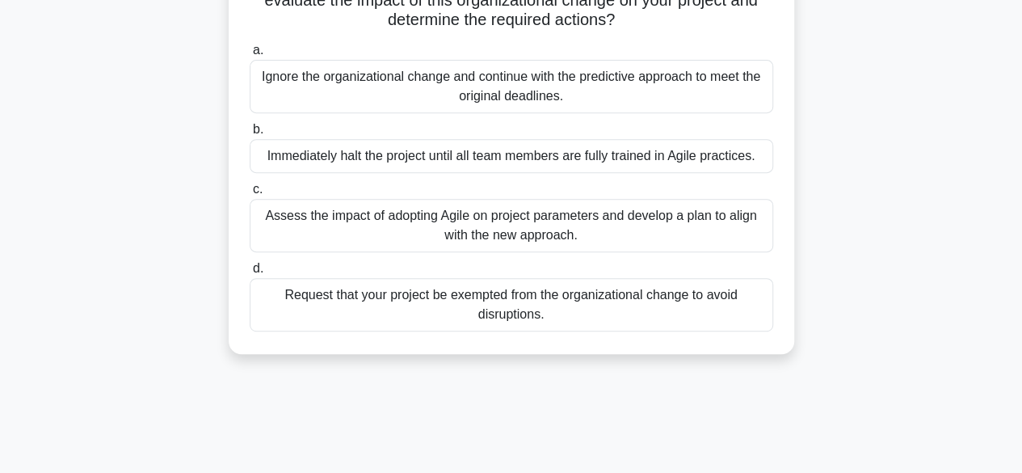
scroll to position [286, 0]
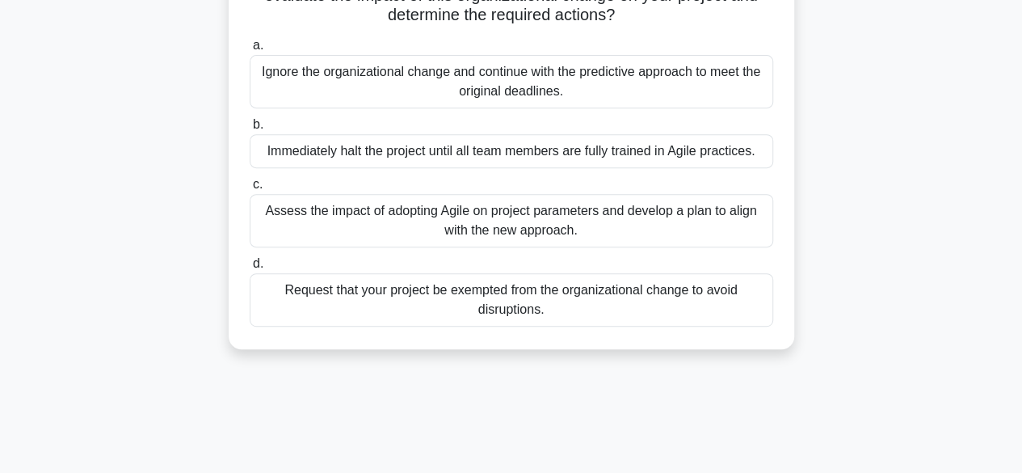
click at [473, 217] on div "Assess the impact of adopting Agile on project parameters and develop a plan to…" at bounding box center [511, 220] width 523 height 53
click at [250, 190] on input "c. Assess the impact of adopting Agile on project parameters and develop a plan…" at bounding box center [250, 184] width 0 height 11
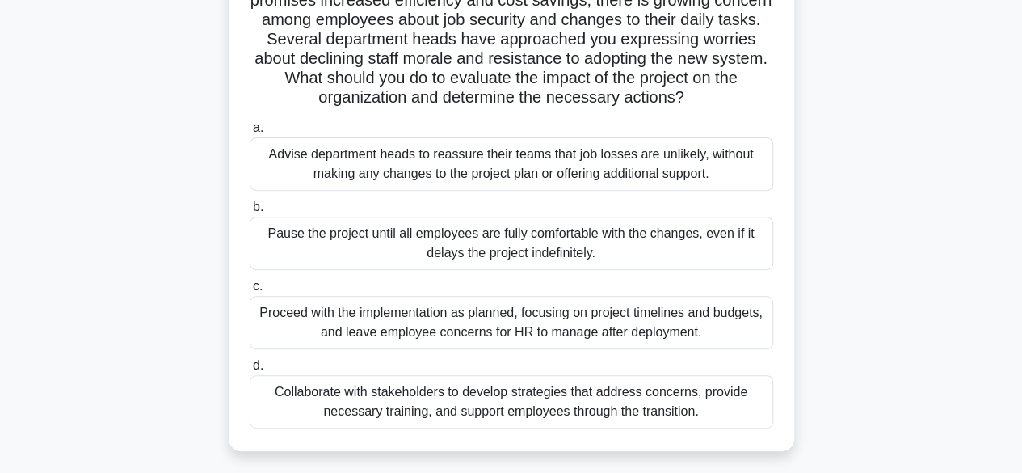
scroll to position [208, 0]
click at [149, 95] on div "As a project manager overseeing the rollout of a new company-wide software syst…" at bounding box center [511, 177] width 921 height 583
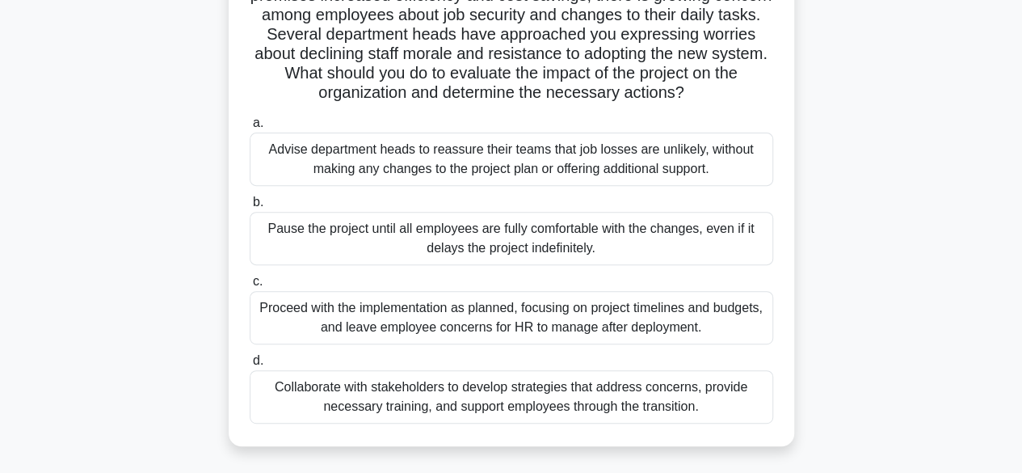
click at [517, 410] on div "Collaborate with stakeholders to develop strategies that address concerns, prov…" at bounding box center [511, 396] width 523 height 53
click at [250, 366] on input "d. Collaborate with stakeholders to develop strategies that address concerns, p…" at bounding box center [250, 360] width 0 height 11
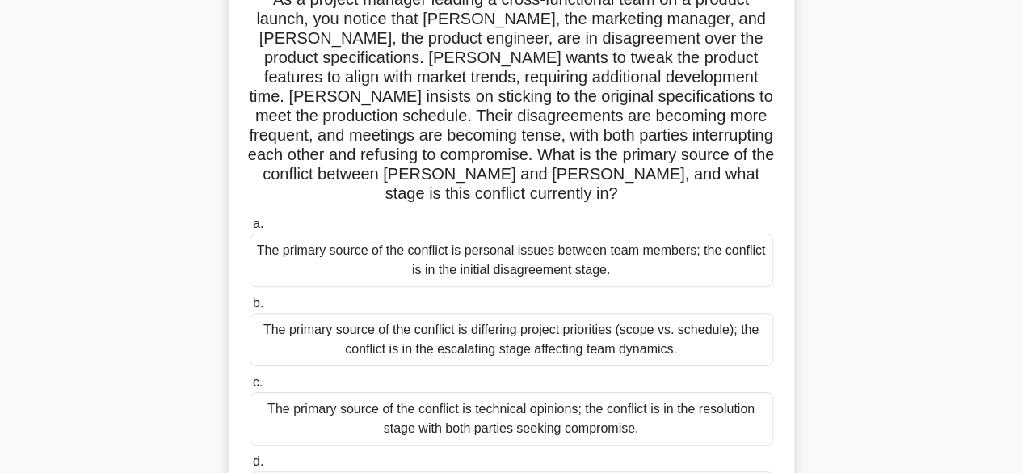
scroll to position [132, 0]
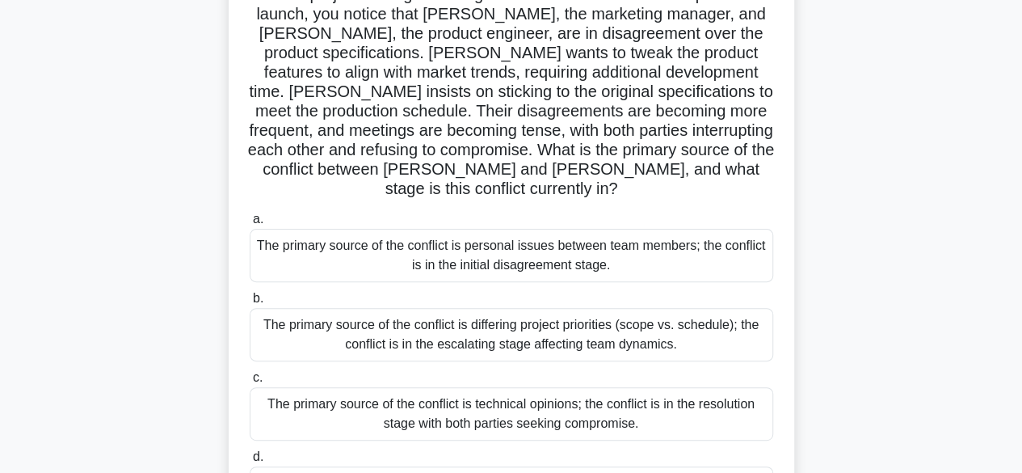
click at [559, 322] on div "The primary source of the conflict is differing project priorities (scope vs. s…" at bounding box center [511, 334] width 523 height 53
click at [250, 304] on input "b. The primary source of the conflict is differing project priorities (scope vs…" at bounding box center [250, 298] width 0 height 11
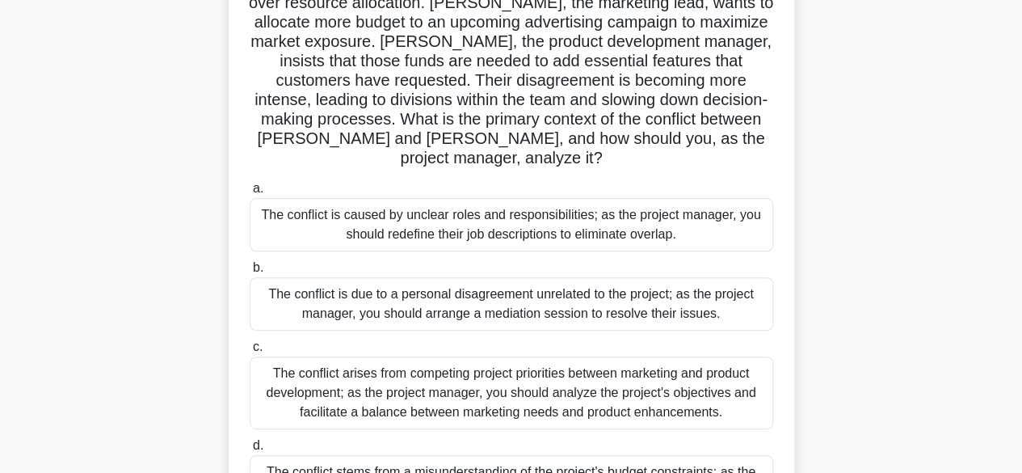
scroll to position [169, 0]
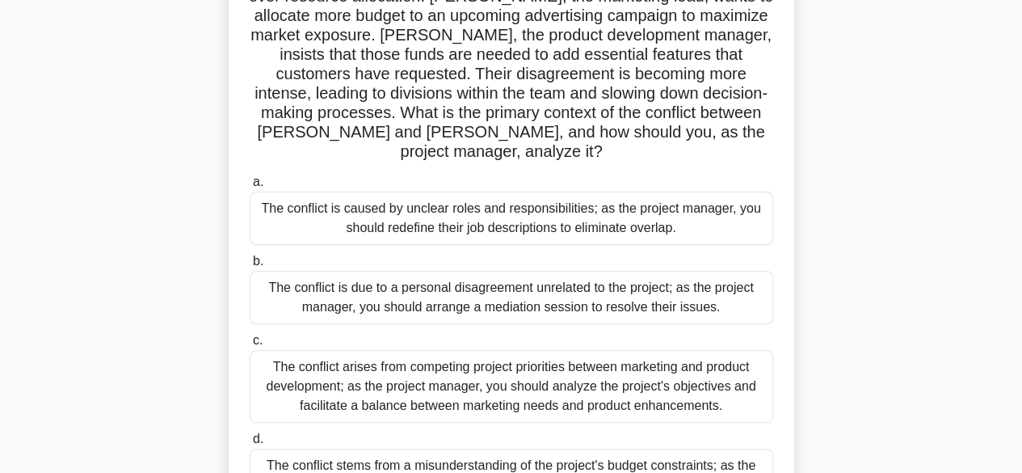
click at [392, 366] on div "The conflict arises from competing project priorities between marketing and pro…" at bounding box center [511, 386] width 523 height 73
click at [250, 346] on input "c. The conflict arises from competing project priorities between marketing and …" at bounding box center [250, 340] width 0 height 11
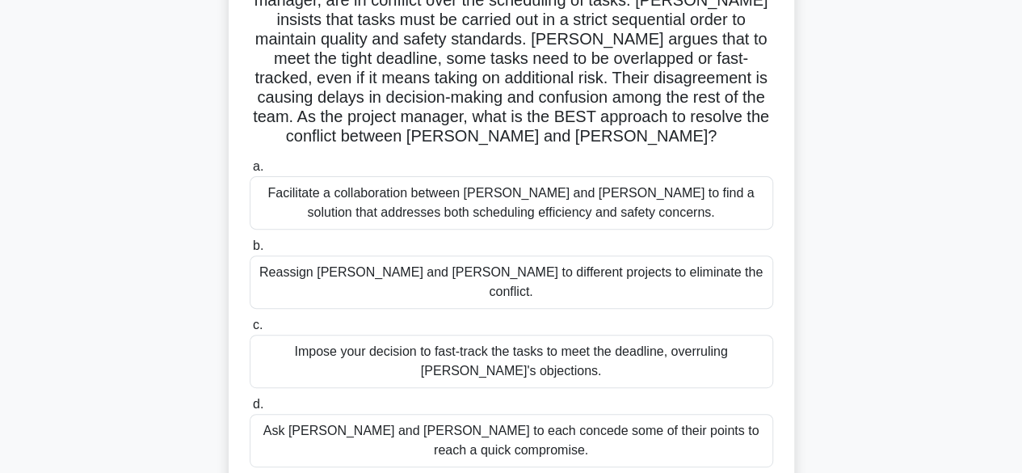
click at [962, 81] on div "As a project manager for a construction project, you notice that Karen, the pro…" at bounding box center [511, 217] width 921 height 583
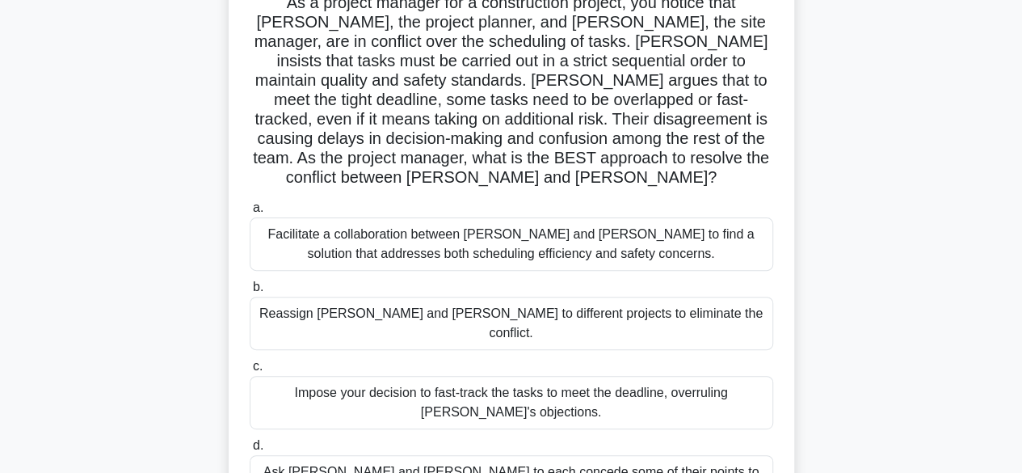
scroll to position [127, 0]
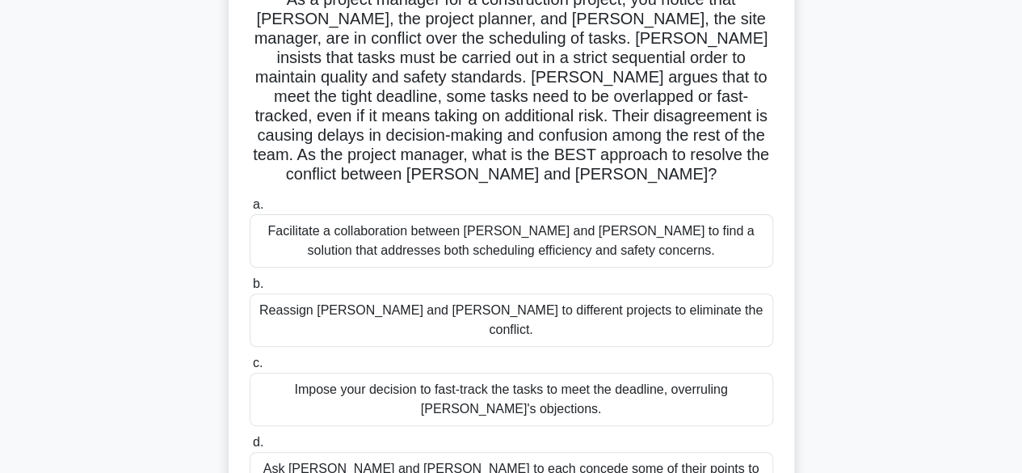
click at [733, 248] on div "Facilitate a collaboration between Karen and Dave to find a solution that addre…" at bounding box center [511, 240] width 523 height 53
click at [250, 210] on input "a. Facilitate a collaboration between Karen and Dave to find a solution that ad…" at bounding box center [250, 205] width 0 height 11
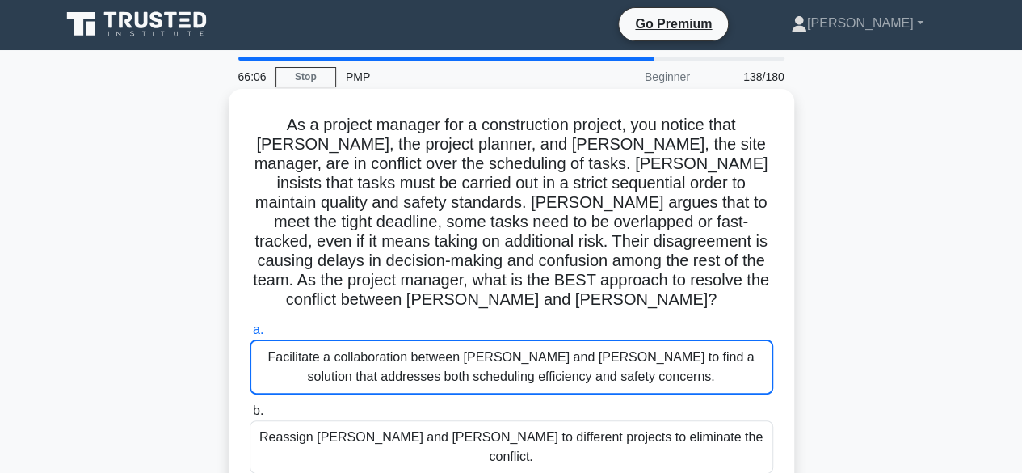
scroll to position [0, 0]
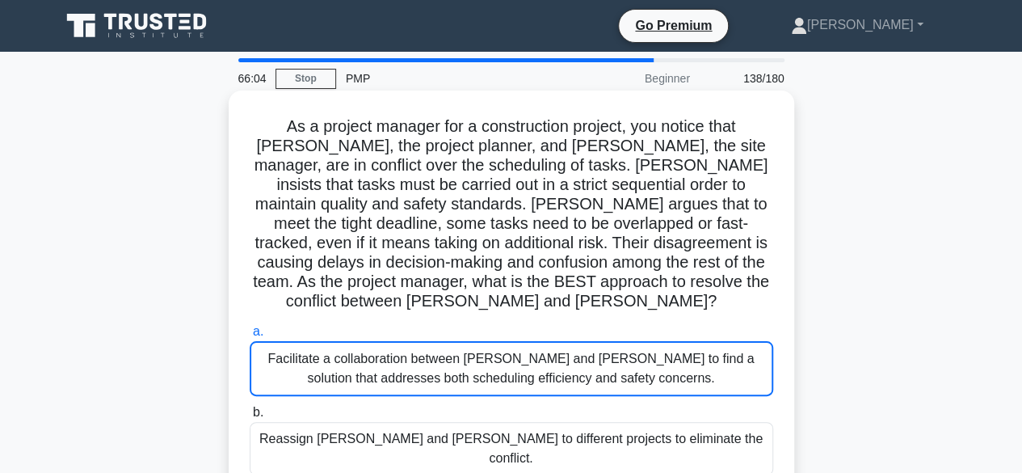
click at [645, 355] on div "Facilitate a collaboration between Karen and Dave to find a solution that addre…" at bounding box center [511, 368] width 523 height 55
click at [250, 337] on input "a. Facilitate a collaboration between Karen and Dave to find a solution that ad…" at bounding box center [250, 331] width 0 height 11
click at [574, 376] on div "Facilitate a collaboration between Karen and Dave to find a solution that addre…" at bounding box center [511, 368] width 523 height 55
click at [250, 337] on input "a. Facilitate a collaboration between Karen and Dave to find a solution that ad…" at bounding box center [250, 331] width 0 height 11
click at [603, 350] on div "Facilitate a collaboration between Karen and Dave to find a solution that addre…" at bounding box center [511, 368] width 523 height 55
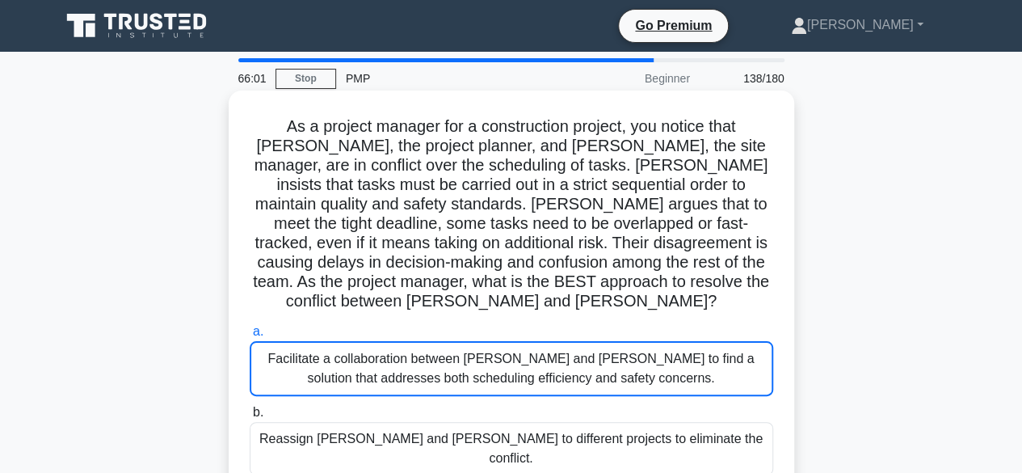
click at [250, 337] on input "a. Facilitate a collaboration between Karen and Dave to find a solution that ad…" at bounding box center [250, 331] width 0 height 11
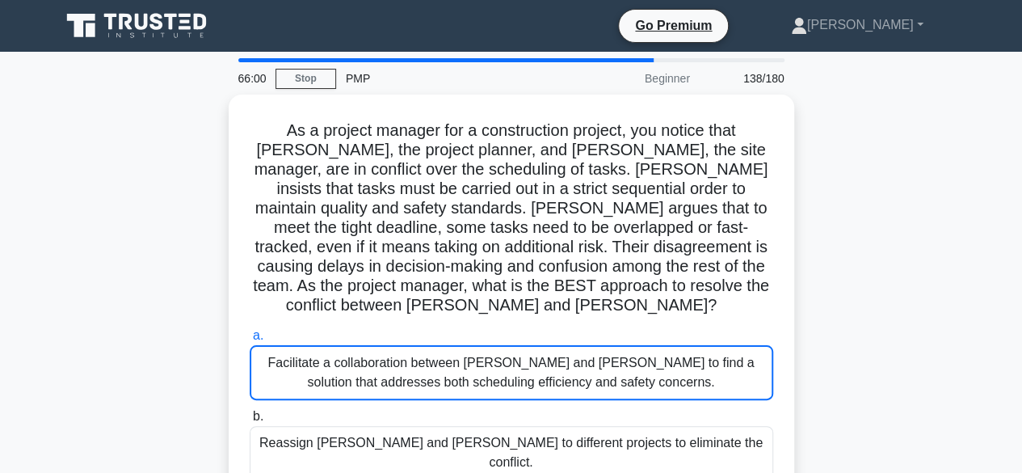
click at [880, 215] on div "As a project manager for a construction project, you notice that Karen, the pro…" at bounding box center [511, 387] width 921 height 585
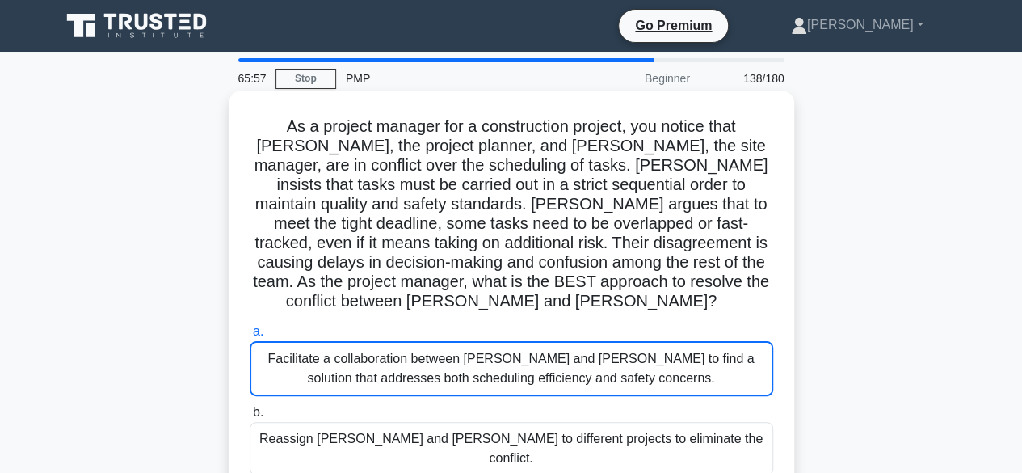
click at [355, 355] on div "Facilitate a collaboration between Karen and Dave to find a solution that addre…" at bounding box center [511, 368] width 523 height 55
click at [250, 337] on input "a. Facilitate a collaboration between Karen and Dave to find a solution that ad…" at bounding box center [250, 331] width 0 height 11
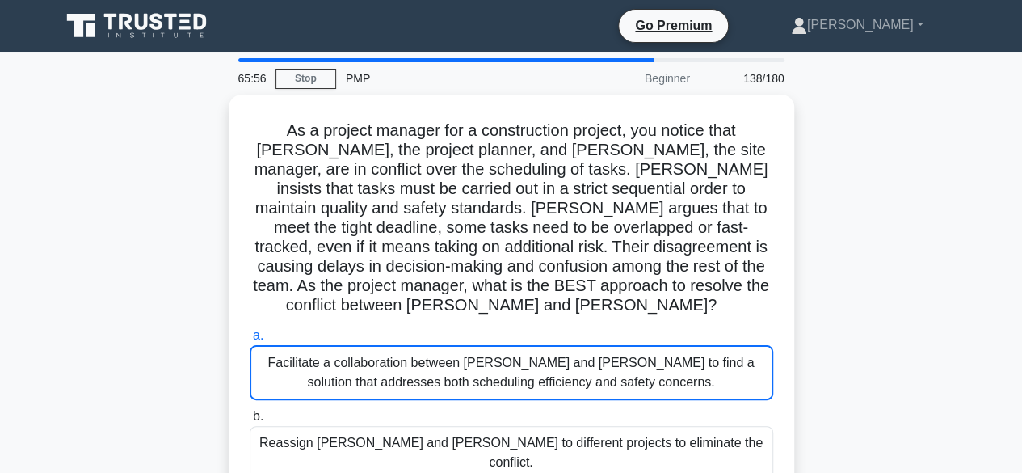
click at [170, 255] on div "As a project manager for a construction project, you notice that Karen, the pro…" at bounding box center [511, 387] width 921 height 585
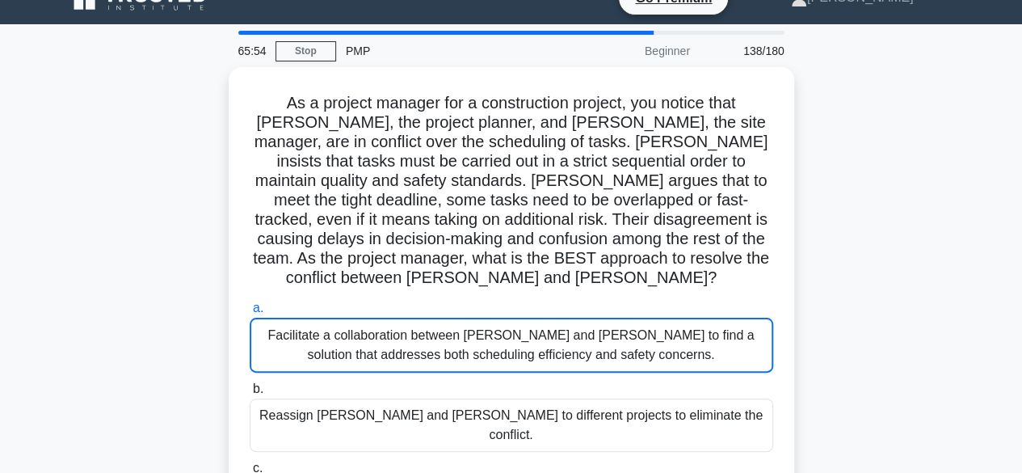
scroll to position [28, 0]
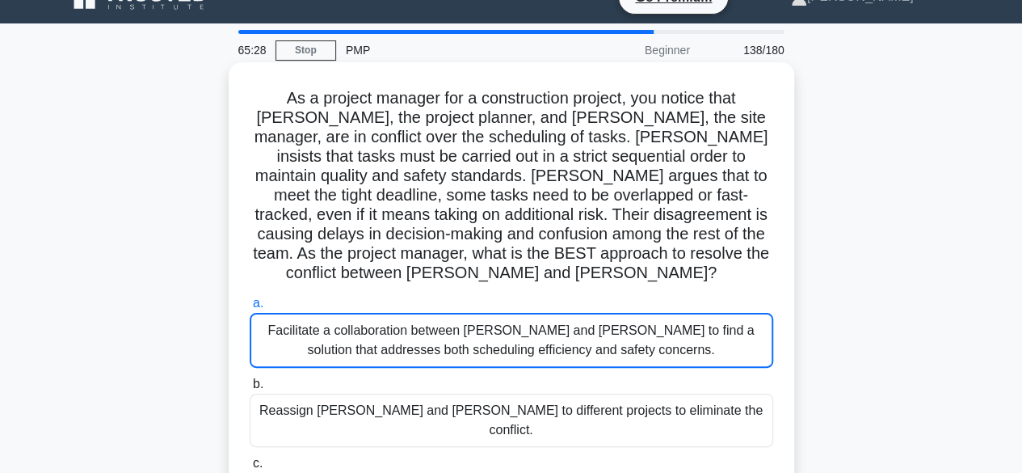
click at [691, 245] on h5 "As a project manager for a construction project, you notice that Karen, the pro…" at bounding box center [511, 185] width 527 height 195
click at [347, 322] on div "Facilitate a collaboration between Karen and Dave to find a solution that addre…" at bounding box center [511, 340] width 523 height 55
click at [250, 309] on input "a. Facilitate a collaboration between Karen and Dave to find a solution that ad…" at bounding box center [250, 303] width 0 height 11
click at [521, 316] on div "Facilitate a collaboration between Karen and Dave to find a solution that addre…" at bounding box center [511, 340] width 523 height 55
click at [250, 309] on input "a. Facilitate a collaboration between Karen and Dave to find a solution that ad…" at bounding box center [250, 303] width 0 height 11
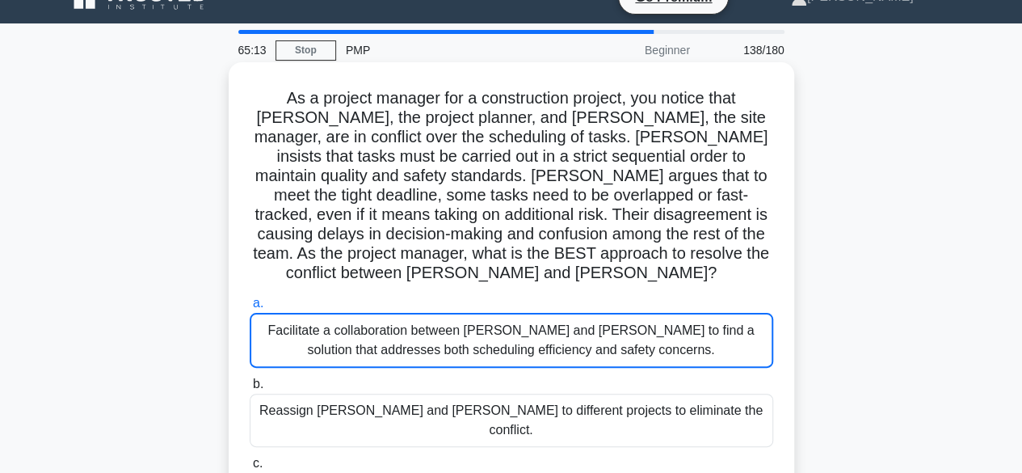
click at [553, 315] on div "Facilitate a collaboration between Karen and Dave to find a solution that addre…" at bounding box center [511, 340] width 523 height 55
click at [250, 309] on input "a. Facilitate a collaboration between Karen and Dave to find a solution that ad…" at bounding box center [250, 303] width 0 height 11
click at [619, 197] on h5 "As a project manager for a construction project, you notice that Karen, the pro…" at bounding box center [511, 185] width 527 height 195
click at [670, 162] on h5 "As a project manager for a construction project, you notice that Karen, the pro…" at bounding box center [511, 185] width 527 height 195
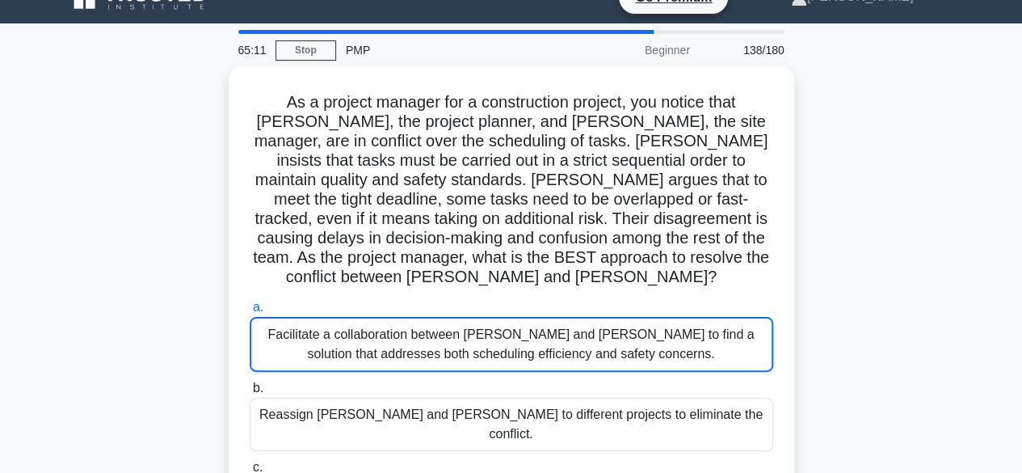
click at [846, 173] on div "As a project manager for a construction project, you notice that Karen, the pro…" at bounding box center [511, 358] width 921 height 585
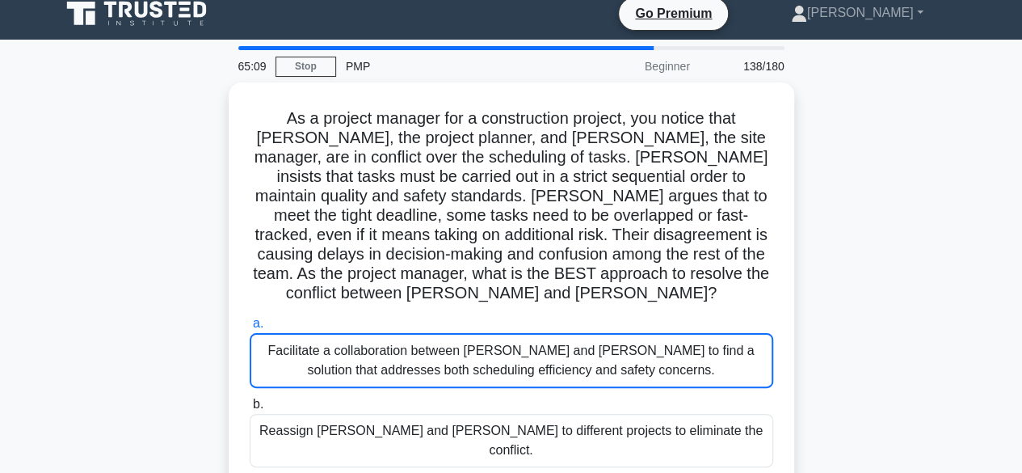
scroll to position [9, 0]
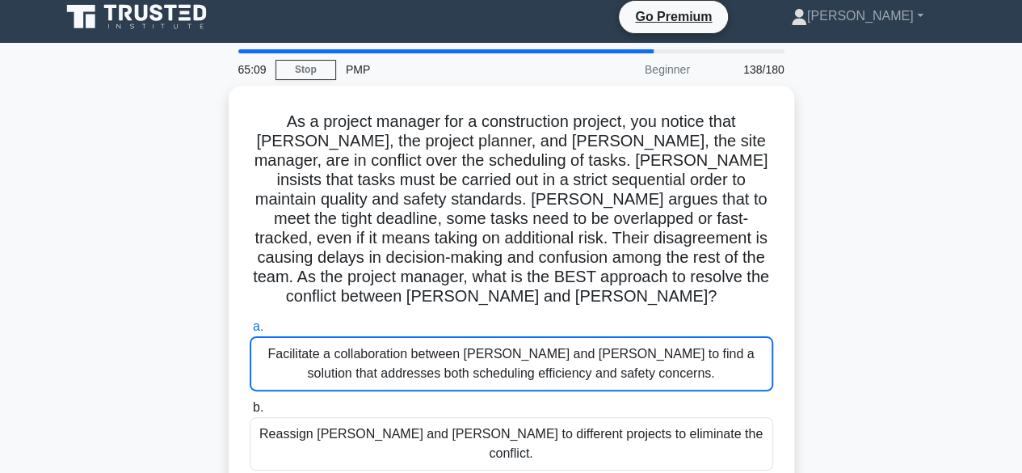
click at [853, 292] on div "As a project manager for a construction project, you notice that Karen, the pro…" at bounding box center [511, 378] width 921 height 585
click at [847, 292] on div "As a project manager for a construction project, you notice that Karen, the pro…" at bounding box center [511, 378] width 921 height 585
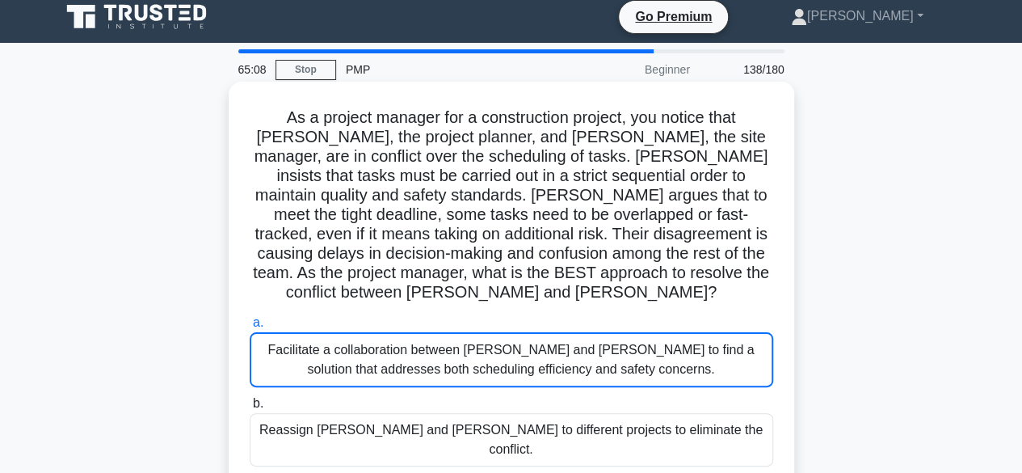
click at [684, 351] on div "Facilitate a collaboration between Karen and Dave to find a solution that addre…" at bounding box center [511, 359] width 523 height 55
click at [250, 328] on input "a. Facilitate a collaboration between Karen and Dave to find a solution that ad…" at bounding box center [250, 322] width 0 height 11
click at [647, 346] on div "Facilitate a collaboration between Karen and Dave to find a solution that addre…" at bounding box center [511, 359] width 523 height 55
click at [250, 328] on input "a. Facilitate a collaboration between Karen and Dave to find a solution that ad…" at bounding box center [250, 322] width 0 height 11
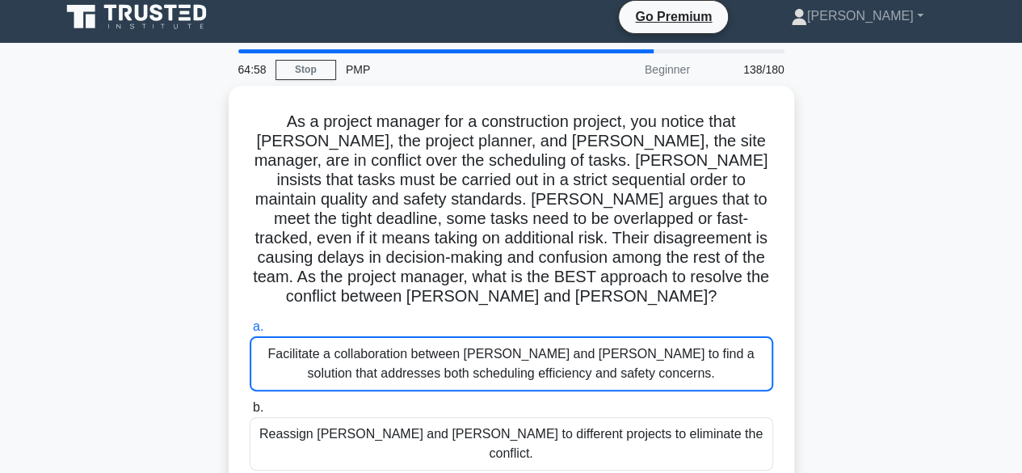
click at [834, 294] on div "As a project manager for a construction project, you notice that Karen, the pro…" at bounding box center [511, 378] width 921 height 585
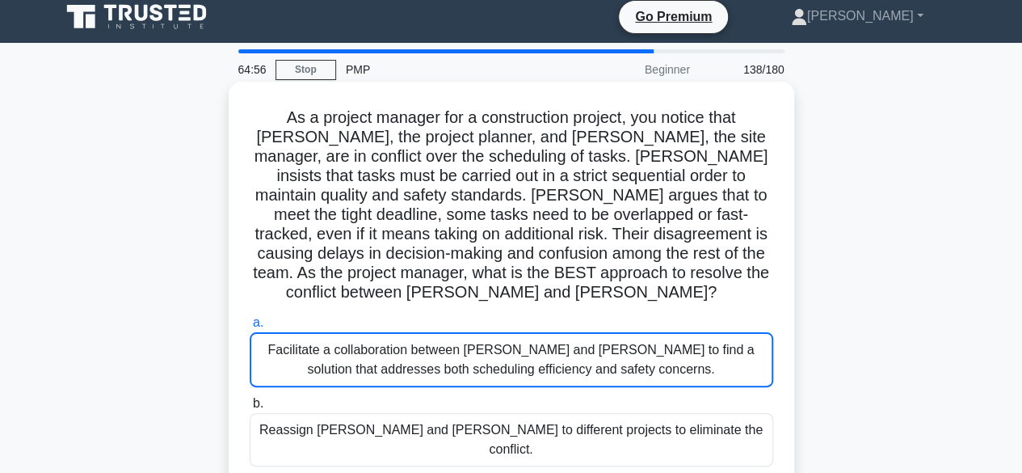
click at [662, 352] on div "Facilitate a collaboration between Karen and Dave to find a solution that addre…" at bounding box center [511, 359] width 523 height 55
click at [250, 328] on input "a. Facilitate a collaboration between Karen and Dave to find a solution that ad…" at bounding box center [250, 322] width 0 height 11
click at [606, 202] on h5 "As a project manager for a construction project, you notice that Karen, the pro…" at bounding box center [511, 204] width 527 height 195
click at [604, 200] on h5 "As a project manager for a construction project, you notice that Karen, the pro…" at bounding box center [511, 204] width 527 height 195
click at [255, 315] on span "a." at bounding box center [258, 322] width 11 height 14
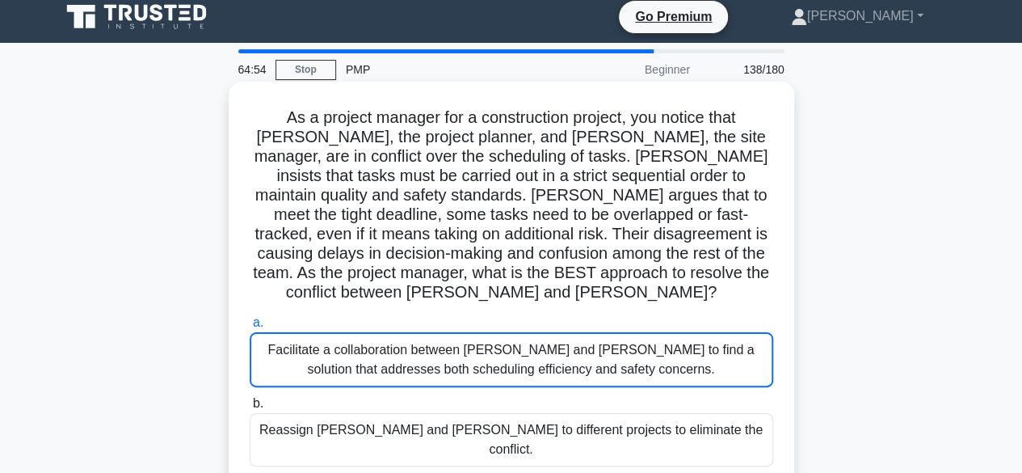
click at [250, 317] on input "a. Facilitate a collaboration between Karen and Dave to find a solution that ad…" at bounding box center [250, 322] width 0 height 11
click at [519, 350] on div "Facilitate a collaboration between Karen and Dave to find a solution that addre…" at bounding box center [511, 359] width 523 height 55
click at [250, 328] on input "a. Facilitate a collaboration between Karen and Dave to find a solution that ad…" at bounding box center [250, 322] width 0 height 11
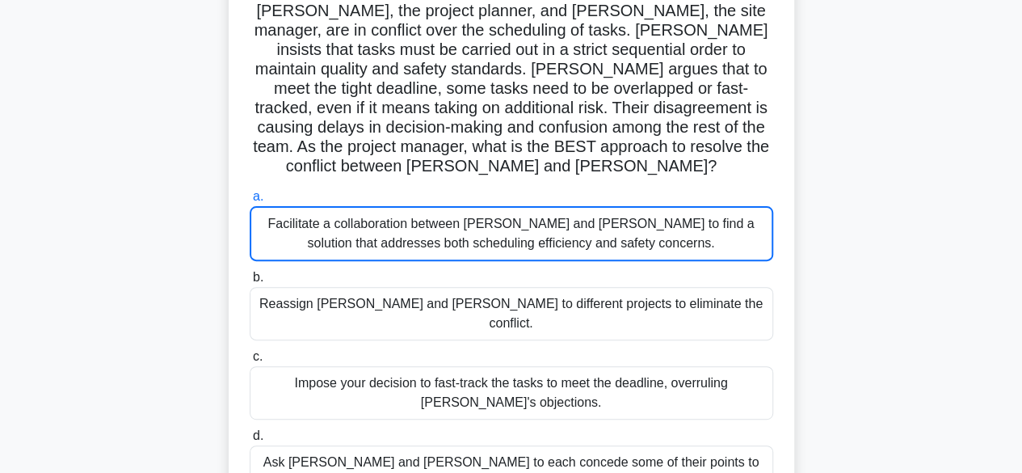
scroll to position [136, 0]
click at [682, 298] on div "Reassign Karen and Dave to different projects to eliminate the conflict." at bounding box center [511, 312] width 523 height 53
click at [250, 282] on input "b. Reassign Karen and Dave to different projects to eliminate the conflict." at bounding box center [250, 276] width 0 height 11
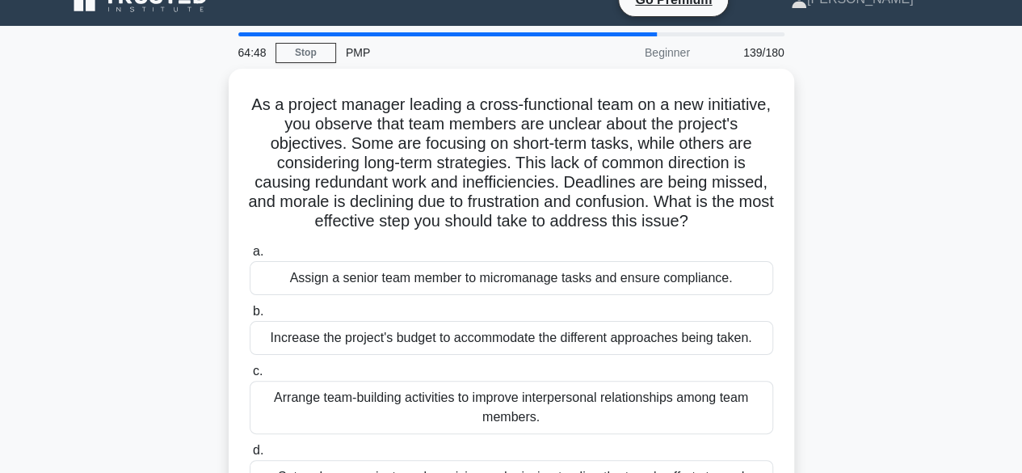
scroll to position [0, 0]
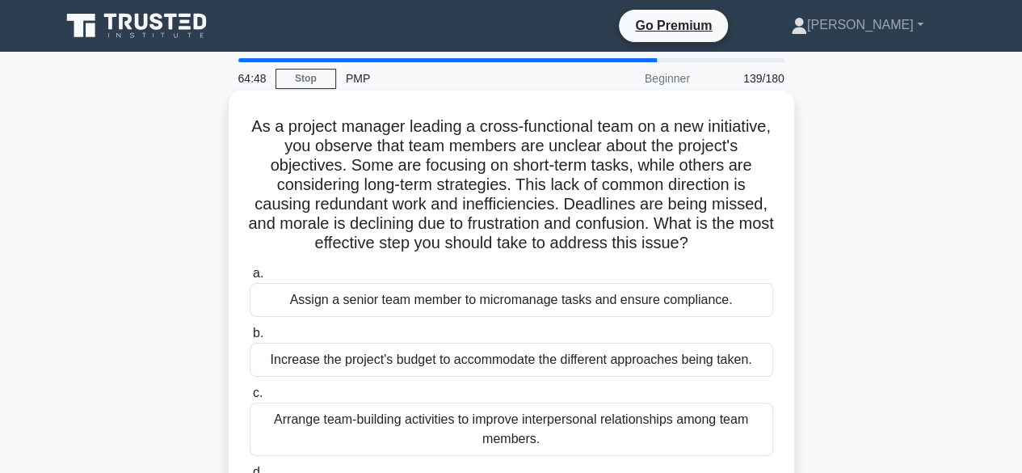
click at [707, 218] on h5 "As a project manager leading a cross-functional team on a new initiative, you o…" at bounding box center [511, 184] width 527 height 137
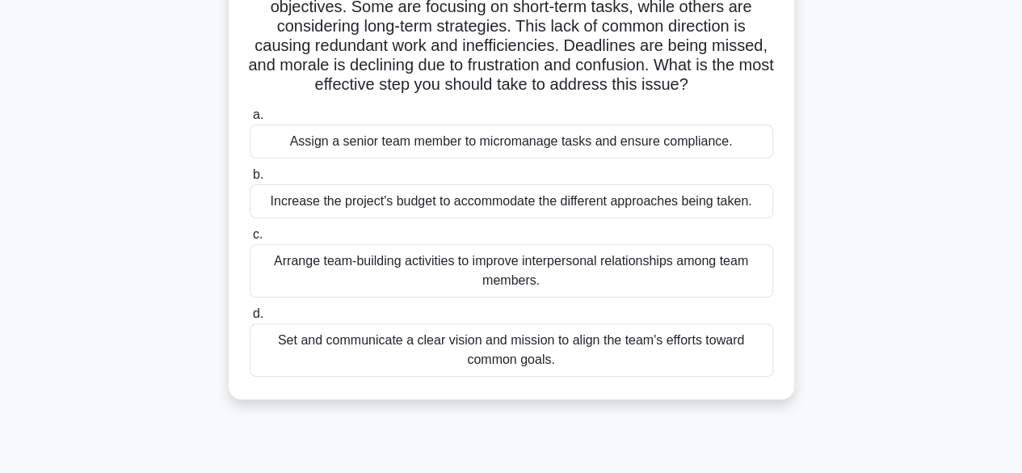
scroll to position [161, 0]
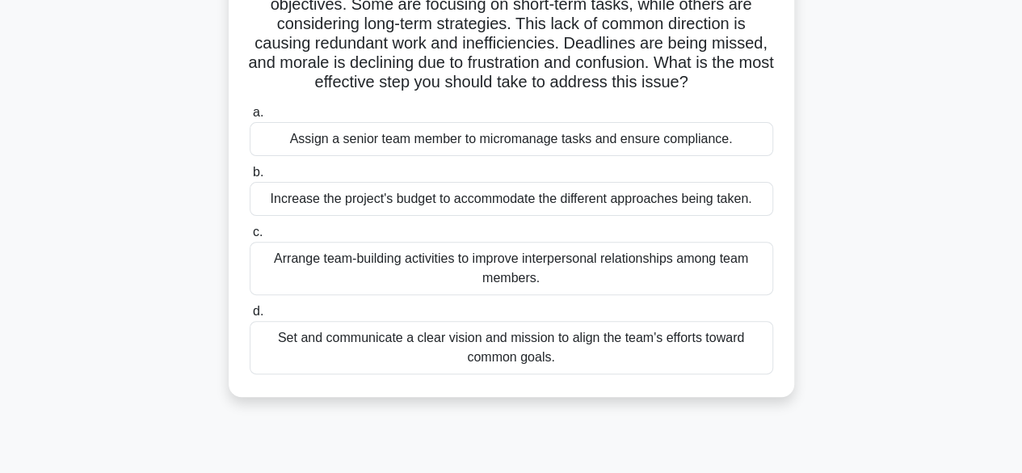
click at [720, 359] on div "Set and communicate a clear vision and mission to align the team's efforts towa…" at bounding box center [511, 347] width 523 height 53
click at [250, 317] on input "d. Set and communicate a clear vision and mission to align the team's efforts t…" at bounding box center [250, 311] width 0 height 11
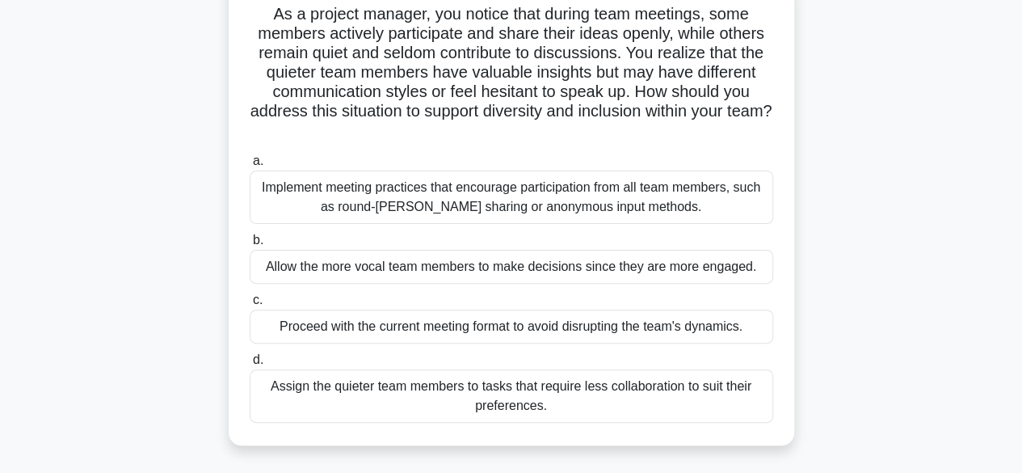
scroll to position [117, 0]
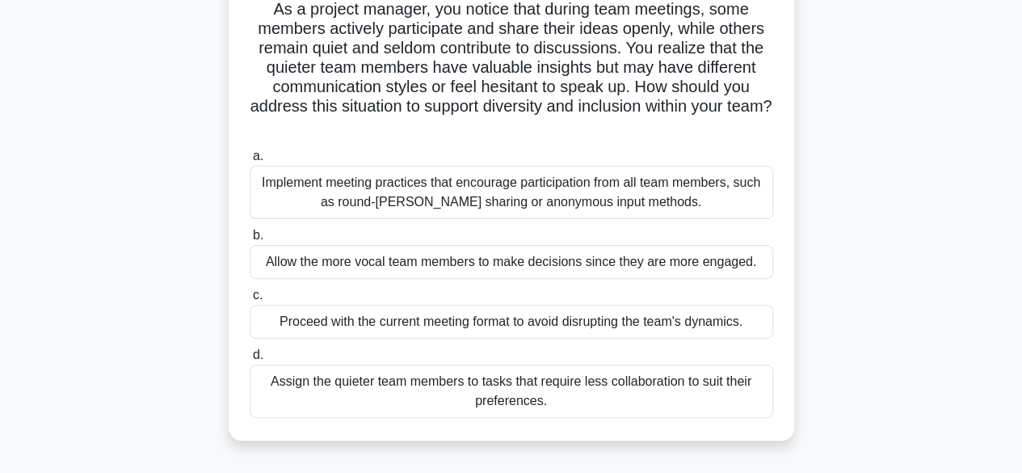
click at [556, 203] on div "Implement meeting practices that encourage participation from all team members,…" at bounding box center [511, 192] width 523 height 53
click at [250, 162] on input "a. Implement meeting practices that encourage participation from all team membe…" at bounding box center [250, 156] width 0 height 11
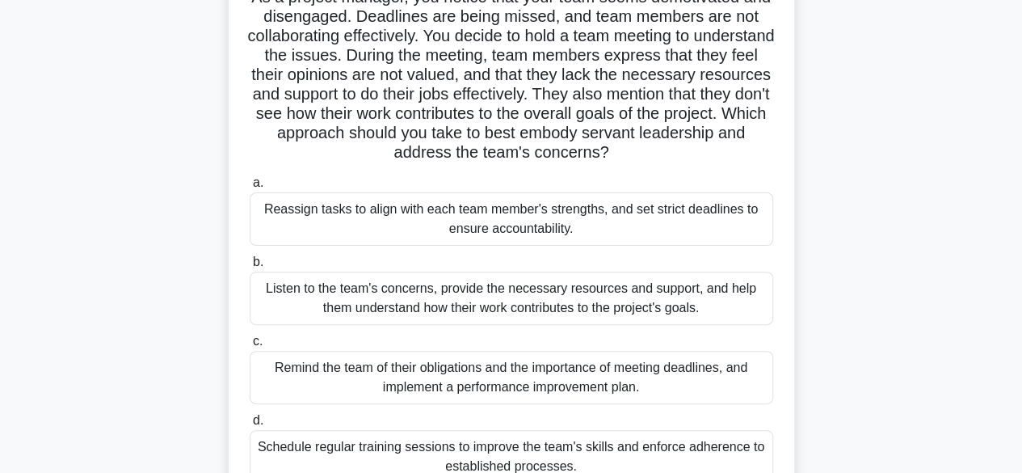
scroll to position [131, 0]
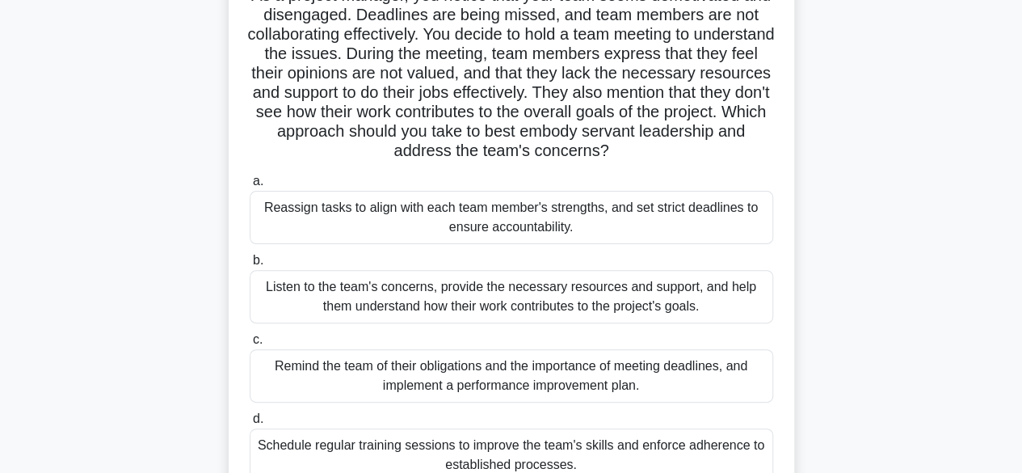
click at [464, 301] on div "Listen to the team's concerns, provide the necessary resources and support, and…" at bounding box center [511, 296] width 523 height 53
click at [250, 266] on input "b. Listen to the team's concerns, provide the necessary resources and support, …" at bounding box center [250, 260] width 0 height 11
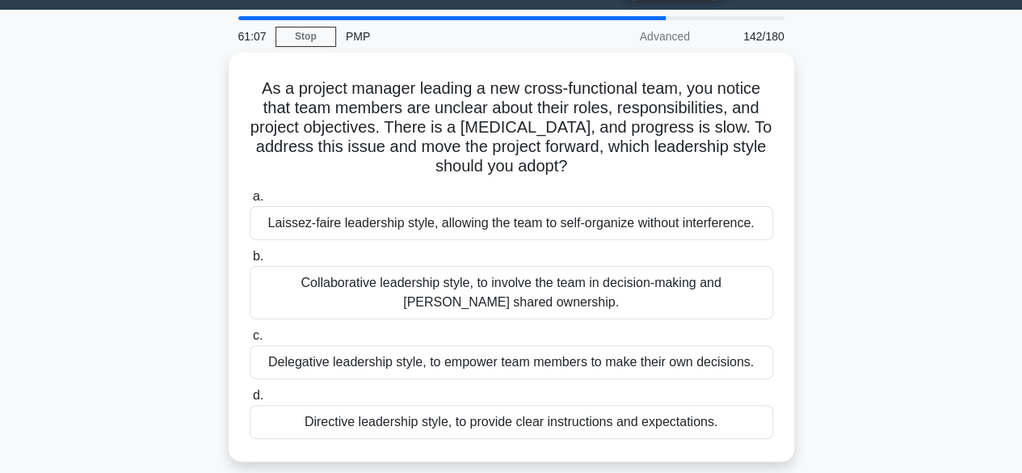
scroll to position [43, 0]
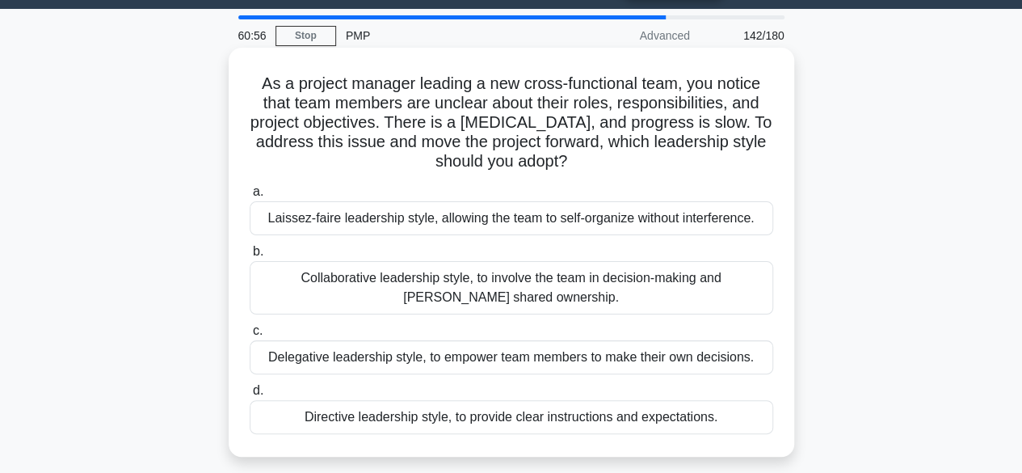
click at [487, 417] on div "Directive leadership style, to provide clear instructions and expectations." at bounding box center [511, 417] width 523 height 34
click at [250, 396] on input "d. Directive leadership style, to provide clear instructions and expectations." at bounding box center [250, 390] width 0 height 11
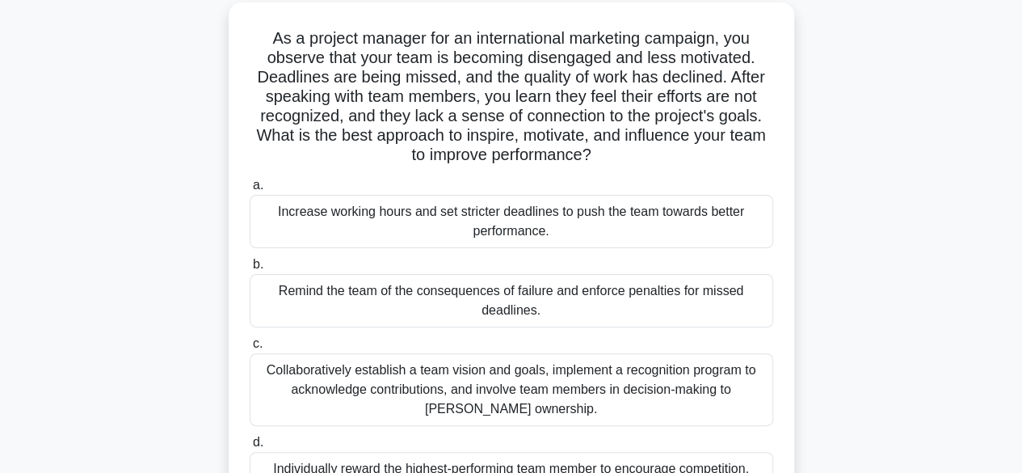
scroll to position [104, 0]
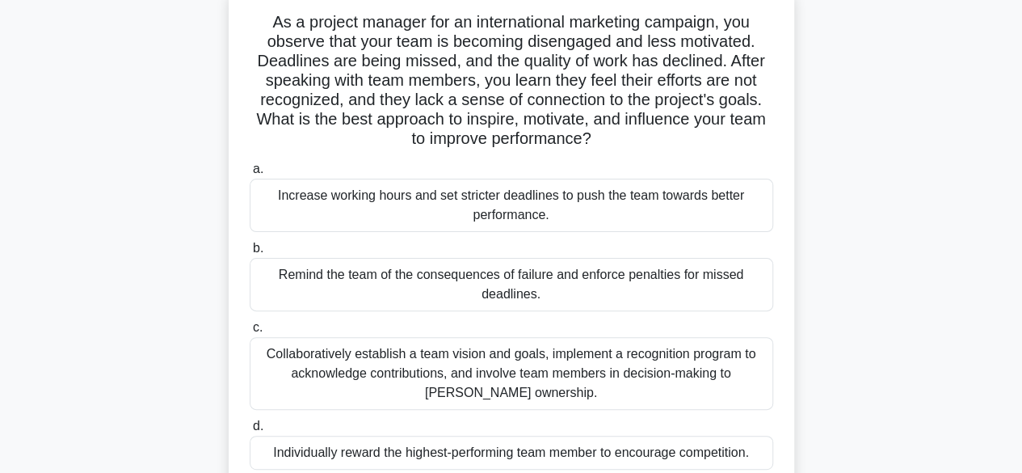
click at [424, 357] on div "Collaboratively establish a team vision and goals, implement a recognition prog…" at bounding box center [511, 373] width 523 height 73
click at [250, 333] on input "c. Collaboratively establish a team vision and goals, implement a recognition p…" at bounding box center [250, 327] width 0 height 11
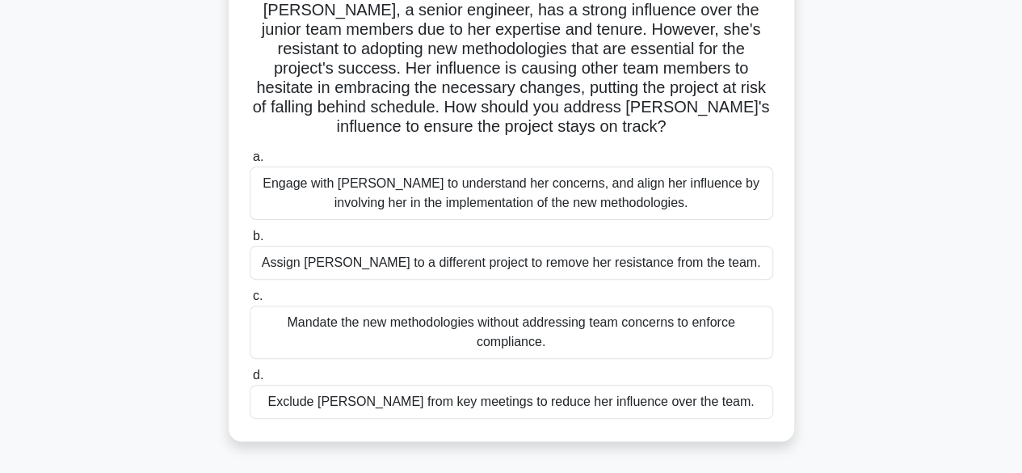
scroll to position [138, 0]
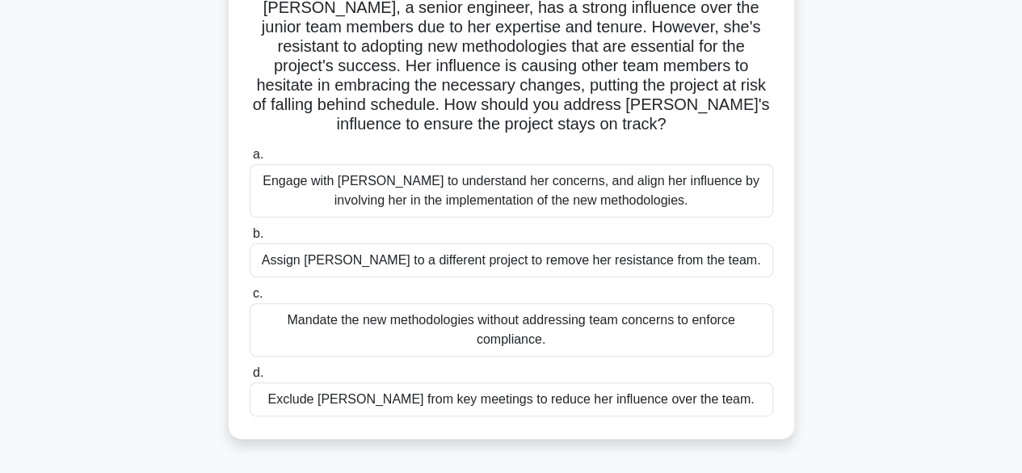
click at [410, 183] on div "Engage with Emily to understand her concerns, and align her influence by involv…" at bounding box center [511, 190] width 523 height 53
click at [250, 160] on input "a. Engage with Emily to understand her concerns, and align her influence by inv…" at bounding box center [250, 154] width 0 height 11
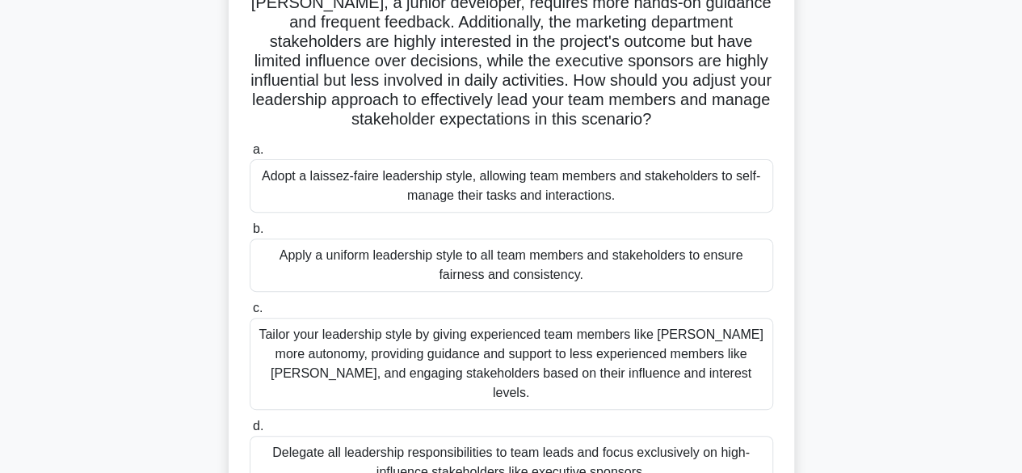
scroll to position [207, 0]
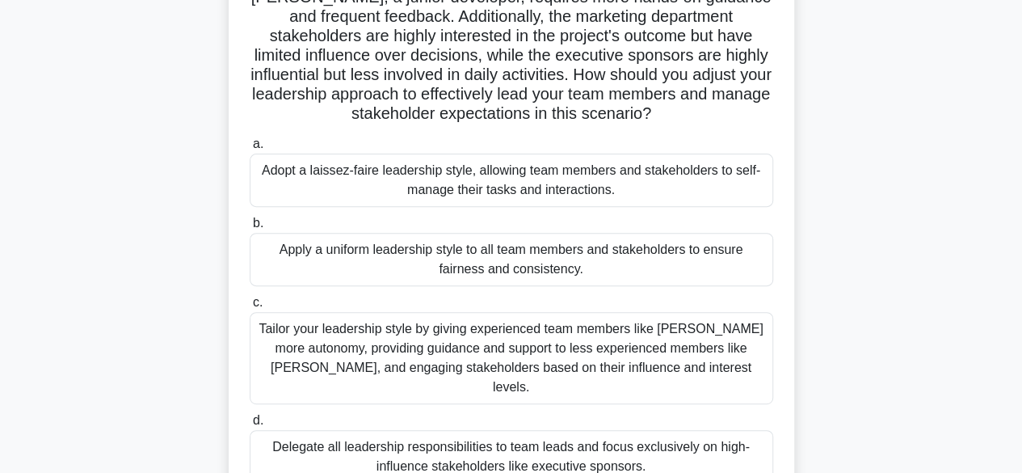
click at [431, 338] on div "Tailor your leadership style by giving experienced team members like Emma more …" at bounding box center [511, 358] width 523 height 92
click at [250, 308] on input "c. Tailor your leadership style by giving experienced team members like Emma mo…" at bounding box center [250, 302] width 0 height 11
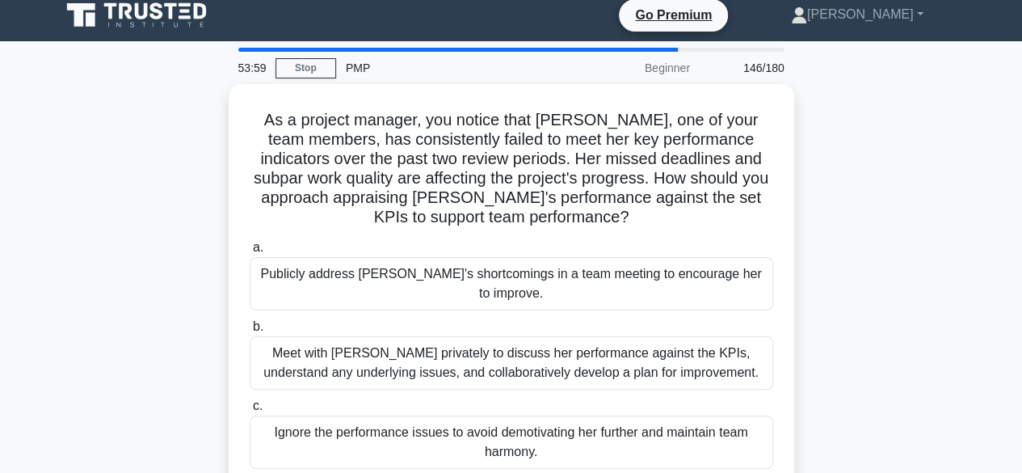
scroll to position [0, 0]
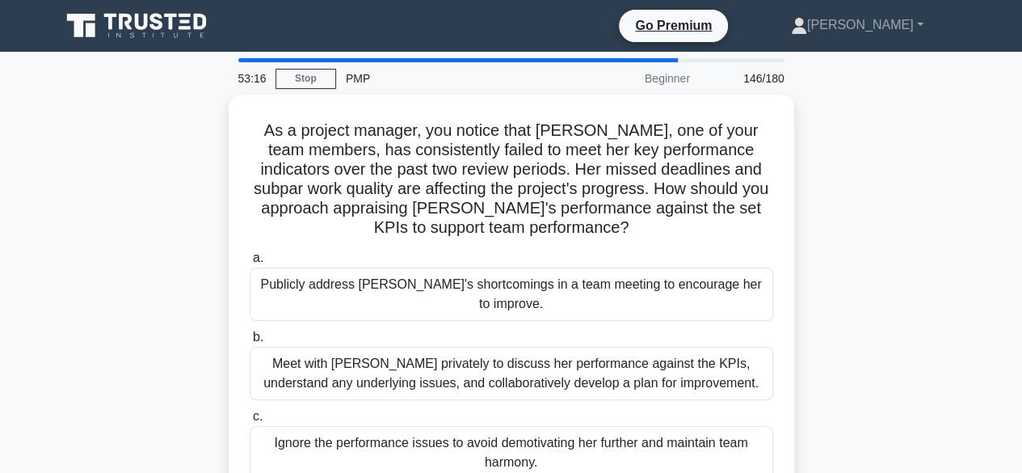
click at [431, 347] on div "Meet with Karen privately to discuss her performance against the KPIs, understa…" at bounding box center [511, 373] width 523 height 53
click at [250, 338] on input "b. Meet with Karen privately to discuss her performance against the KPIs, under…" at bounding box center [250, 337] width 0 height 11
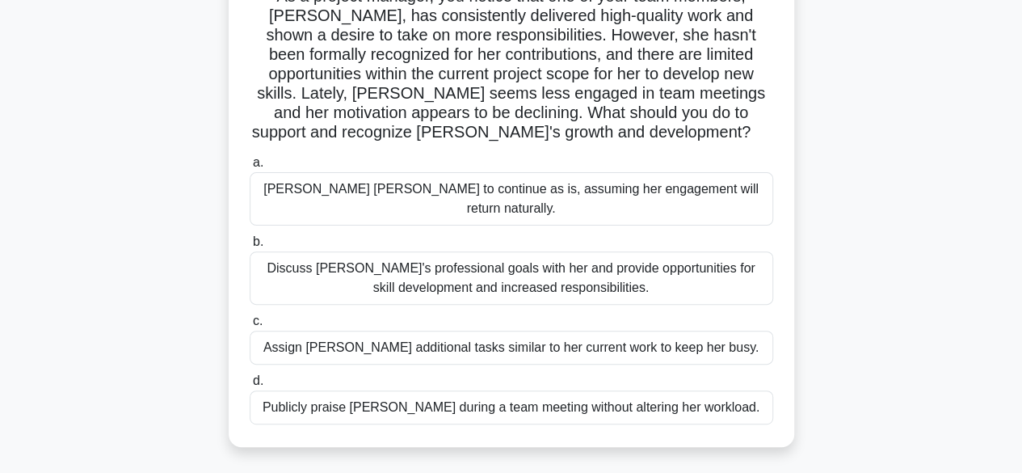
scroll to position [136, 0]
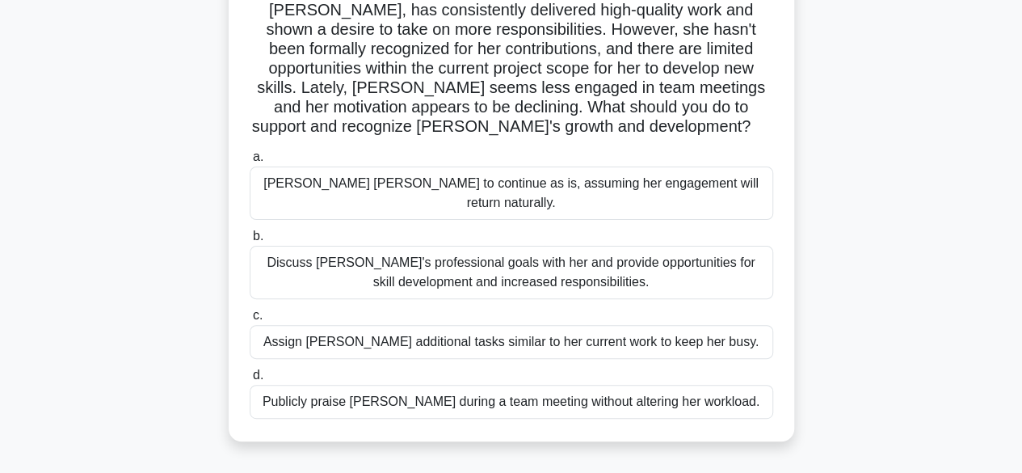
click at [701, 256] on div "Discuss Emily's professional goals with her and provide opportunities for skill…" at bounding box center [511, 272] width 523 height 53
click at [250, 242] on input "b. Discuss Emily's professional goals with her and provide opportunities for sk…" at bounding box center [250, 236] width 0 height 11
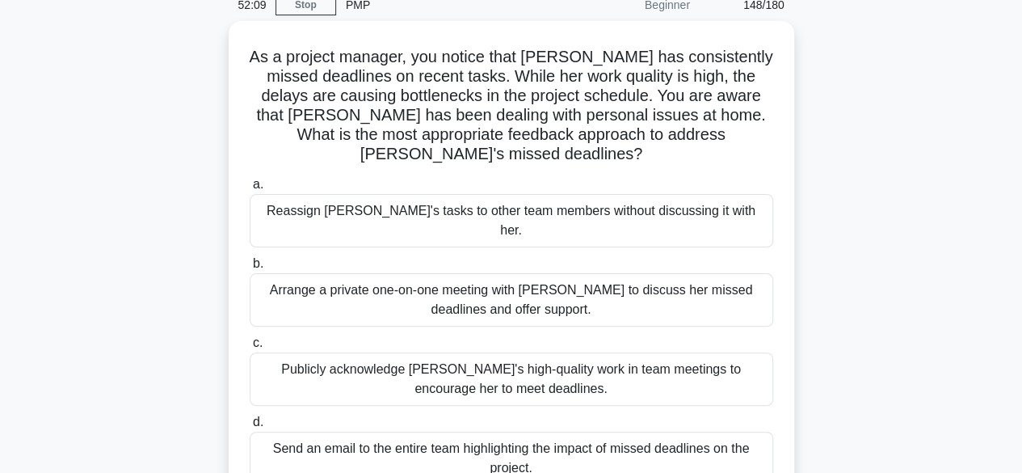
scroll to position [74, 0]
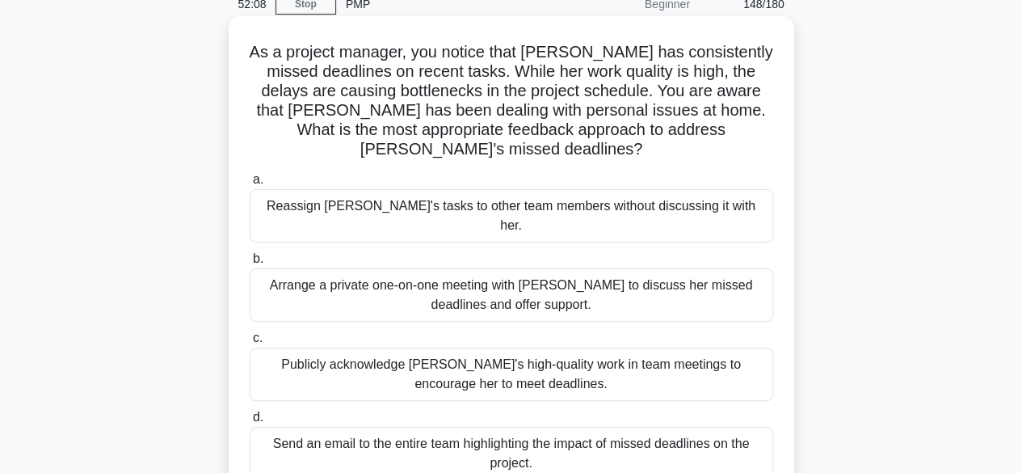
click at [688, 268] on div "Arrange a private one-on-one meeting with Emily to discuss her missed deadlines…" at bounding box center [511, 294] width 523 height 53
click at [250, 254] on input "b. Arrange a private one-on-one meeting with Emily to discuss her missed deadli…" at bounding box center [250, 259] width 0 height 11
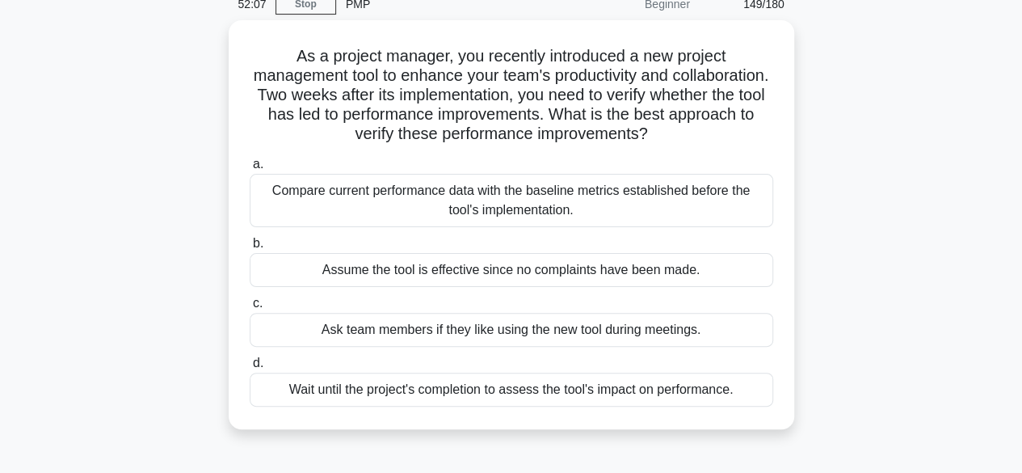
scroll to position [0, 0]
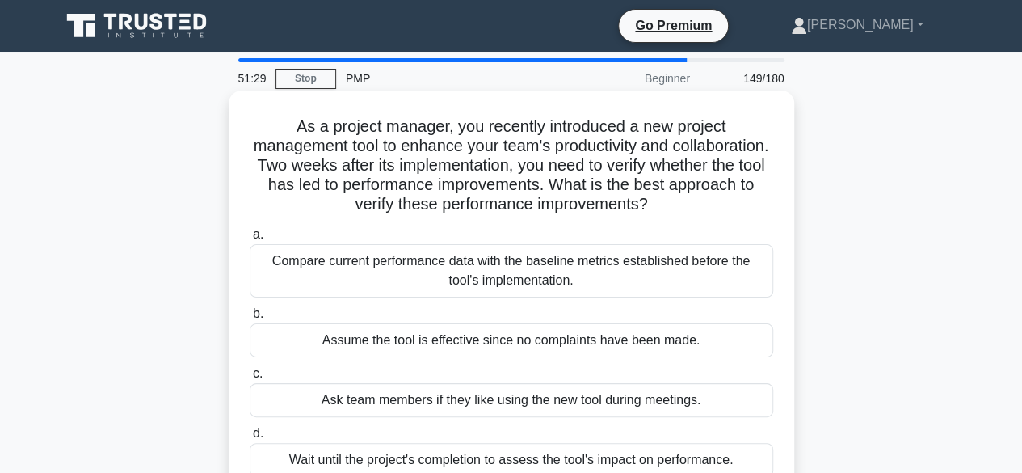
click at [418, 267] on div "Compare current performance data with the baseline metrics established before t…" at bounding box center [511, 270] width 523 height 53
click at [250, 240] on input "a. Compare current performance data with the baseline metrics established befor…" at bounding box center [250, 234] width 0 height 11
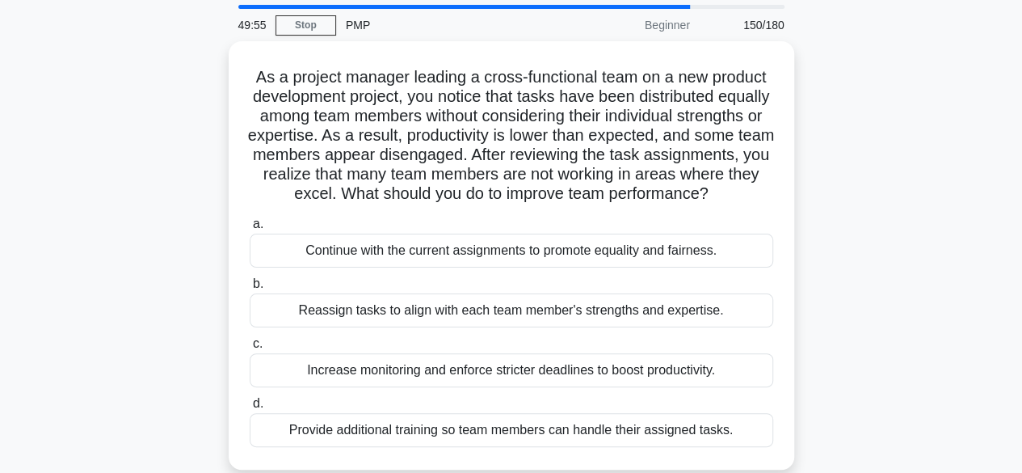
scroll to position [58, 0]
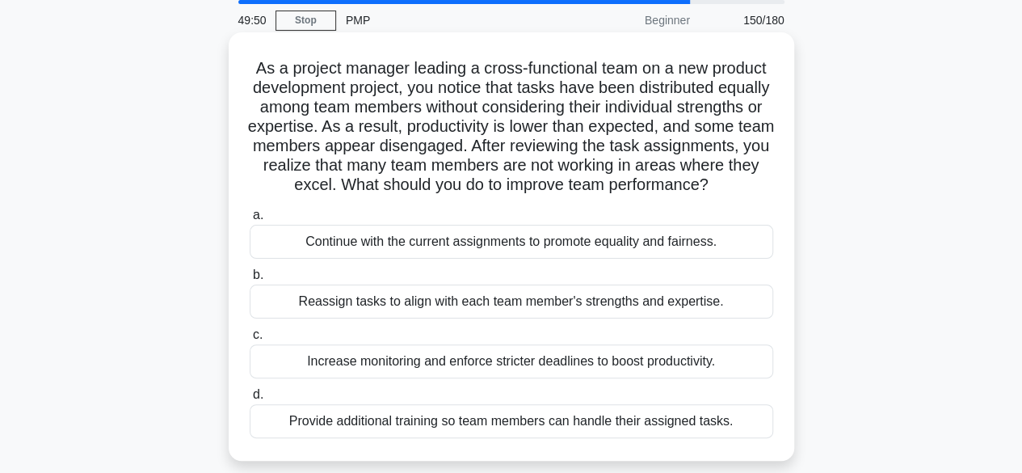
click at [519, 318] on div "Reassign tasks to align with each team member's strengths and expertise." at bounding box center [511, 301] width 523 height 34
click at [250, 280] on input "b. Reassign tasks to align with each team member's strengths and expertise." at bounding box center [250, 275] width 0 height 11
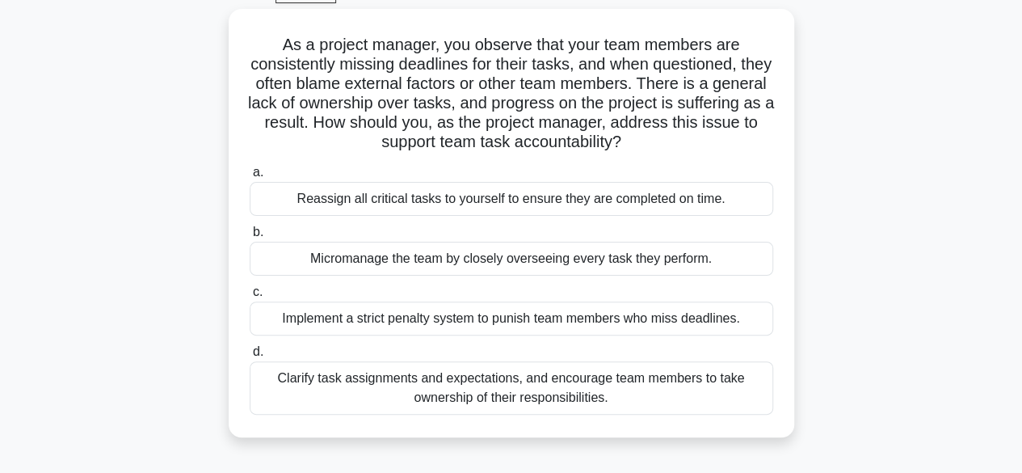
scroll to position [87, 0]
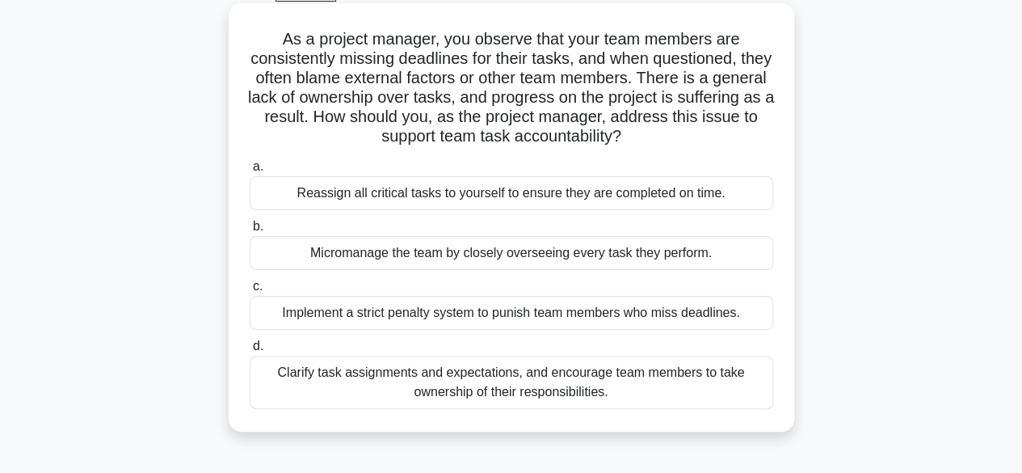
click at [439, 391] on div "Clarify task assignments and expectations, and encourage team members to take o…" at bounding box center [511, 381] width 523 height 53
click at [250, 351] on input "d. Clarify task assignments and expectations, and encourage team members to tak…" at bounding box center [250, 346] width 0 height 11
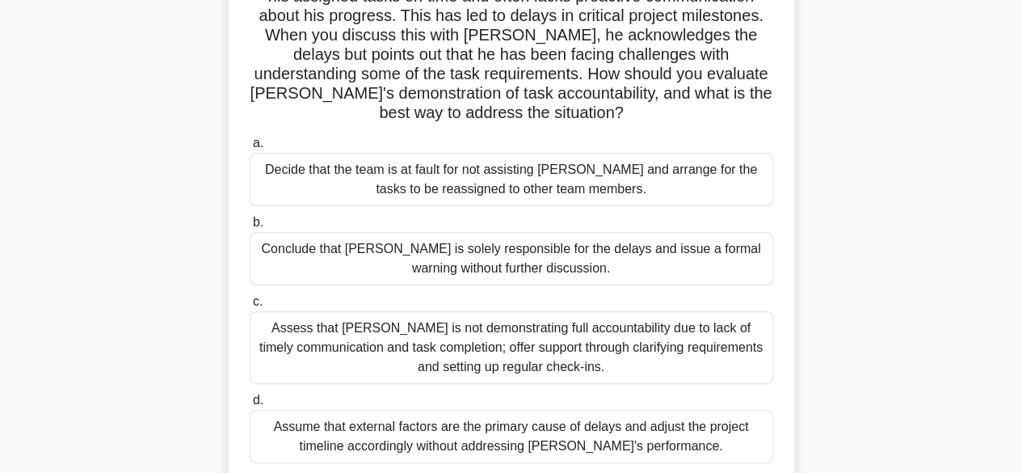
scroll to position [179, 0]
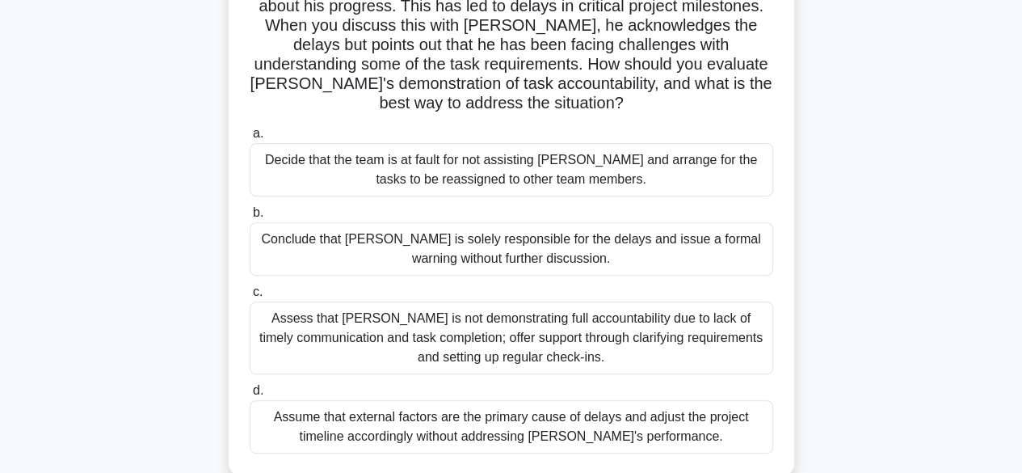
click at [418, 313] on div "Assess that Alex is not demonstrating full accountability due to lack of timely…" at bounding box center [511, 337] width 523 height 73
click at [250, 297] on input "c. Assess that Alex is not demonstrating full accountability due to lack of tim…" at bounding box center [250, 292] width 0 height 11
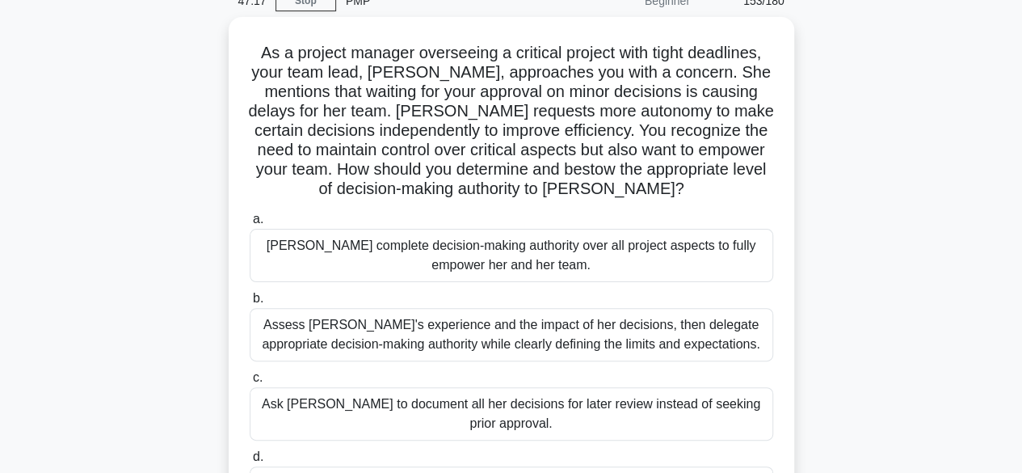
scroll to position [79, 0]
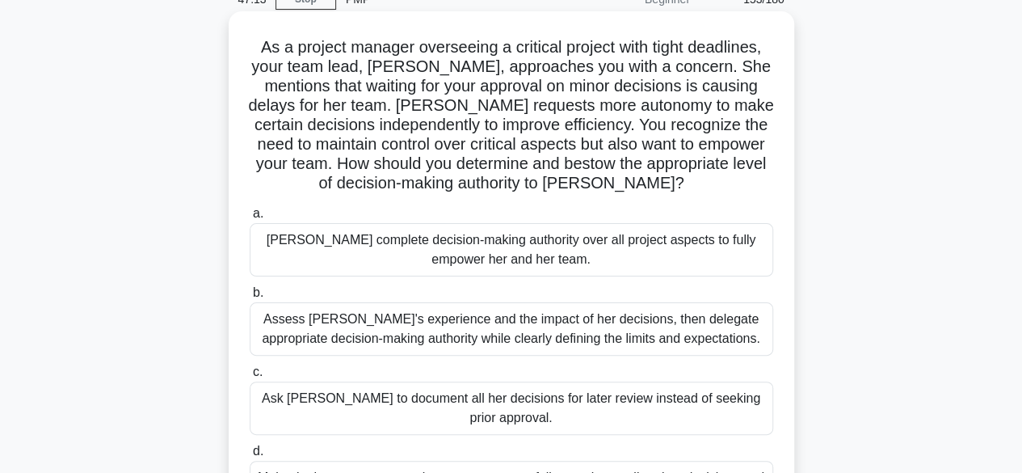
click at [446, 334] on div "Assess Emily's experience and the impact of her decisions, then delegate approp…" at bounding box center [511, 328] width 523 height 53
click at [250, 298] on input "b. Assess Emily's experience and the impact of her decisions, then delegate app…" at bounding box center [250, 293] width 0 height 11
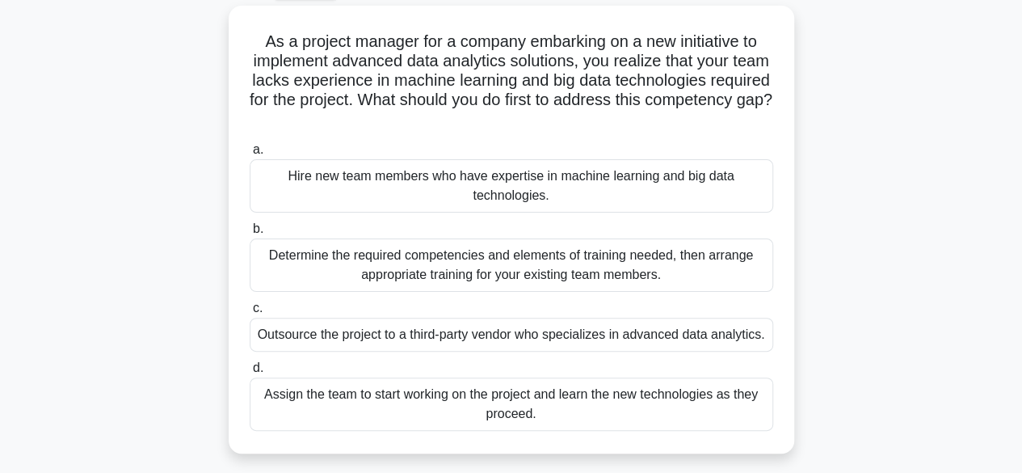
scroll to position [91, 0]
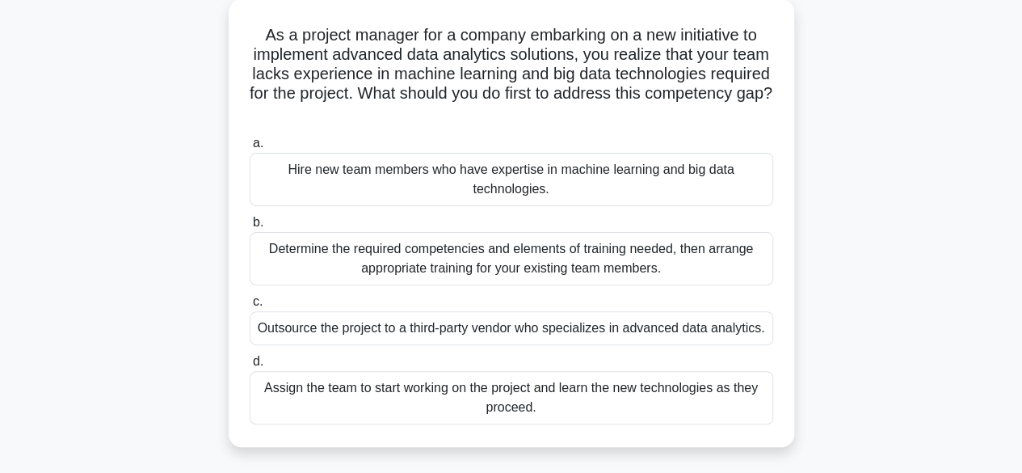
click at [479, 251] on div "Determine the required competencies and elements of training needed, then arran…" at bounding box center [511, 258] width 523 height 53
click at [250, 228] on input "b. Determine the required competencies and elements of training needed, then ar…" at bounding box center [250, 222] width 0 height 11
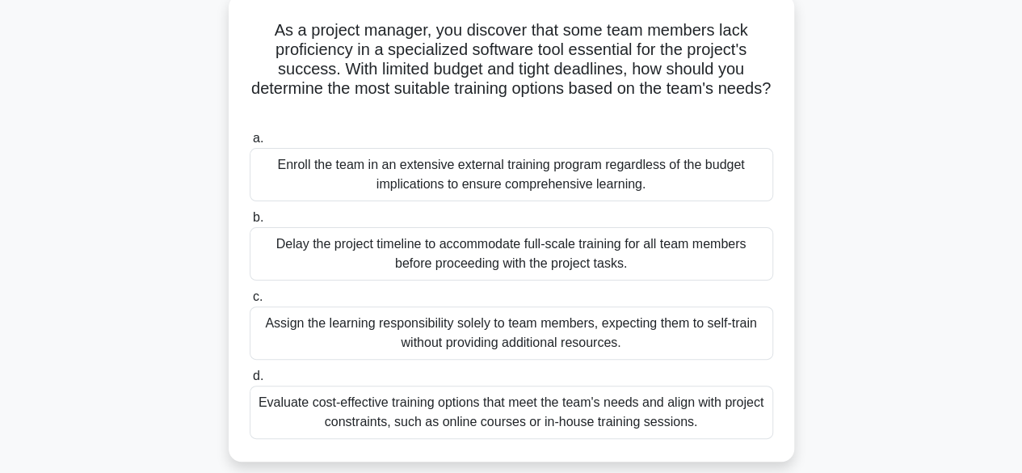
scroll to position [102, 0]
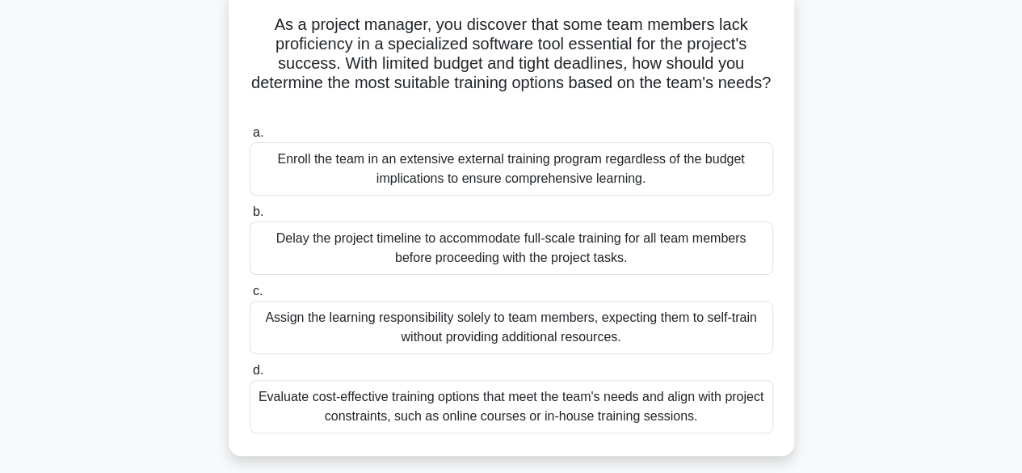
click at [499, 402] on div "Evaluate cost-effective training options that meet the team's needs and align w…" at bounding box center [511, 406] width 523 height 53
click at [250, 376] on input "d. Evaluate cost-effective training options that meet the team's needs and alig…" at bounding box center [250, 370] width 0 height 11
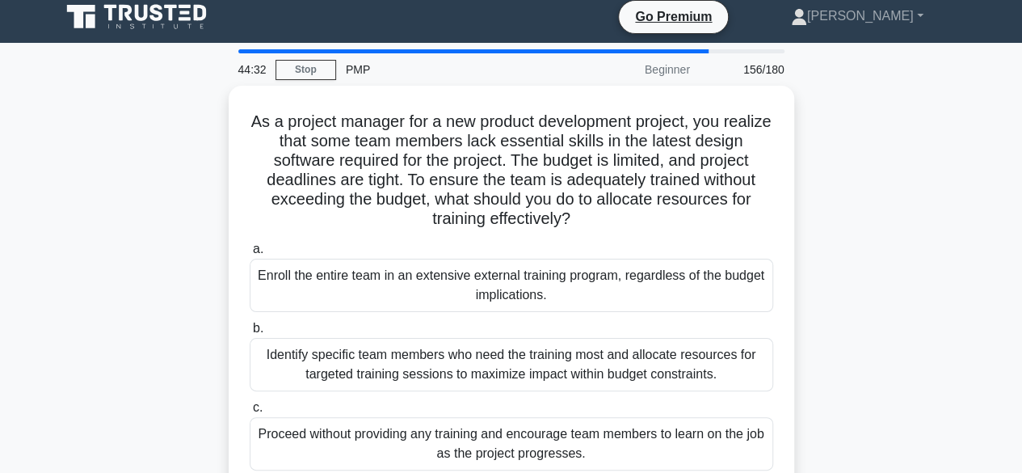
scroll to position [8, 0]
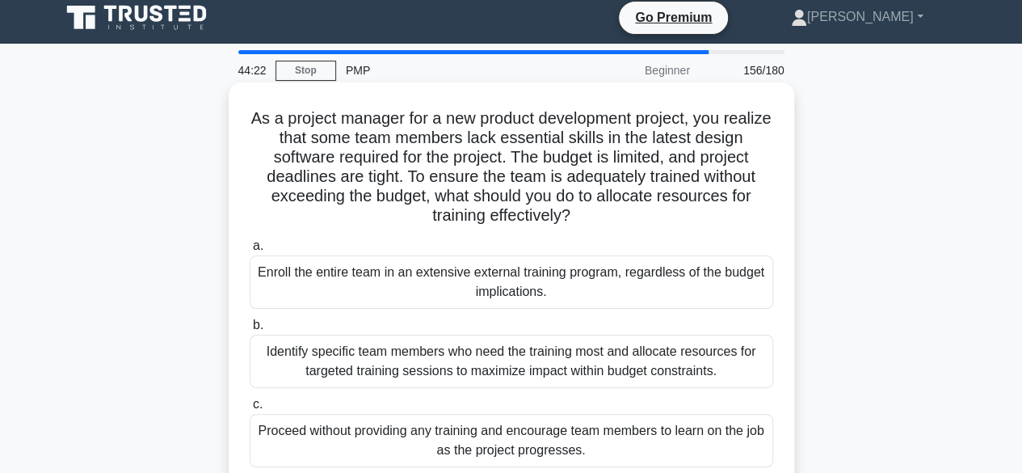
click at [452, 376] on div "Identify specific team members who need the training most and allocate resource…" at bounding box center [511, 360] width 523 height 53
click at [250, 330] on input "b. Identify specific team members who need the training most and allocate resou…" at bounding box center [250, 325] width 0 height 11
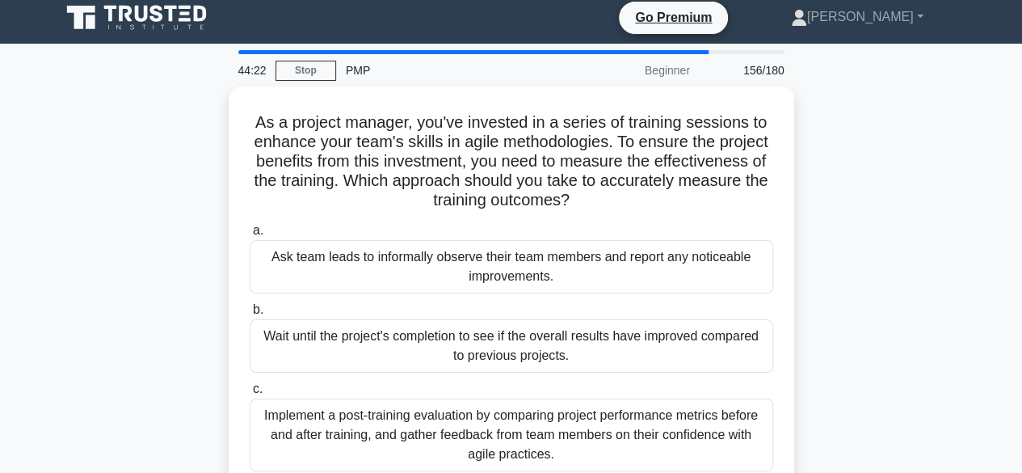
scroll to position [0, 0]
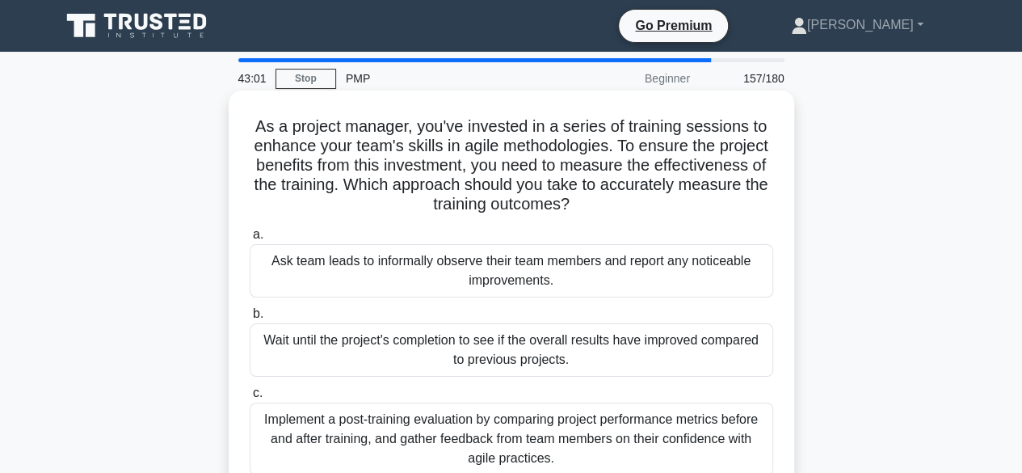
click at [396, 447] on div "Implement a post-training evaluation by comparing project performance metrics b…" at bounding box center [511, 438] width 523 height 73
click at [250, 398] on input "c. Implement a post-training evaluation by comparing project performance metric…" at bounding box center [250, 393] width 0 height 11
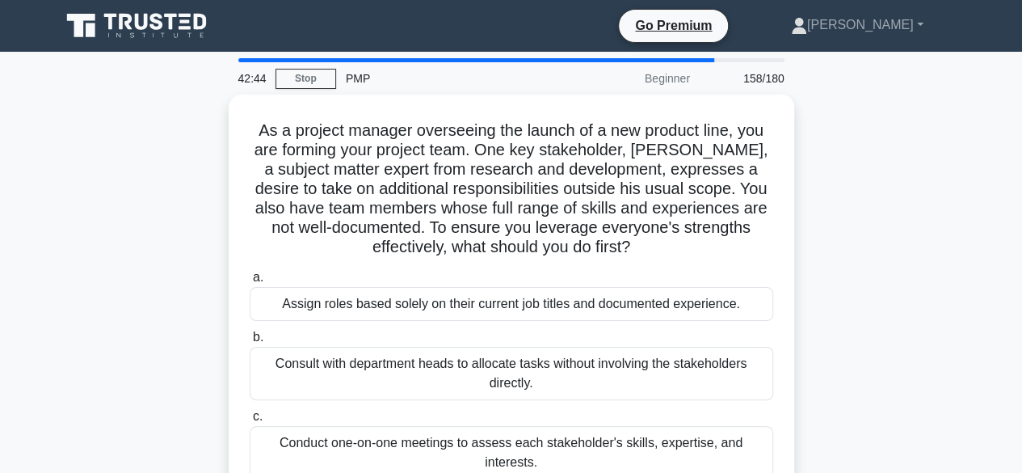
click at [52, 388] on div "As a project manager overseeing the launch of a new product line, you are formi…" at bounding box center [511, 338] width 921 height 486
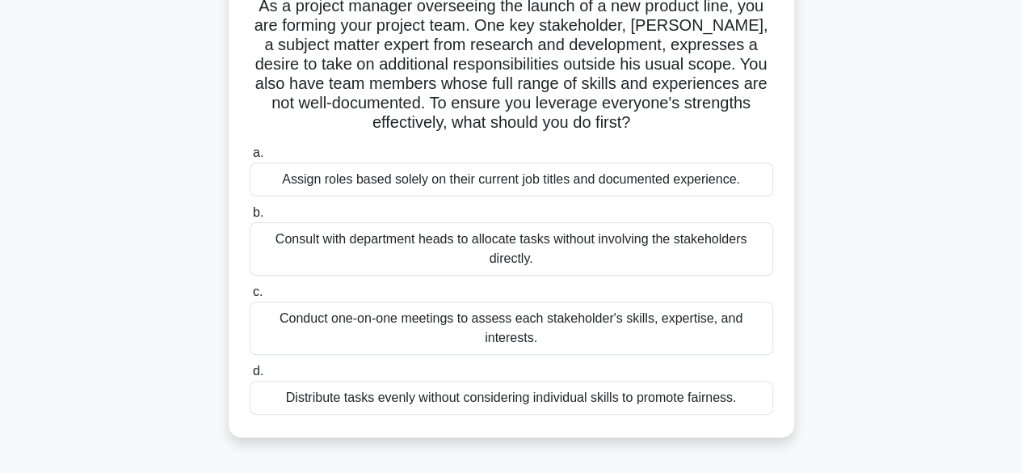
scroll to position [129, 0]
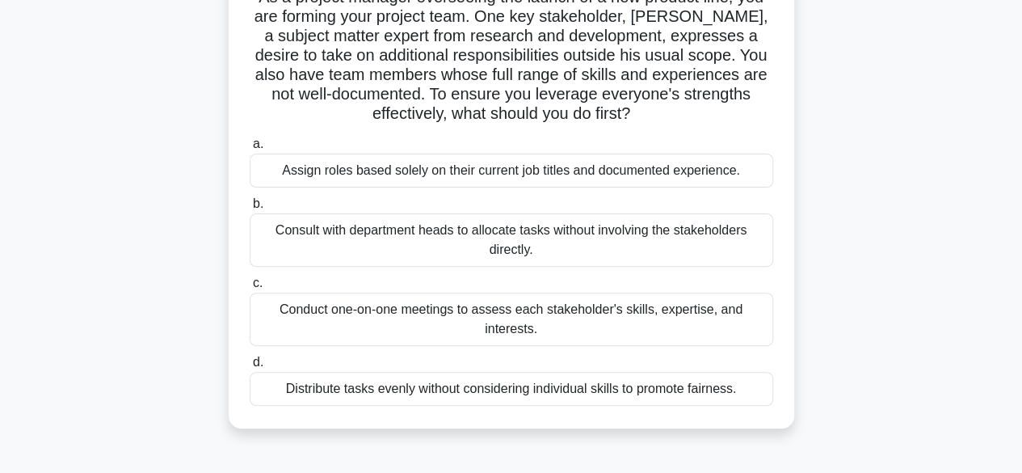
click at [420, 317] on div "Conduct one-on-one meetings to assess each stakeholder's skills, expertise, and…" at bounding box center [511, 318] width 523 height 53
click at [250, 288] on input "c. Conduct one-on-one meetings to assess each stakeholder's skills, expertise, …" at bounding box center [250, 283] width 0 height 11
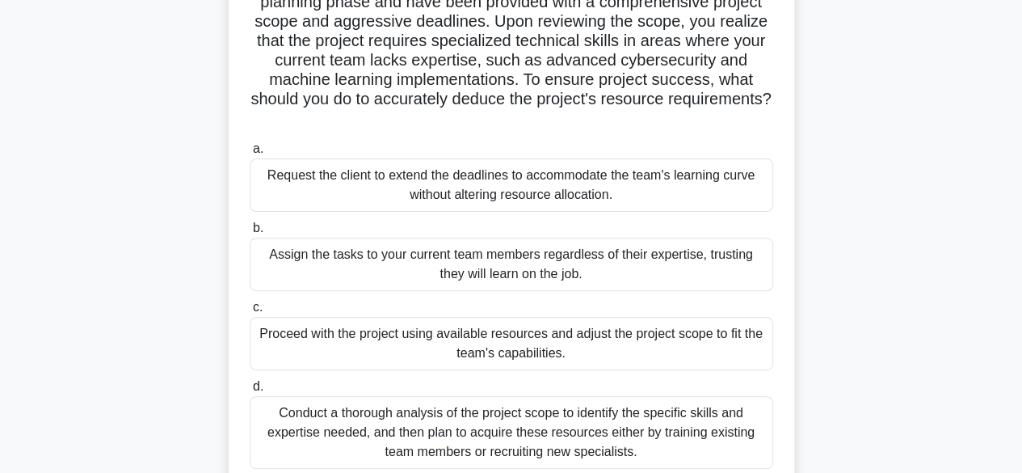
scroll to position [158, 0]
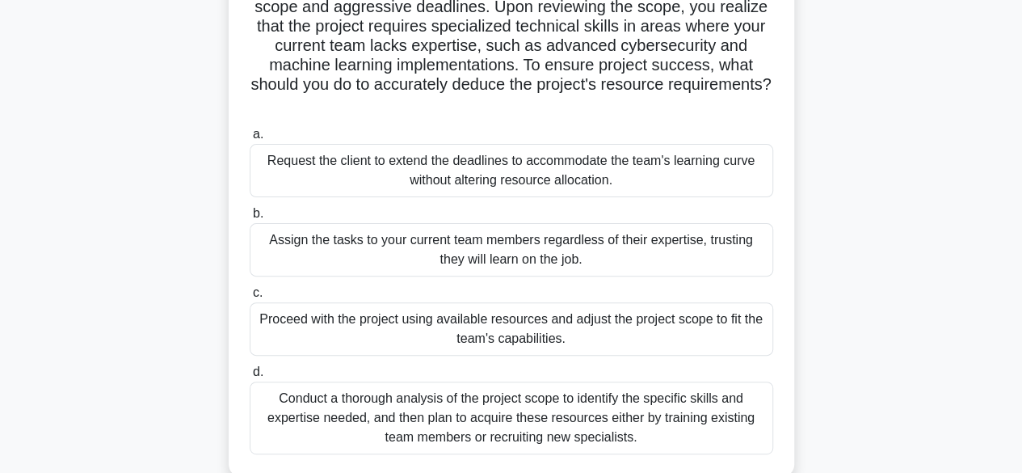
click at [592, 414] on div "Conduct a thorough analysis of the project scope to identify the specific skill…" at bounding box center [511, 417] width 523 height 73
click at [250, 377] on input "d. Conduct a thorough analysis of the project scope to identify the specific sk…" at bounding box center [250, 372] width 0 height 11
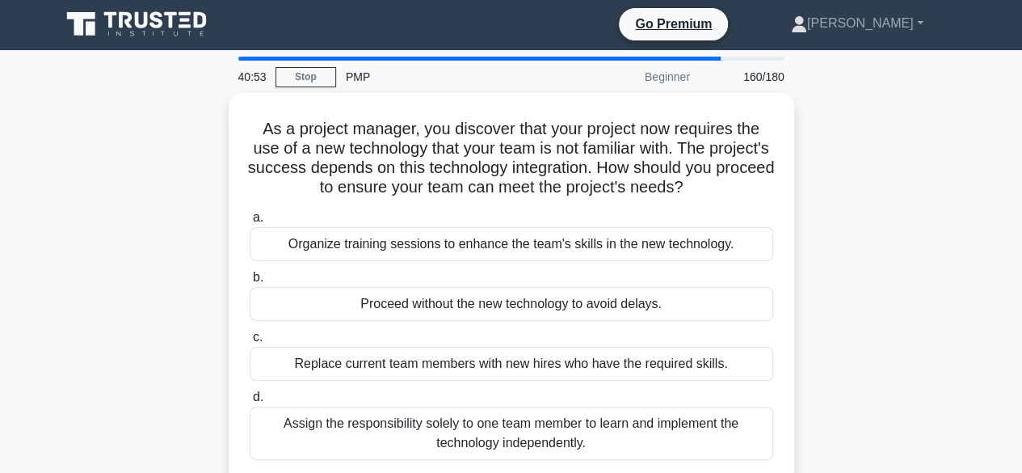
scroll to position [0, 0]
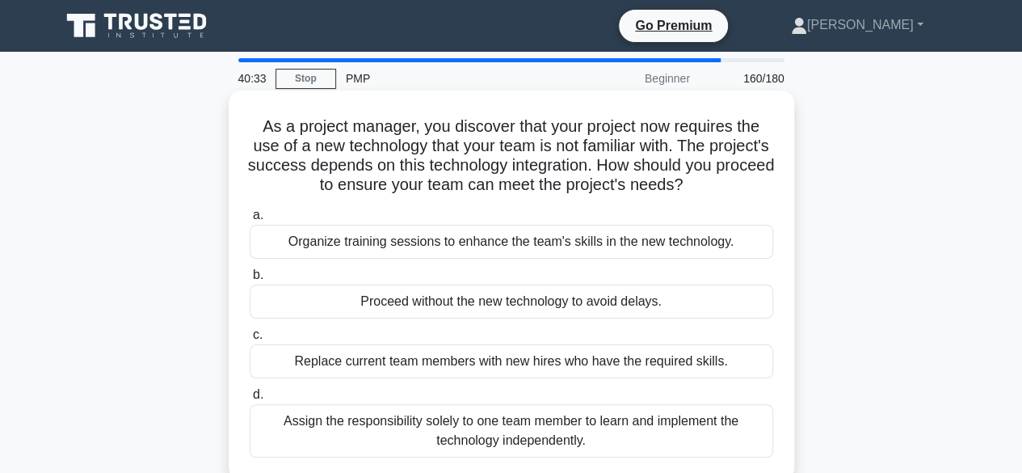
click at [617, 245] on div "Organize training sessions to enhance the team's skills in the new technology." at bounding box center [511, 242] width 523 height 34
click at [250, 221] on input "a. Organize training sessions to enhance the team's skills in the new technolog…" at bounding box center [250, 215] width 0 height 11
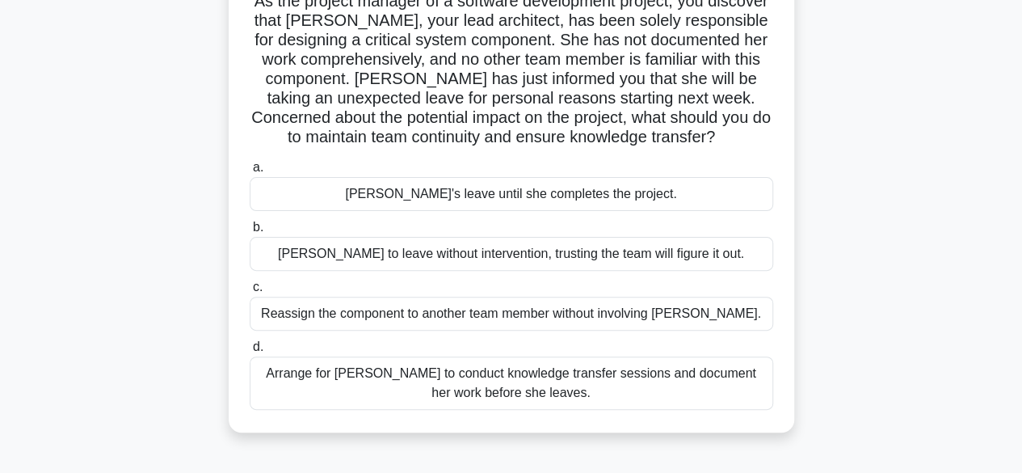
scroll to position [132, 0]
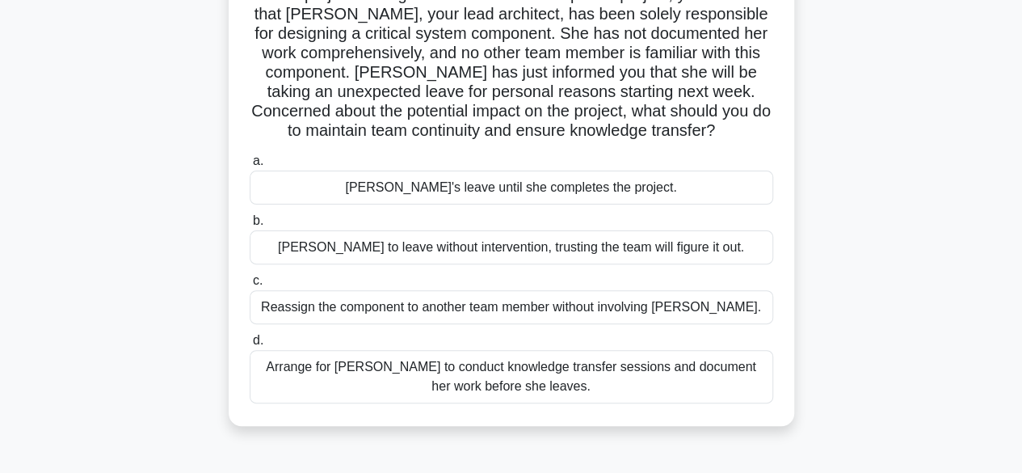
click at [458, 369] on div "Arrange for Maria to conduct knowledge transfer sessions and document her work …" at bounding box center [511, 376] width 523 height 53
click at [250, 346] on input "d. Arrange for Maria to conduct knowledge transfer sessions and document her wo…" at bounding box center [250, 340] width 0 height 11
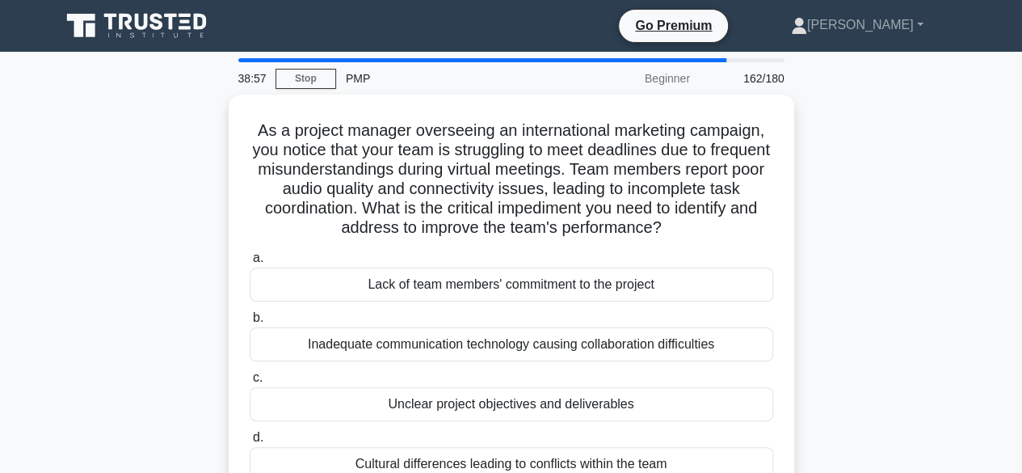
scroll to position [0, 0]
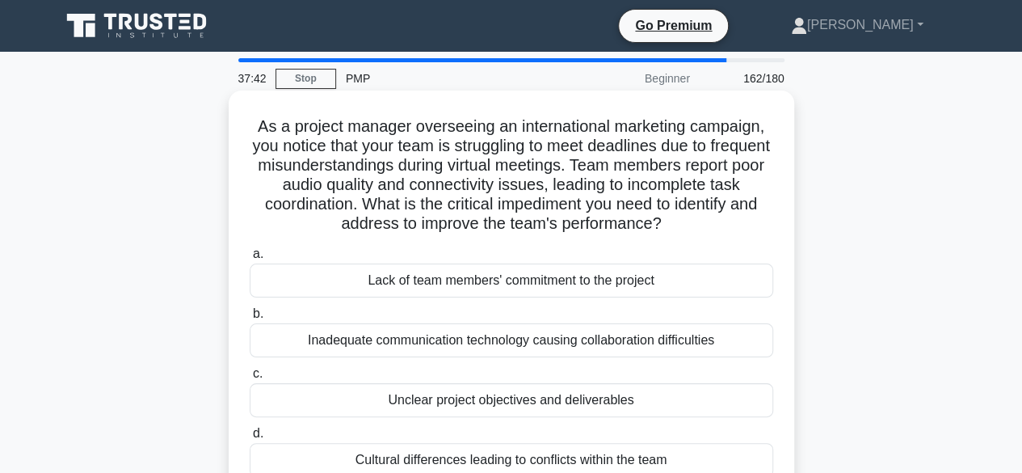
click at [679, 341] on div "Inadequate communication technology causing collaboration difficulties" at bounding box center [511, 340] width 523 height 34
click at [250, 319] on input "b. Inadequate communication technology causing collaboration difficulties" at bounding box center [250, 314] width 0 height 11
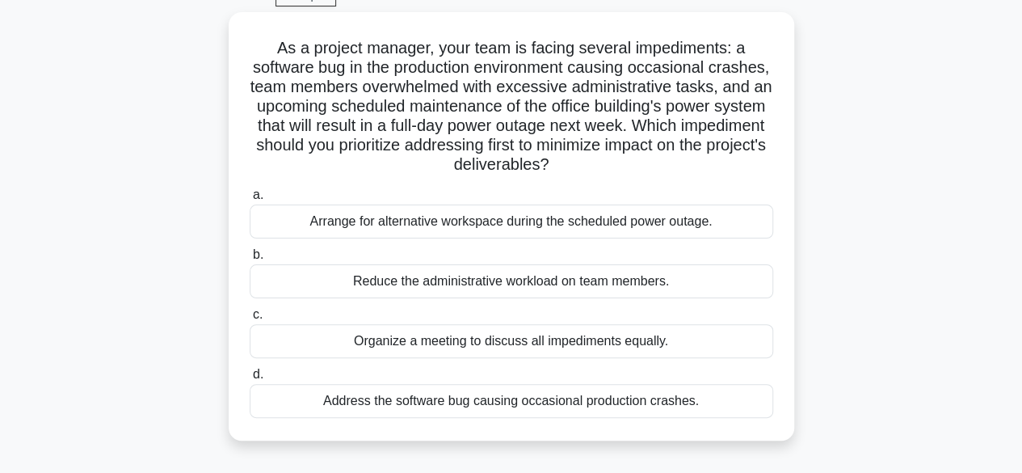
scroll to position [83, 0]
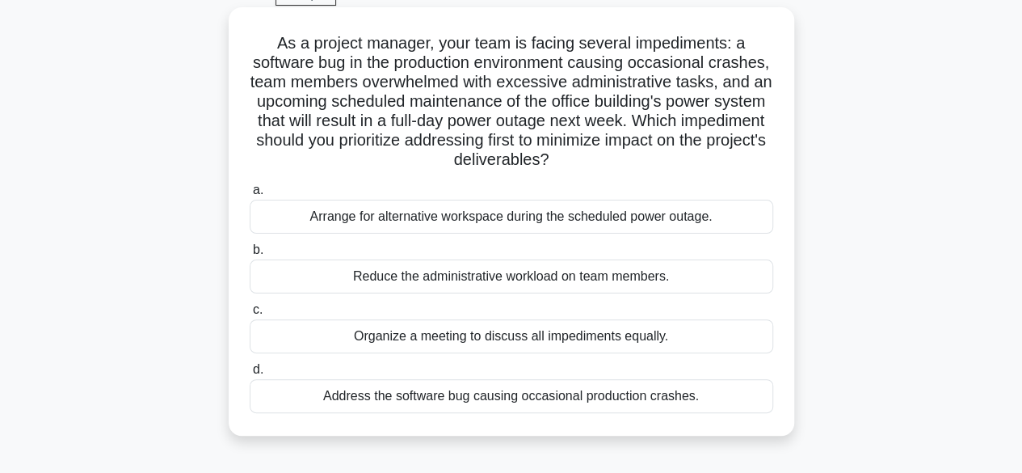
click at [674, 401] on div "Address the software bug causing occasional production crashes." at bounding box center [511, 396] width 523 height 34
click at [250, 375] on input "d. Address the software bug causing occasional production crashes." at bounding box center [250, 369] width 0 height 11
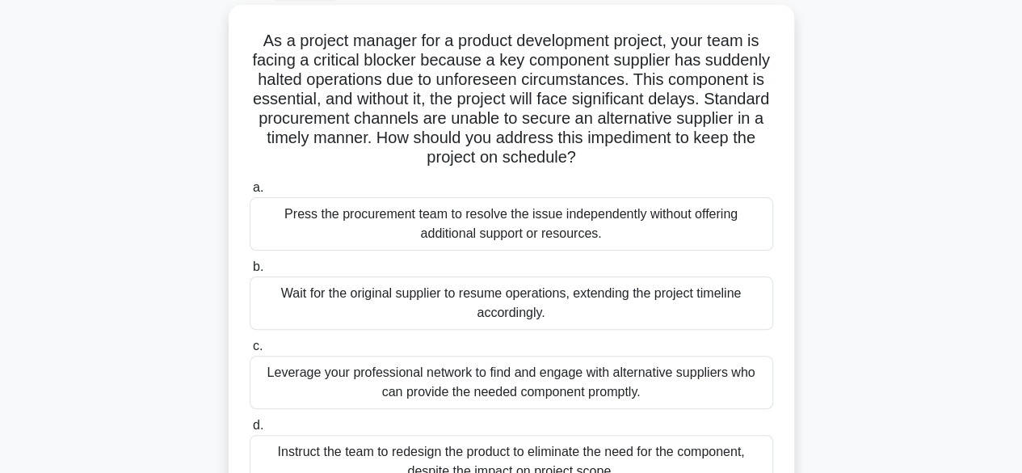
scroll to position [91, 0]
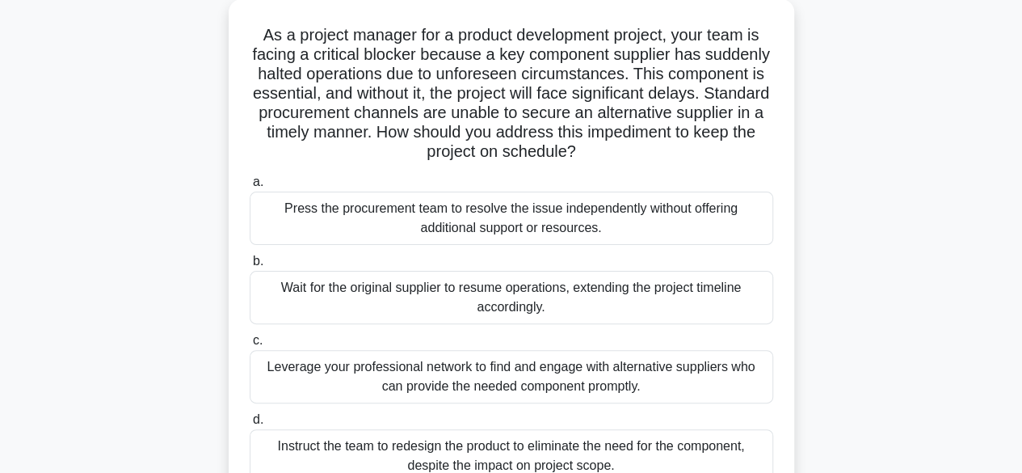
click at [701, 385] on div "Leverage your professional network to find and engage with alternative supplier…" at bounding box center [511, 376] width 523 height 53
click at [250, 346] on input "c. Leverage your professional network to find and engage with alternative suppl…" at bounding box center [250, 340] width 0 height 11
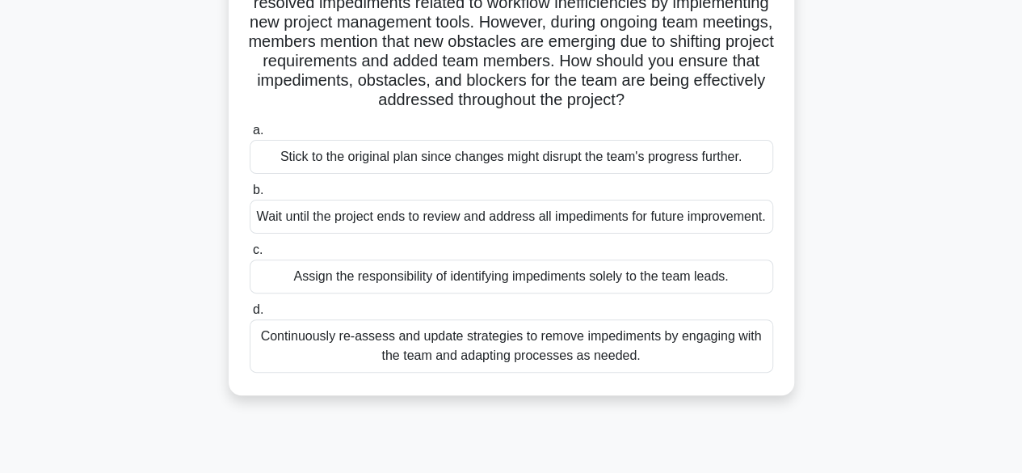
scroll to position [147, 0]
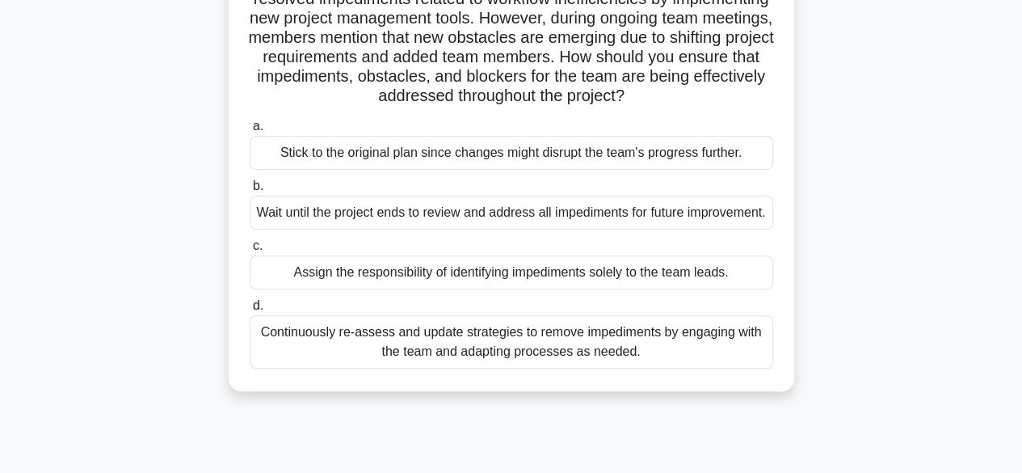
click at [618, 368] on div "Continuously re-assess and update strategies to remove impediments by engaging …" at bounding box center [511, 341] width 523 height 53
click at [250, 311] on input "d. Continuously re-assess and update strategies to remove impediments by engagi…" at bounding box center [250, 306] width 0 height 11
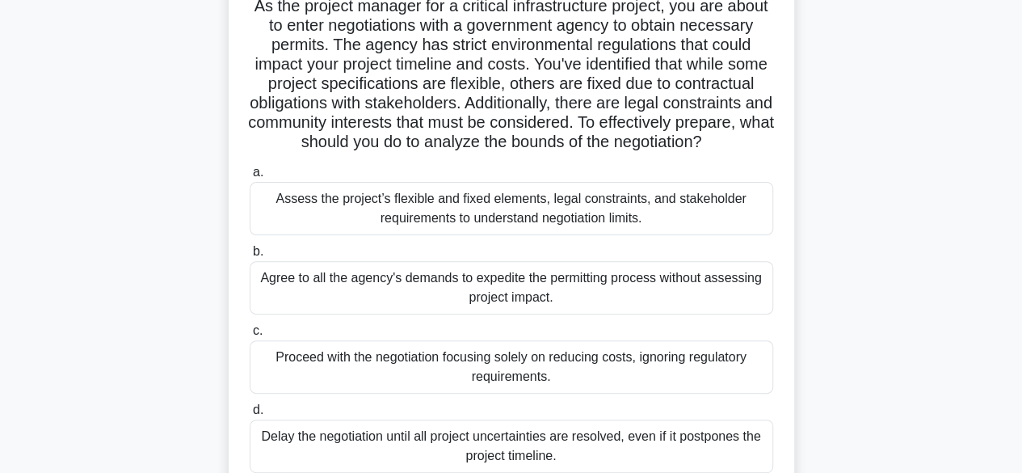
scroll to position [131, 0]
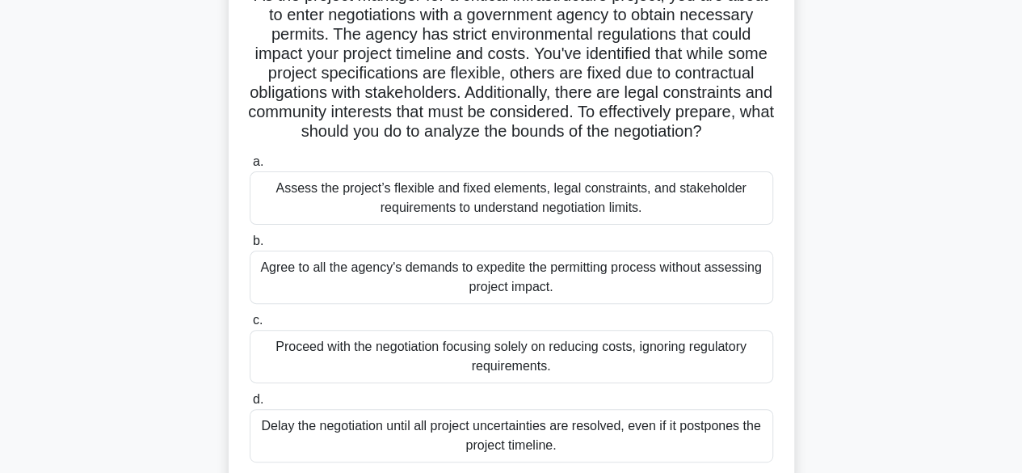
click at [569, 202] on div "Assess the project’s flexible and fixed elements, legal constraints, and stakeh…" at bounding box center [511, 197] width 523 height 53
click at [250, 167] on input "a. Assess the project’s flexible and fixed elements, legal constraints, and sta…" at bounding box center [250, 162] width 0 height 11
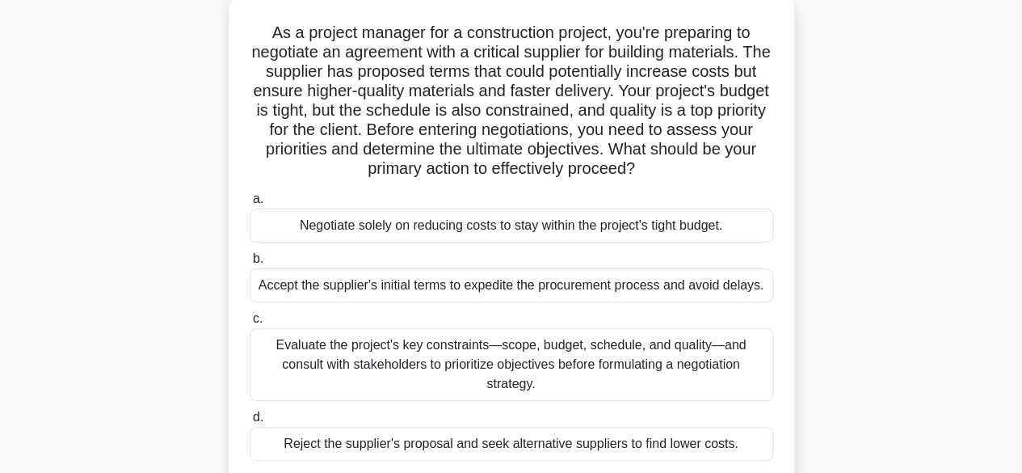
scroll to position [101, 0]
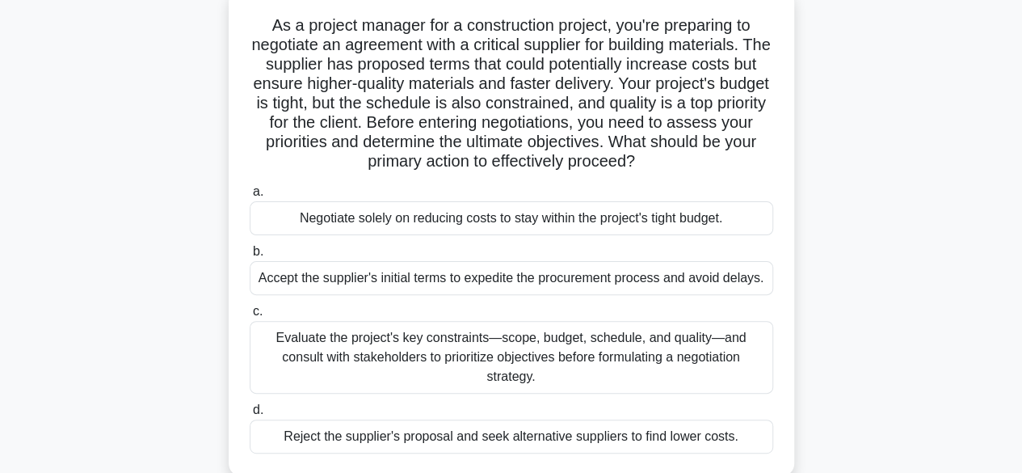
click at [409, 358] on div "Evaluate the project's key constraints—scope, budget, schedule, and quality—and…" at bounding box center [511, 357] width 523 height 73
click at [250, 317] on input "c. Evaluate the project's key constraints—scope, budget, schedule, and quality—…" at bounding box center [250, 311] width 0 height 11
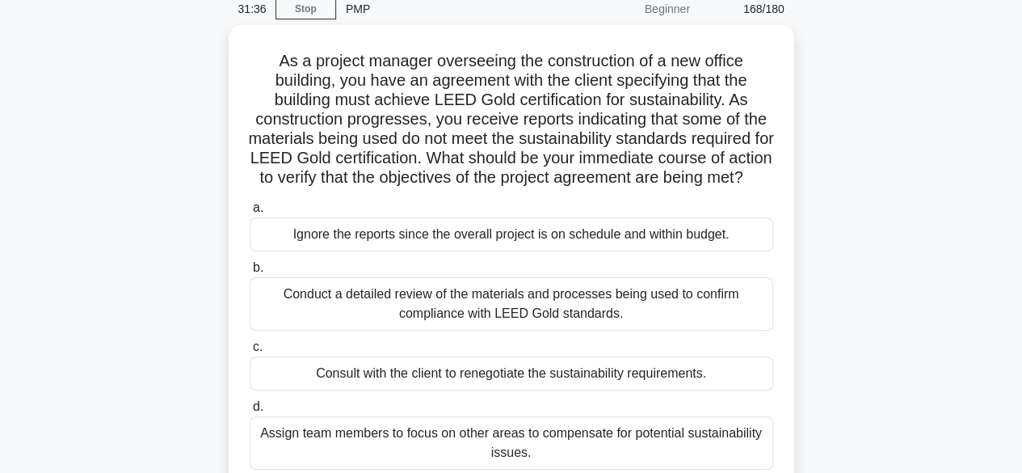
scroll to position [70, 0]
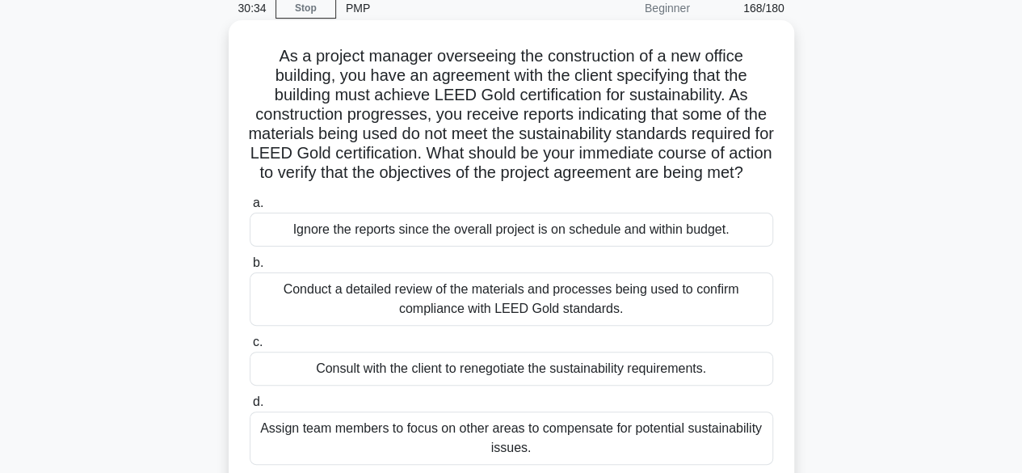
click at [678, 319] on div "Conduct a detailed review of the materials and processes being used to confirm …" at bounding box center [511, 298] width 523 height 53
click at [250, 268] on input "b. Conduct a detailed review of the materials and processes being used to confi…" at bounding box center [250, 263] width 0 height 11
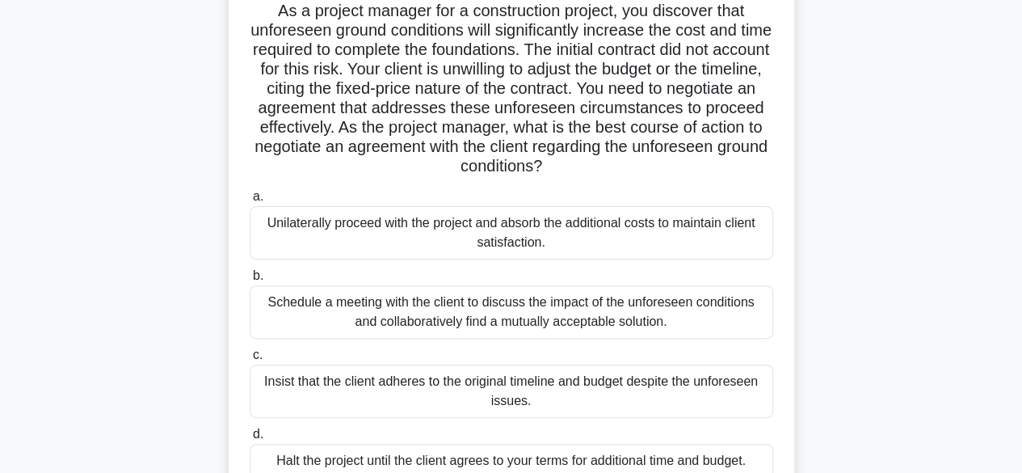
scroll to position [145, 0]
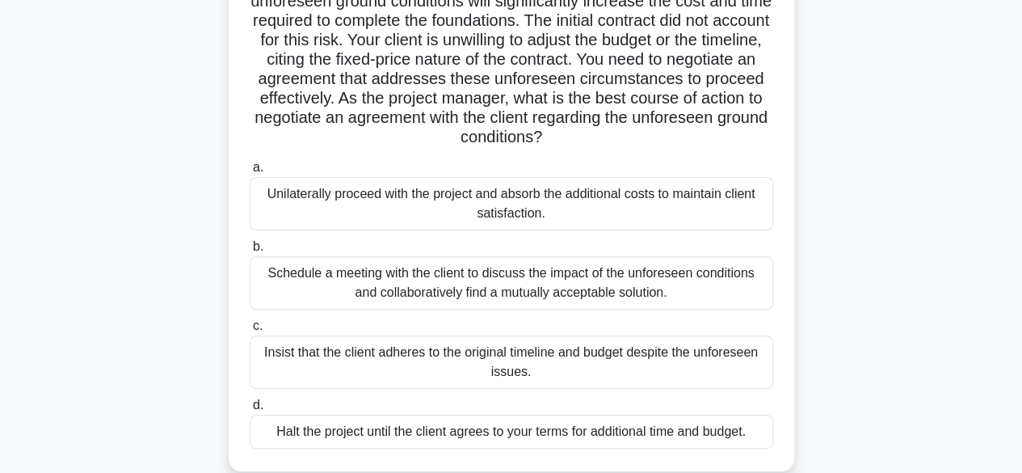
click at [300, 267] on div "Schedule a meeting with the client to discuss the impact of the unforeseen cond…" at bounding box center [511, 282] width 523 height 53
click at [250, 252] on input "b. Schedule a meeting with the client to discuss the impact of the unforeseen c…" at bounding box center [250, 247] width 0 height 11
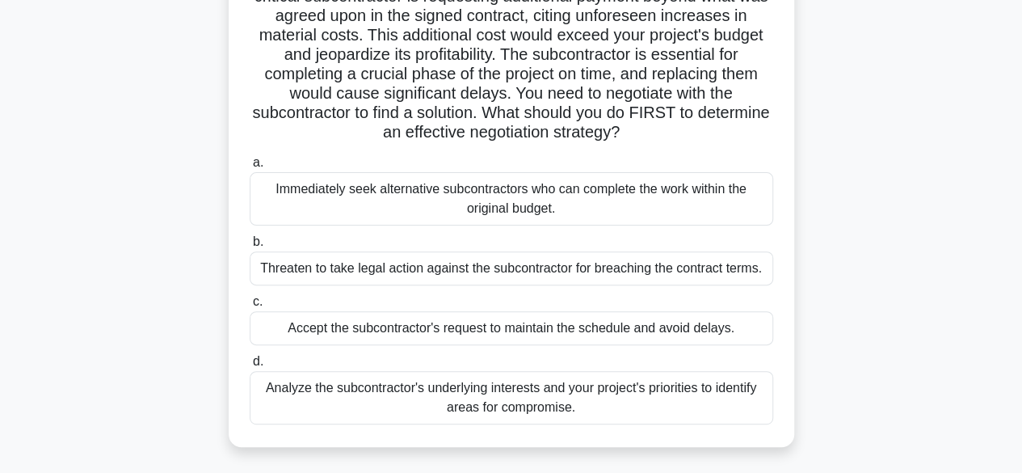
scroll to position [180, 0]
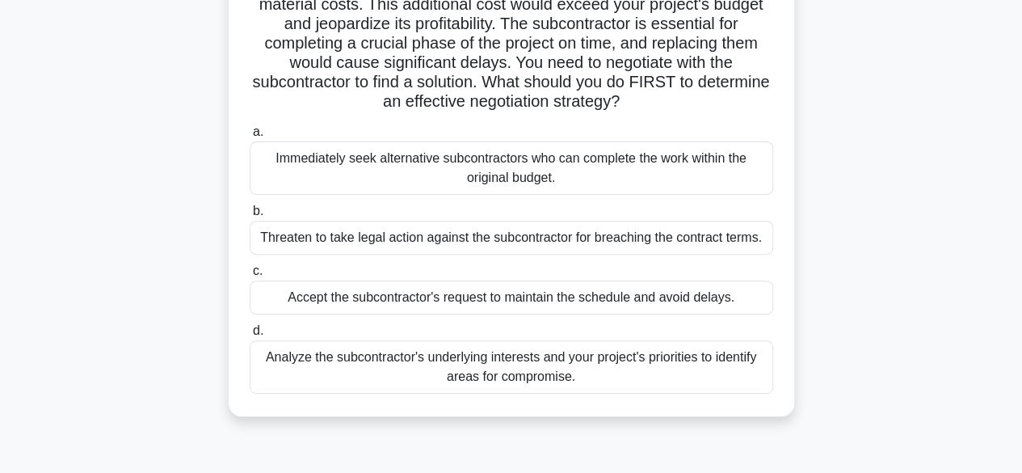
click at [283, 371] on div "Analyze the subcontractor's underlying interests and your project's priorities …" at bounding box center [511, 366] width 523 height 53
click at [250, 336] on input "d. Analyze the subcontractor's underlying interests and your project's prioriti…" at bounding box center [250, 331] width 0 height 11
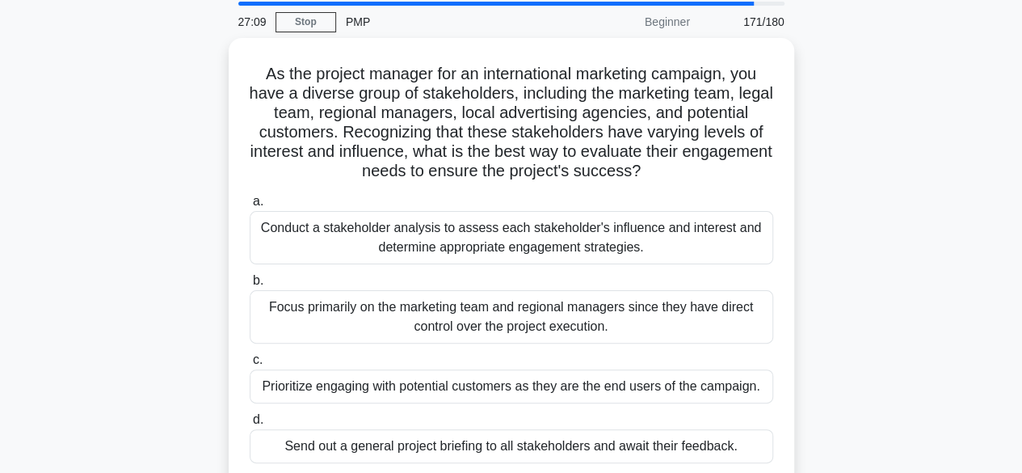
scroll to position [64, 0]
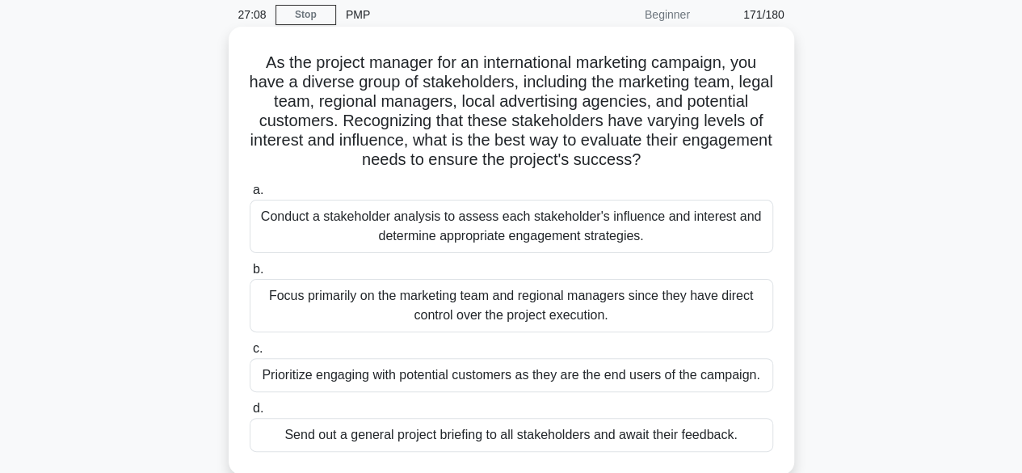
click at [684, 236] on div "Conduct a stakeholder analysis to assess each stakeholder's influence and inter…" at bounding box center [511, 226] width 523 height 53
click at [250, 195] on input "a. Conduct a stakeholder analysis to assess each stakeholder's influence and in…" at bounding box center [250, 190] width 0 height 11
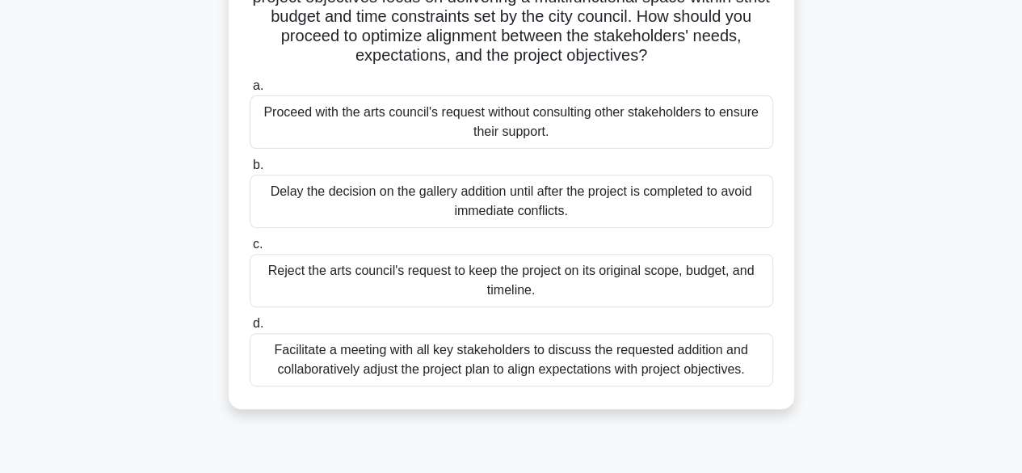
scroll to position [234, 0]
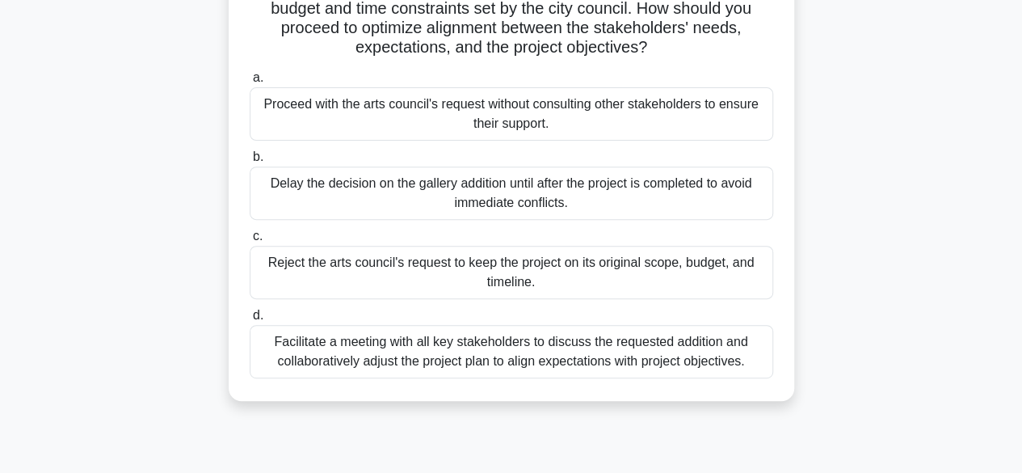
click at [520, 363] on div "Facilitate a meeting with all key stakeholders to discuss the requested additio…" at bounding box center [511, 351] width 523 height 53
click at [250, 321] on input "d. Facilitate a meeting with all key stakeholders to discuss the requested addi…" at bounding box center [250, 315] width 0 height 11
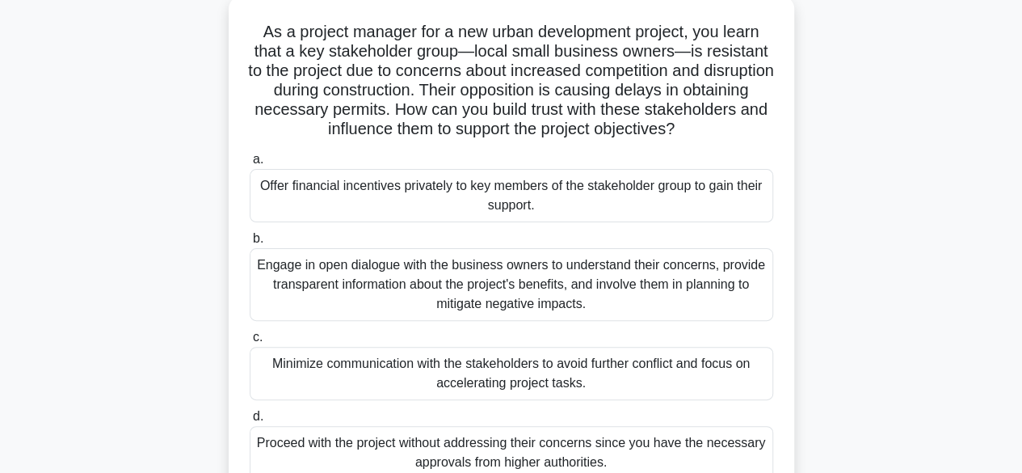
scroll to position [100, 0]
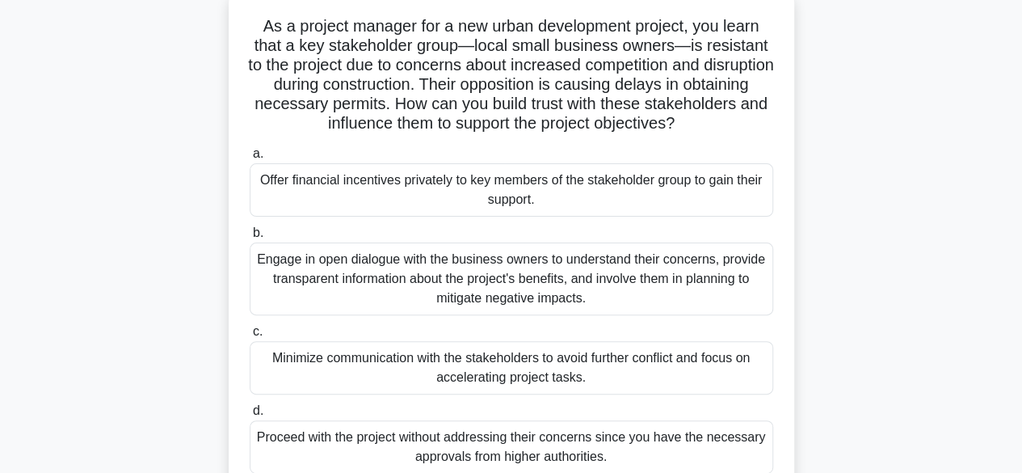
click at [355, 274] on div "Engage in open dialogue with the business owners to understand their concerns, …" at bounding box center [511, 278] width 523 height 73
click at [250, 238] on input "b. Engage in open dialogue with the business owners to understand their concern…" at bounding box center [250, 233] width 0 height 11
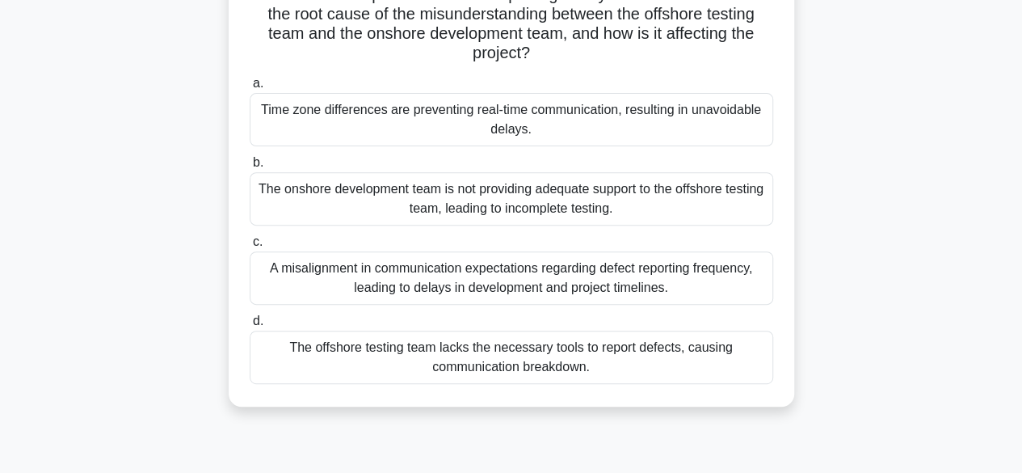
scroll to position [233, 0]
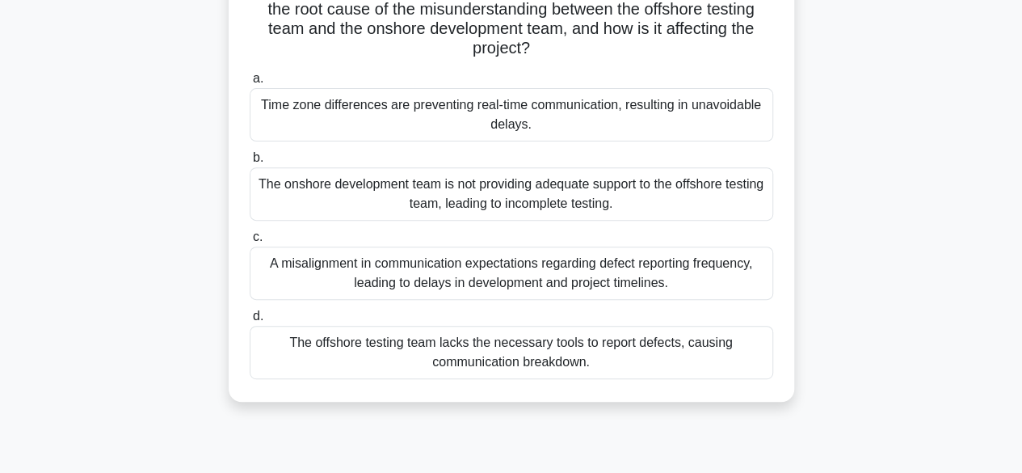
click at [578, 277] on div "A misalignment in communication expectations regarding defect reporting frequen…" at bounding box center [511, 272] width 523 height 53
click at [250, 242] on input "c. A misalignment in communication expectations regarding defect reporting freq…" at bounding box center [250, 237] width 0 height 11
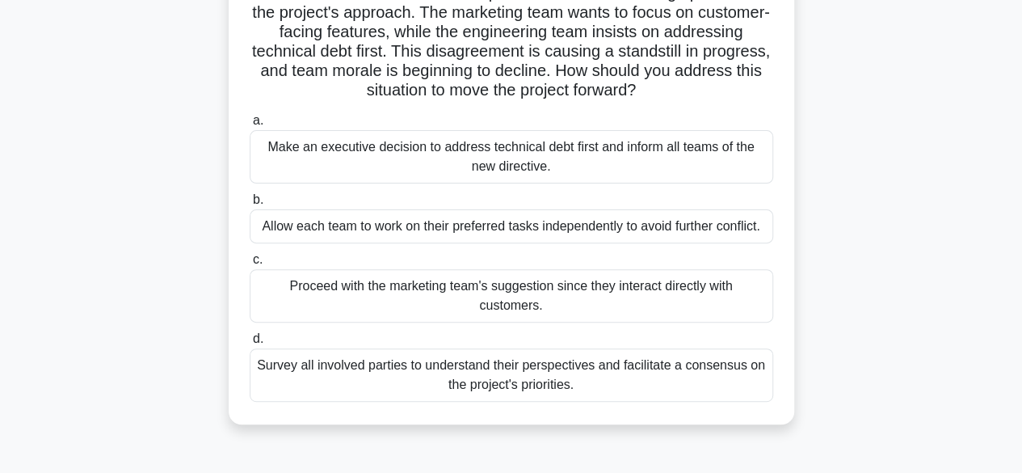
scroll to position [165, 0]
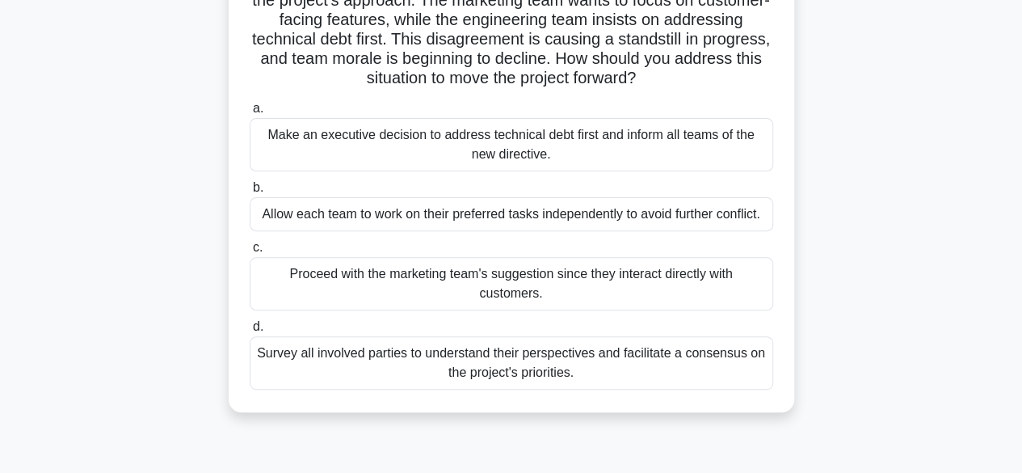
click at [533, 336] on div "Survey all involved parties to understand their perspectives and facilitate a c…" at bounding box center [511, 362] width 523 height 53
click at [250, 332] on input "d. Survey all involved parties to understand their perspectives and facilitate …" at bounding box center [250, 327] width 0 height 11
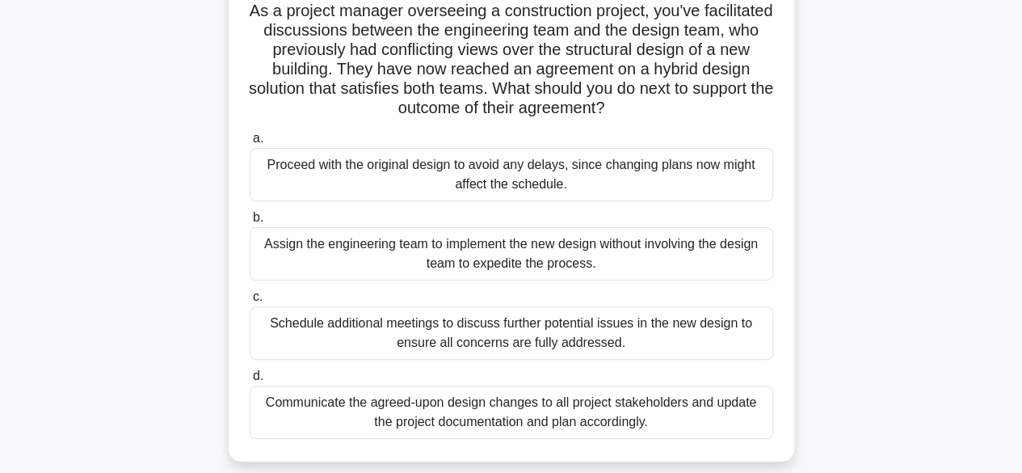
scroll to position [112, 0]
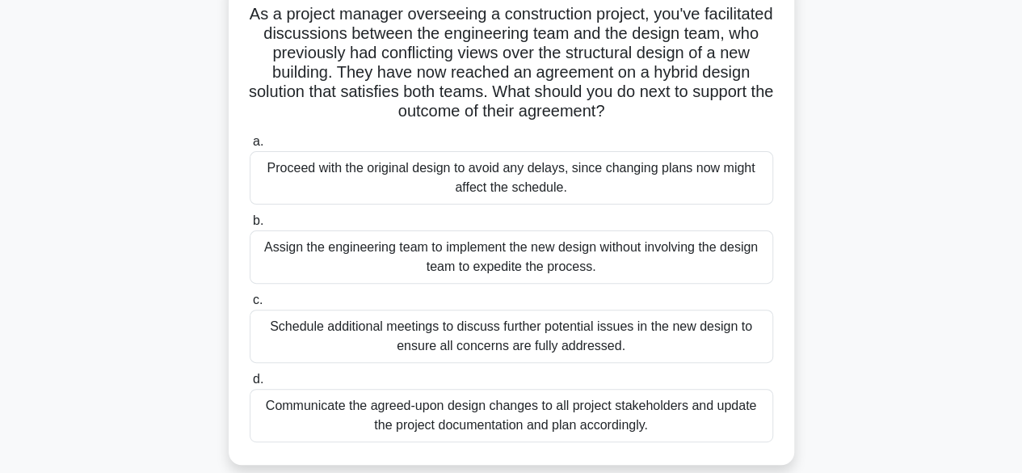
click at [232, 349] on div "As a project manager overseeing a construction project, you've facilitated disc…" at bounding box center [511, 221] width 565 height 486
click at [264, 418] on div "Communicate the agreed-upon design changes to all project stakeholders and upda…" at bounding box center [511, 415] width 523 height 53
click at [250, 385] on input "d. Communicate the agreed-upon design changes to all project stakeholders and u…" at bounding box center [250, 379] width 0 height 11
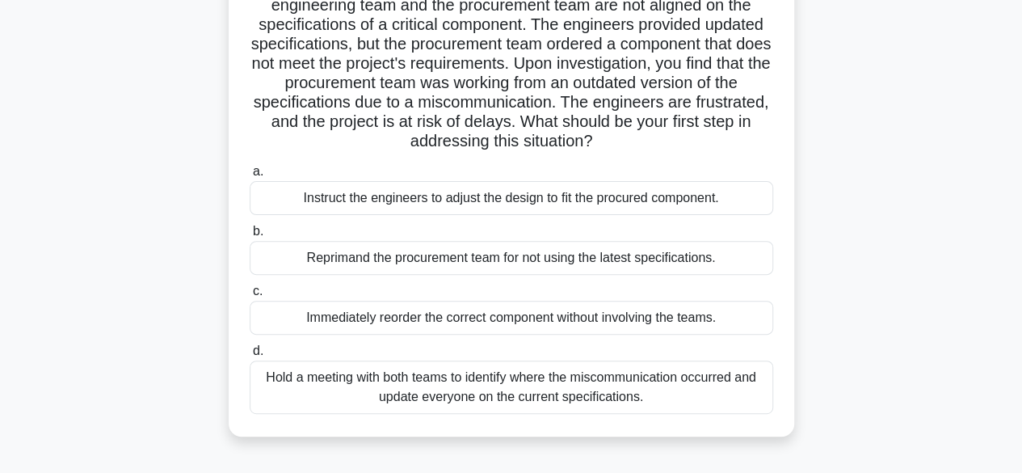
scroll to position [149, 0]
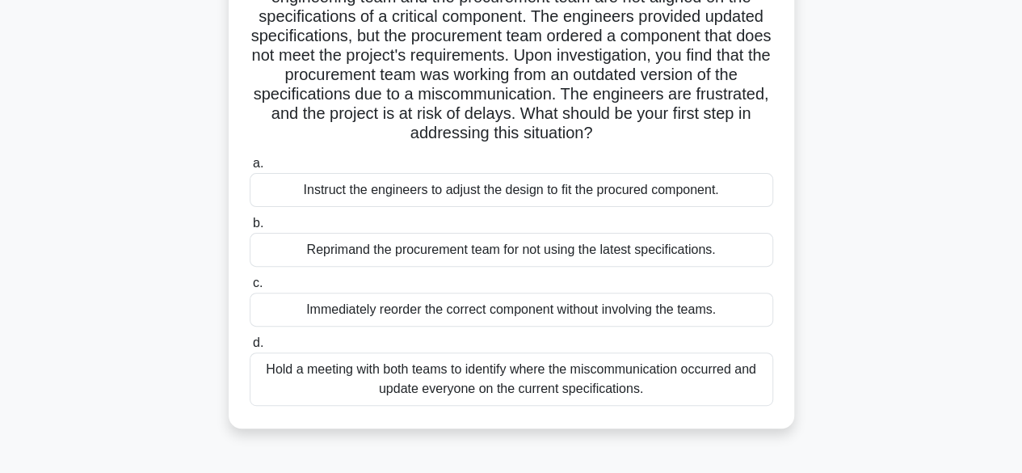
click at [585, 387] on div "Hold a meeting with both teams to identify where the miscommunication occurred …" at bounding box center [511, 378] width 523 height 53
click at [250, 348] on input "d. Hold a meeting with both teams to identify where the miscommunication occurr…" at bounding box center [250, 343] width 0 height 11
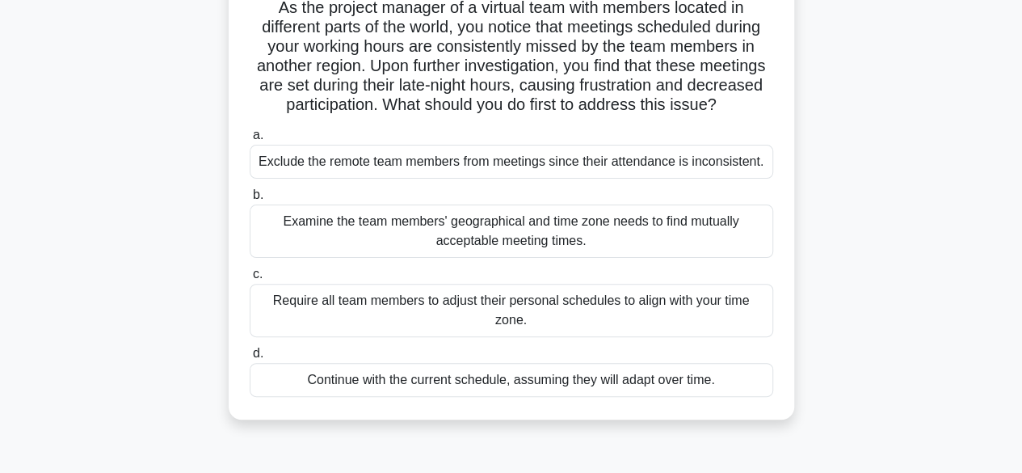
scroll to position [131, 0]
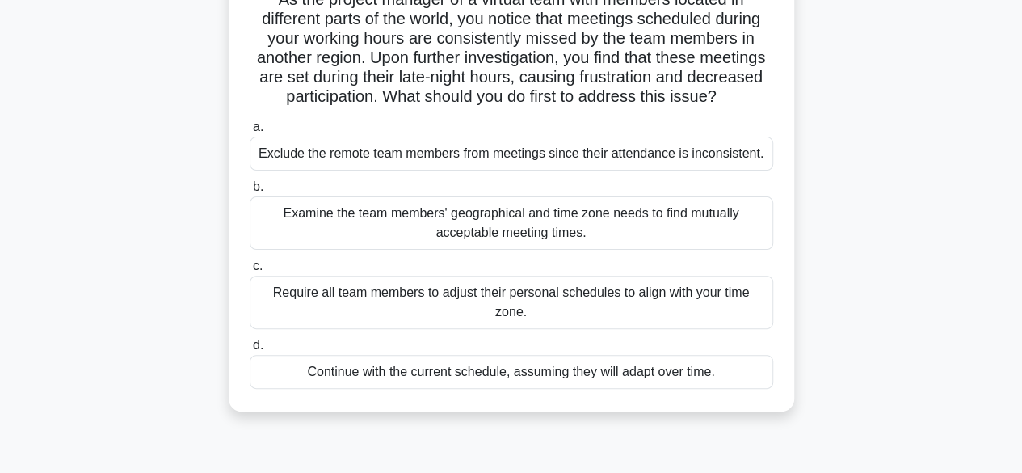
click at [20, 242] on main "18:10 Stop PMP Beginner 178/180 As the project manager of a virtual team with m…" at bounding box center [511, 331] width 1022 height 821
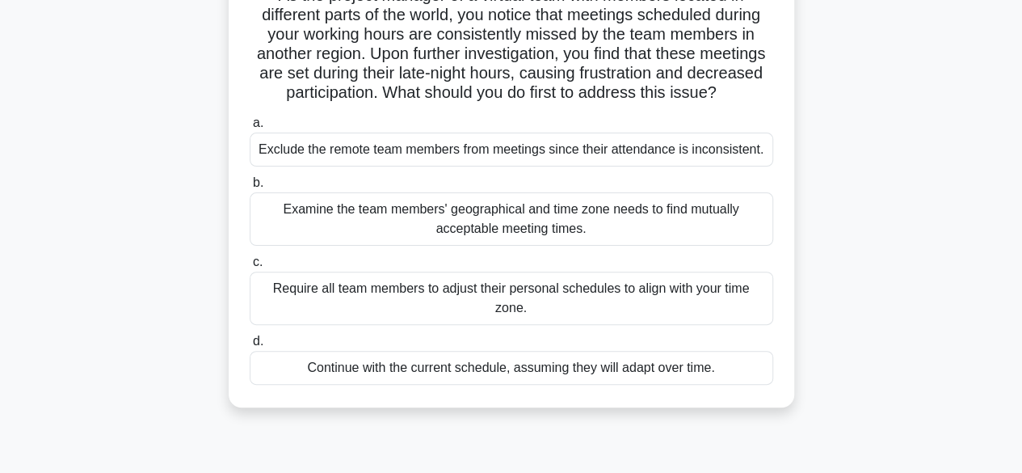
click at [619, 246] on div "Examine the team members' geographical and time zone needs to find mutually acc…" at bounding box center [511, 218] width 523 height 53
click at [250, 188] on input "b. Examine the team members' geographical and time zone needs to find mutually …" at bounding box center [250, 183] width 0 height 11
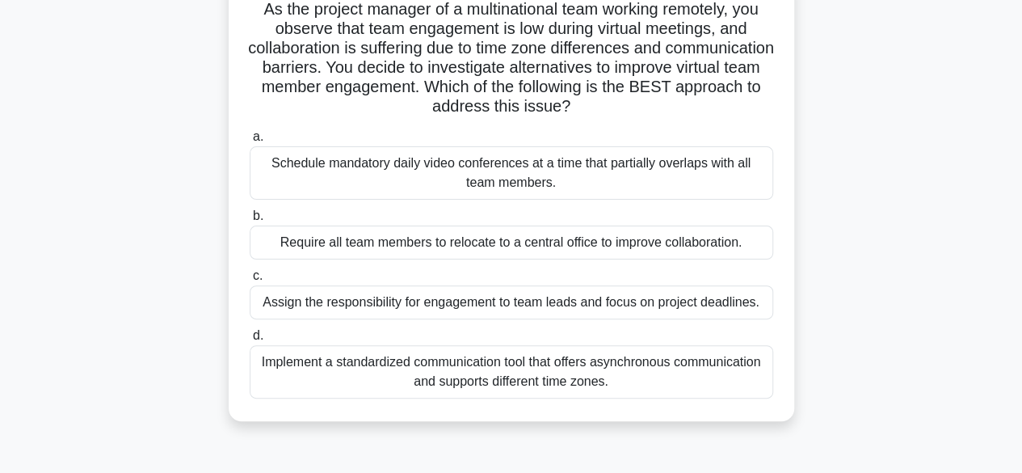
scroll to position [121, 0]
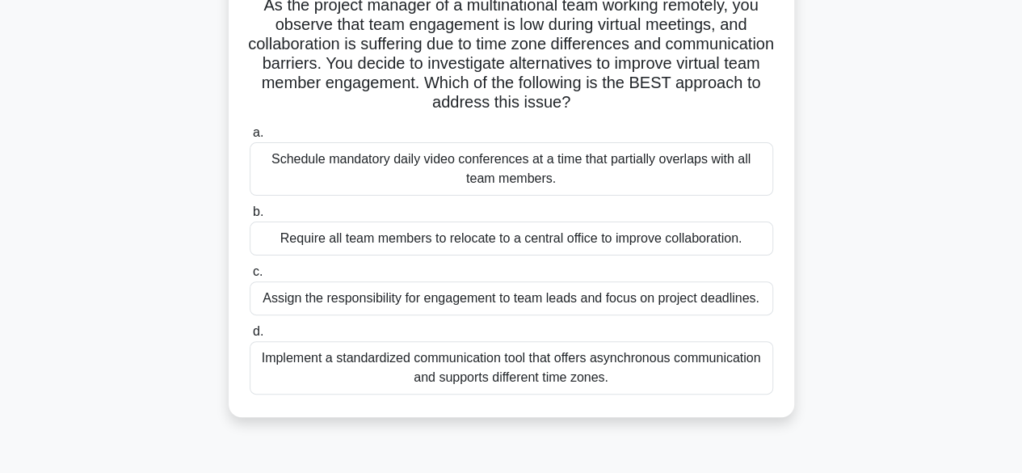
click at [430, 371] on div "Implement a standardized communication tool that offers asynchronous communicat…" at bounding box center [511, 367] width 523 height 53
click at [250, 337] on input "d. Implement a standardized communication tool that offers asynchronous communi…" at bounding box center [250, 331] width 0 height 11
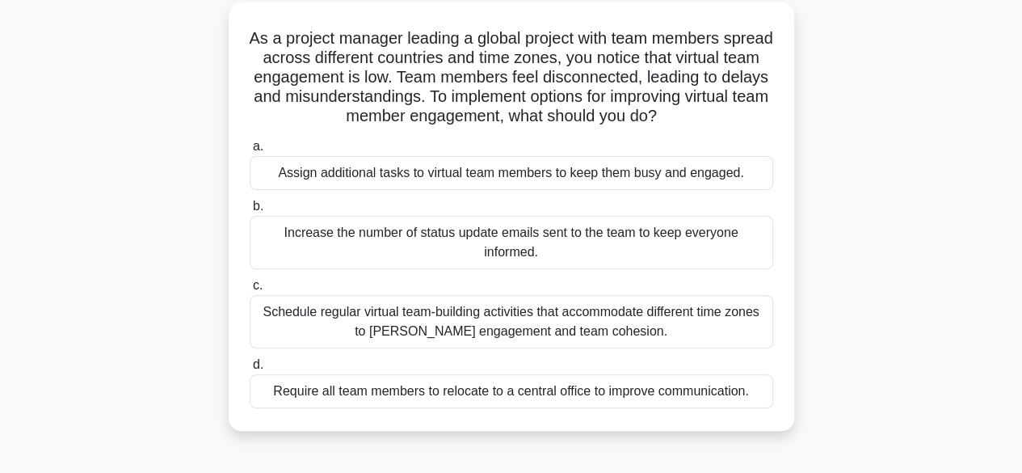
scroll to position [93, 0]
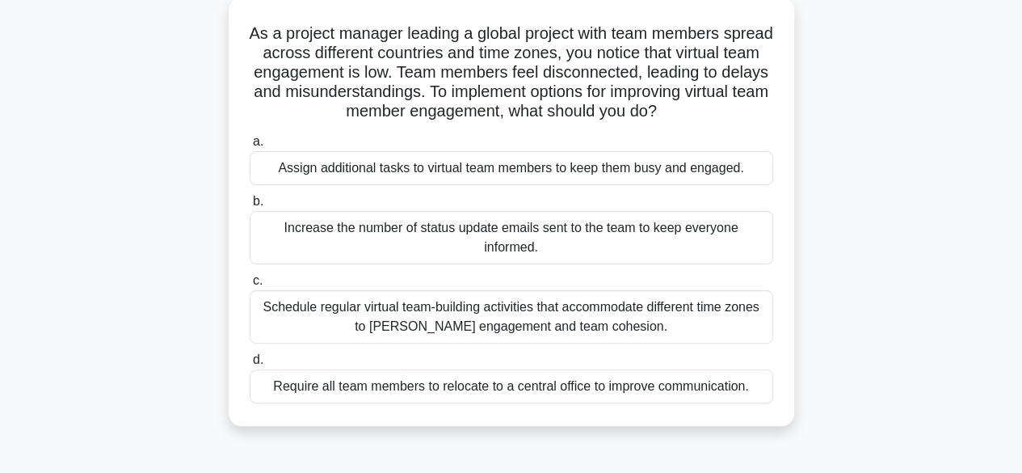
click at [668, 321] on div "Schedule regular virtual team-building activities that accommodate different ti…" at bounding box center [511, 316] width 523 height 53
click at [250, 286] on input "c. Schedule regular virtual team-building activities that accommodate different…" at bounding box center [250, 280] width 0 height 11
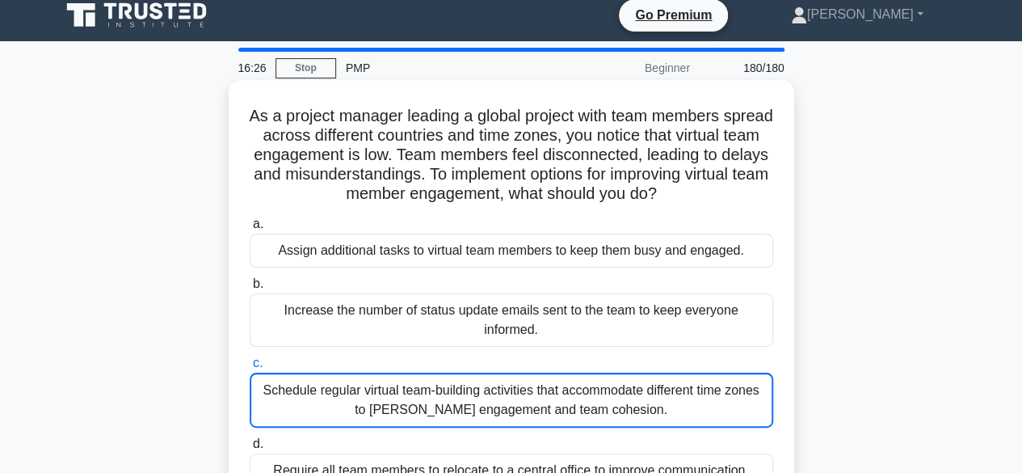
scroll to position [0, 0]
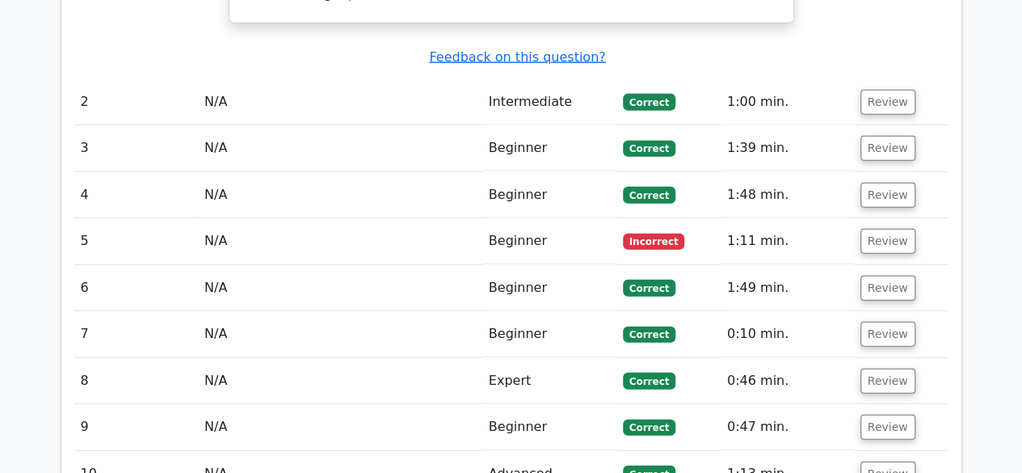
scroll to position [1944, 0]
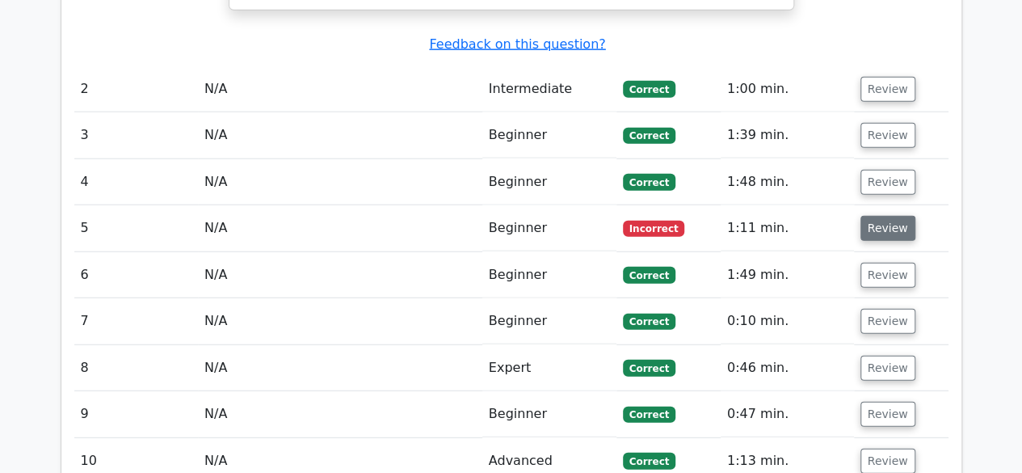
click at [876, 216] on button "Review" at bounding box center [887, 228] width 55 height 25
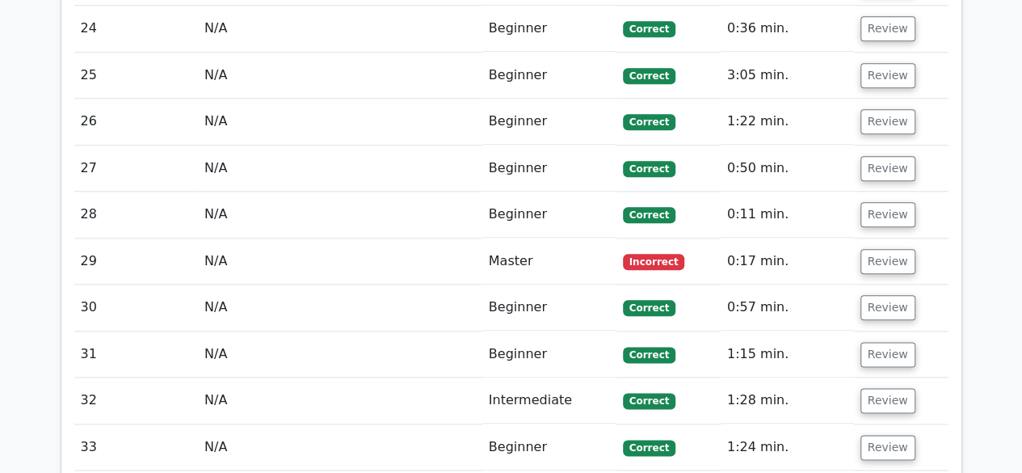
scroll to position [3886, 0]
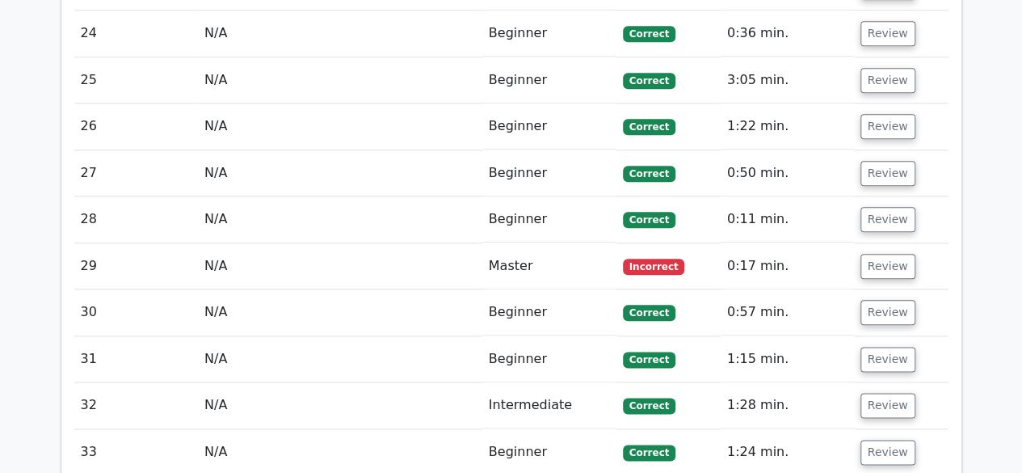
click at [664, 259] on span "Incorrect" at bounding box center [654, 267] width 62 height 16
click at [883, 254] on button "Review" at bounding box center [887, 266] width 55 height 25
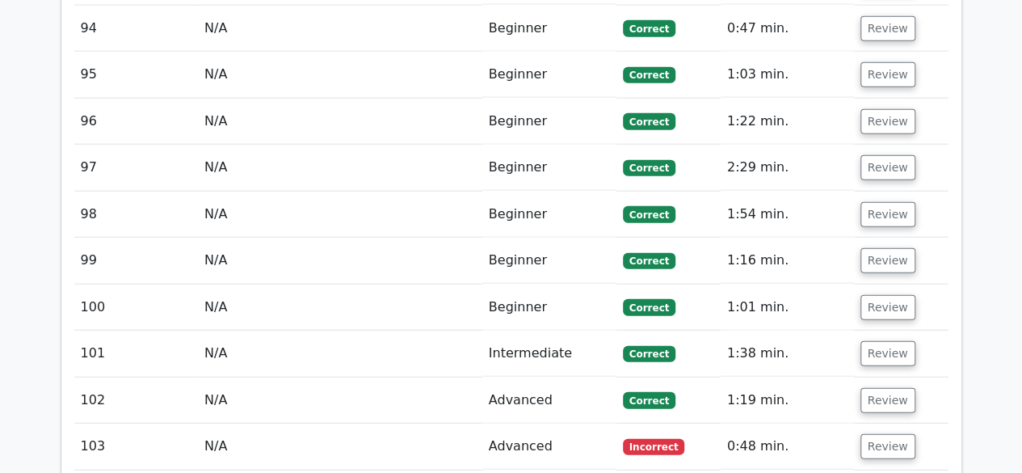
scroll to position [8041, 0]
click at [882, 434] on button "Review" at bounding box center [887, 446] width 55 height 25
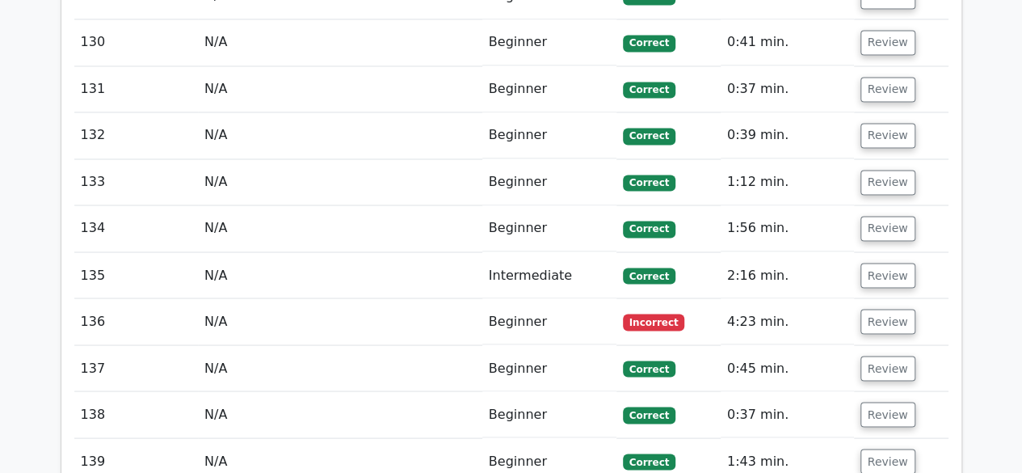
scroll to position [10469, 0]
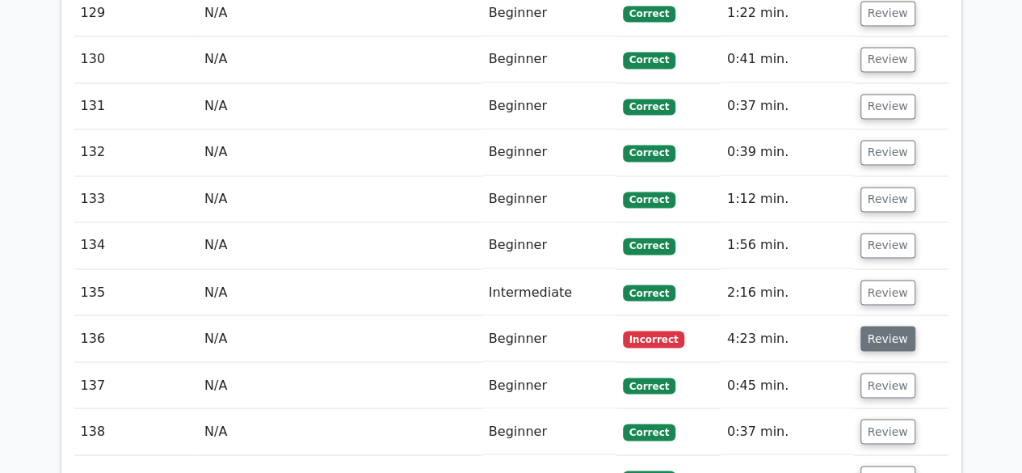
click at [882, 326] on button "Review" at bounding box center [887, 338] width 55 height 25
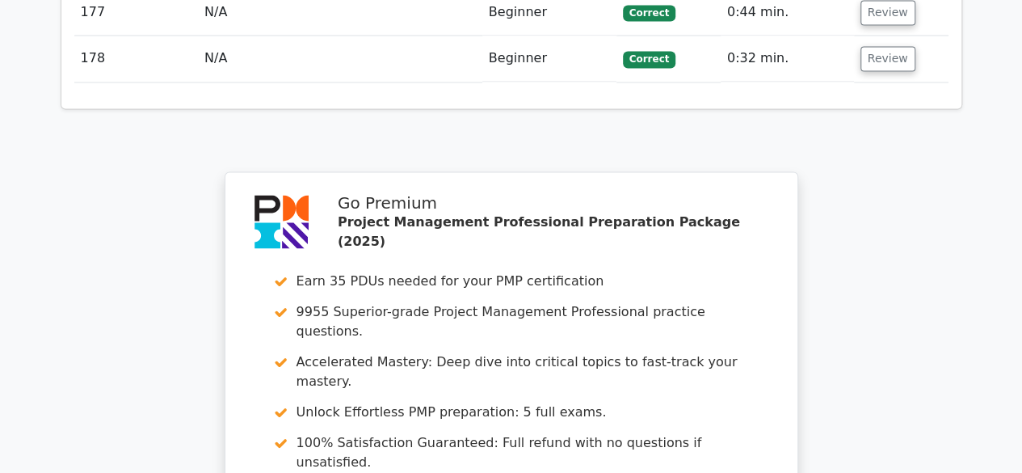
scroll to position [13701, 0]
